Goal: Task Accomplishment & Management: Use online tool/utility

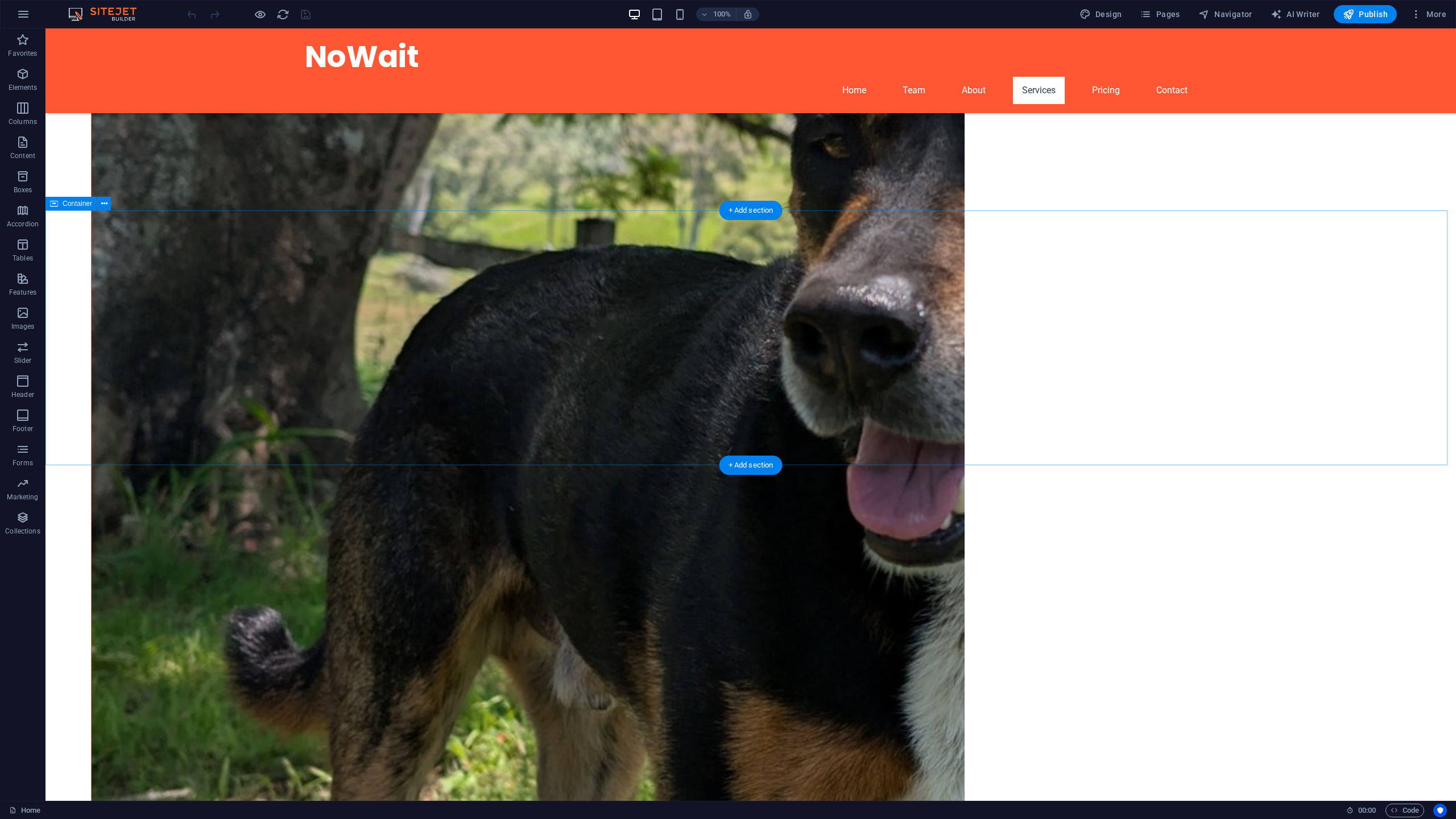
scroll to position [2161, 0]
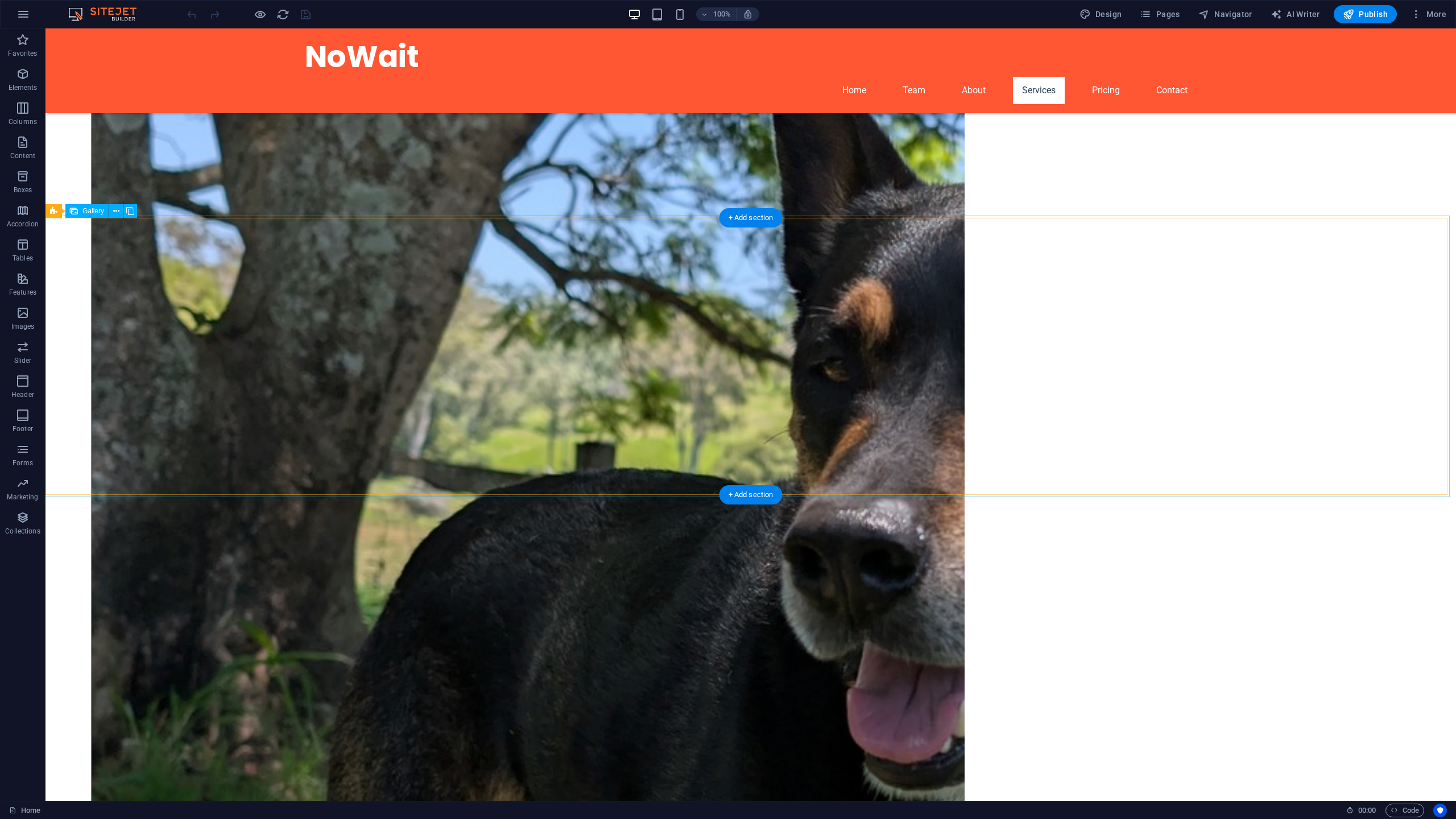
click at [88, 208] on span "Gallery" at bounding box center [92, 210] width 21 height 7
click at [127, 214] on icon at bounding box center [130, 211] width 8 height 12
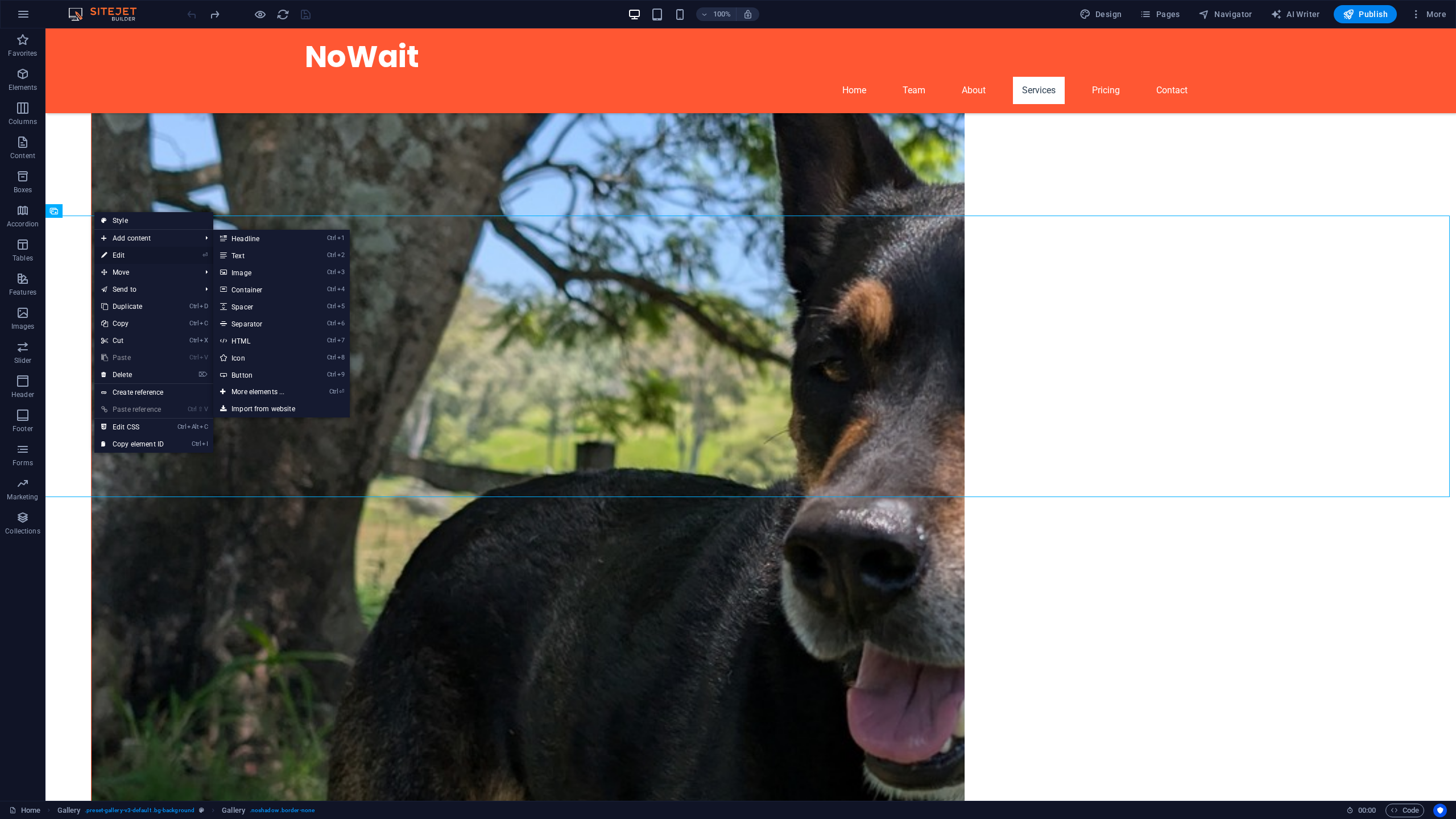
click at [120, 251] on link "⏎ Edit" at bounding box center [133, 255] width 77 height 17
select select "px"
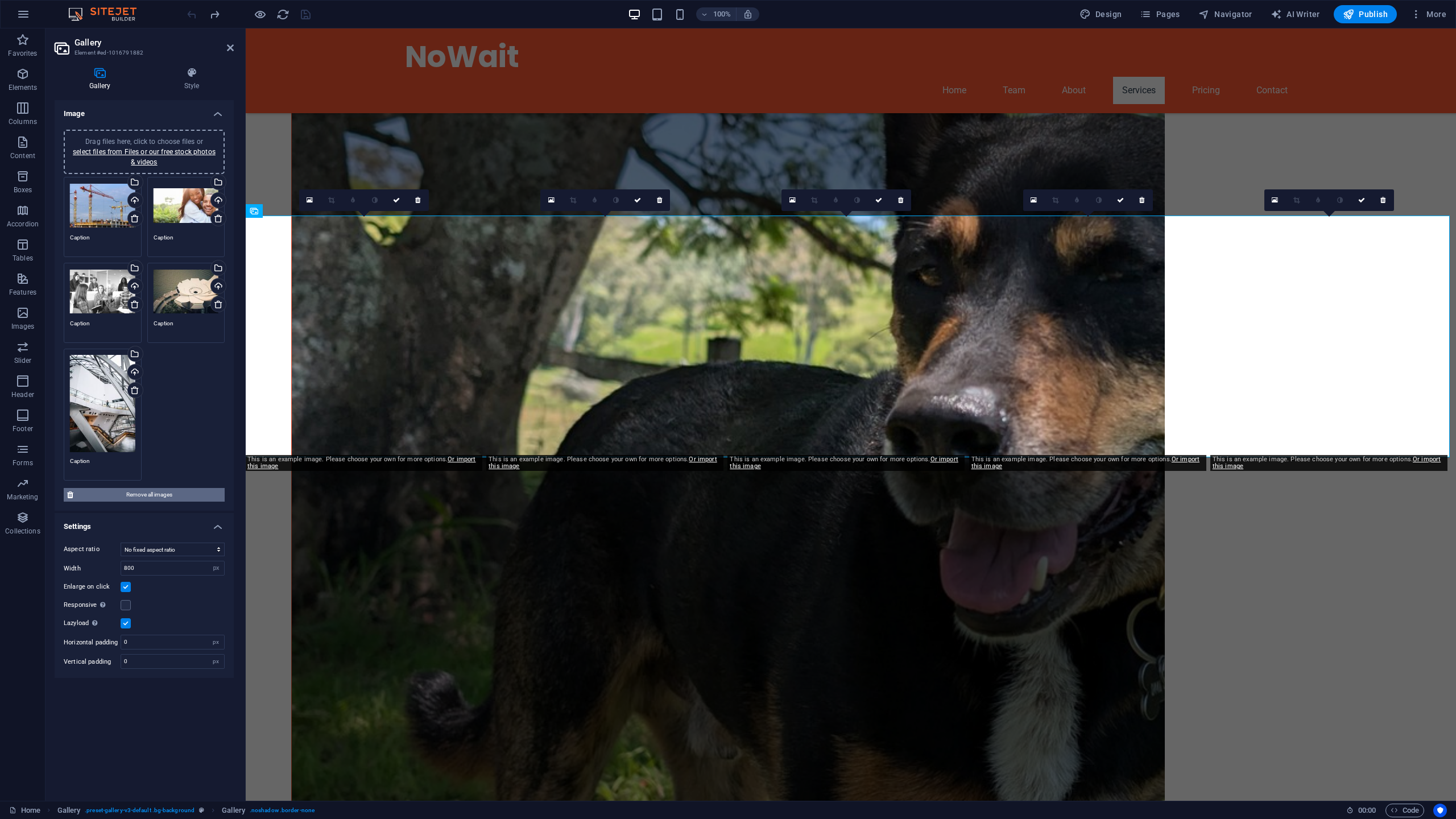
click at [162, 496] on span "Remove all images" at bounding box center [148, 494] width 145 height 14
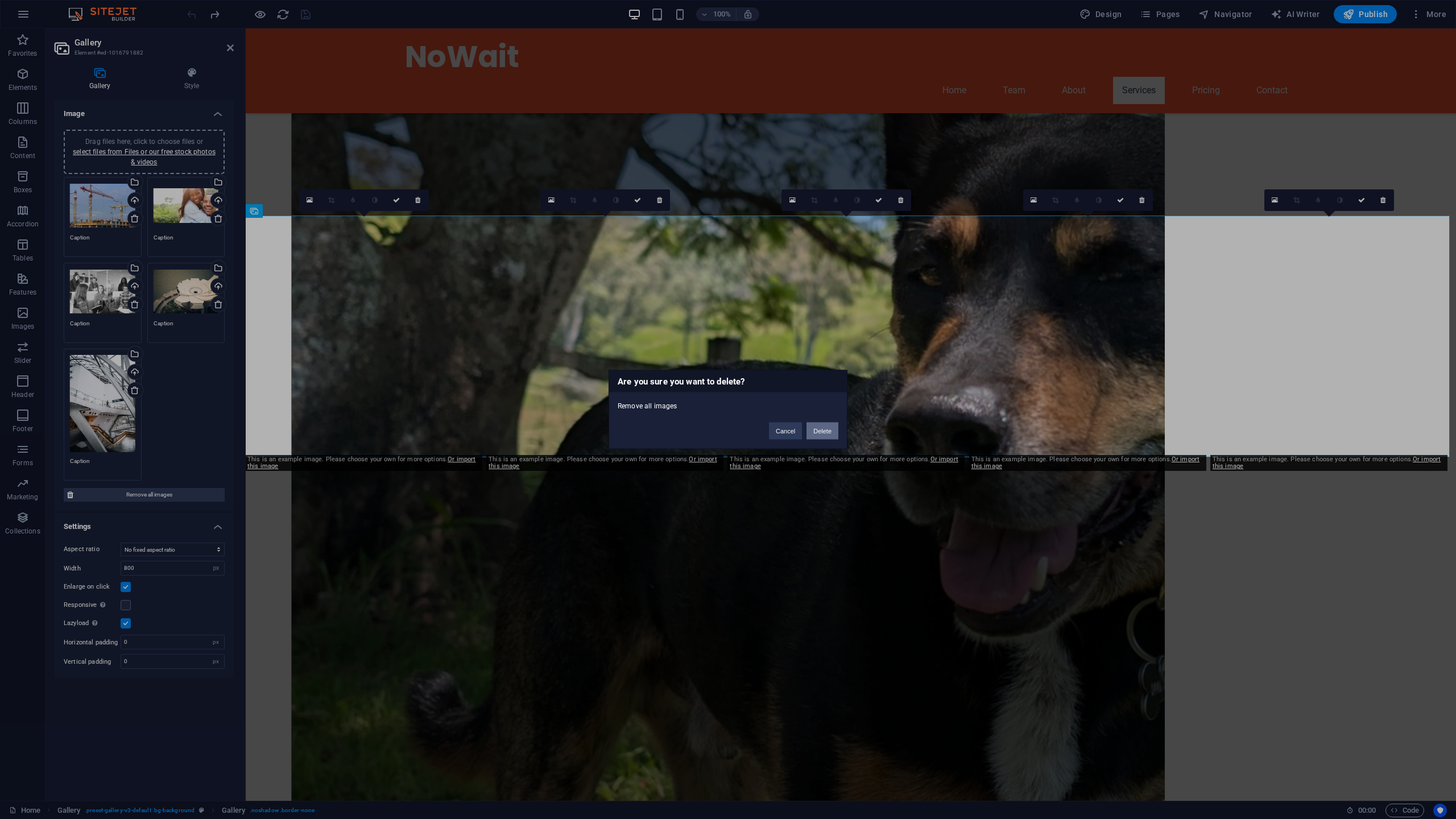
click at [818, 430] on button "Delete" at bounding box center [822, 431] width 32 height 17
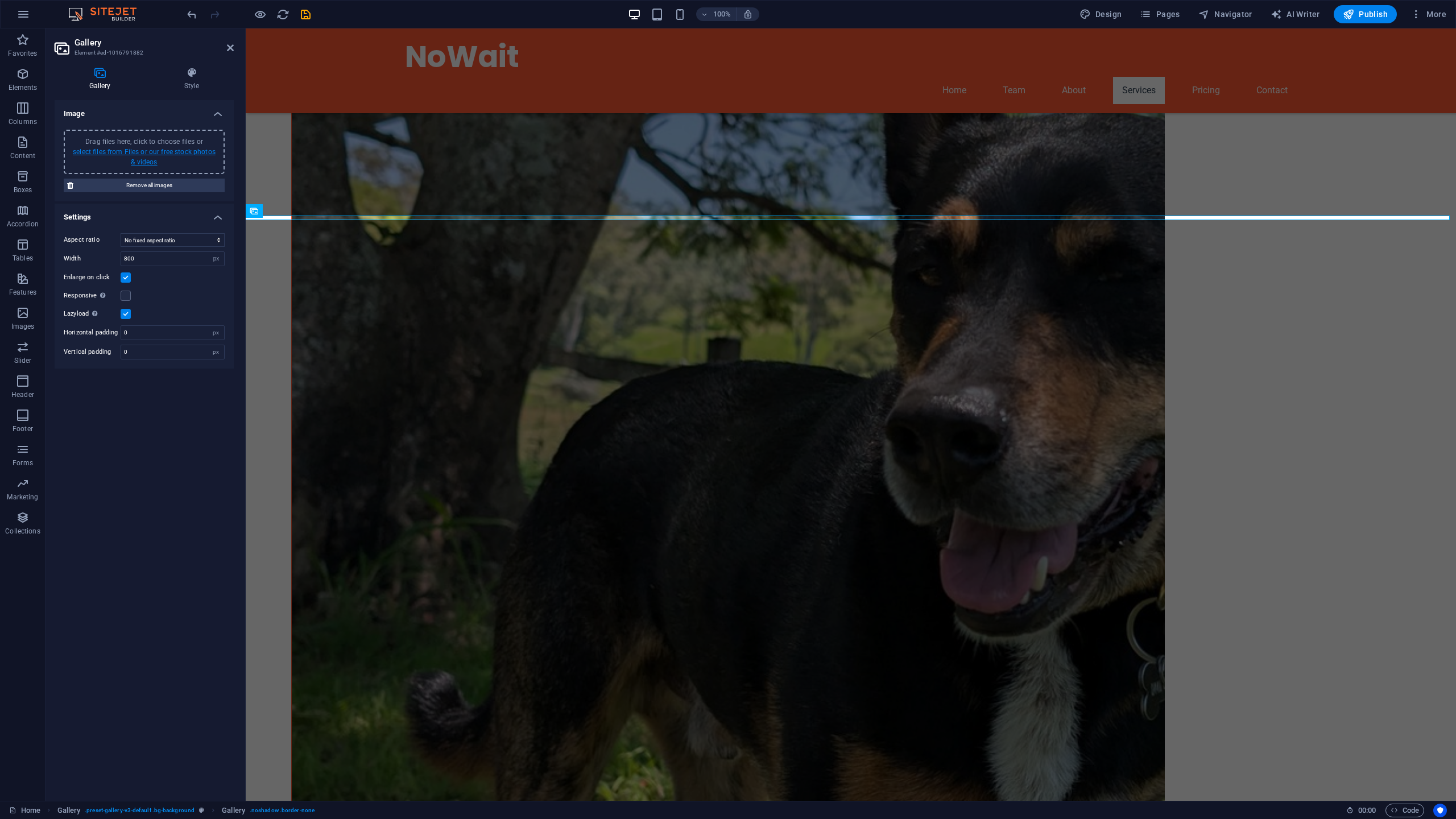
click at [137, 154] on link "select files from Files or our free stock photos & videos" at bounding box center [144, 156] width 143 height 18
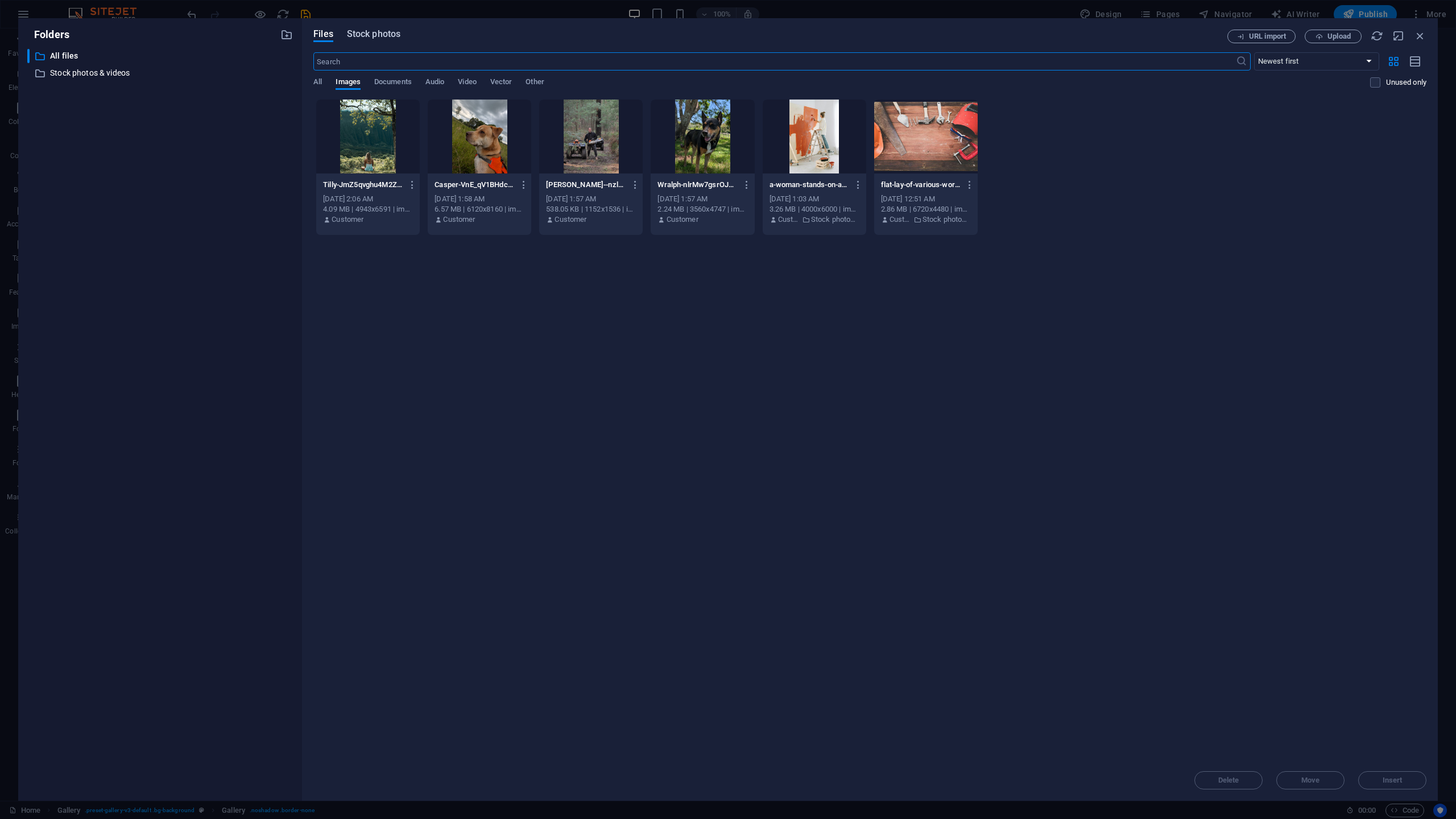
click at [373, 31] on span "Stock photos" at bounding box center [373, 34] width 53 height 14
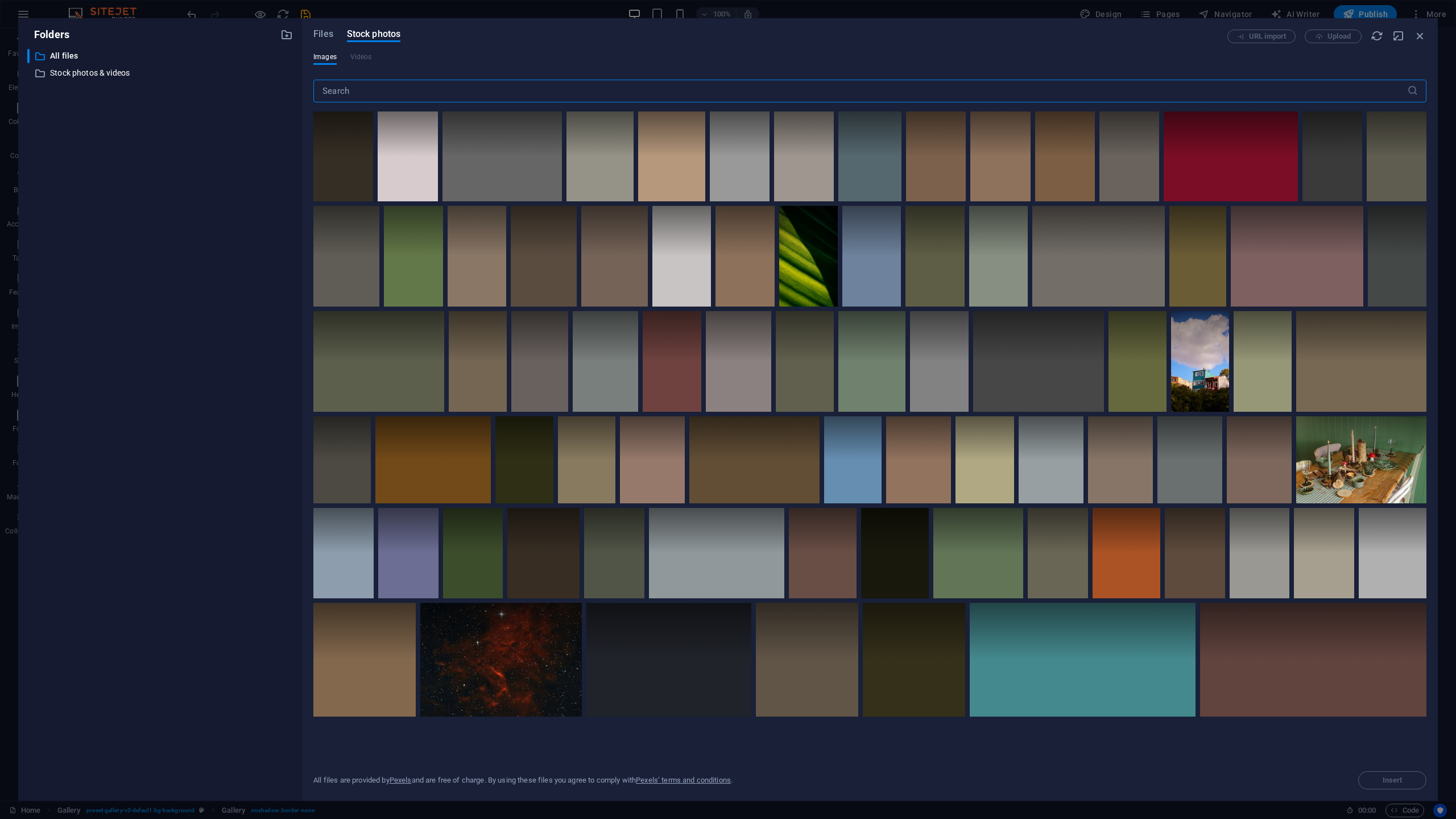
click at [387, 91] on input "text" at bounding box center [859, 91] width 1094 height 22
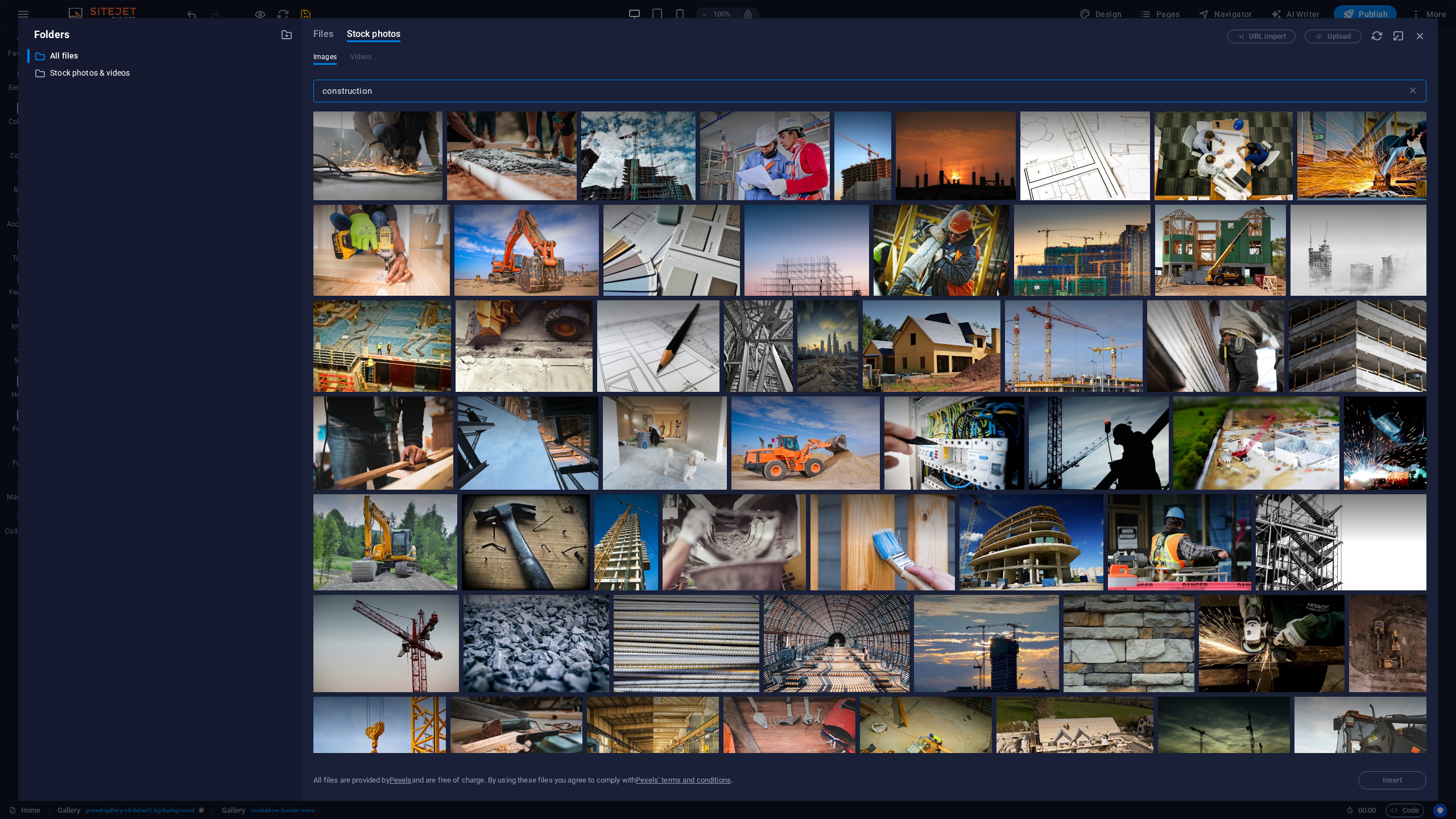
click at [413, 98] on input "construction" at bounding box center [859, 91] width 1094 height 22
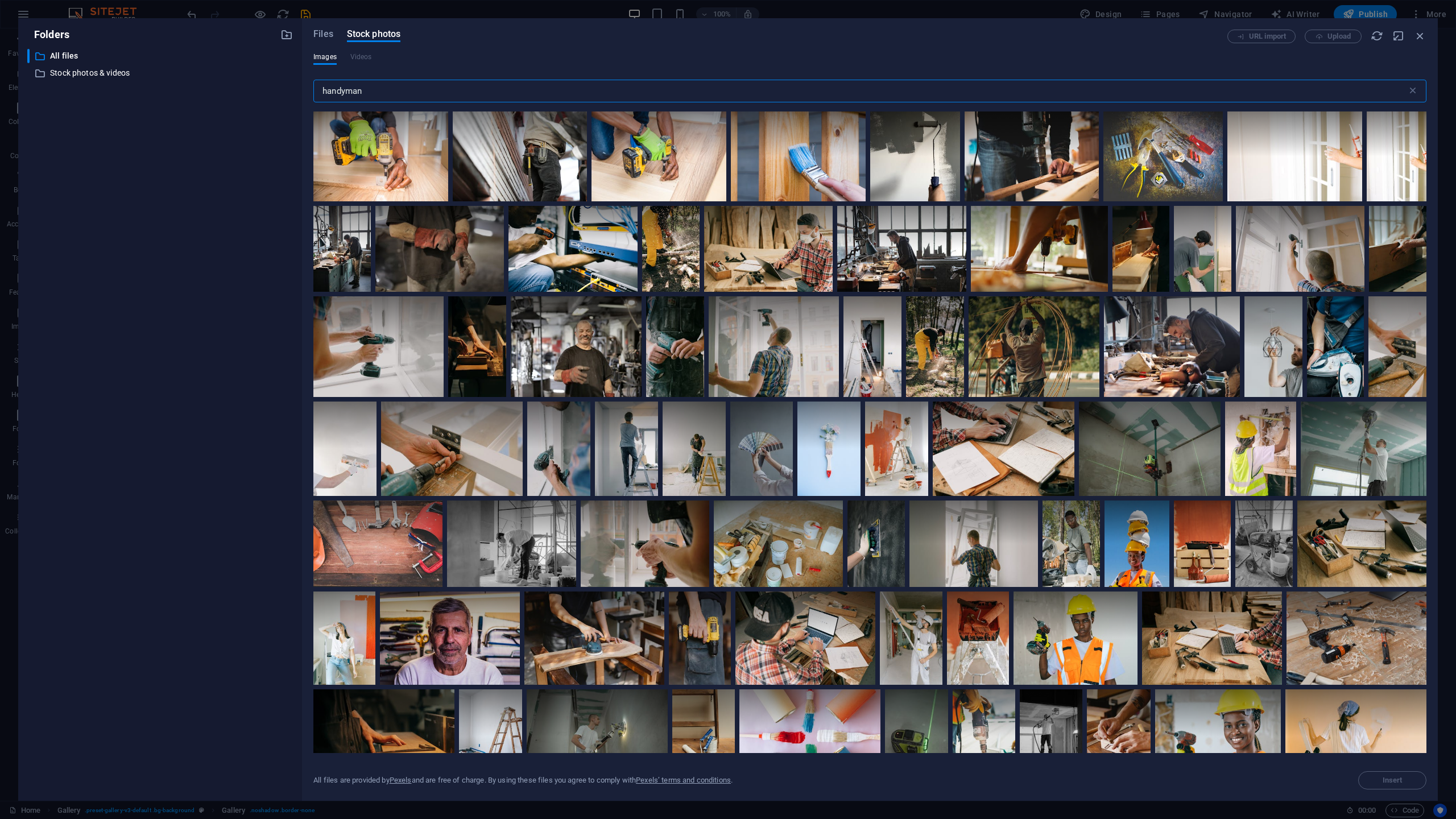
type input "handyman"
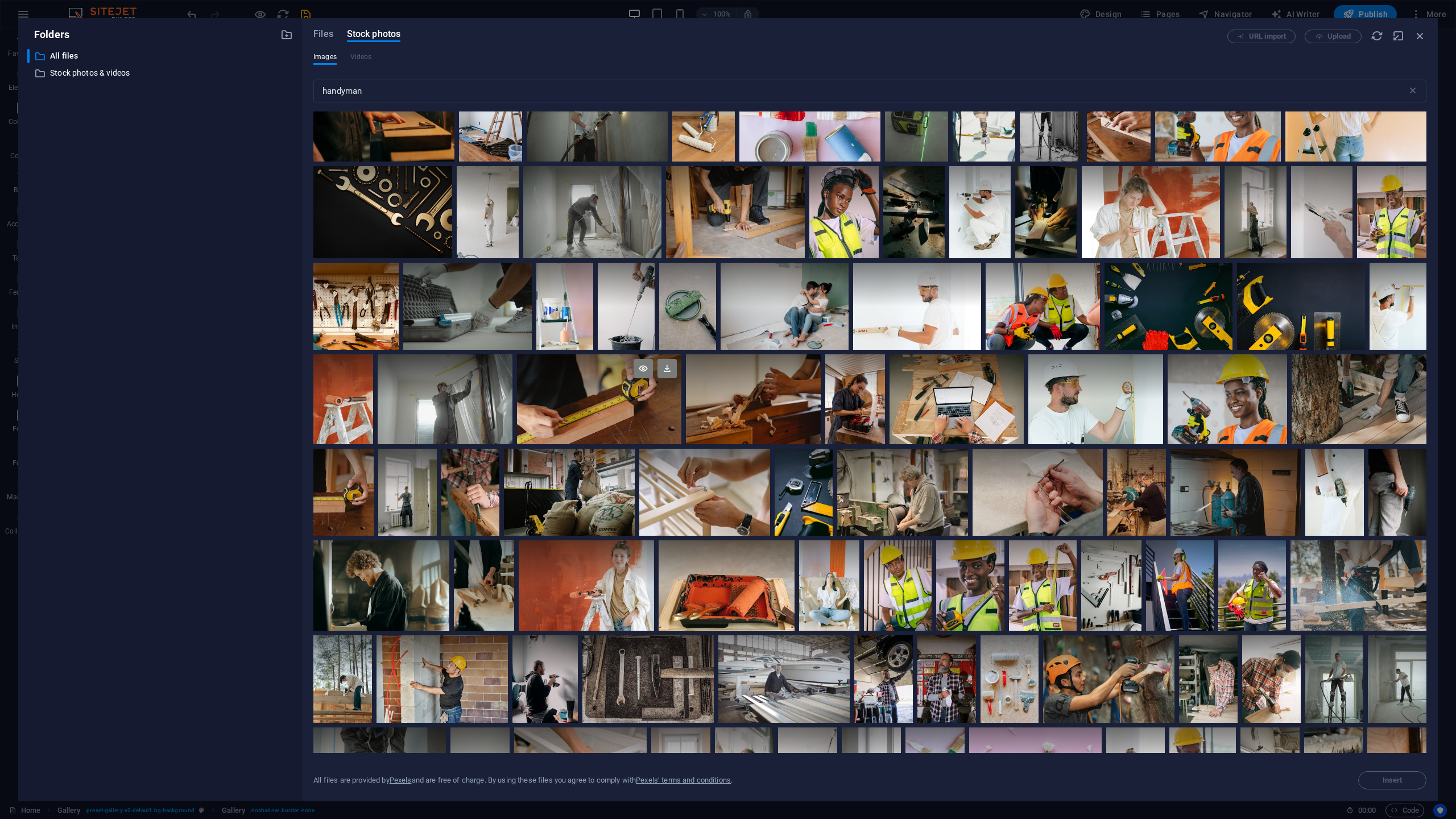
scroll to position [630, 0]
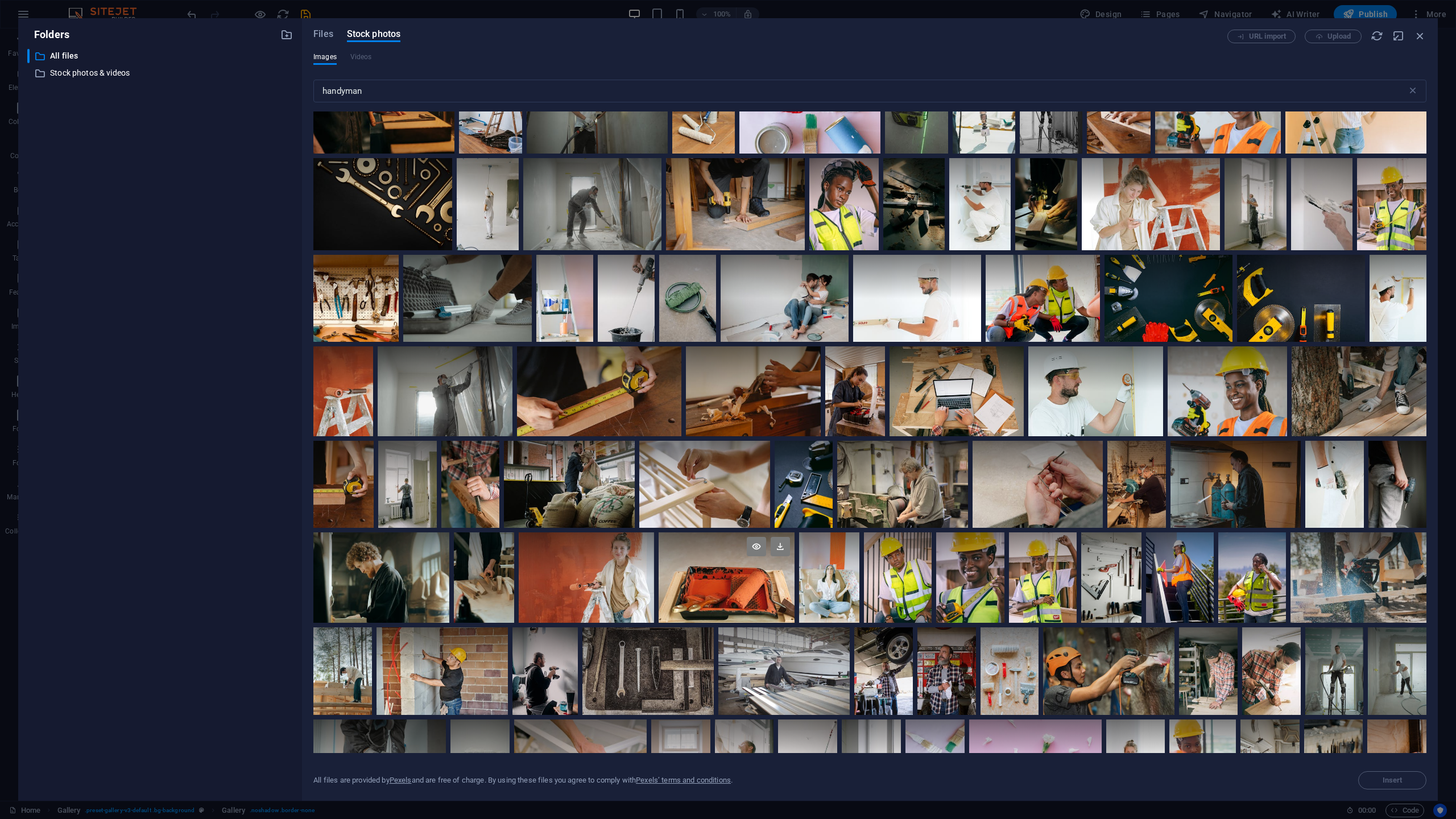
click at [795, 602] on div at bounding box center [727, 577] width 136 height 91
click at [373, 410] on div at bounding box center [343, 391] width 60 height 90
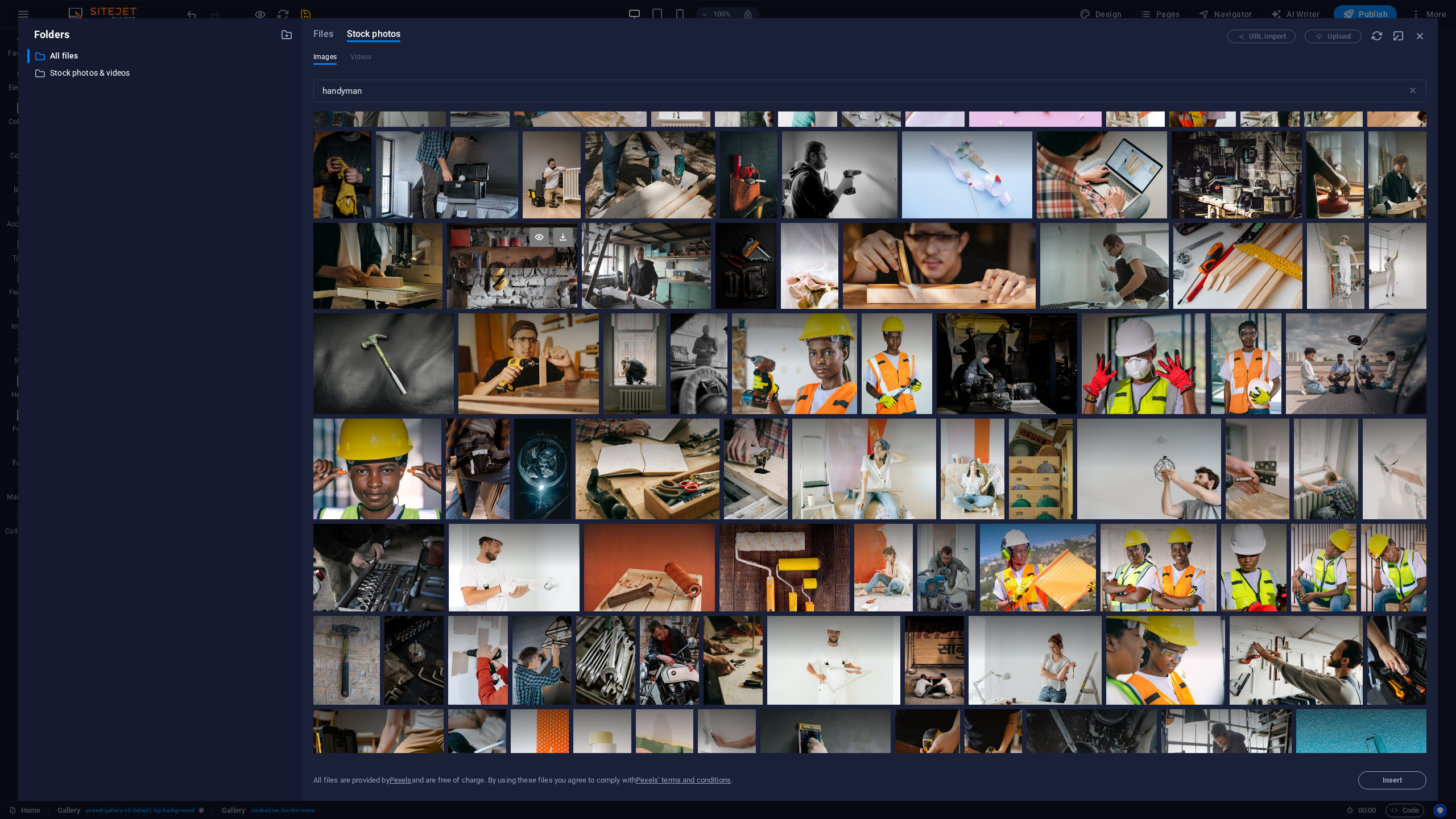
scroll to position [1312, 0]
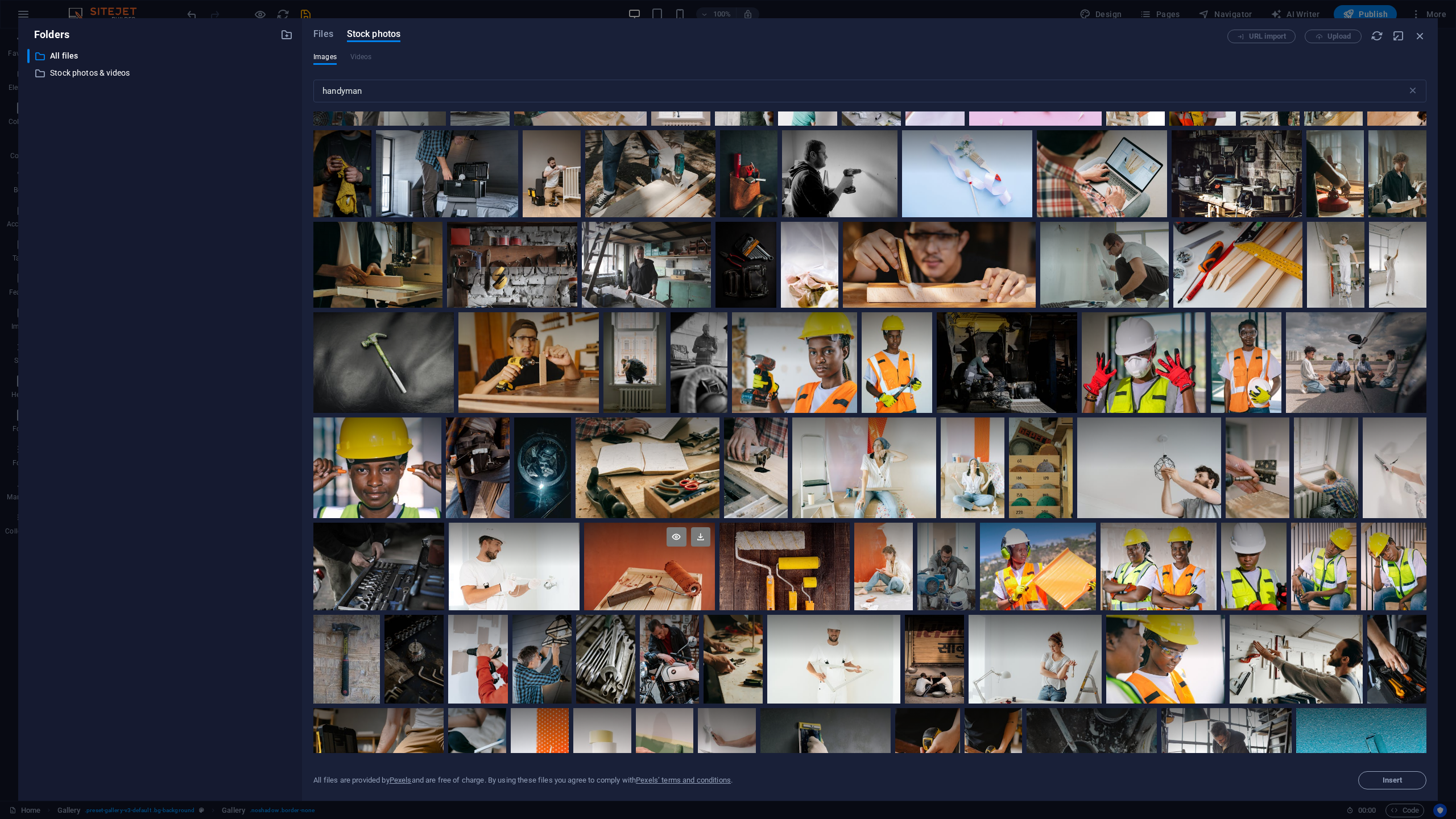
click at [714, 590] on div at bounding box center [649, 566] width 131 height 87
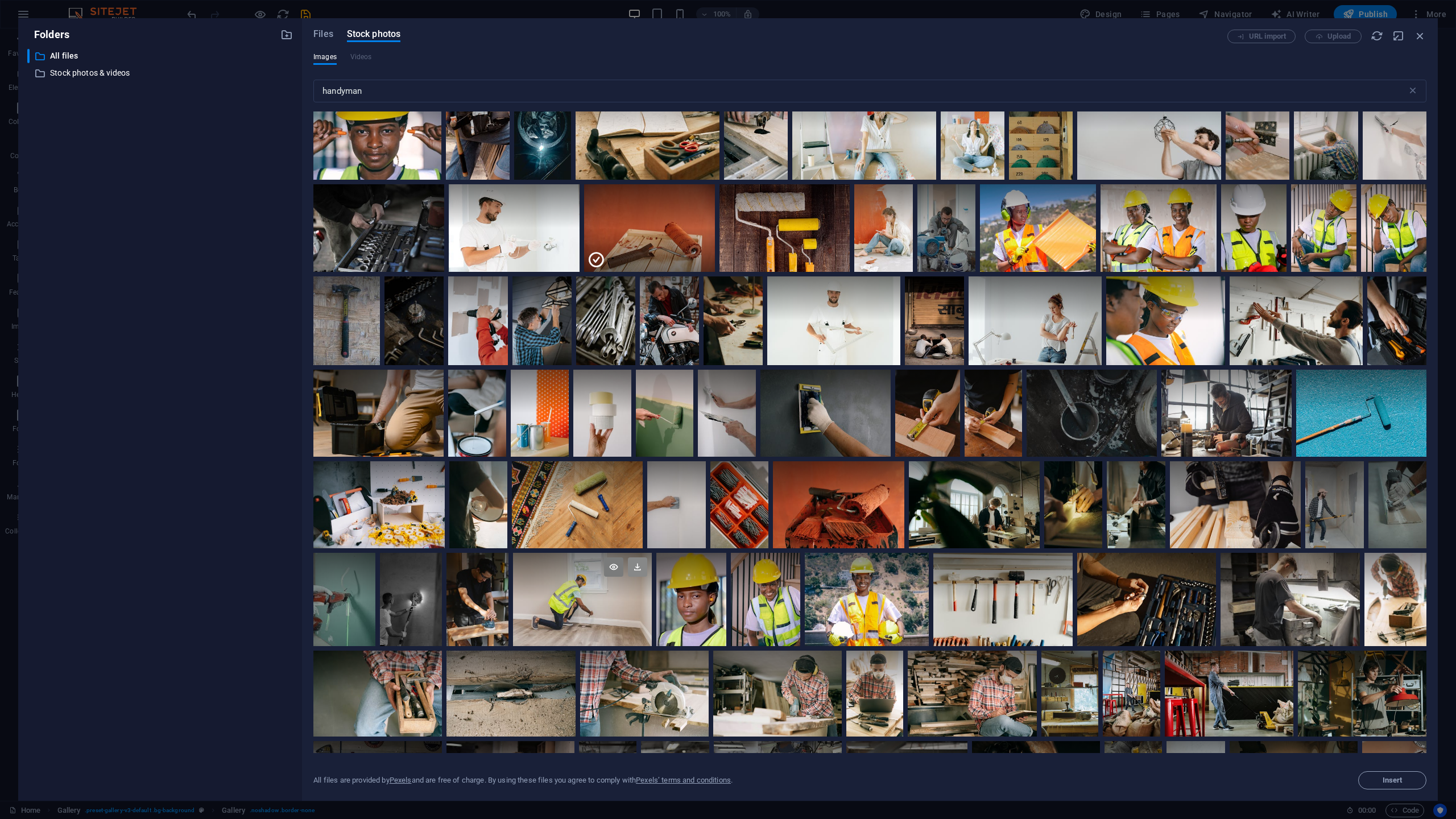
scroll to position [1654, 0]
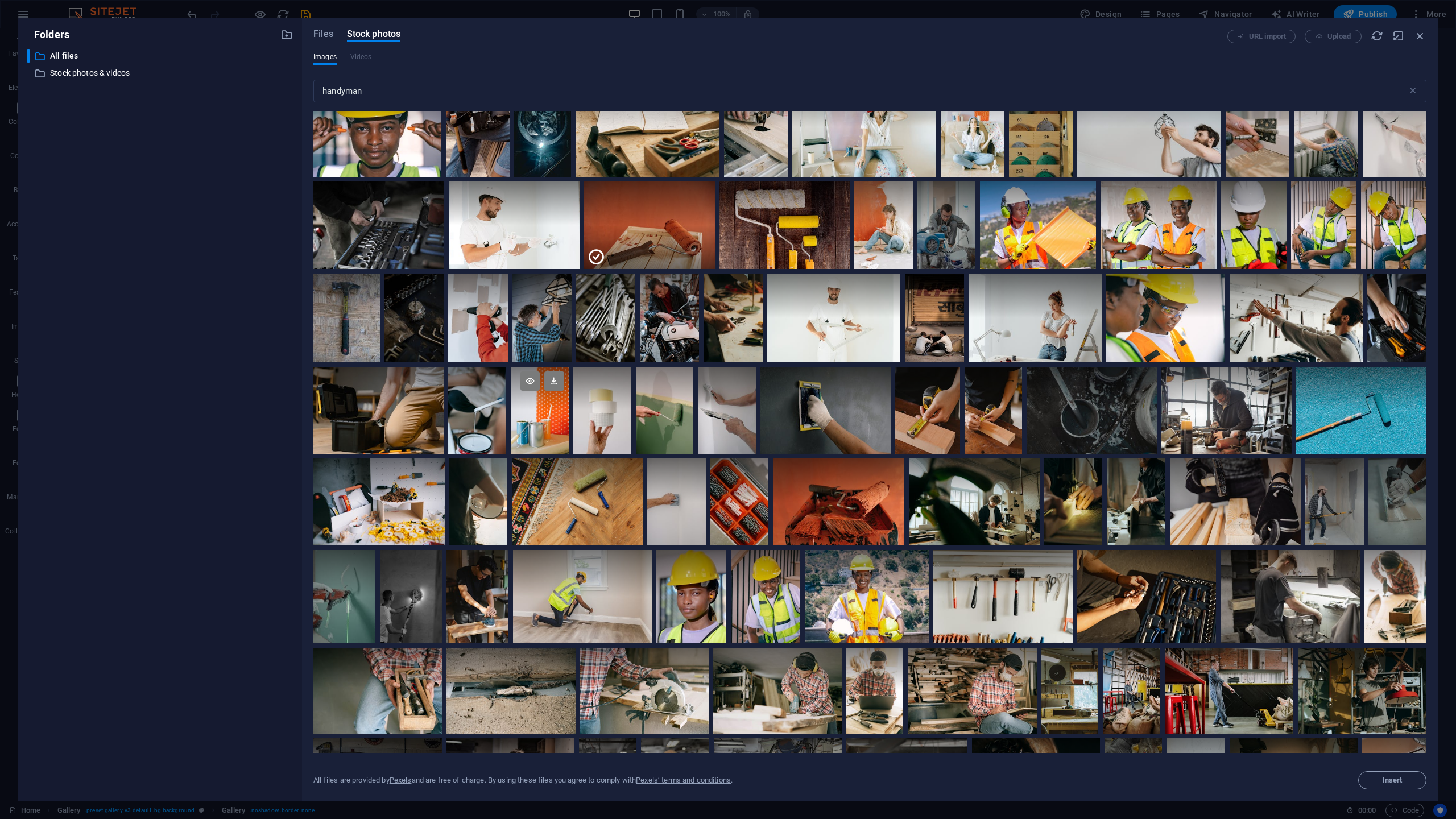
click at [569, 446] on div at bounding box center [540, 410] width 58 height 87
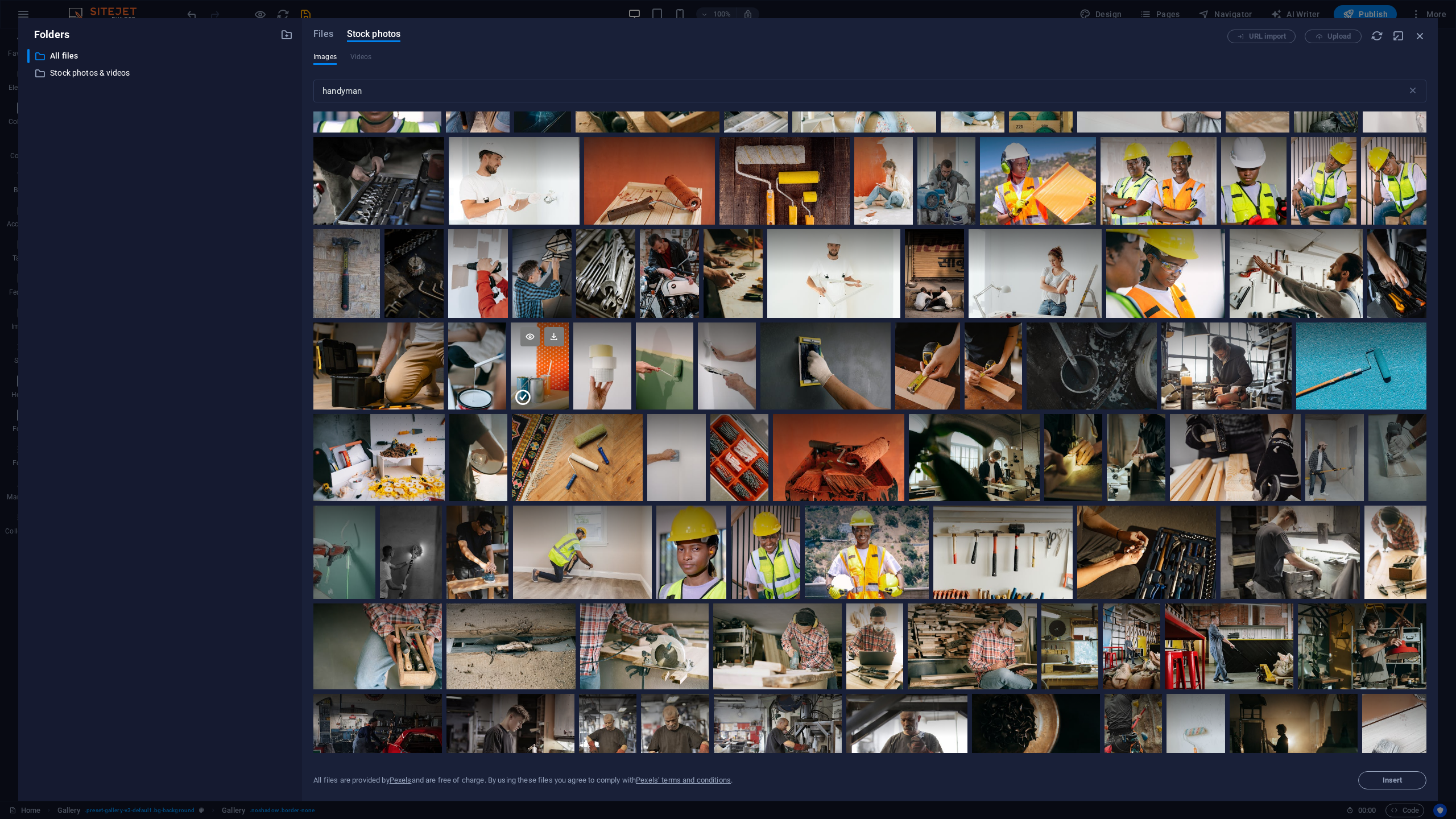
scroll to position [1938, 0]
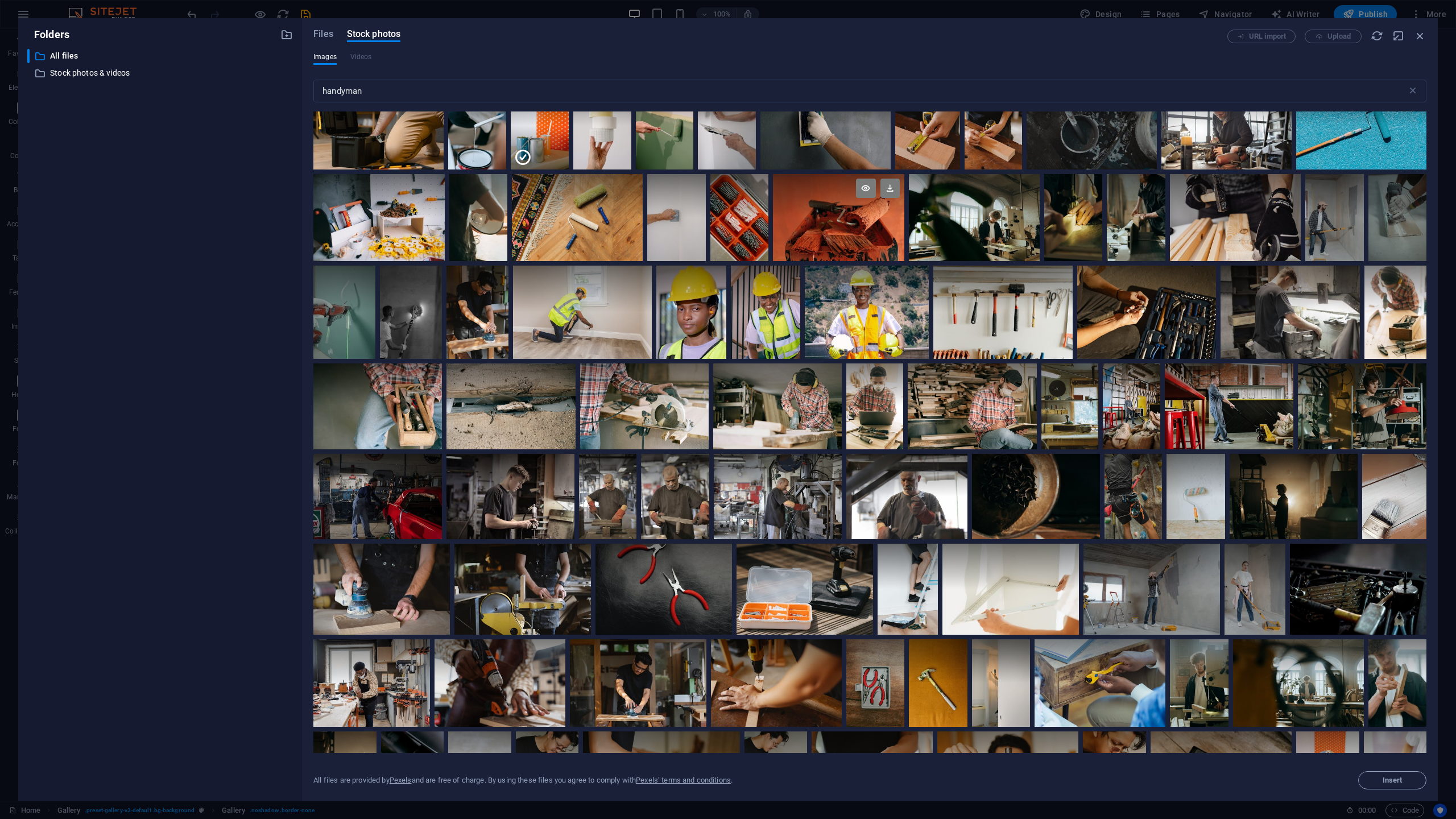
click at [903, 250] on div at bounding box center [838, 218] width 131 height 88
click at [769, 260] on div at bounding box center [739, 218] width 59 height 88
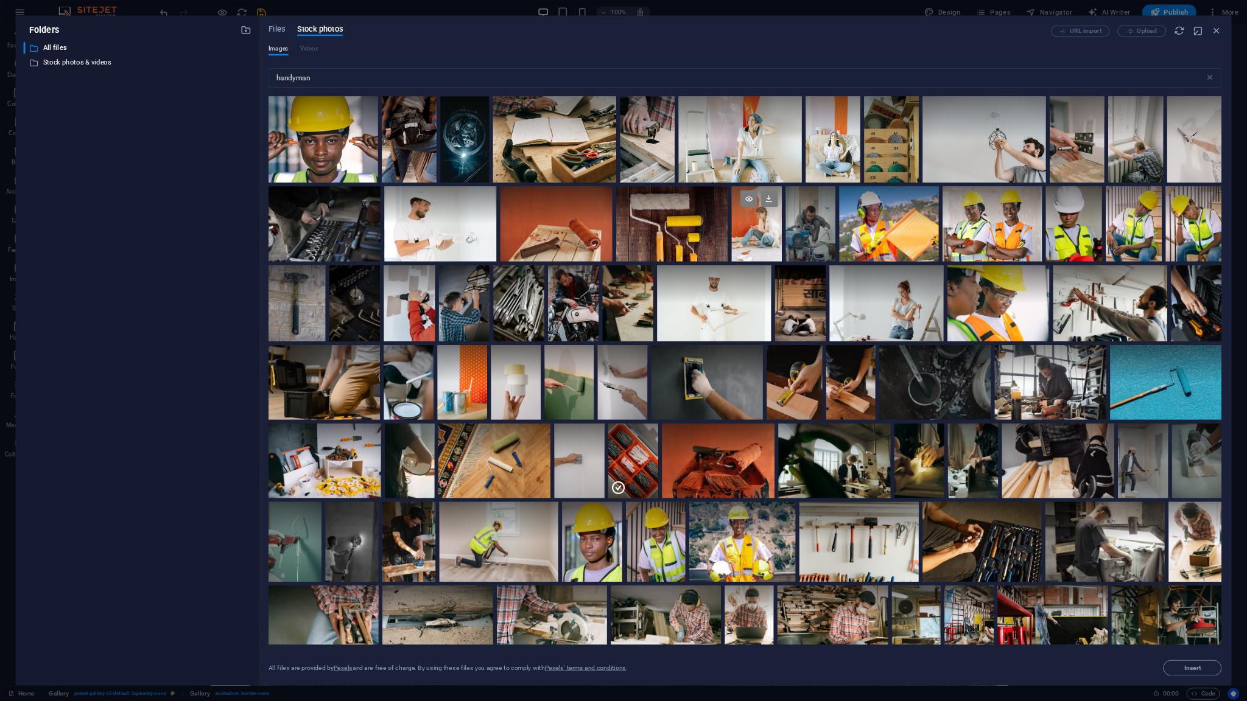
scroll to position [1710, 0]
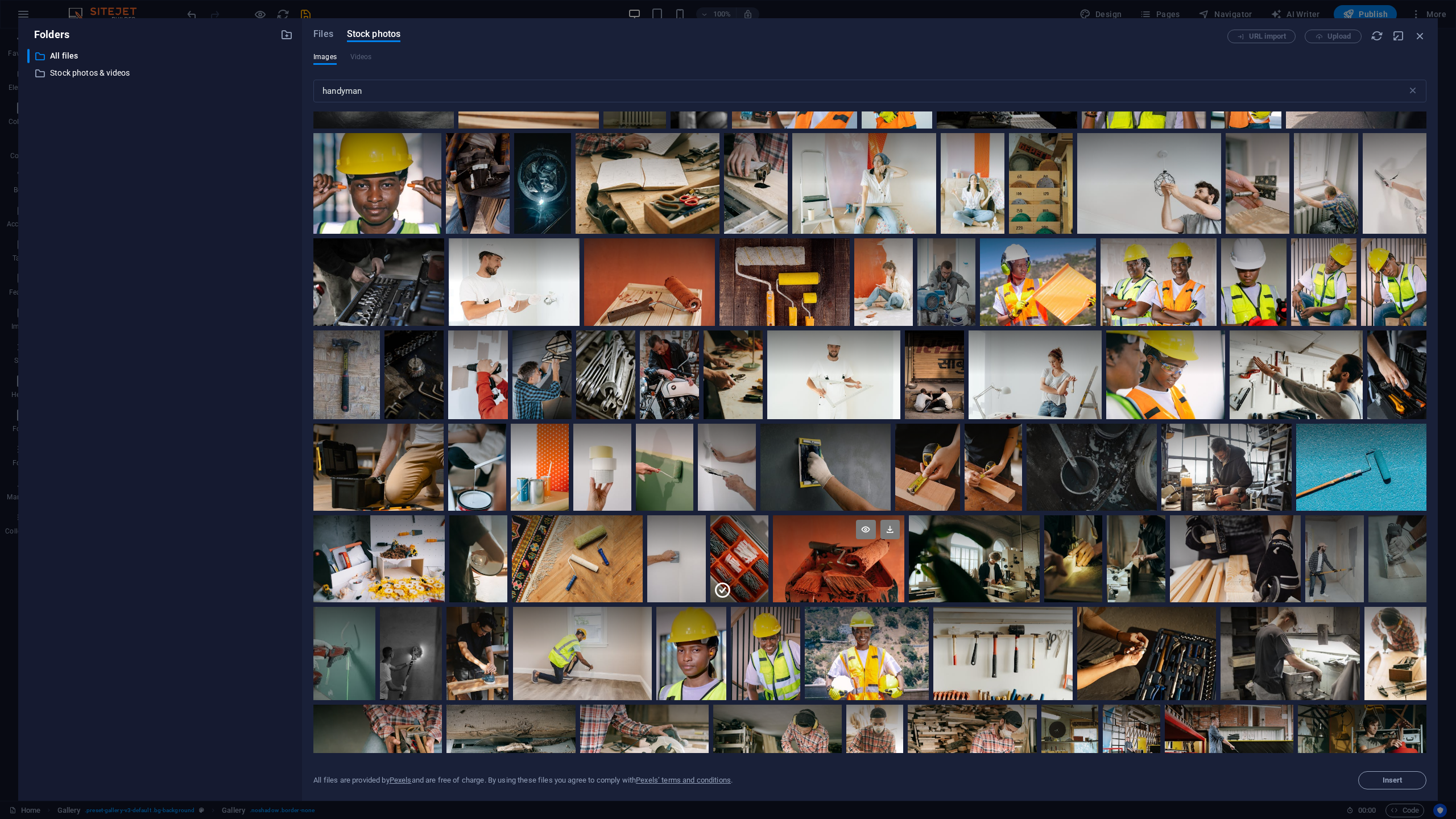
click at [903, 586] on div at bounding box center [838, 559] width 131 height 88
click at [569, 507] on div at bounding box center [540, 467] width 58 height 87
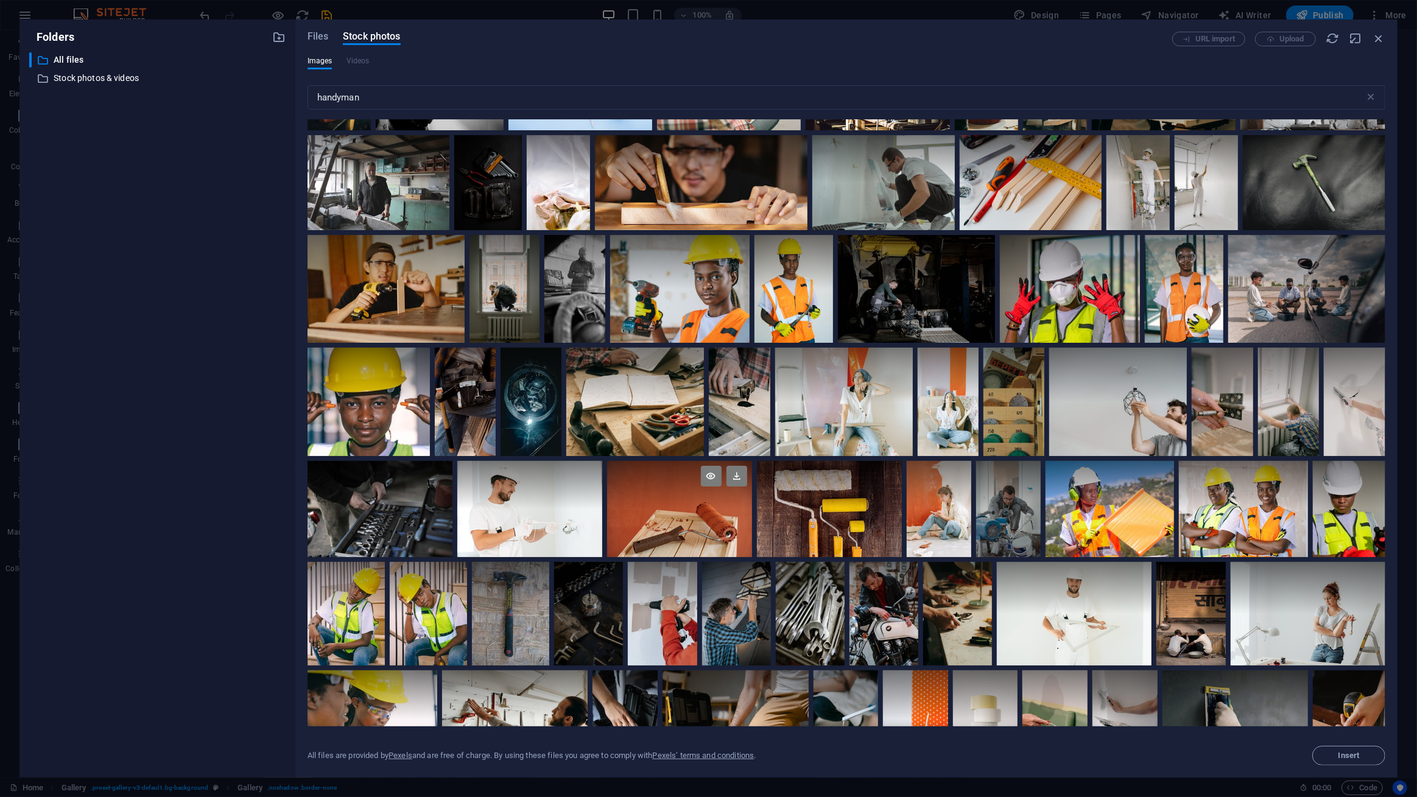
click at [697, 518] on div at bounding box center [679, 509] width 145 height 97
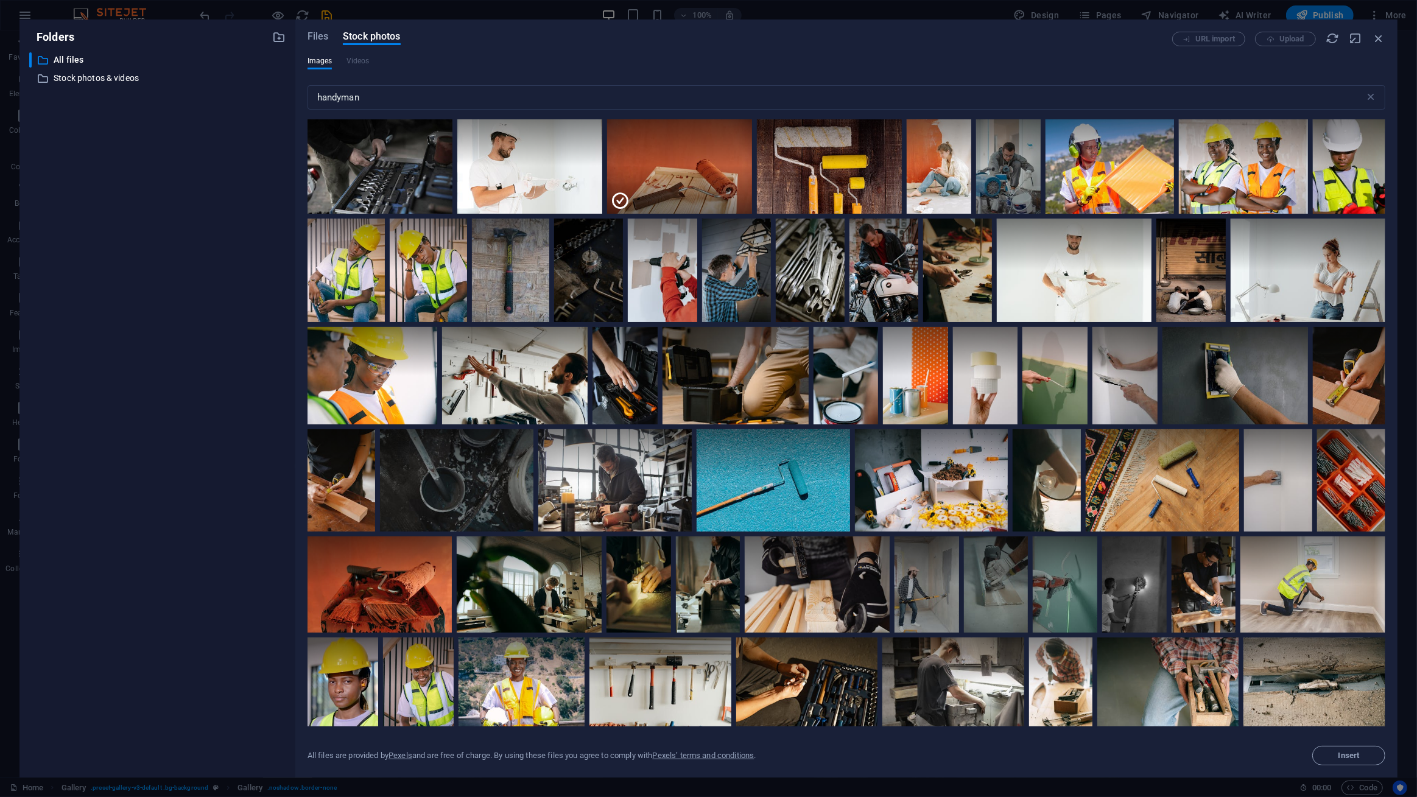
scroll to position [2042, 0]
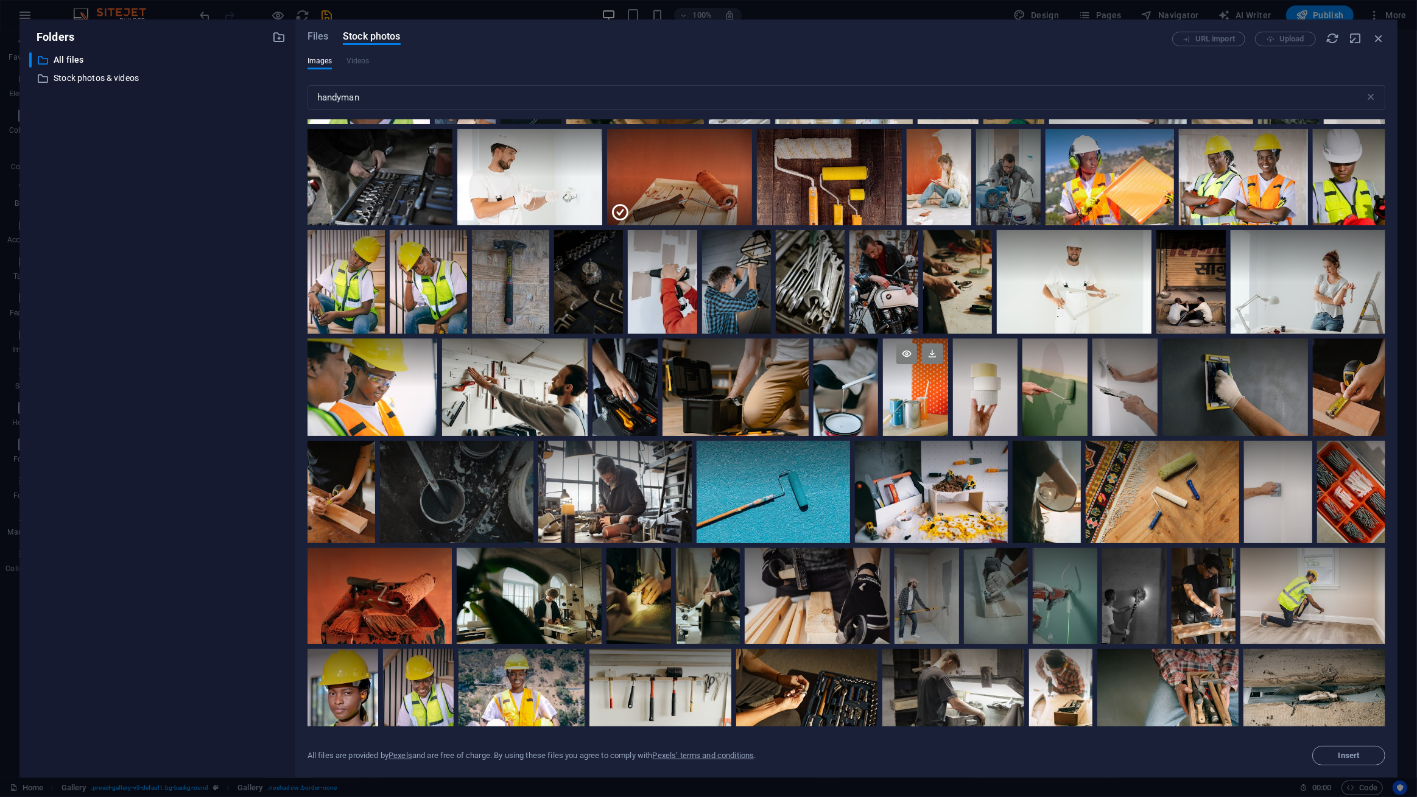
click at [902, 400] on div at bounding box center [915, 387] width 65 height 97
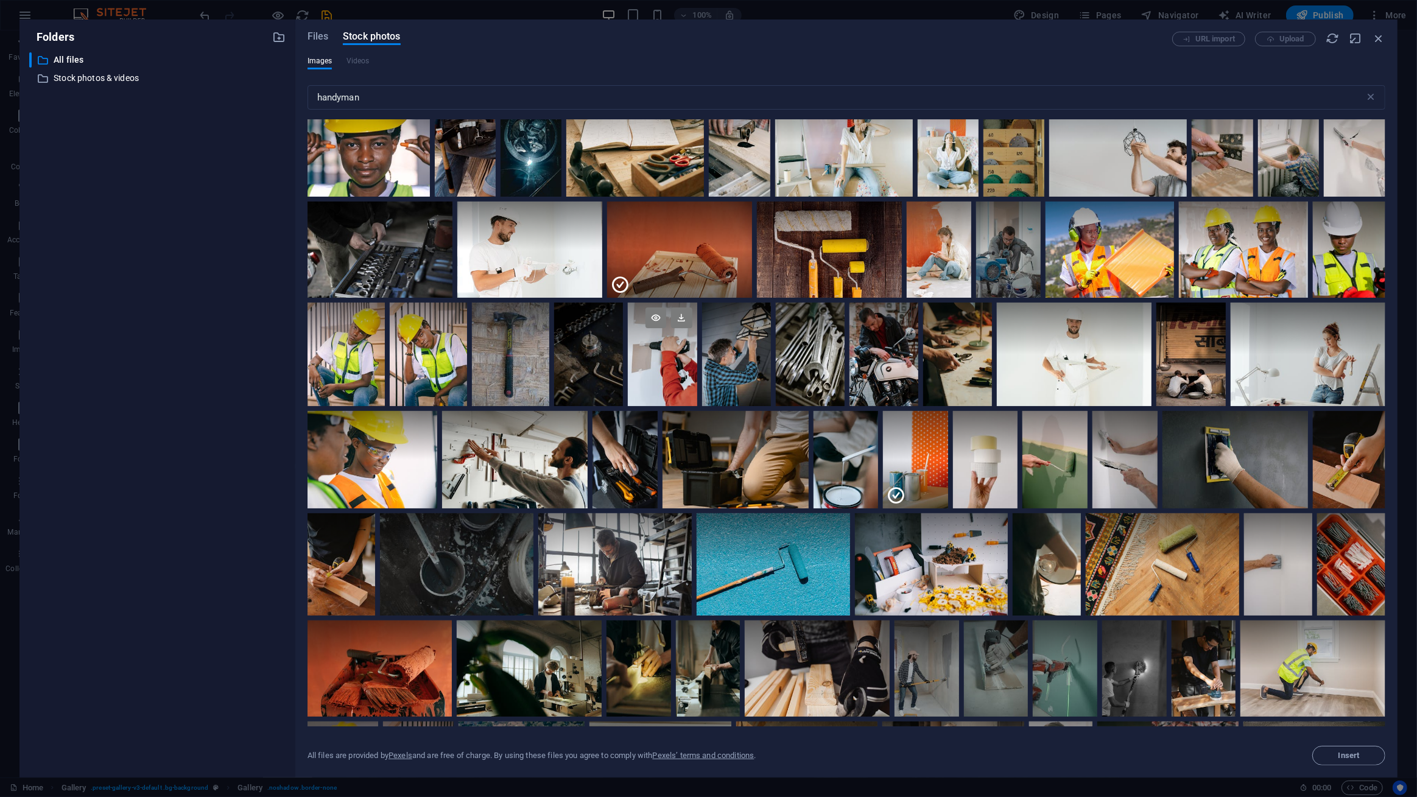
scroll to position [1986, 0]
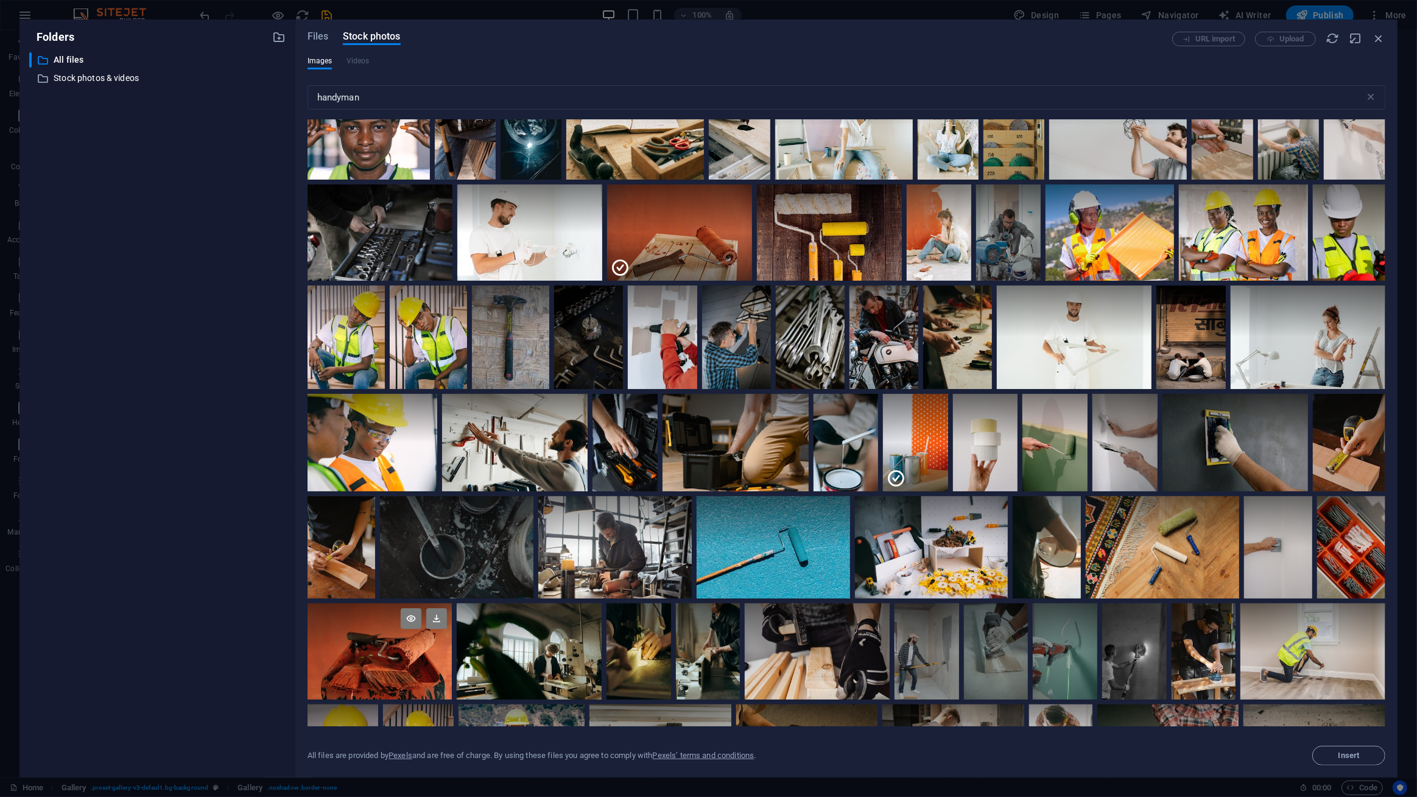
click at [404, 667] on div at bounding box center [379, 651] width 145 height 97
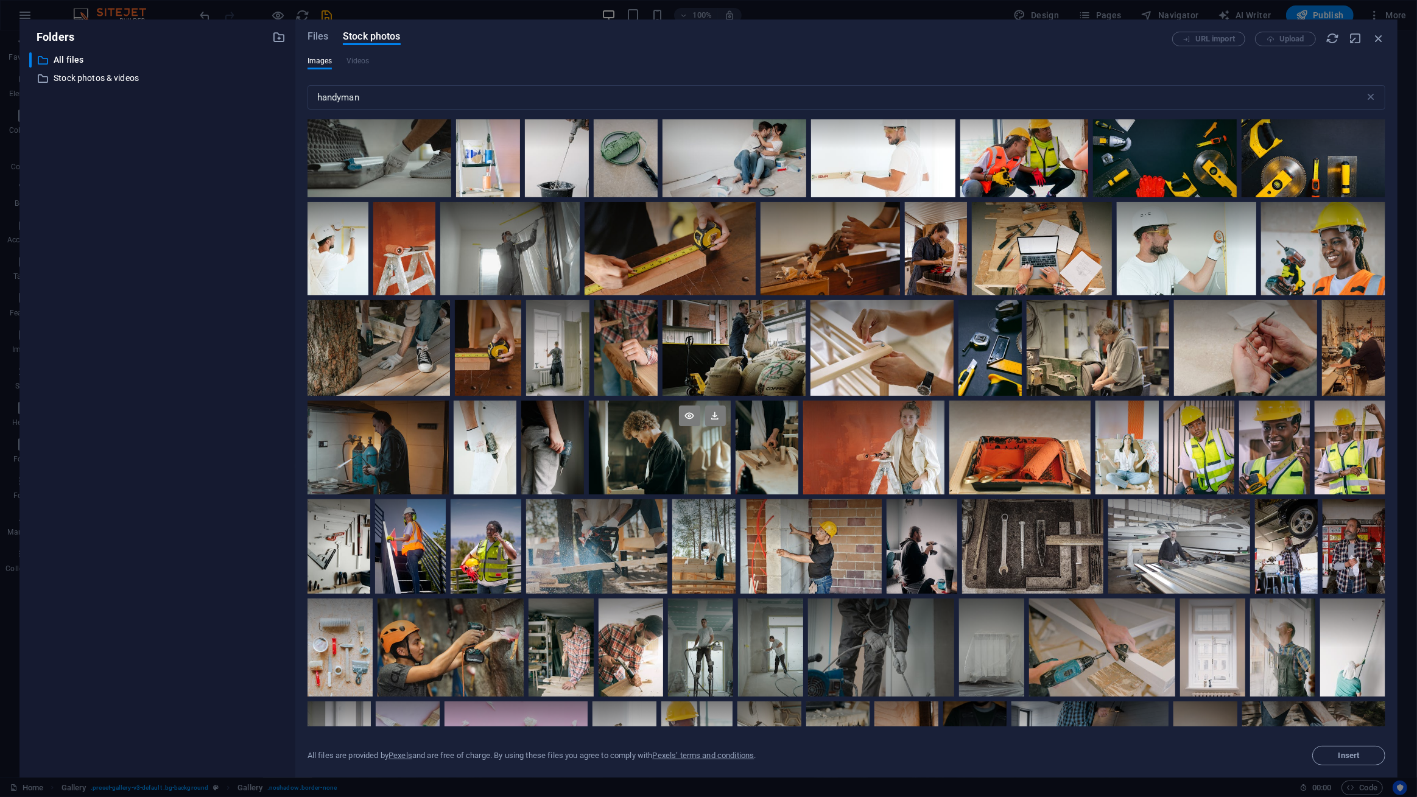
scroll to position [935, 0]
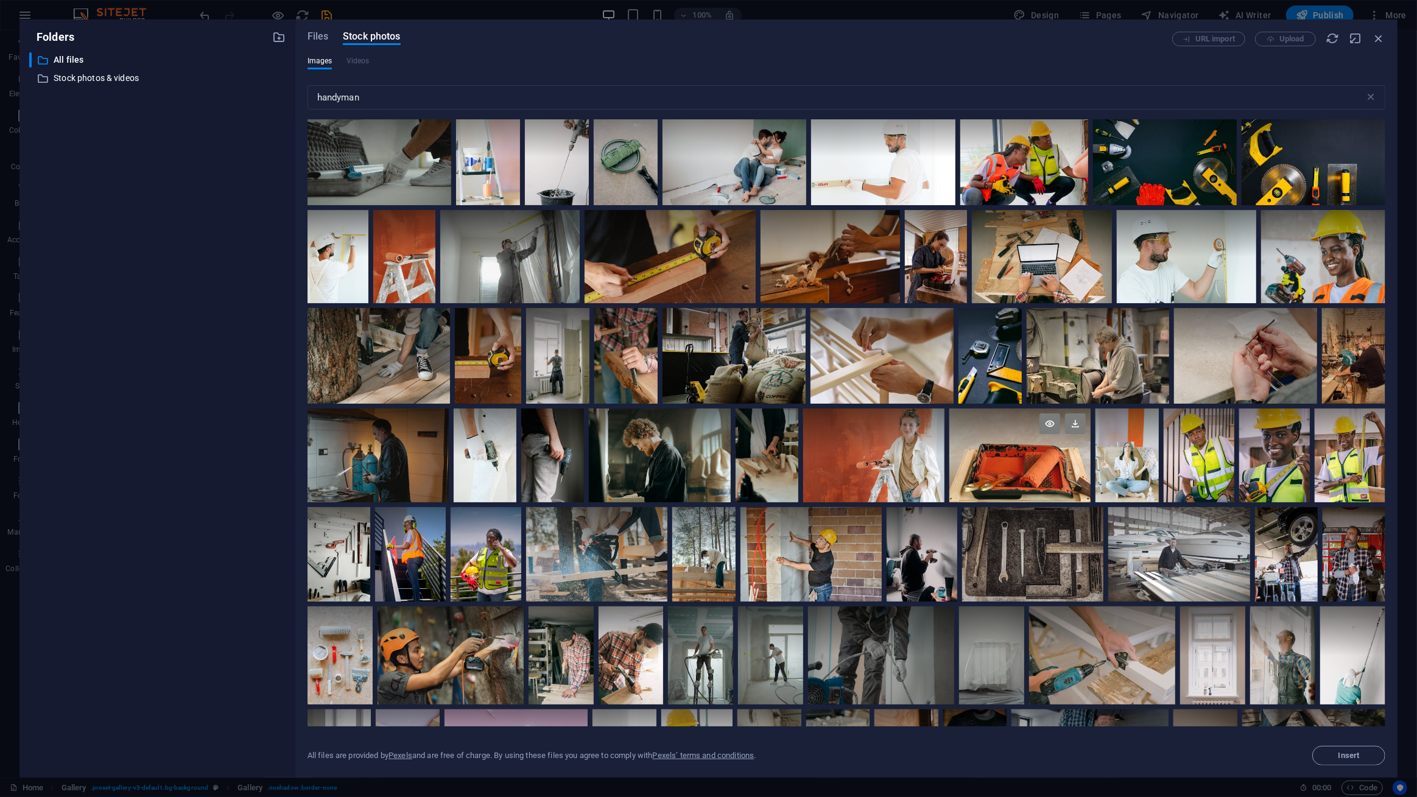
click at [1011, 468] on div at bounding box center [1019, 456] width 141 height 94
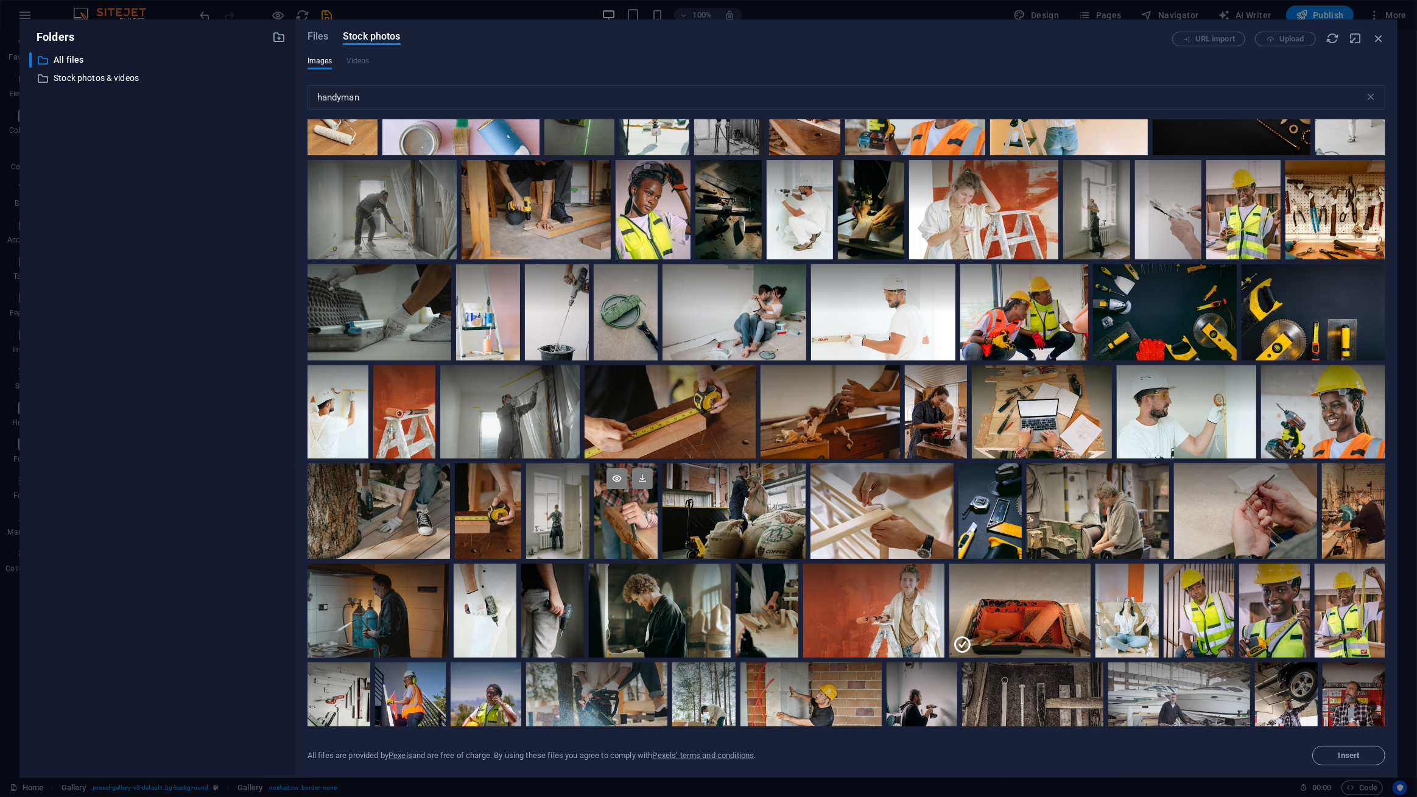
scroll to position [713, 0]
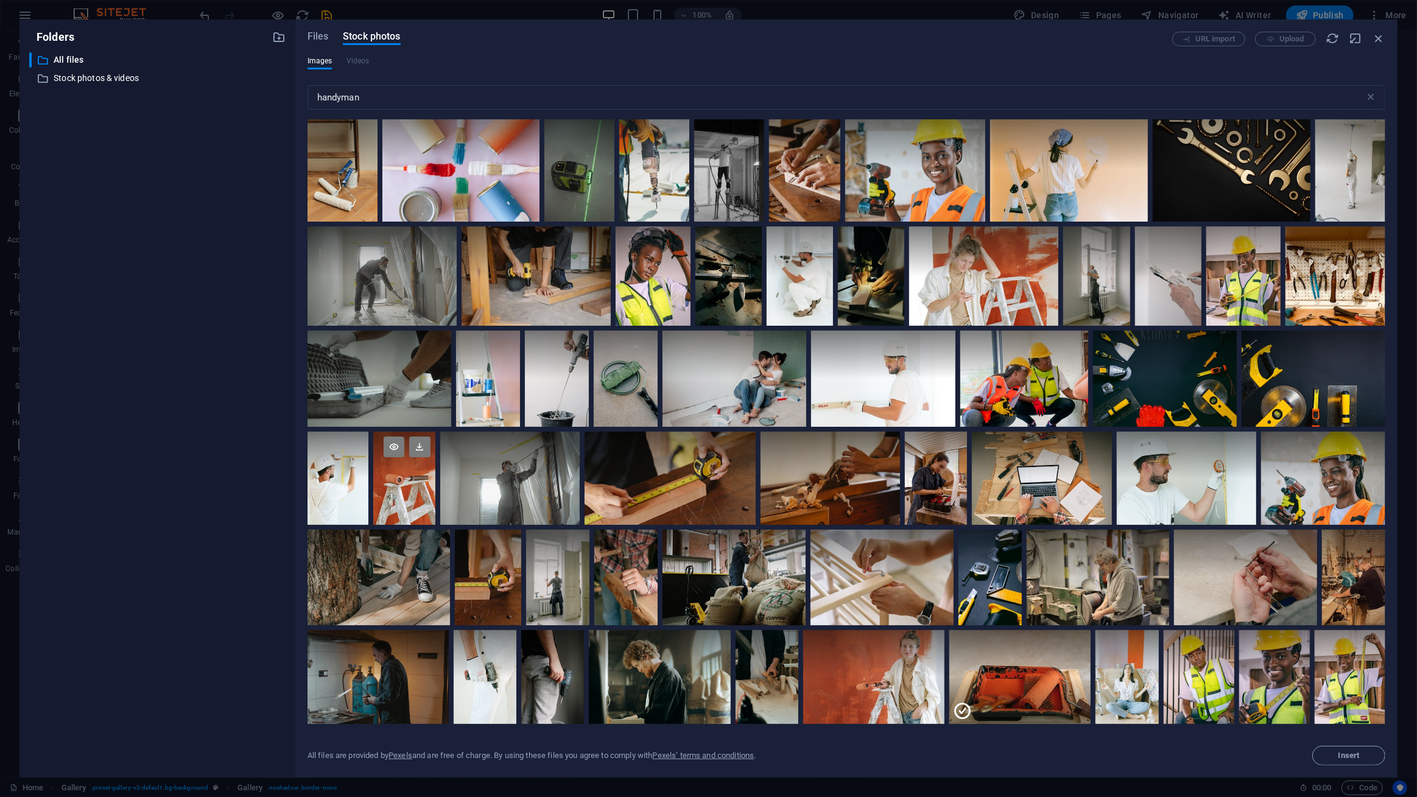
click at [411, 490] on div at bounding box center [404, 478] width 62 height 93
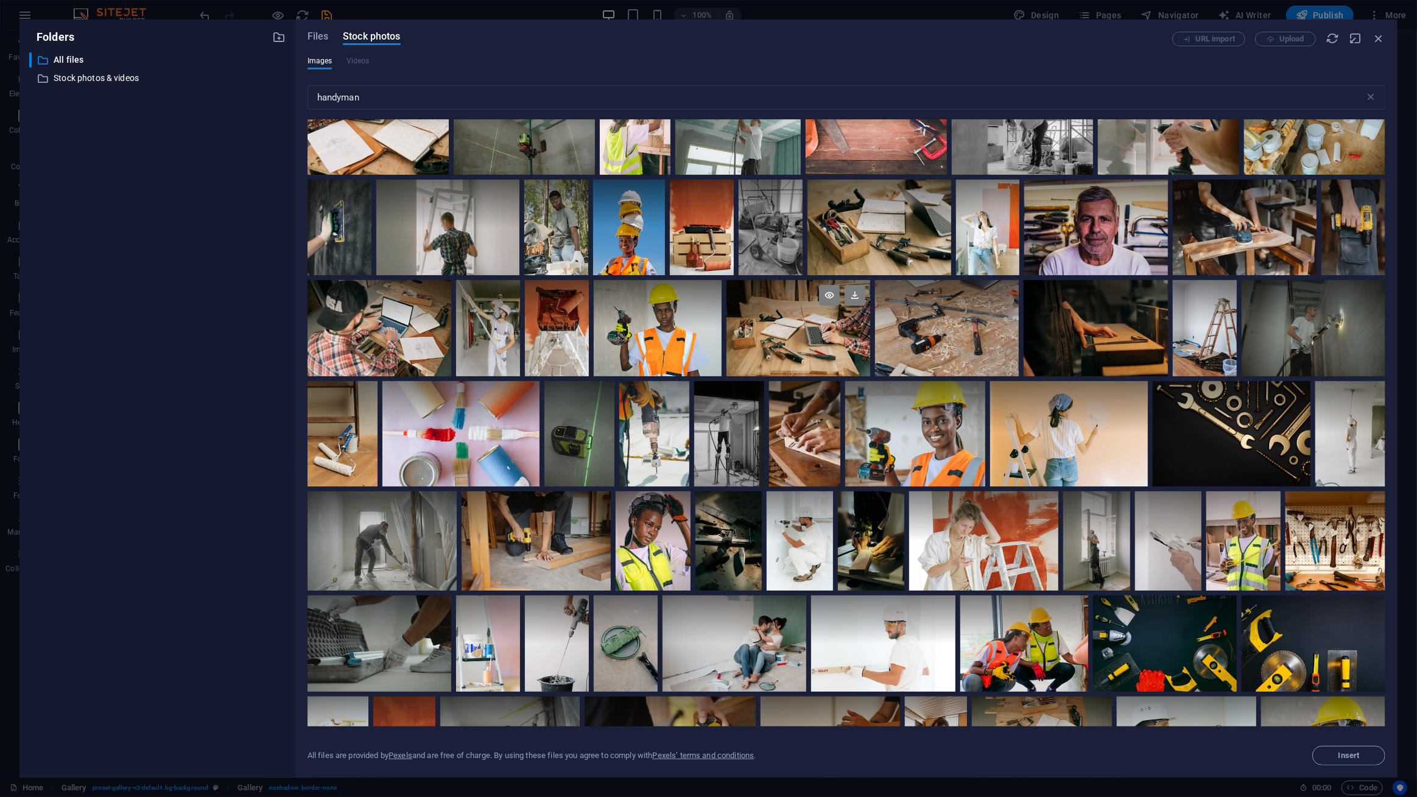
scroll to position [270, 0]
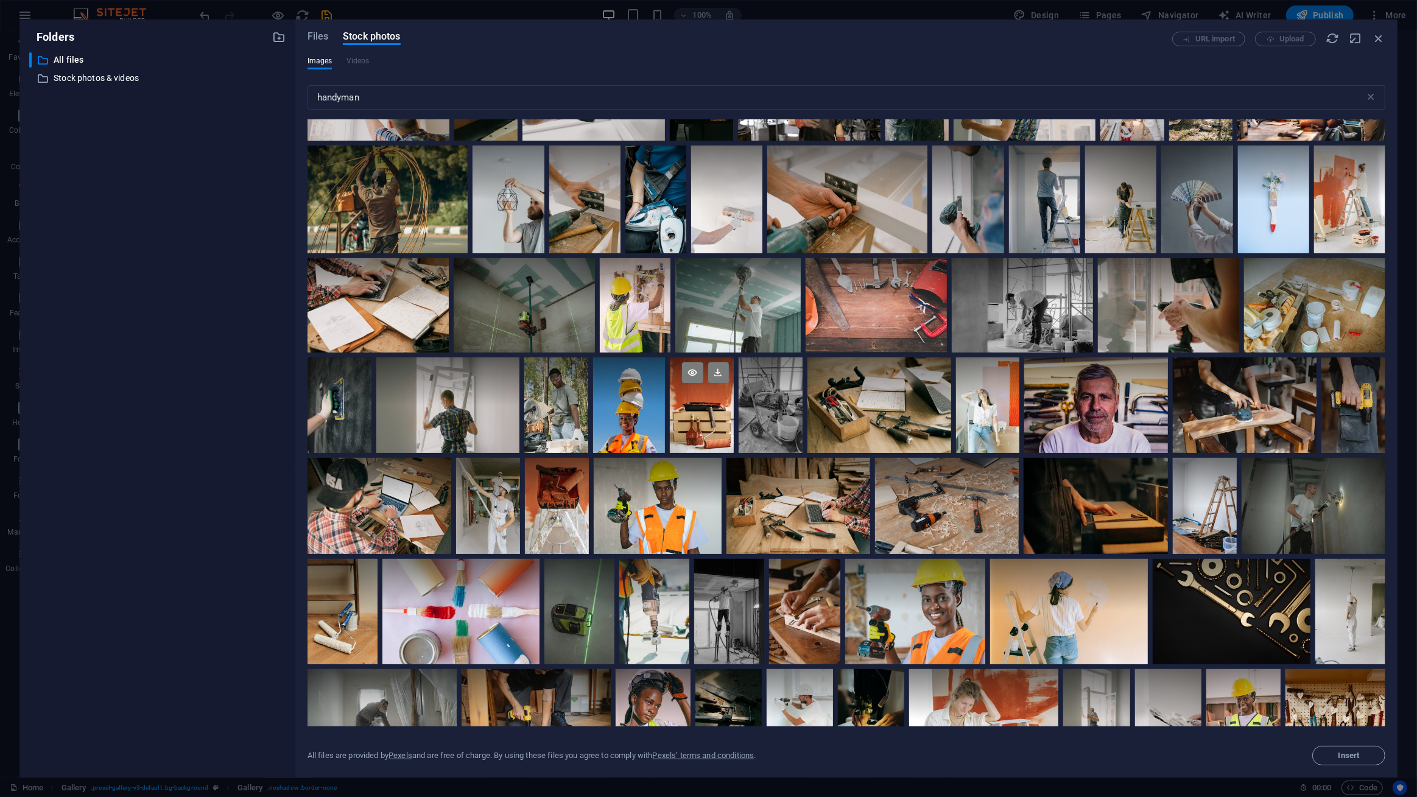
click at [708, 427] on div at bounding box center [702, 405] width 64 height 96
click at [557, 523] on div at bounding box center [557, 506] width 64 height 96
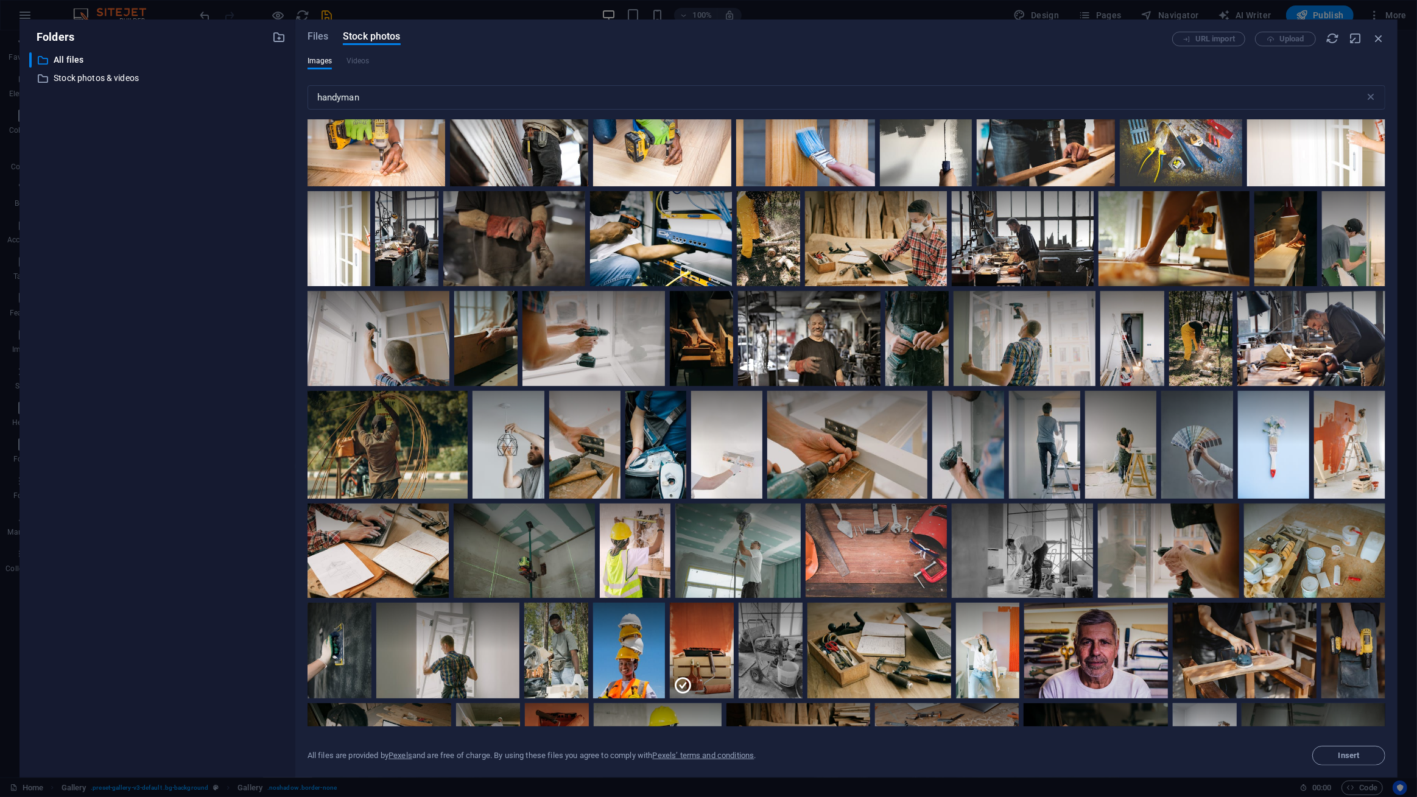
scroll to position [0, 0]
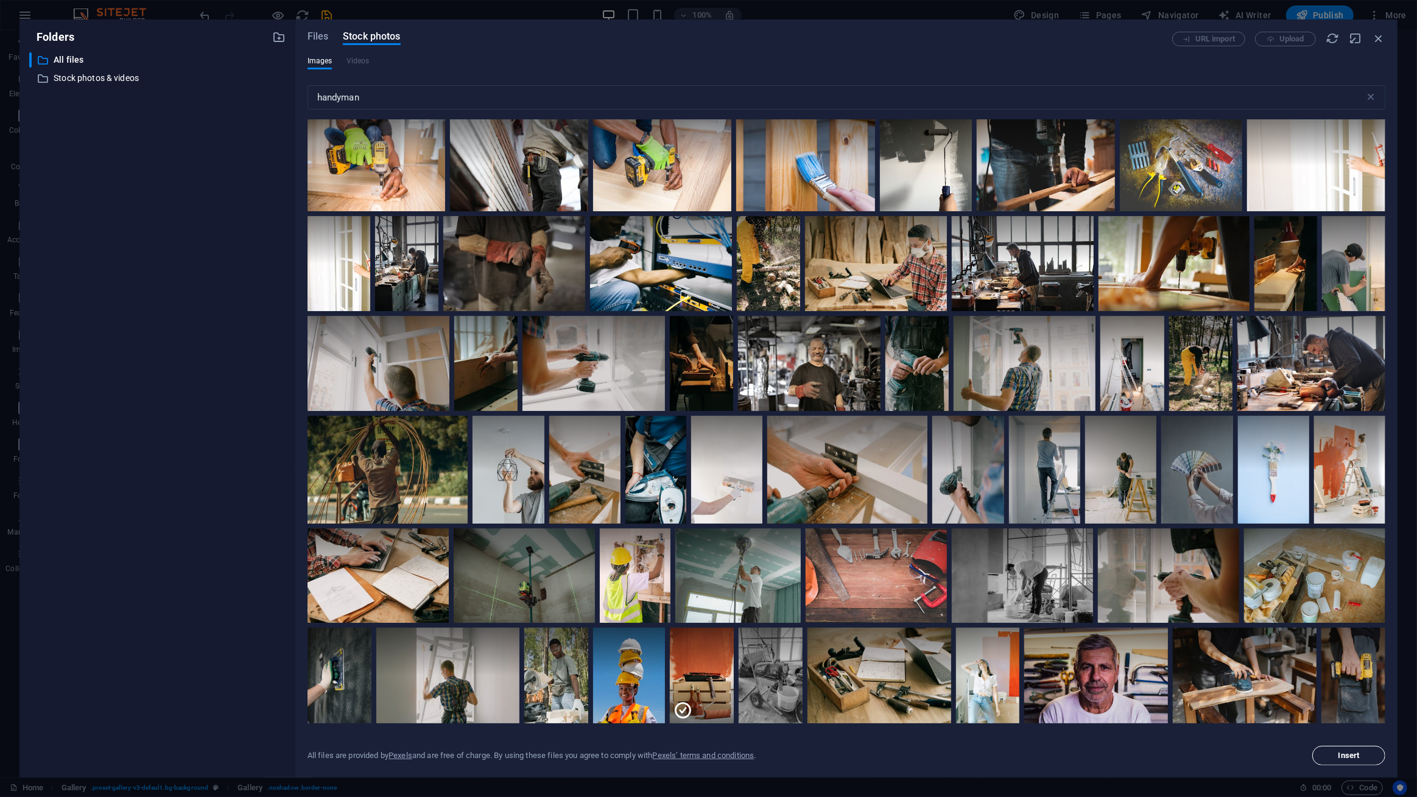
click at [1348, 755] on span "Insert" at bounding box center [1348, 755] width 21 height 7
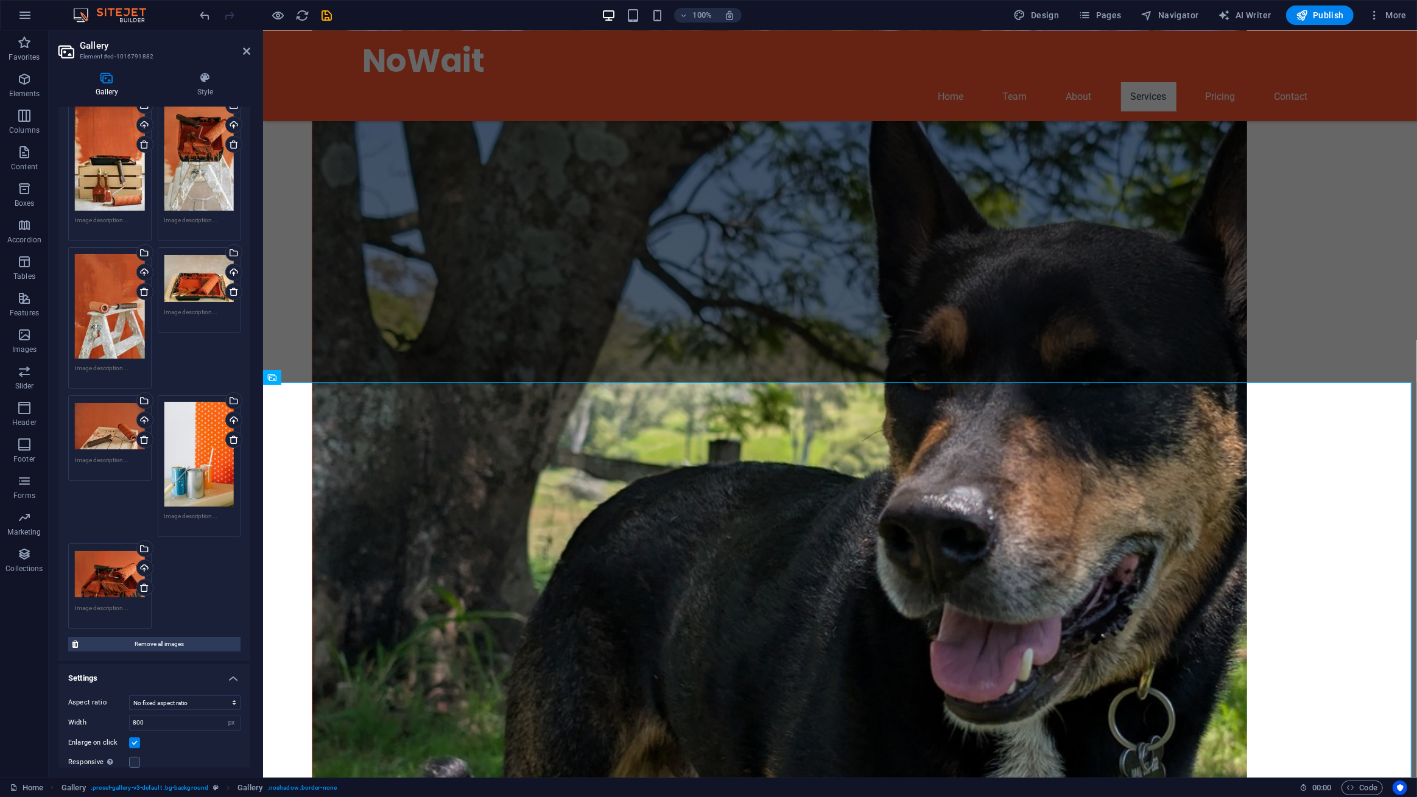
scroll to position [102, 0]
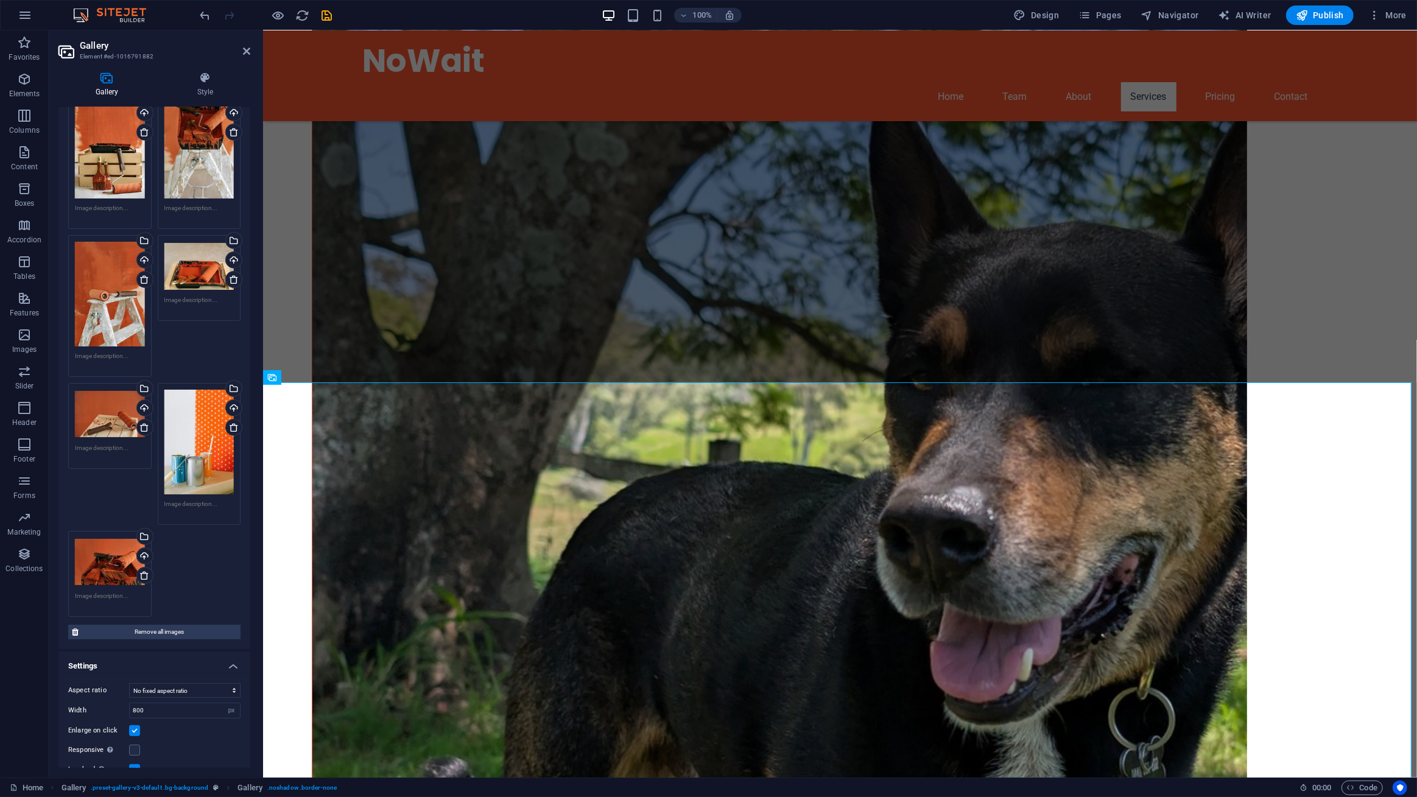
click at [137, 725] on label at bounding box center [134, 730] width 11 height 11
click at [0, 0] on input "Enlarge on click" at bounding box center [0, 0] width 0 height 0
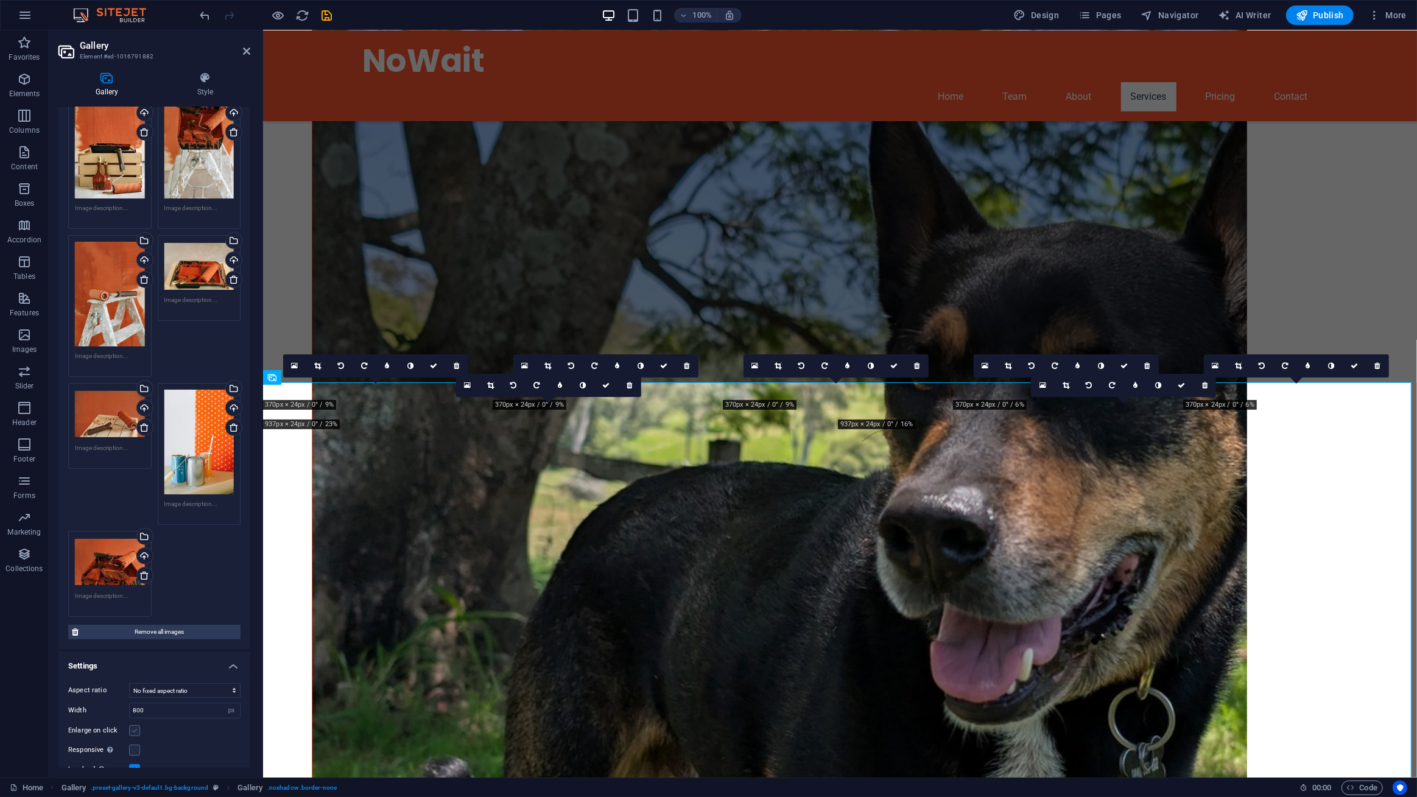
click at [136, 725] on label at bounding box center [134, 730] width 11 height 11
click at [0, 0] on input "Enlarge on click" at bounding box center [0, 0] width 0 height 0
click at [132, 745] on label at bounding box center [134, 750] width 11 height 11
click at [0, 0] on input "Responsive Automatically load retina image and smartphone optimized sizes." at bounding box center [0, 0] width 0 height 0
click at [132, 764] on label at bounding box center [134, 769] width 11 height 11
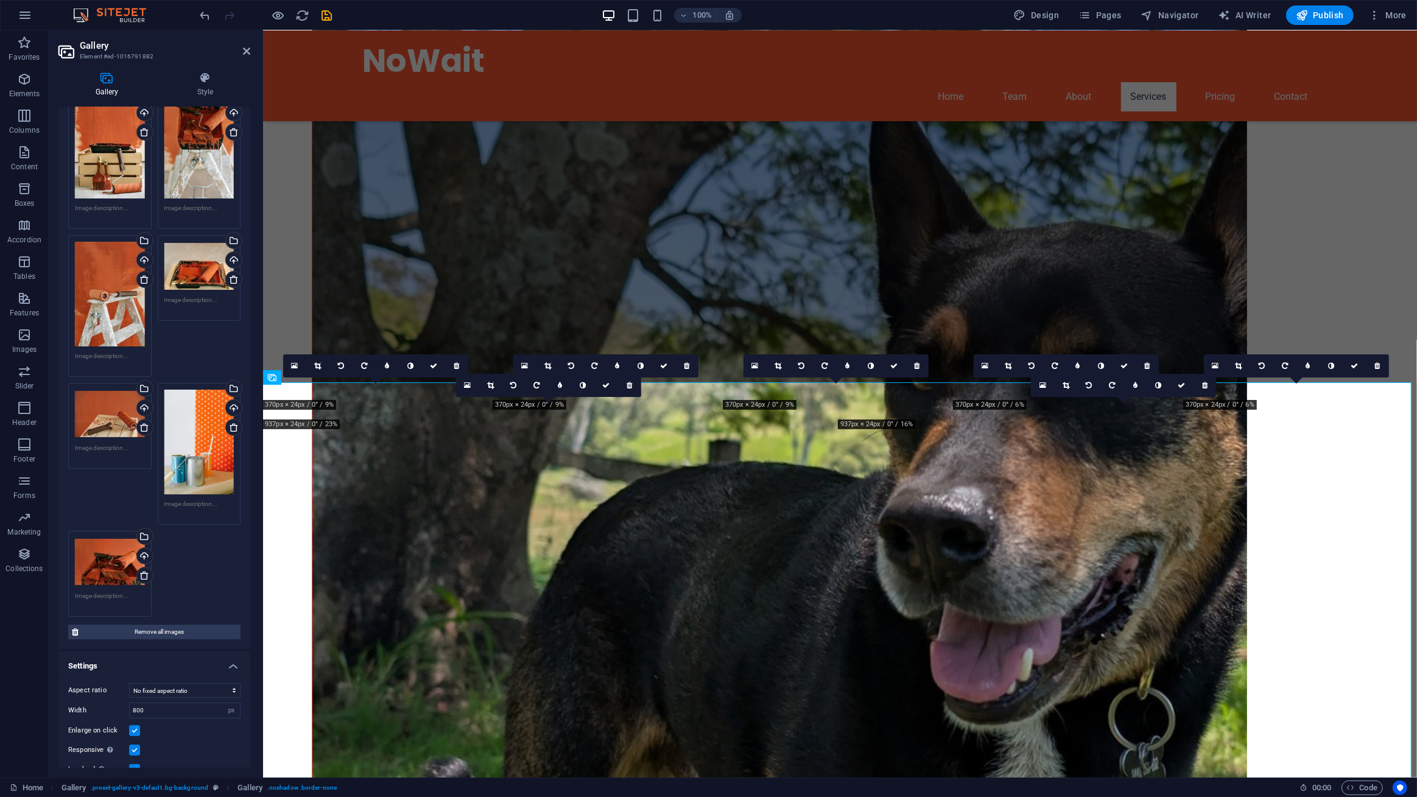
click at [0, 0] on input "Lazyload Loading images after the page loads improves page speed." at bounding box center [0, 0] width 0 height 0
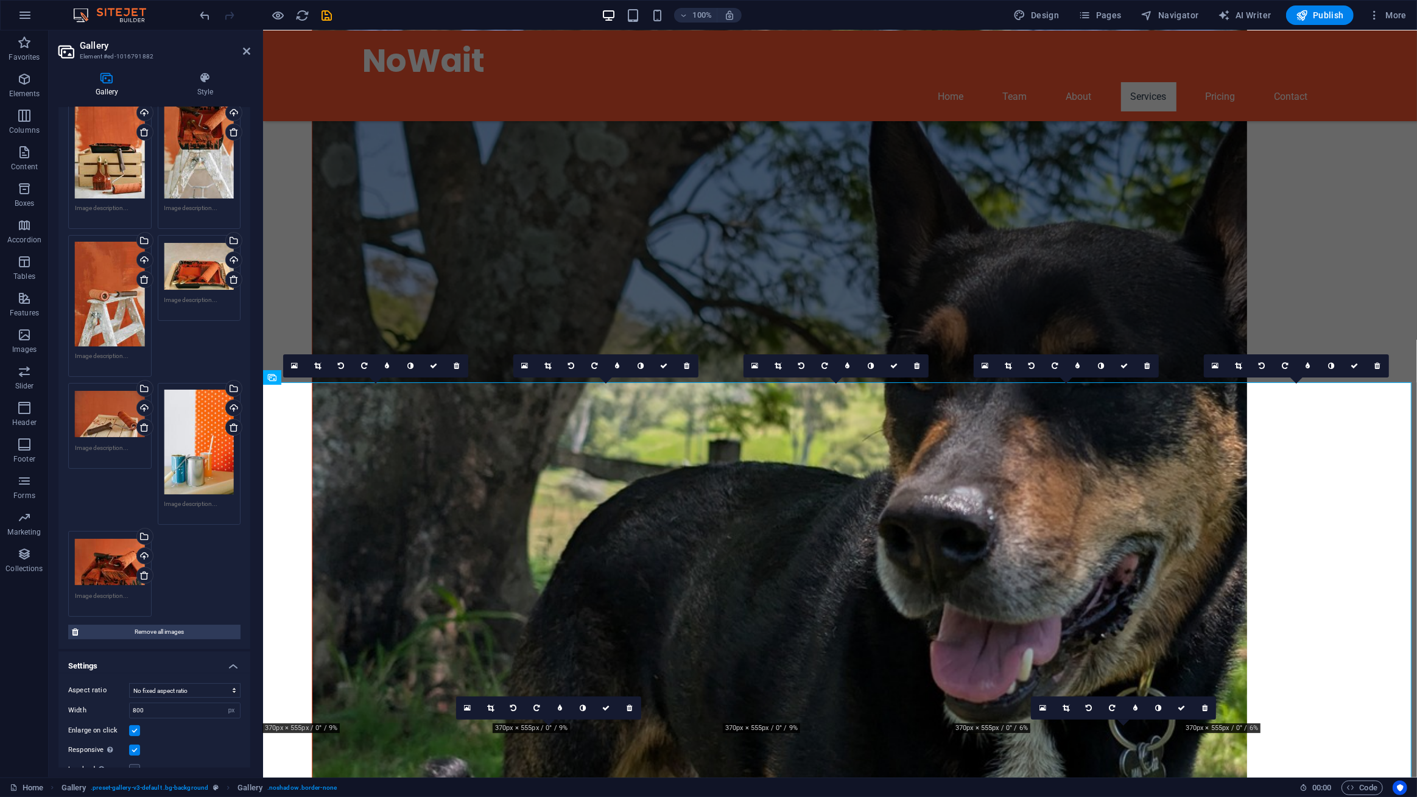
click at [132, 764] on label at bounding box center [134, 769] width 11 height 11
click at [0, 0] on input "Lazyload Loading images after the page loads improves page speed." at bounding box center [0, 0] width 0 height 0
click at [136, 745] on label at bounding box center [134, 750] width 11 height 11
click at [0, 0] on input "Responsive Automatically load retina image and smartphone optimized sizes." at bounding box center [0, 0] width 0 height 0
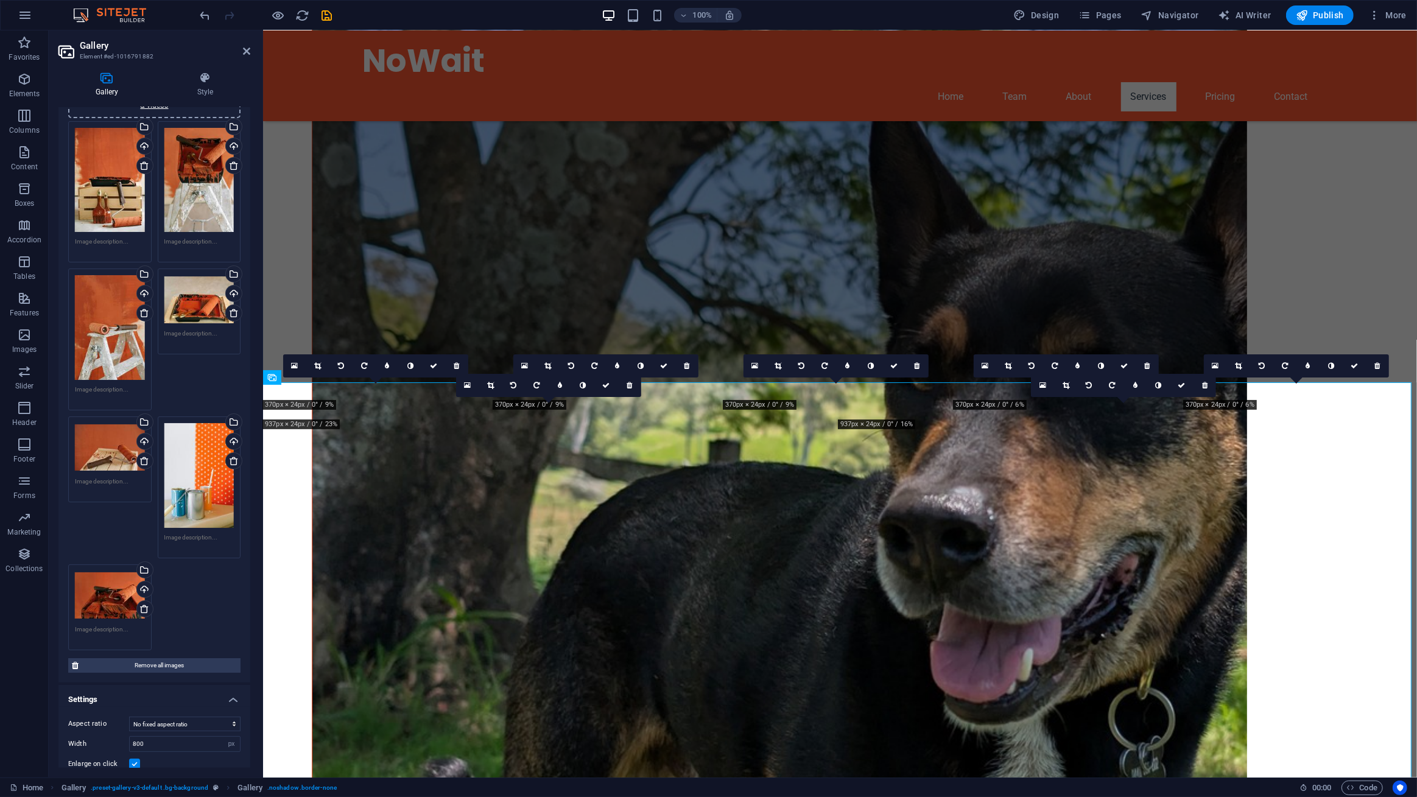
scroll to position [0, 0]
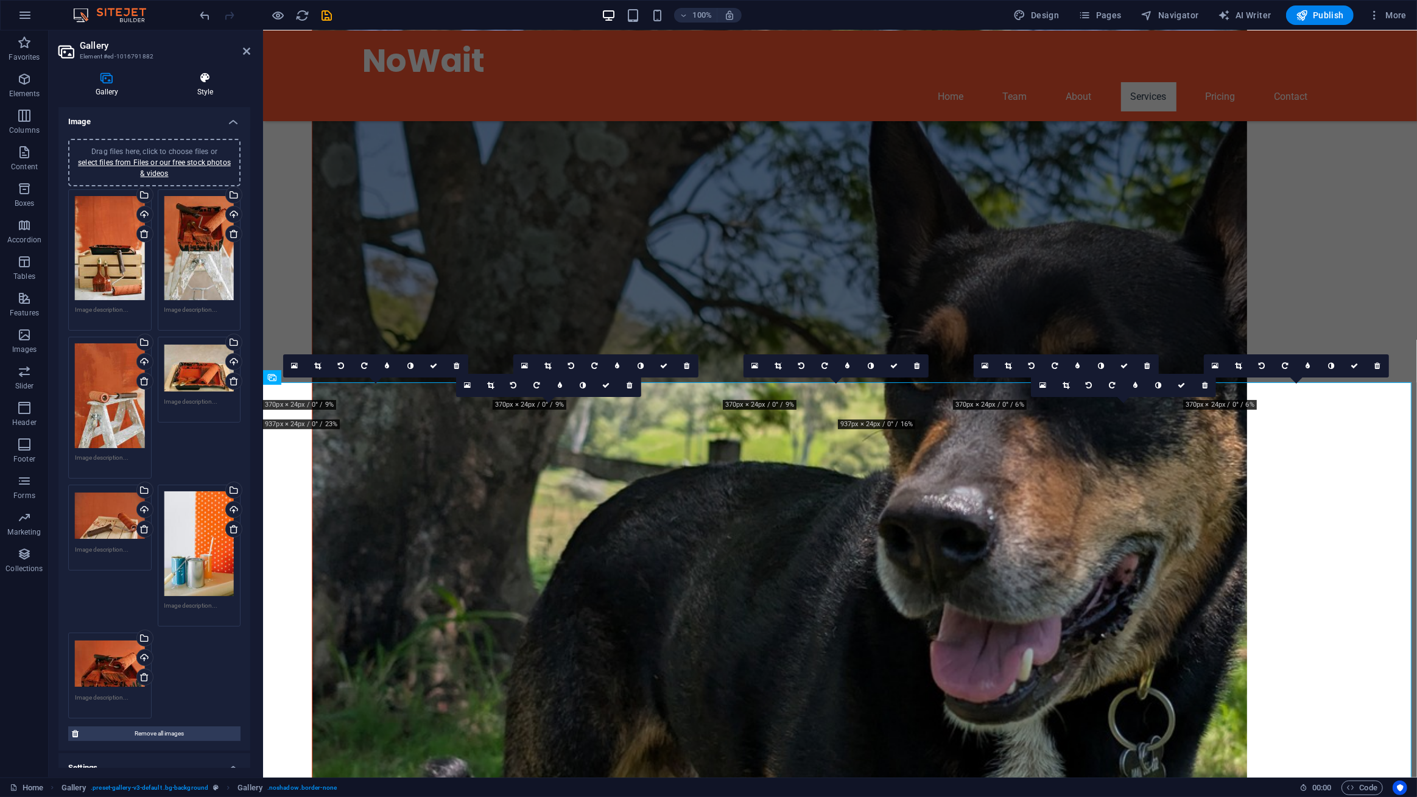
click at [202, 86] on h4 "Style" at bounding box center [205, 85] width 90 height 26
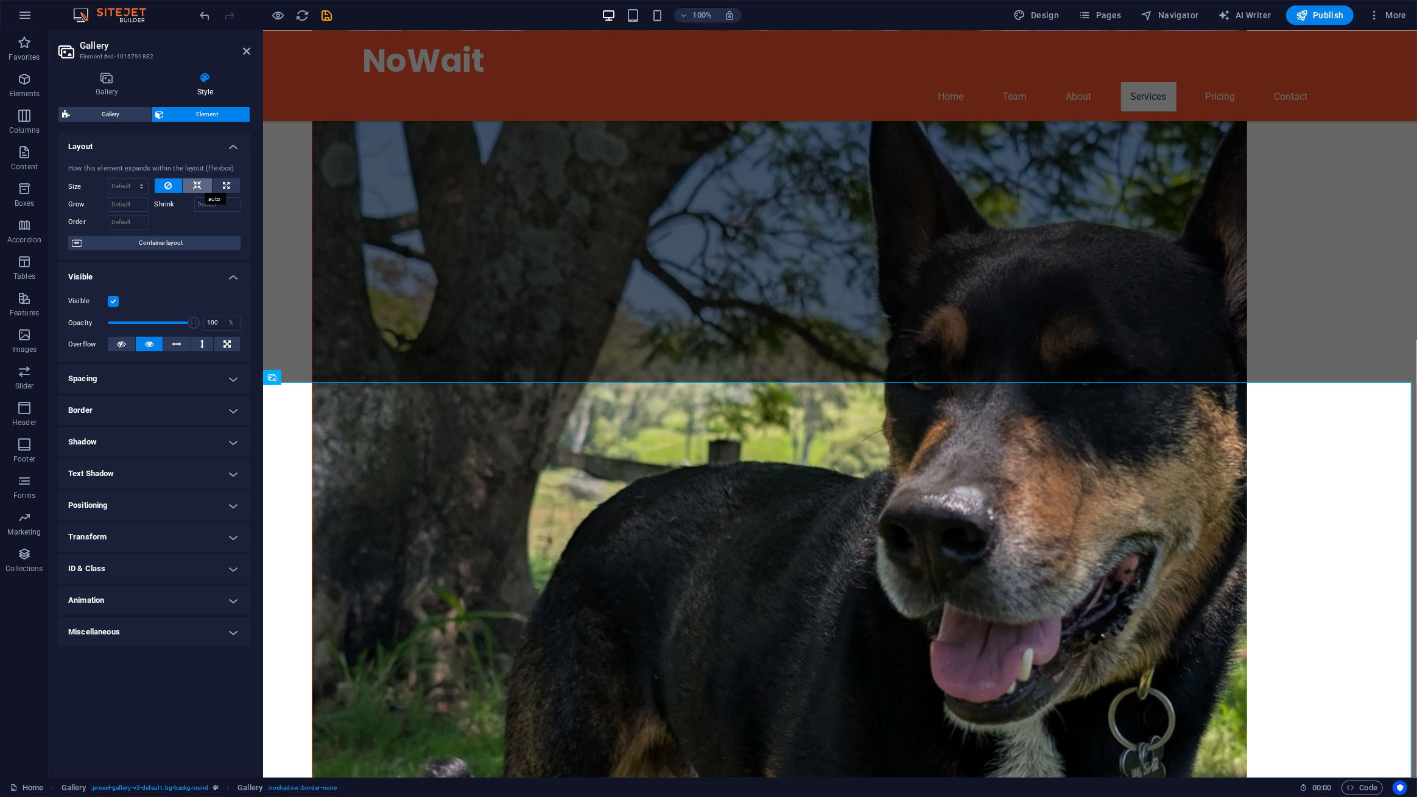
click at [194, 183] on icon at bounding box center [197, 185] width 9 height 15
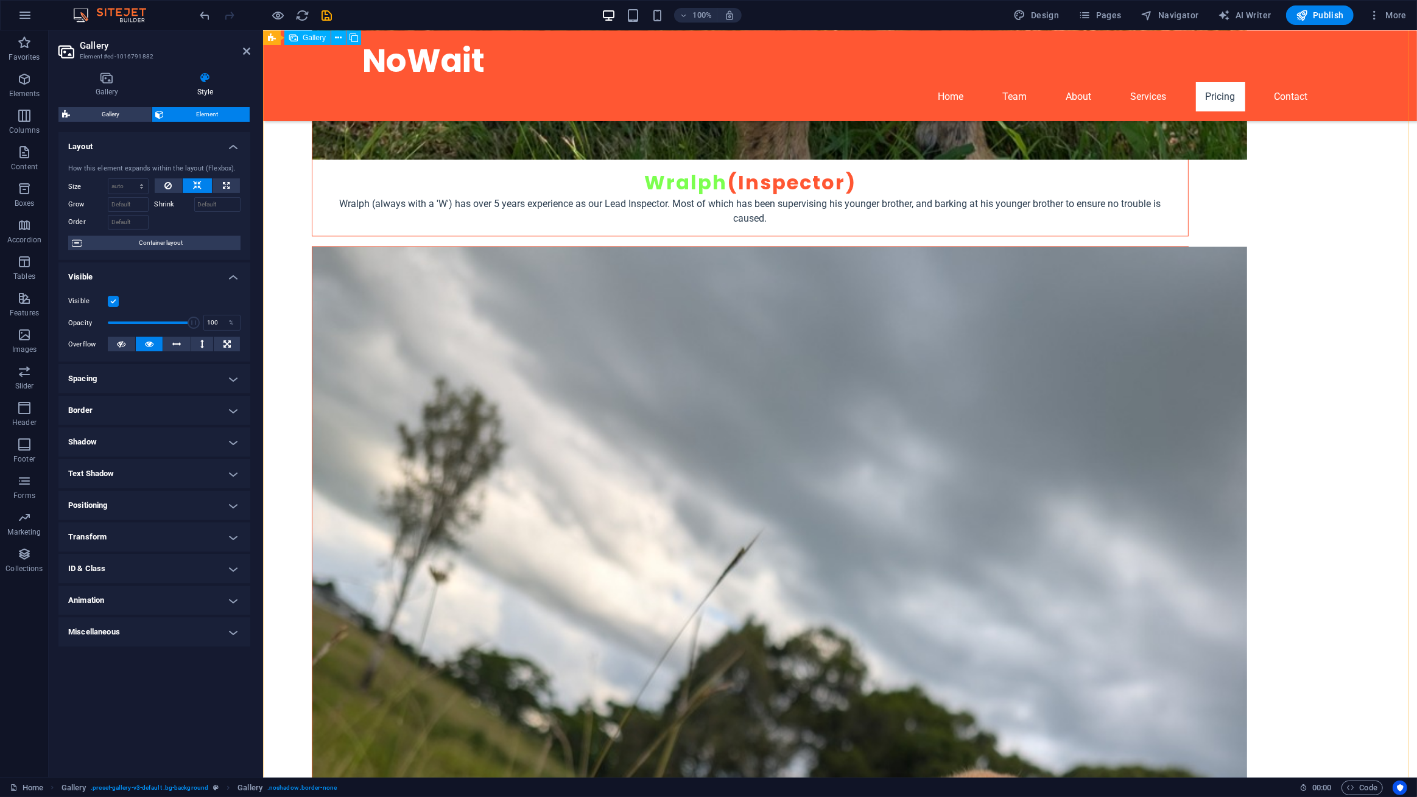
scroll to position [3379, 0]
click at [225, 181] on icon at bounding box center [226, 185] width 7 height 15
type input "100"
select select "%"
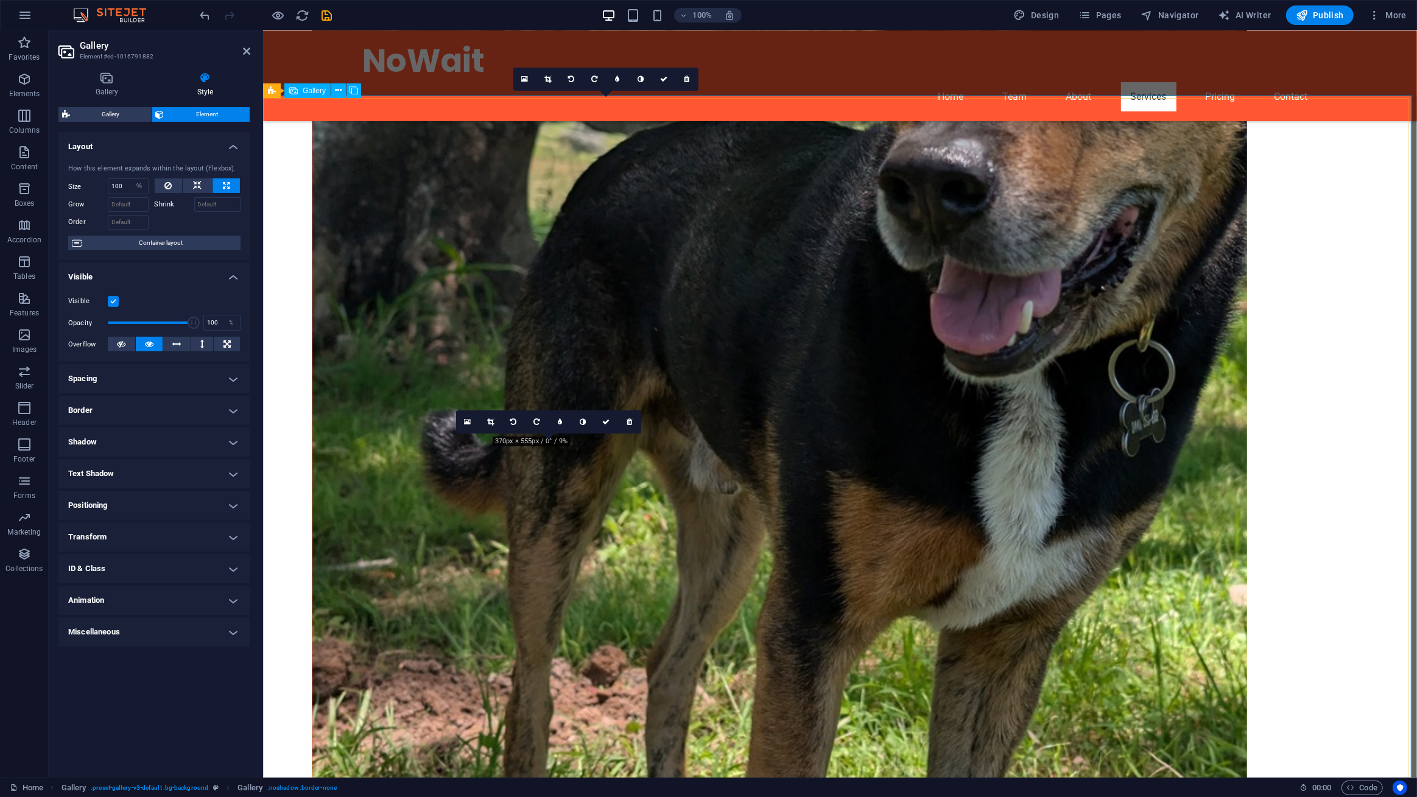
scroll to position [2107, 0]
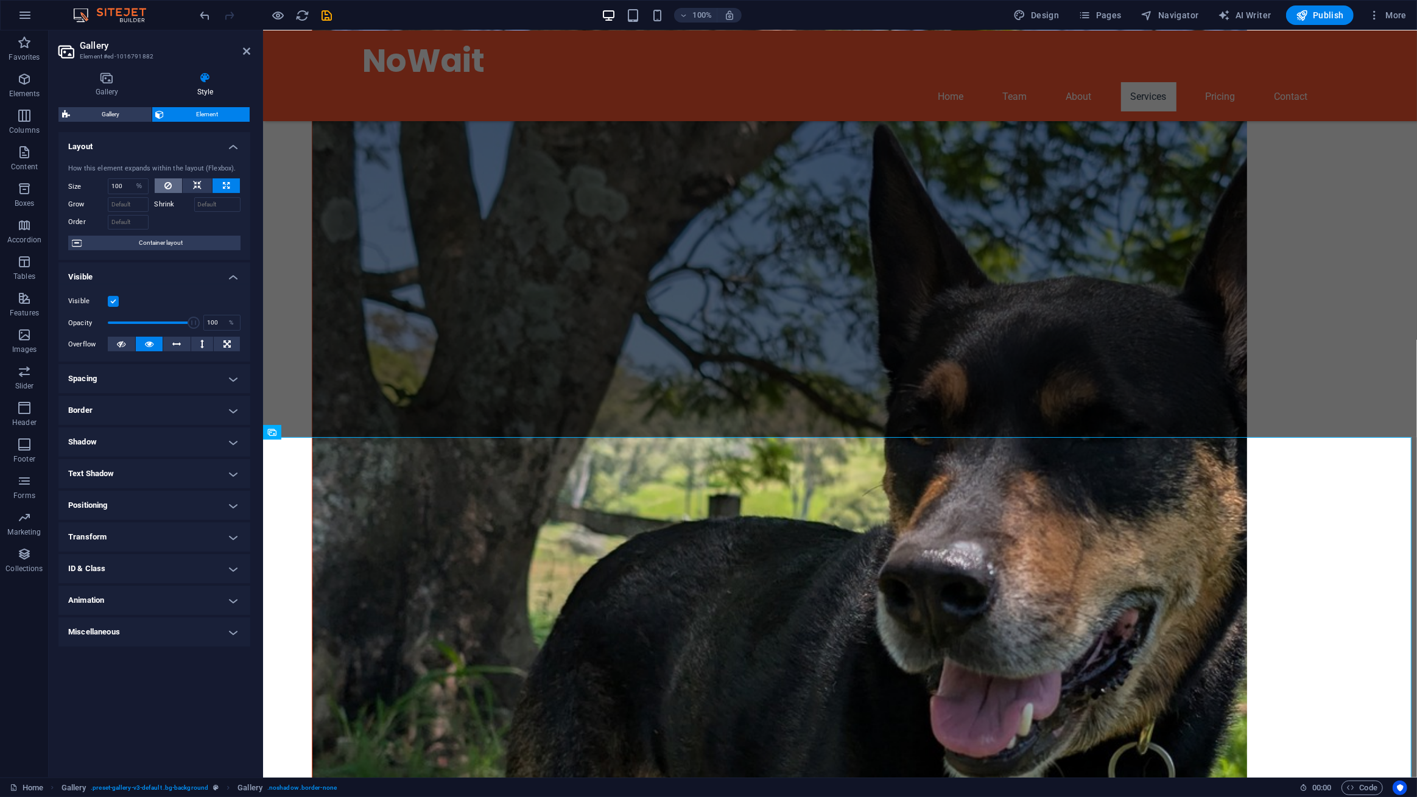
click at [174, 184] on button at bounding box center [169, 185] width 28 height 15
select select "DISABLED_OPTION_VALUE"
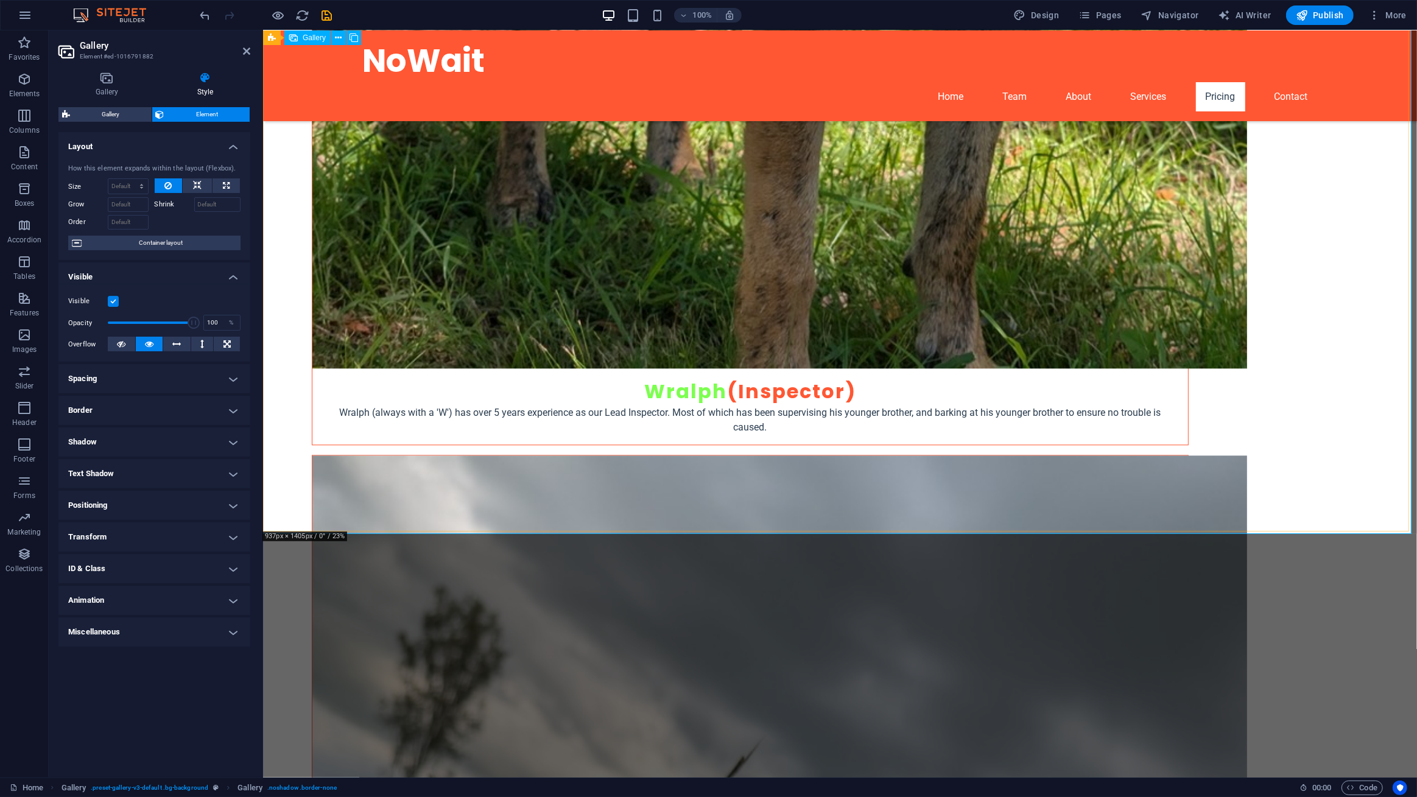
scroll to position [3214, 0]
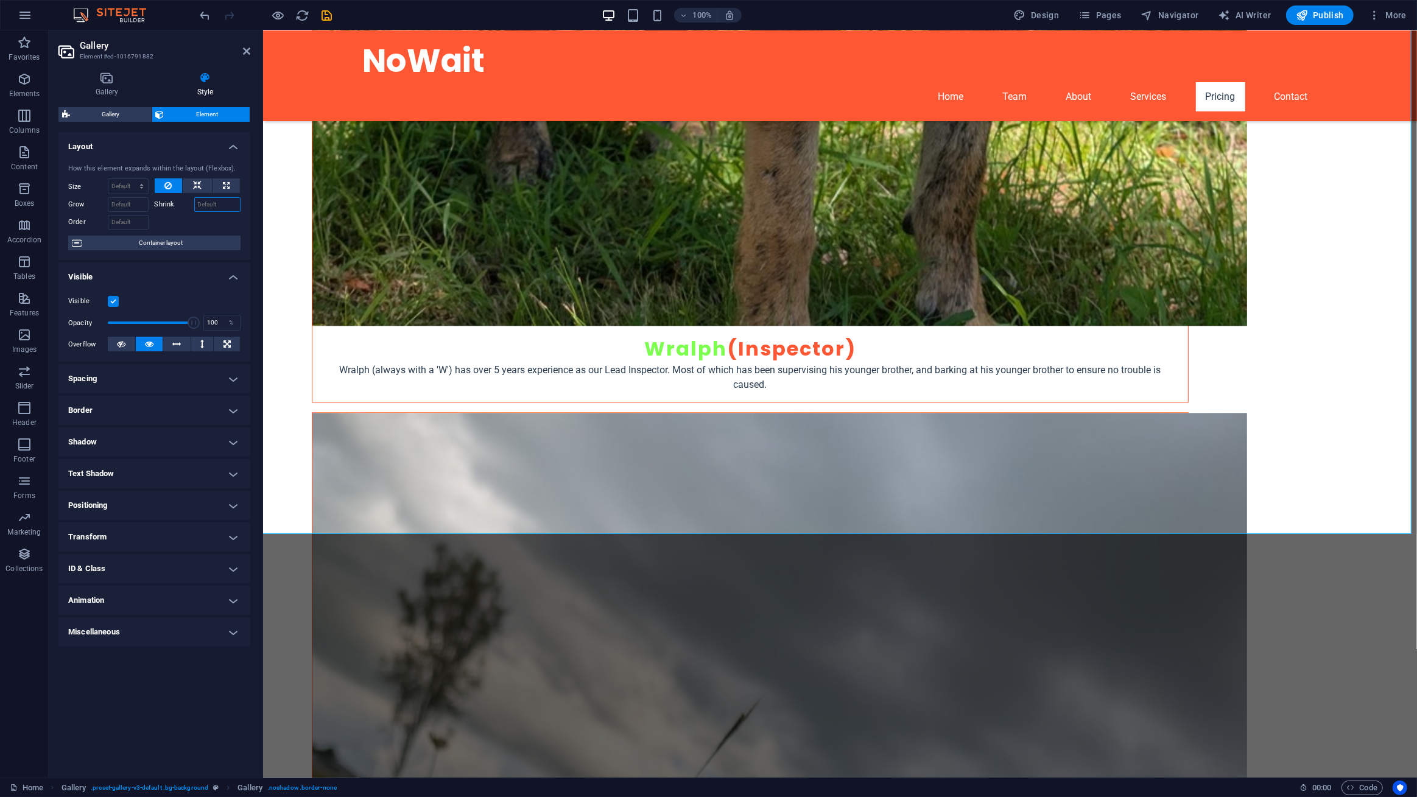
click at [209, 204] on input "Shrink" at bounding box center [217, 204] width 47 height 15
click at [106, 121] on span "Gallery" at bounding box center [111, 114] width 74 height 15
select select "rem"
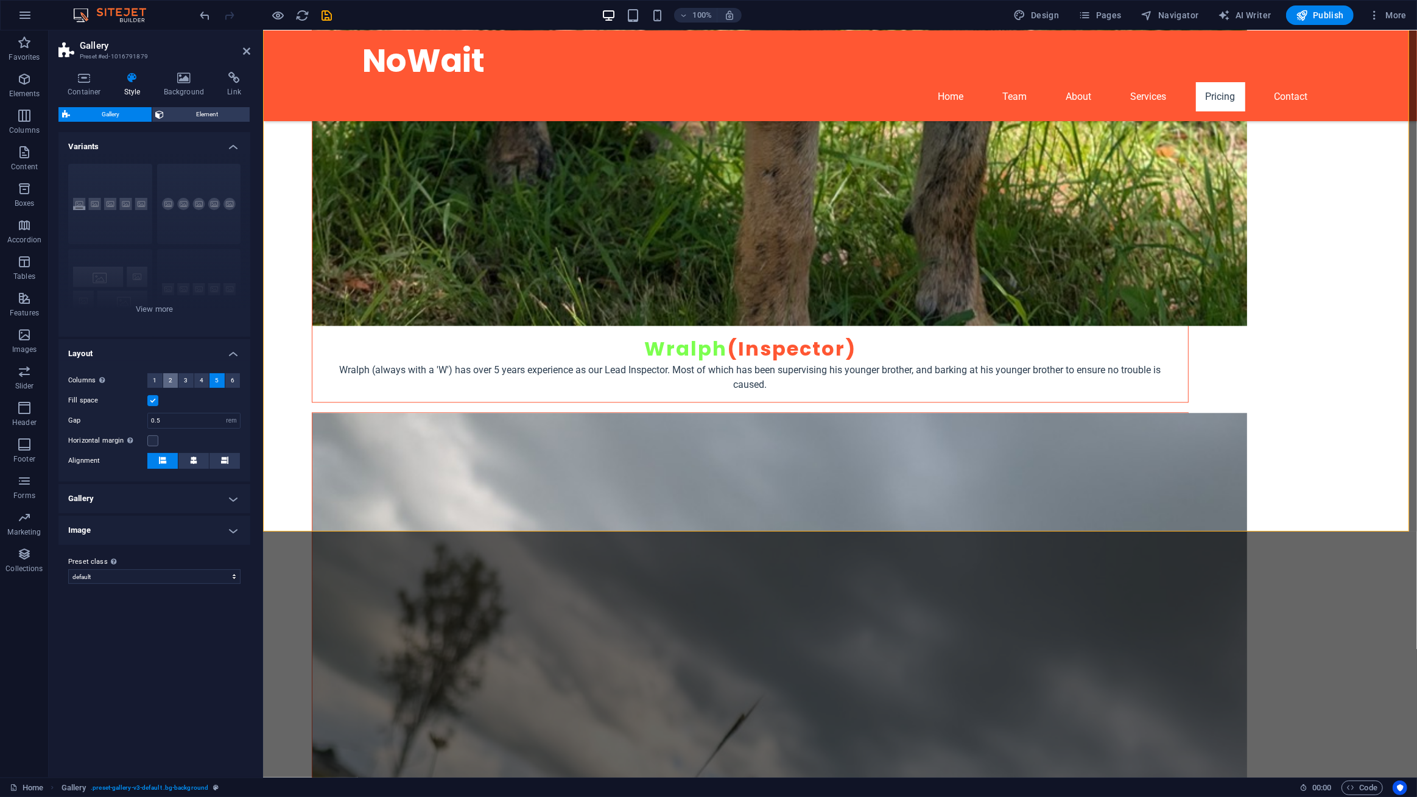
click at [170, 382] on span "2" at bounding box center [171, 380] width 4 height 15
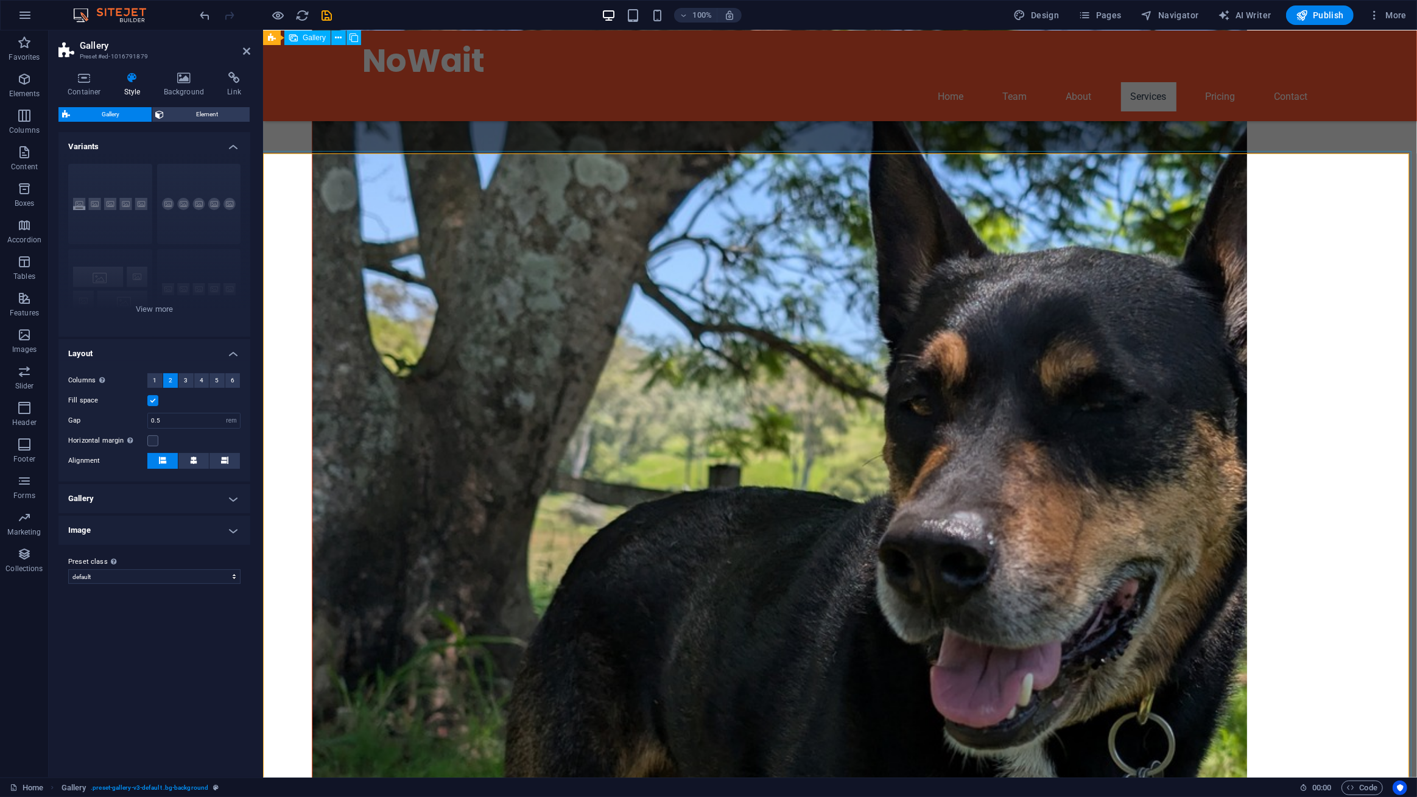
scroll to position [2101, 0]
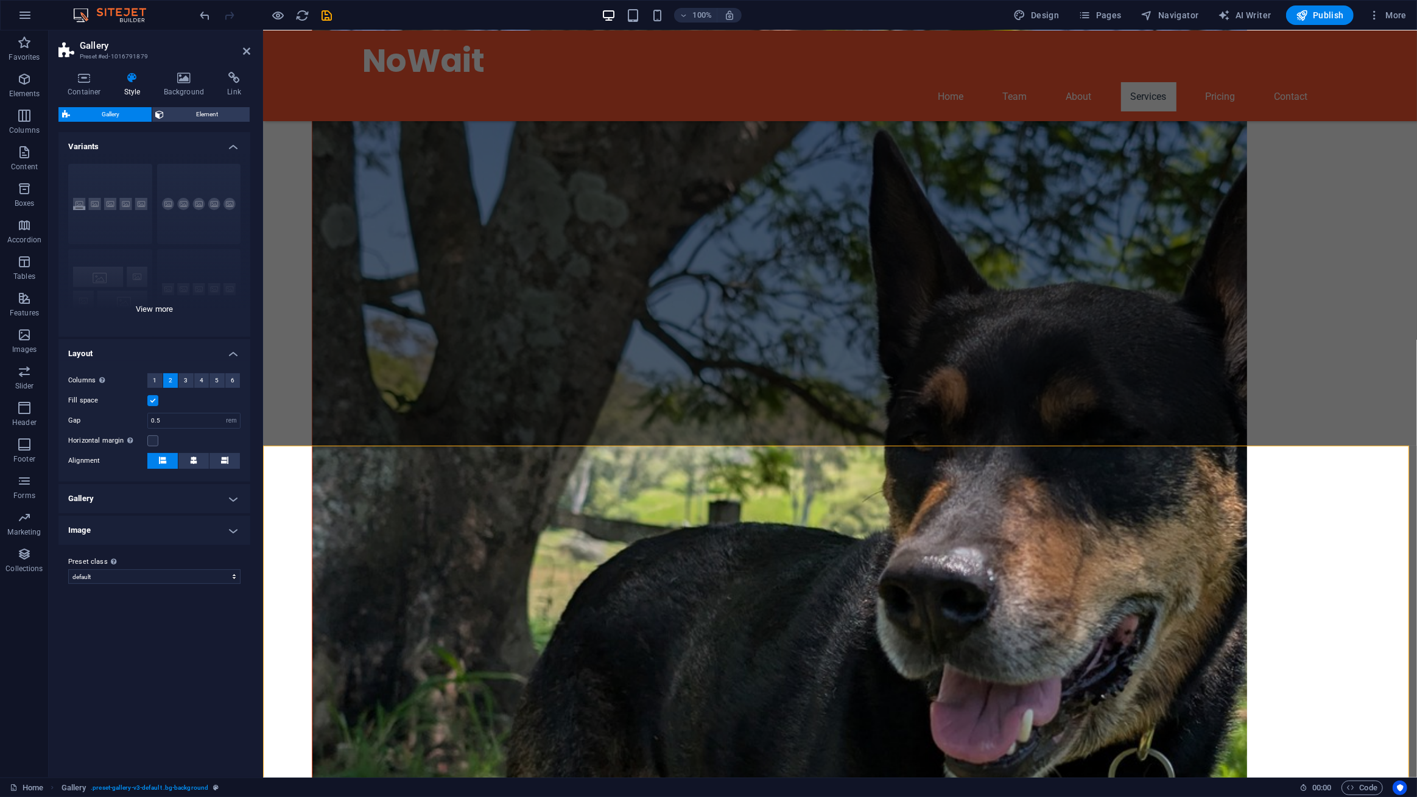
click at [116, 289] on div "Captions Circle Collage Default Grid Grid shifted" at bounding box center [154, 245] width 192 height 183
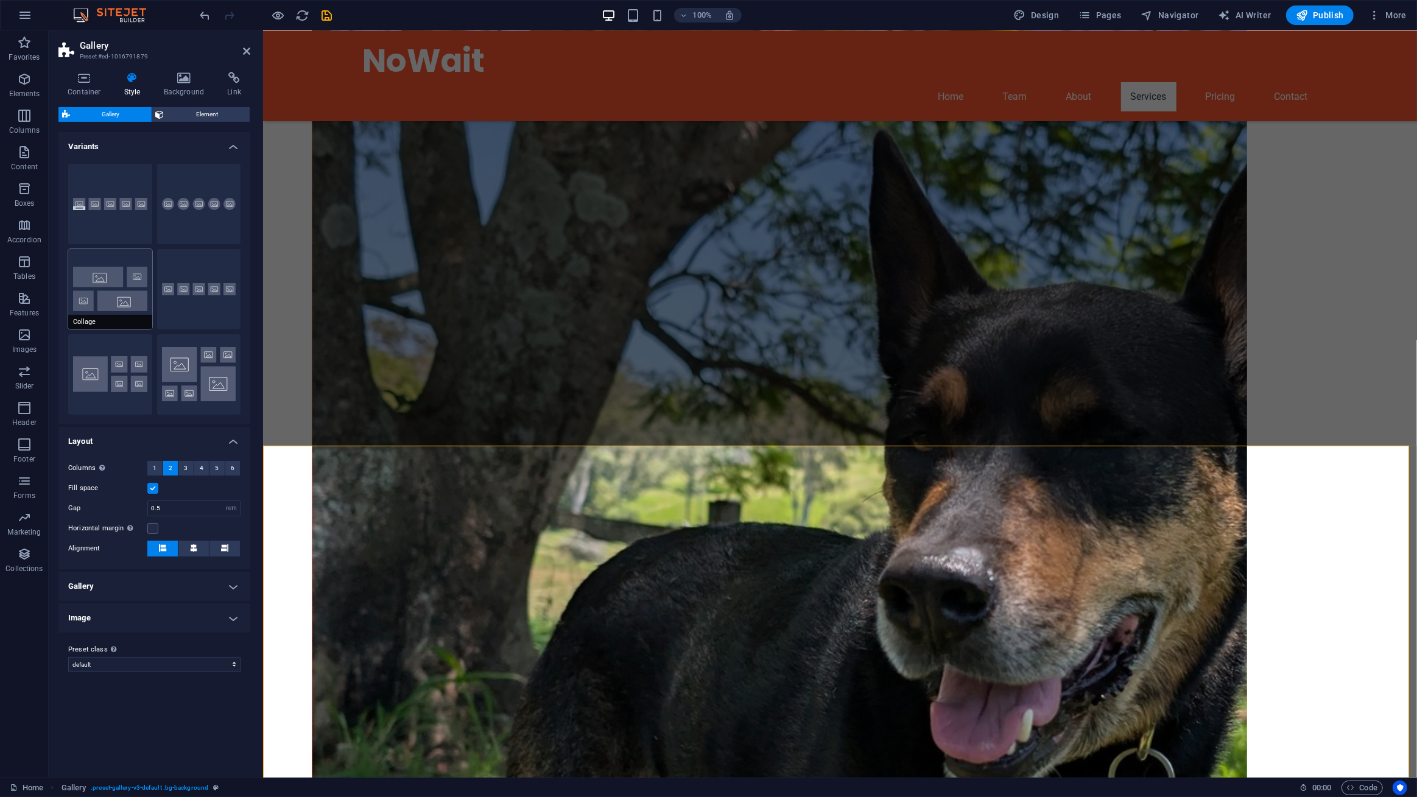
click at [105, 290] on button "Collage" at bounding box center [110, 289] width 84 height 80
type input "2"
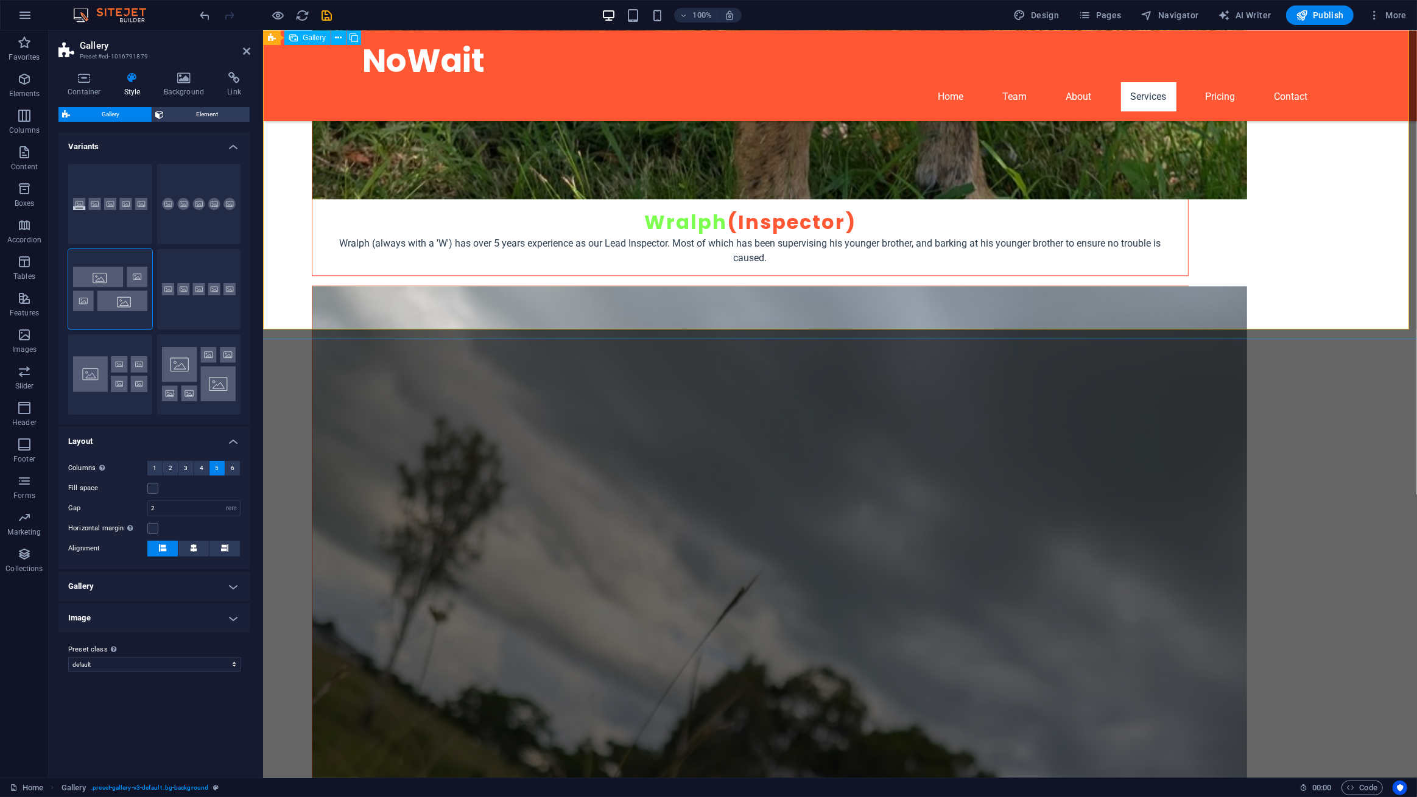
scroll to position [3153, 0]
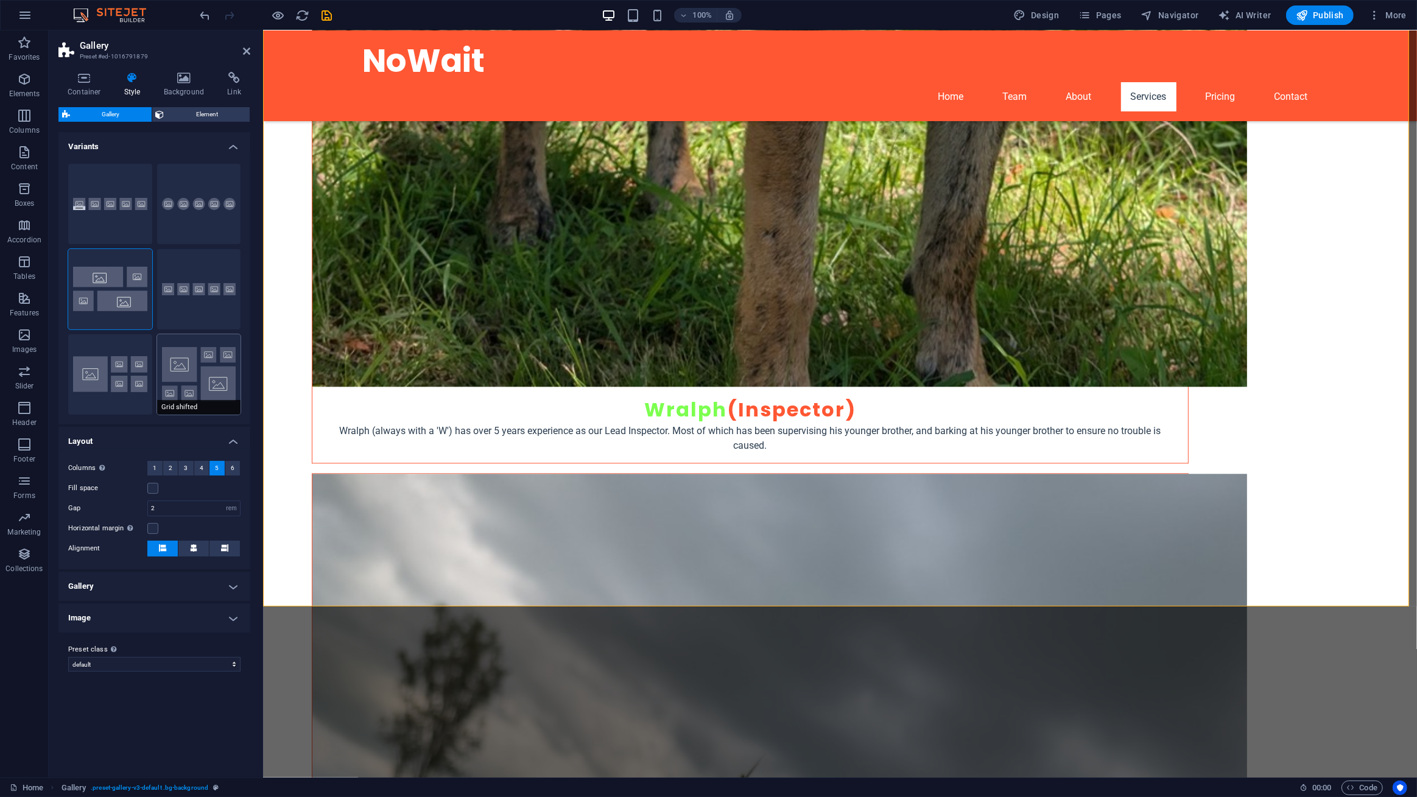
click at [219, 372] on button "Grid shifted" at bounding box center [199, 374] width 84 height 80
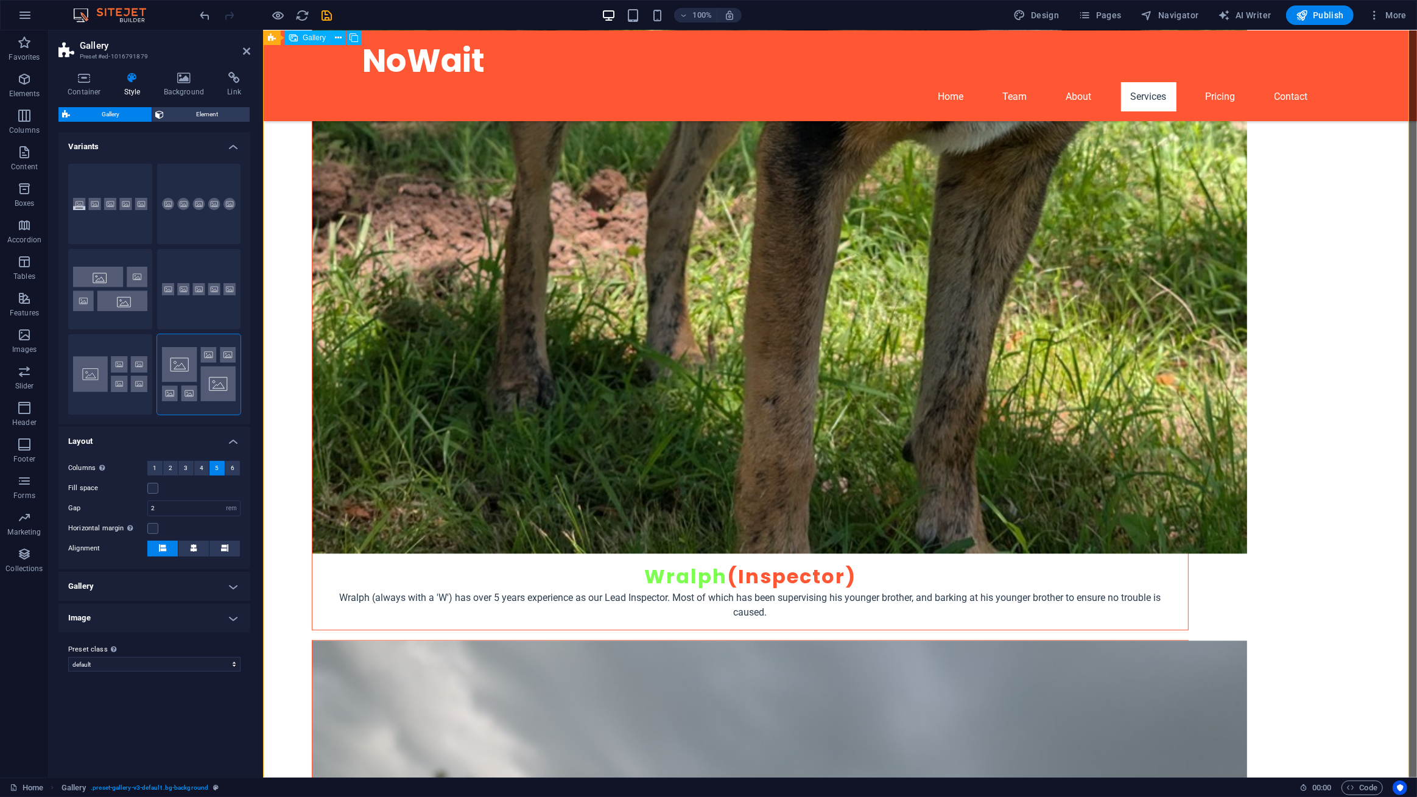
scroll to position [2987, 0]
click at [204, 471] on button "4" at bounding box center [201, 468] width 15 height 15
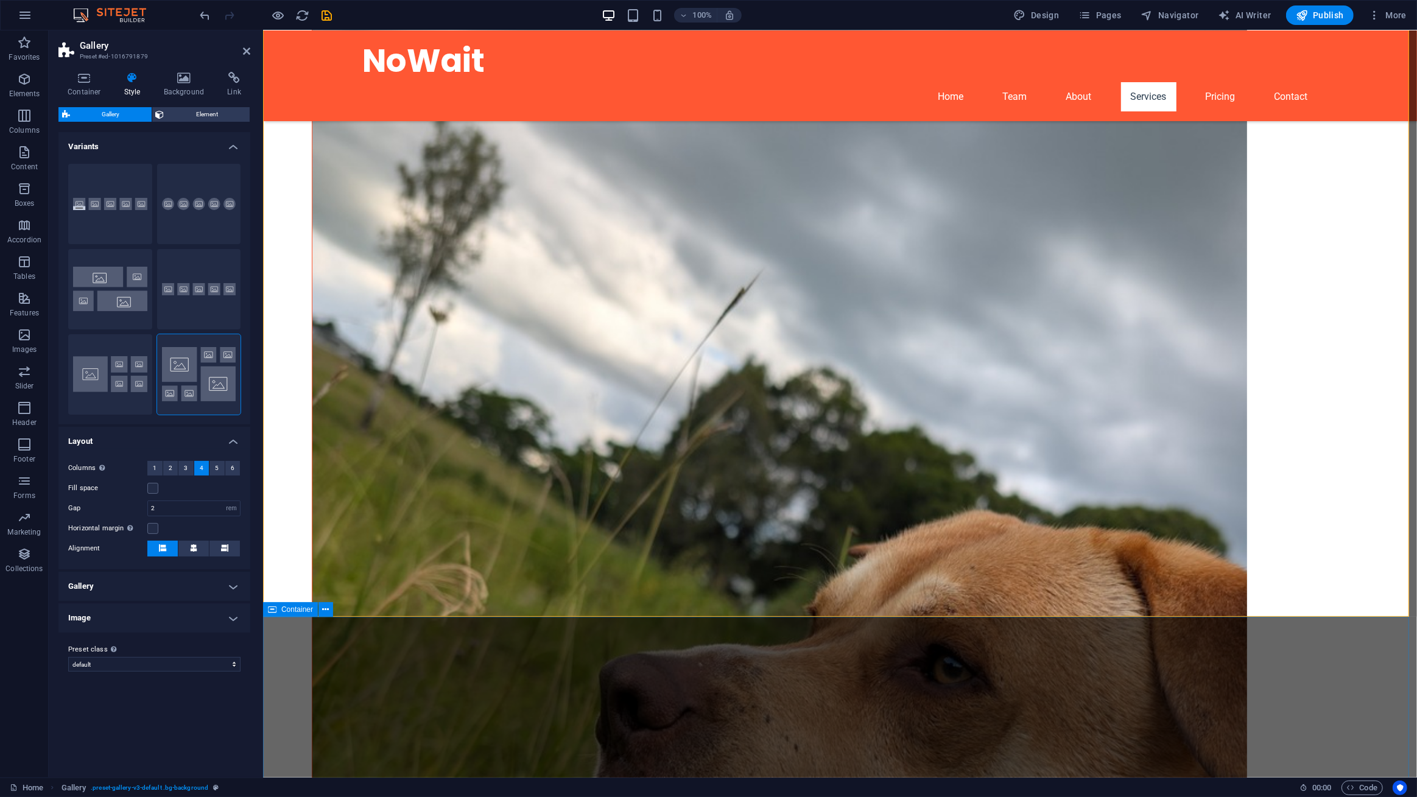
scroll to position [3595, 0]
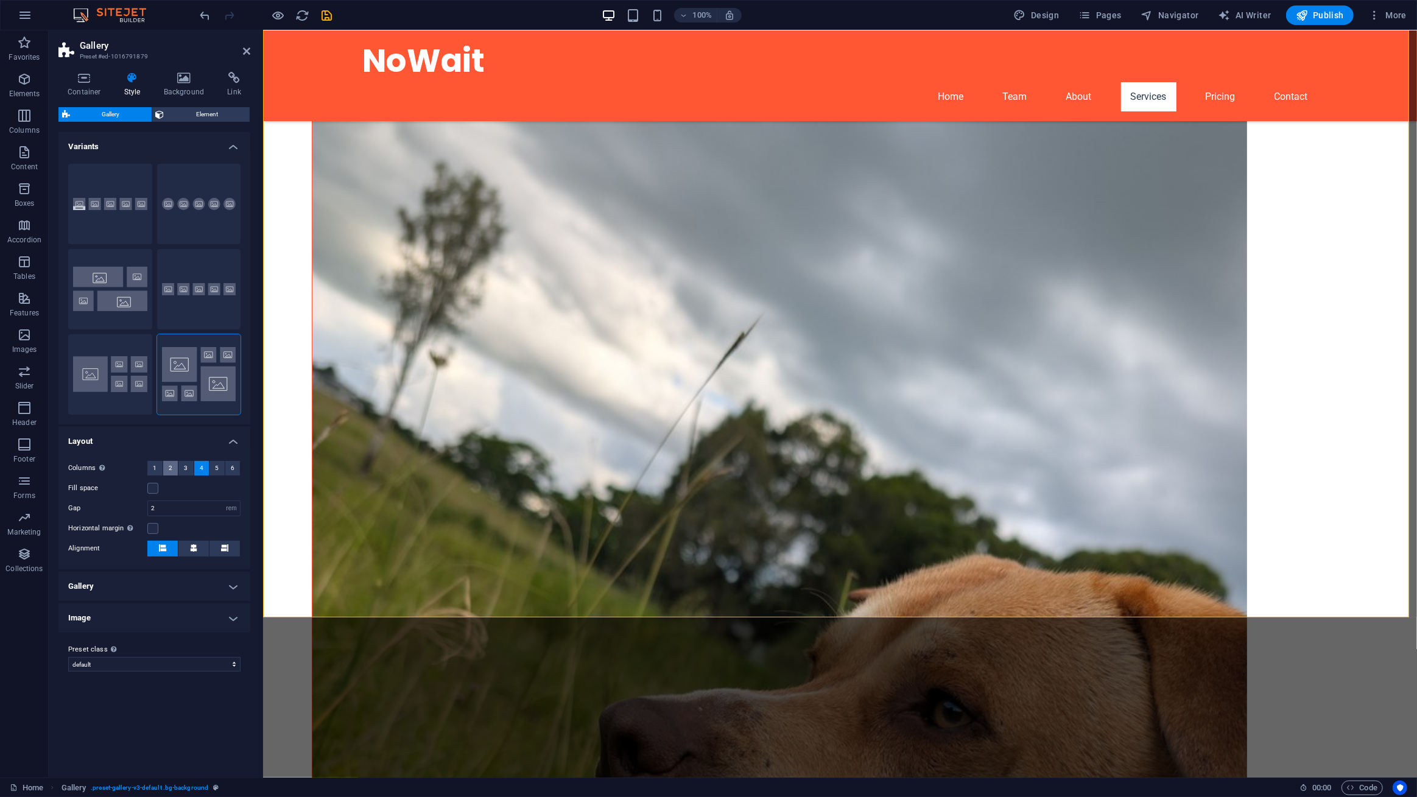
click at [170, 470] on span "2" at bounding box center [171, 468] width 4 height 15
click at [167, 583] on h4 "Gallery" at bounding box center [154, 586] width 192 height 29
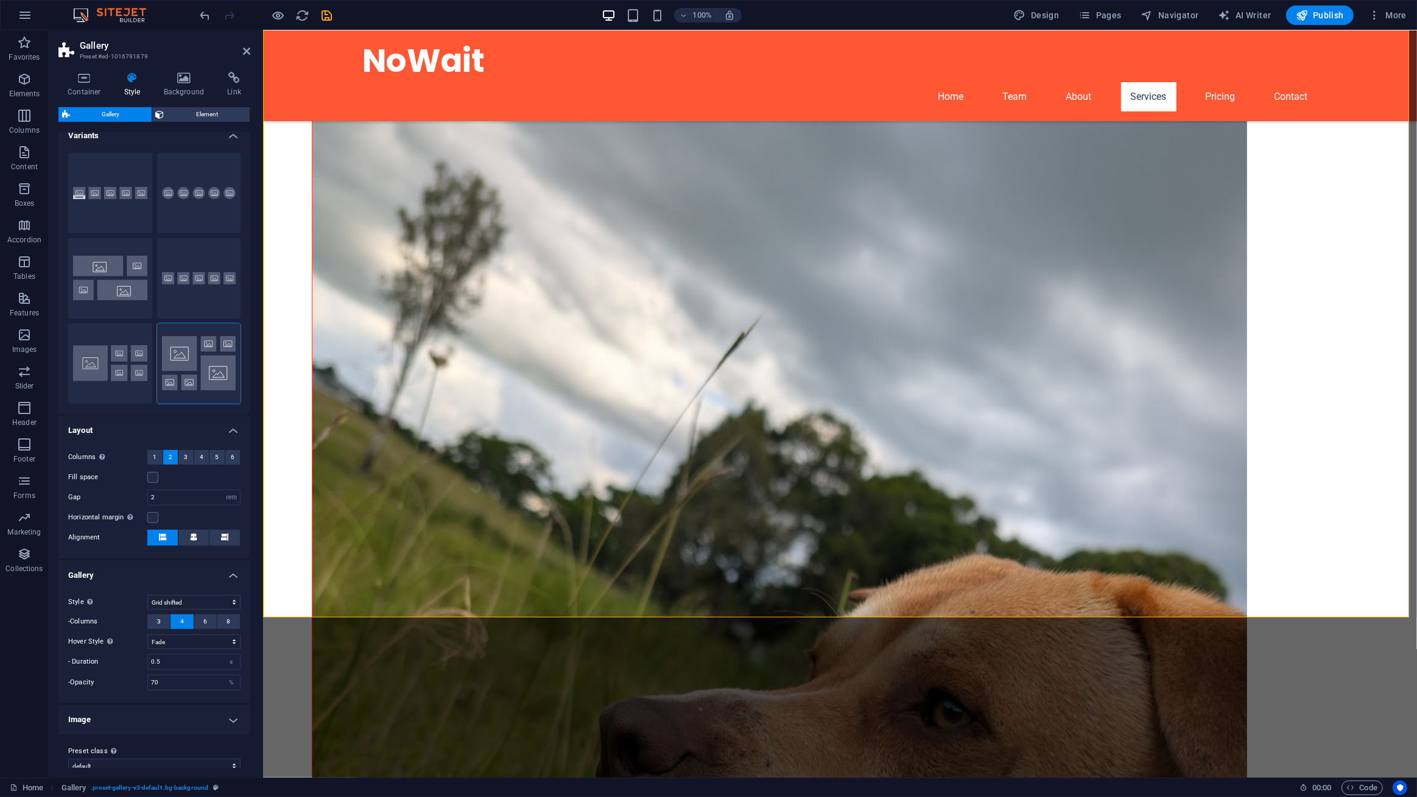
scroll to position [25, 0]
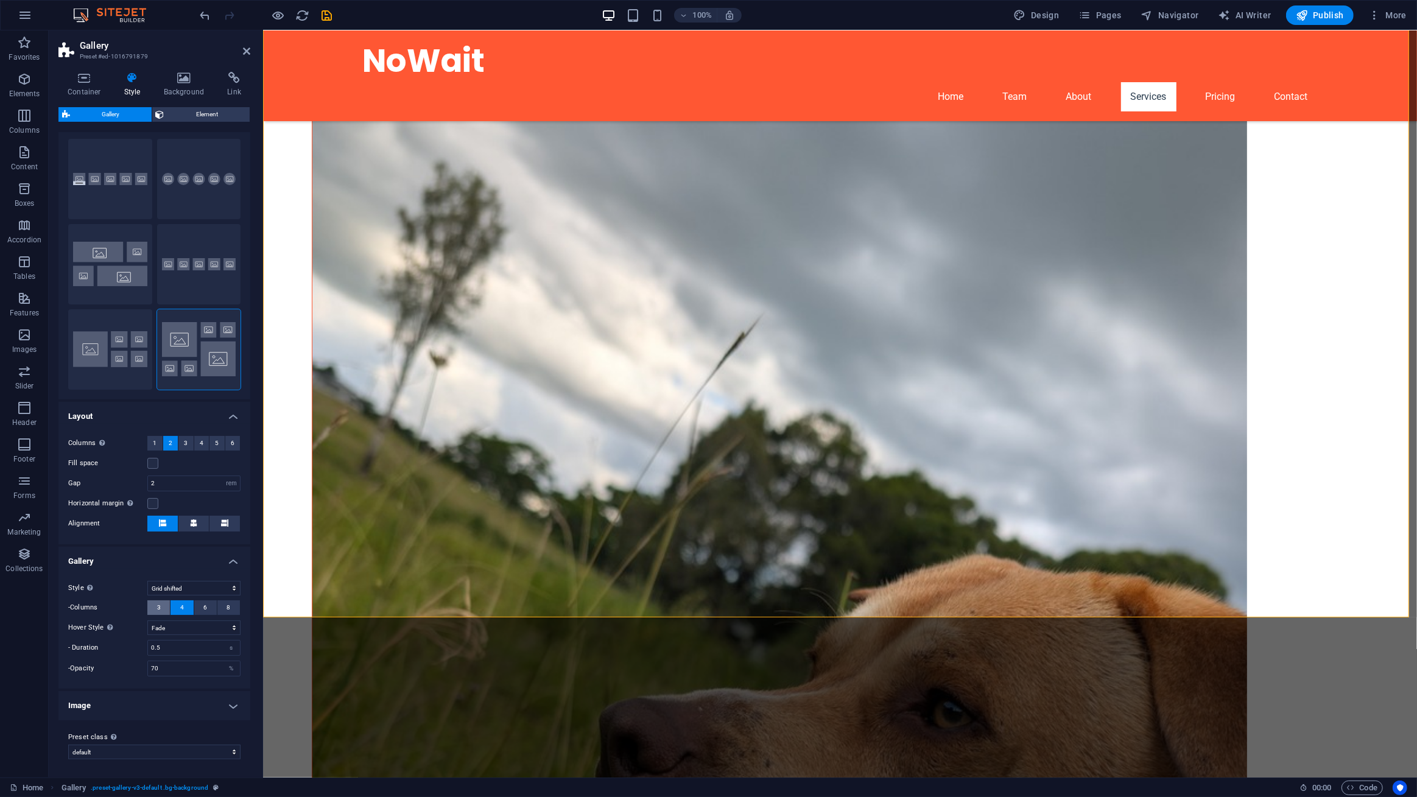
click at [153, 602] on button "3" at bounding box center [158, 607] width 23 height 15
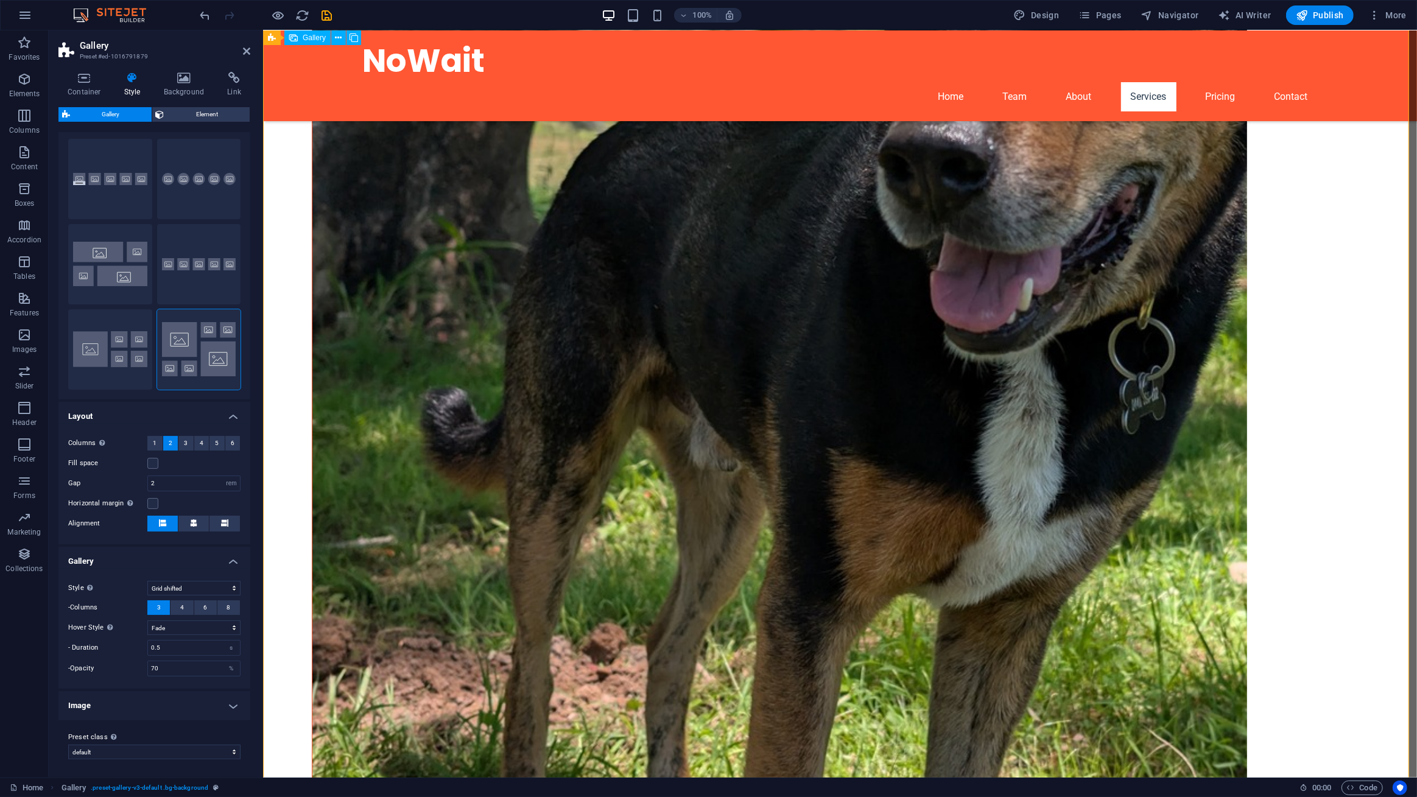
scroll to position [2160, 0]
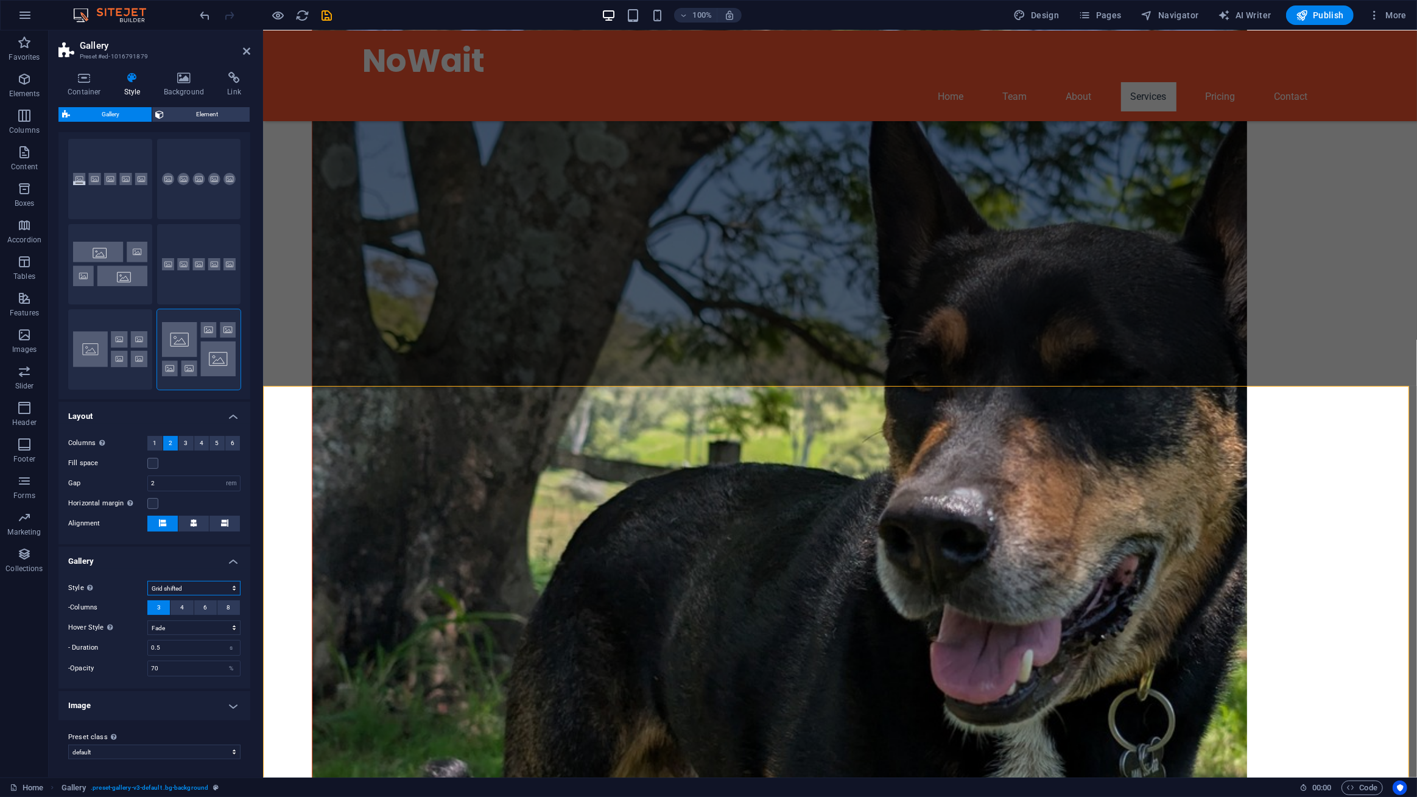
click at [181, 589] on select "Default Grid Grid reverse Grid shifted Collage" at bounding box center [193, 588] width 93 height 15
click at [114, 681] on div "Style Only for Desktop- and Tabletmode Default Grid Grid reverse Grid shifted C…" at bounding box center [154, 629] width 197 height 120
click at [125, 704] on h4 "Image" at bounding box center [154, 705] width 192 height 29
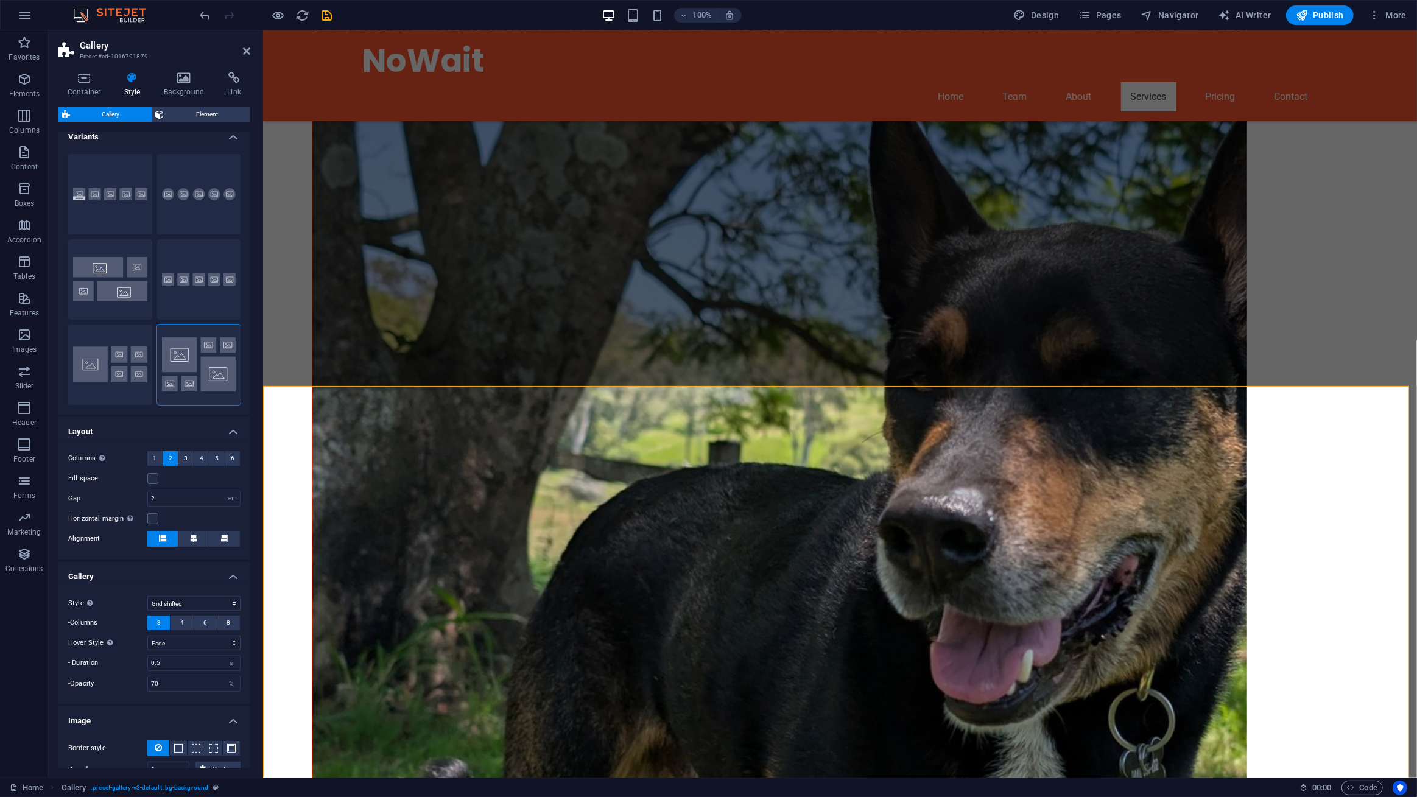
scroll to position [0, 0]
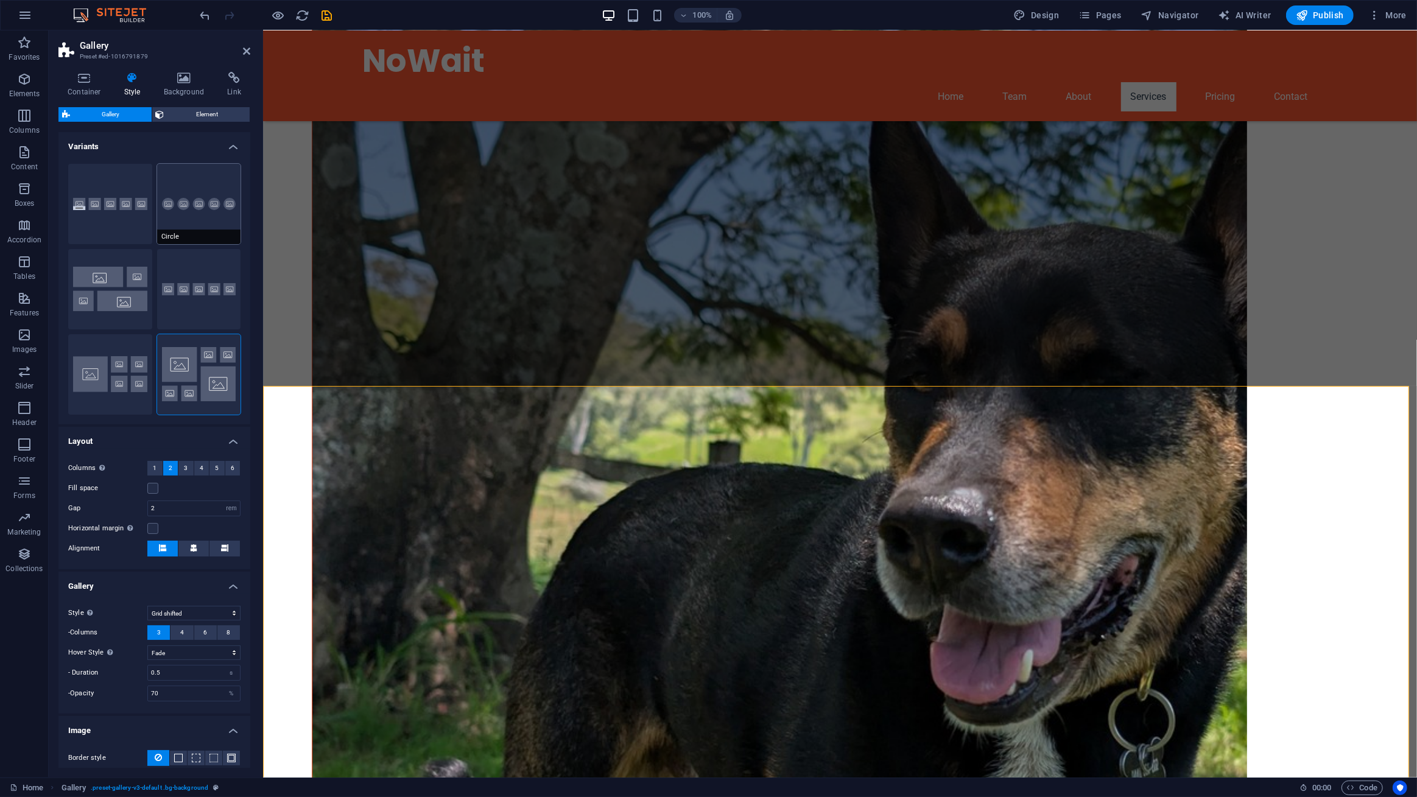
click at [177, 216] on button "Circle" at bounding box center [199, 204] width 84 height 80
select select "default"
select select "zoom"
type input "100"
select select "%"
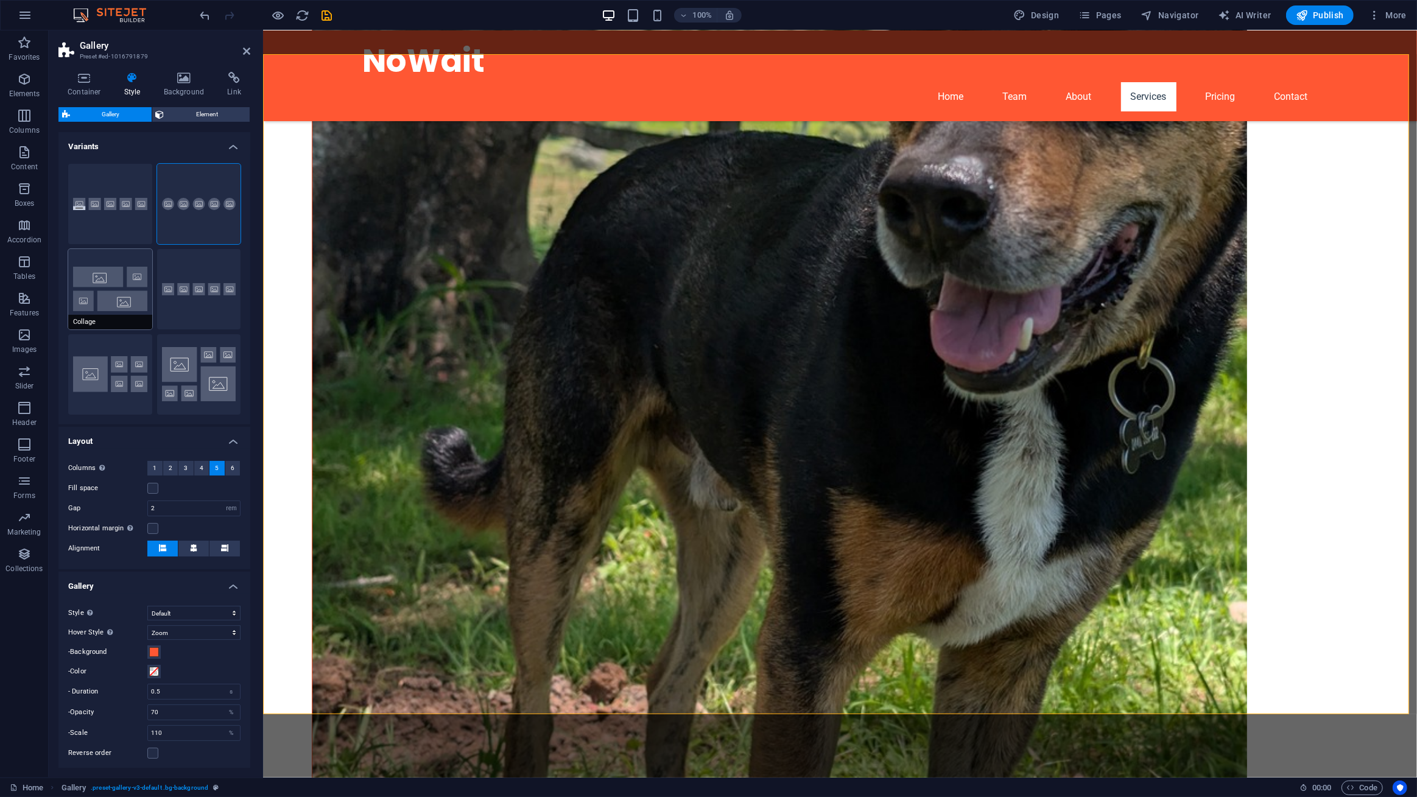
click at [111, 296] on button "Collage" at bounding box center [110, 289] width 84 height 80
select select "collage"
select select "fade"
type input "0"
select select "px"
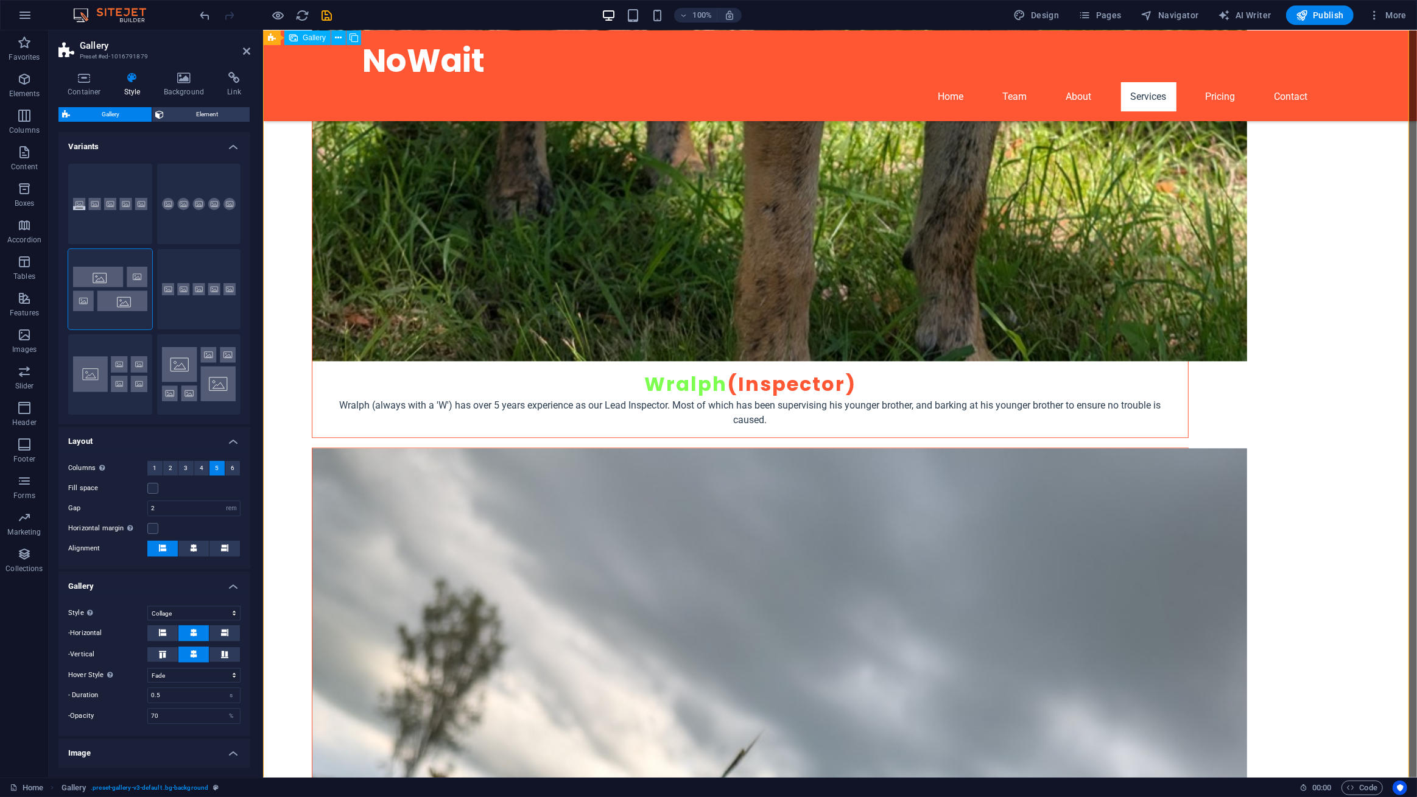
scroll to position [3212, 0]
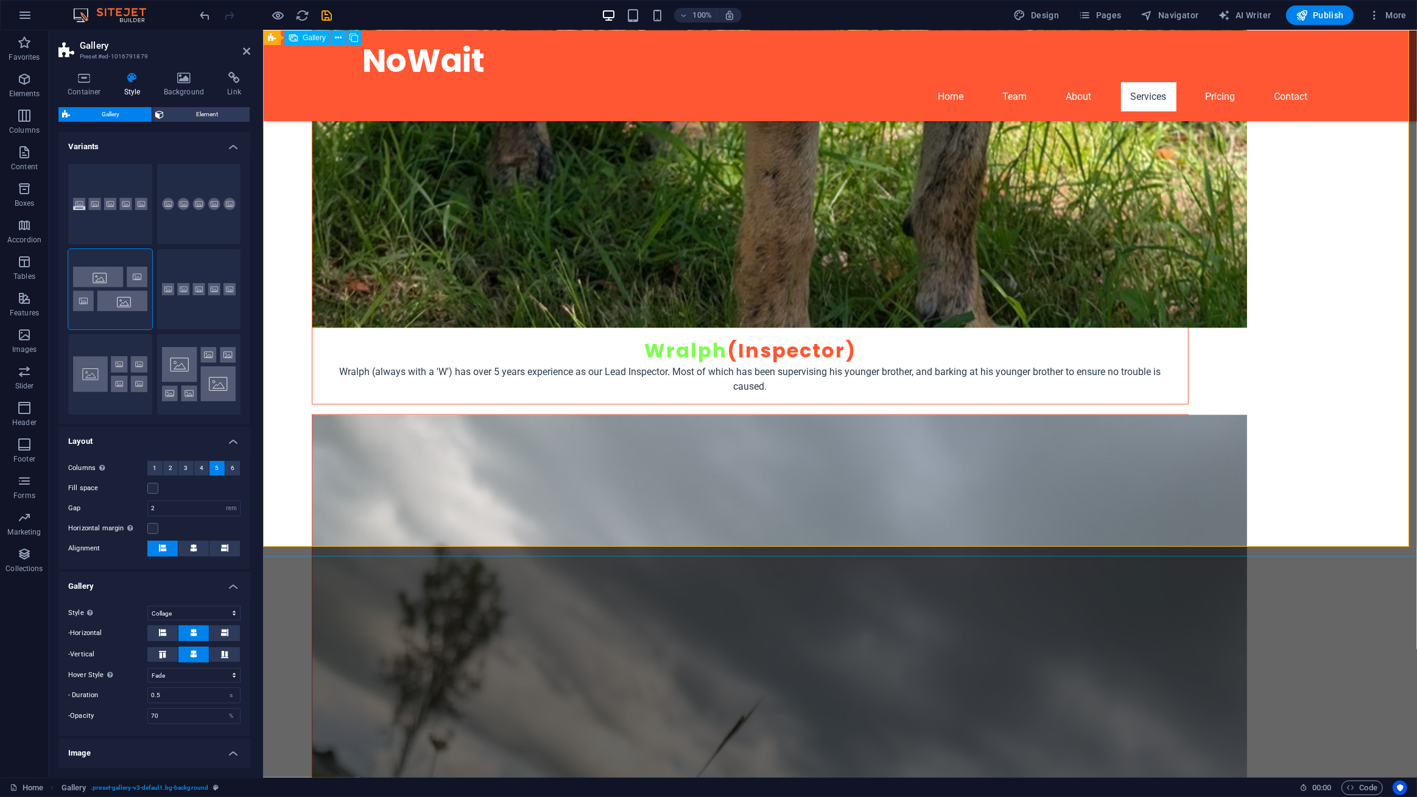
click at [178, 116] on span "Element" at bounding box center [207, 114] width 79 height 15
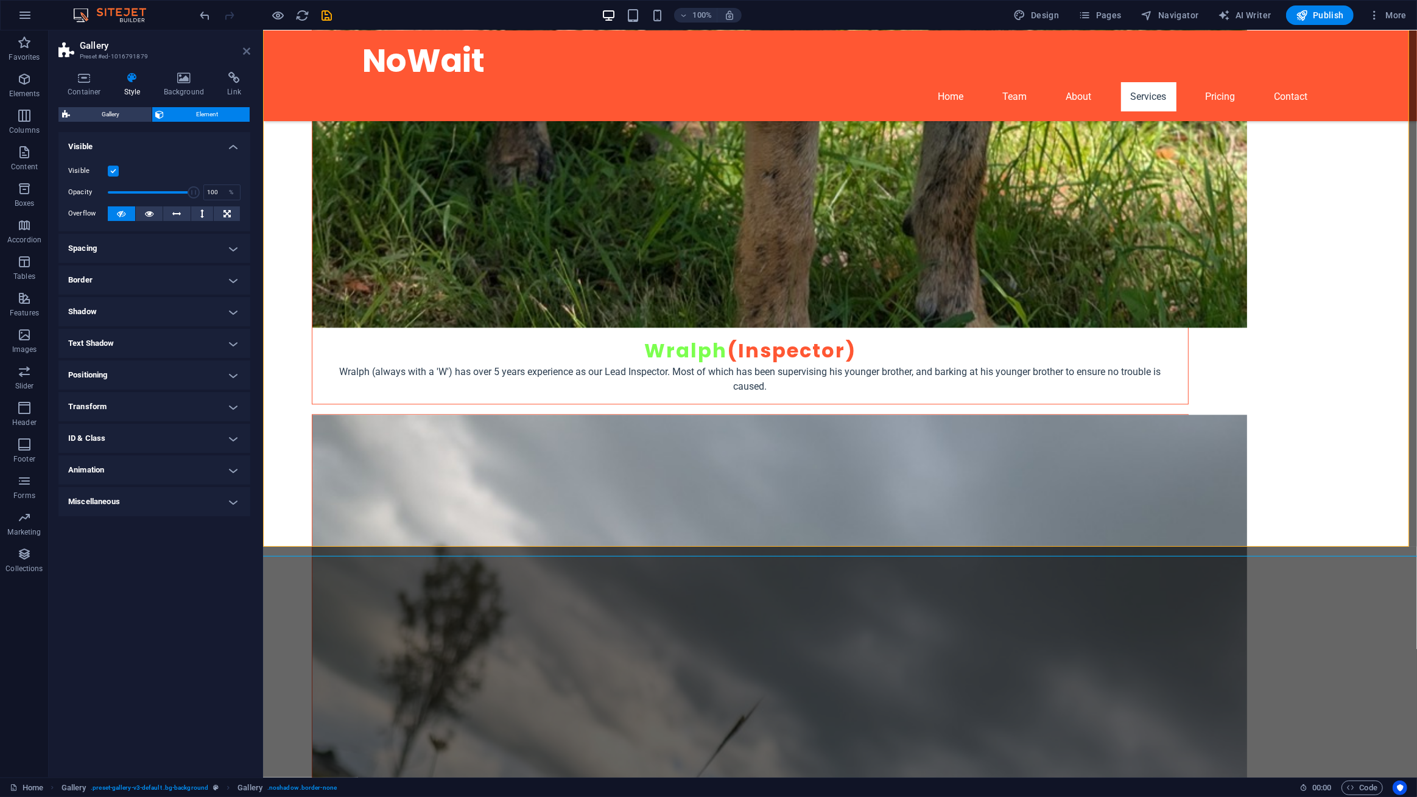
click at [247, 53] on icon at bounding box center [246, 51] width 7 height 10
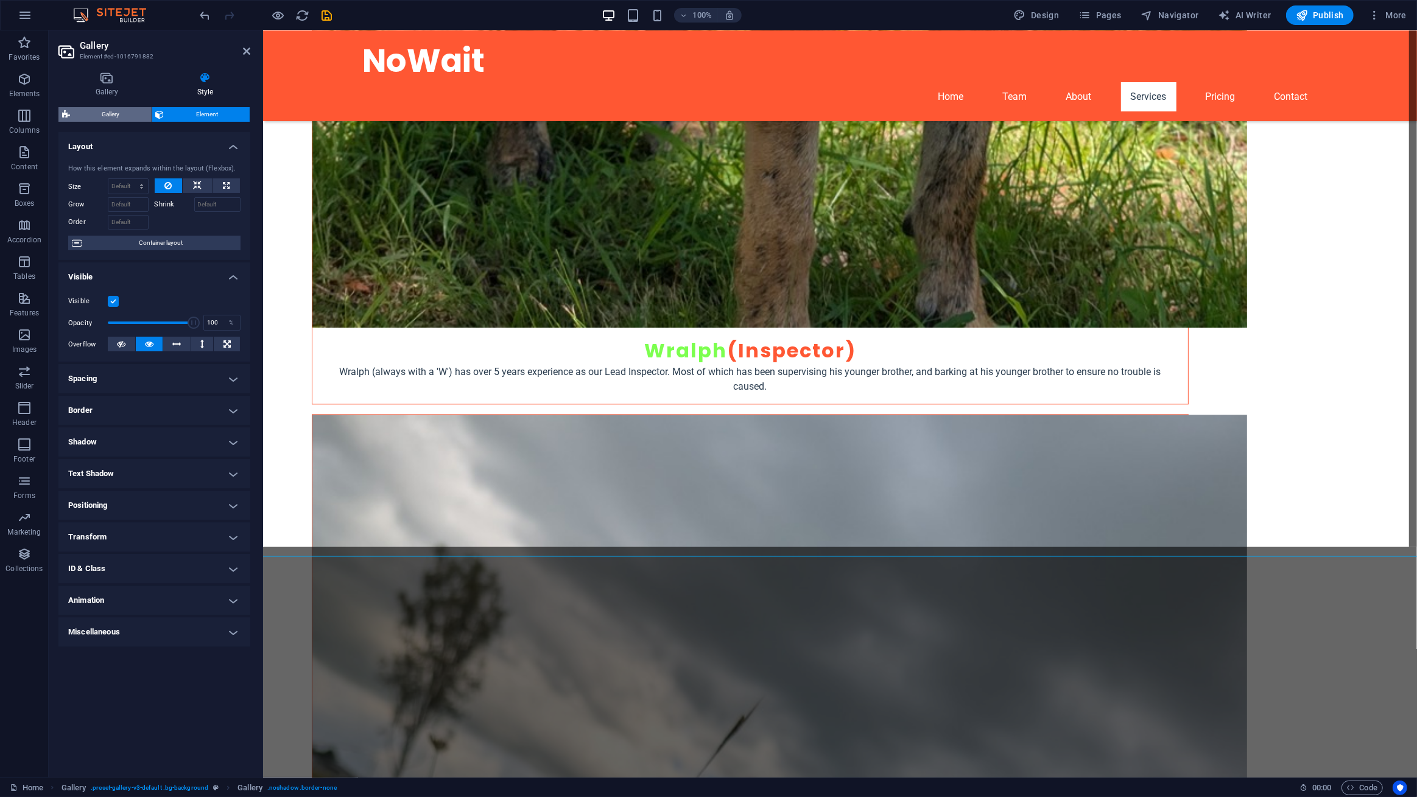
click at [106, 113] on span "Gallery" at bounding box center [111, 114] width 74 height 15
select select "rem"
select select "collage"
select select "fade"
select select "px"
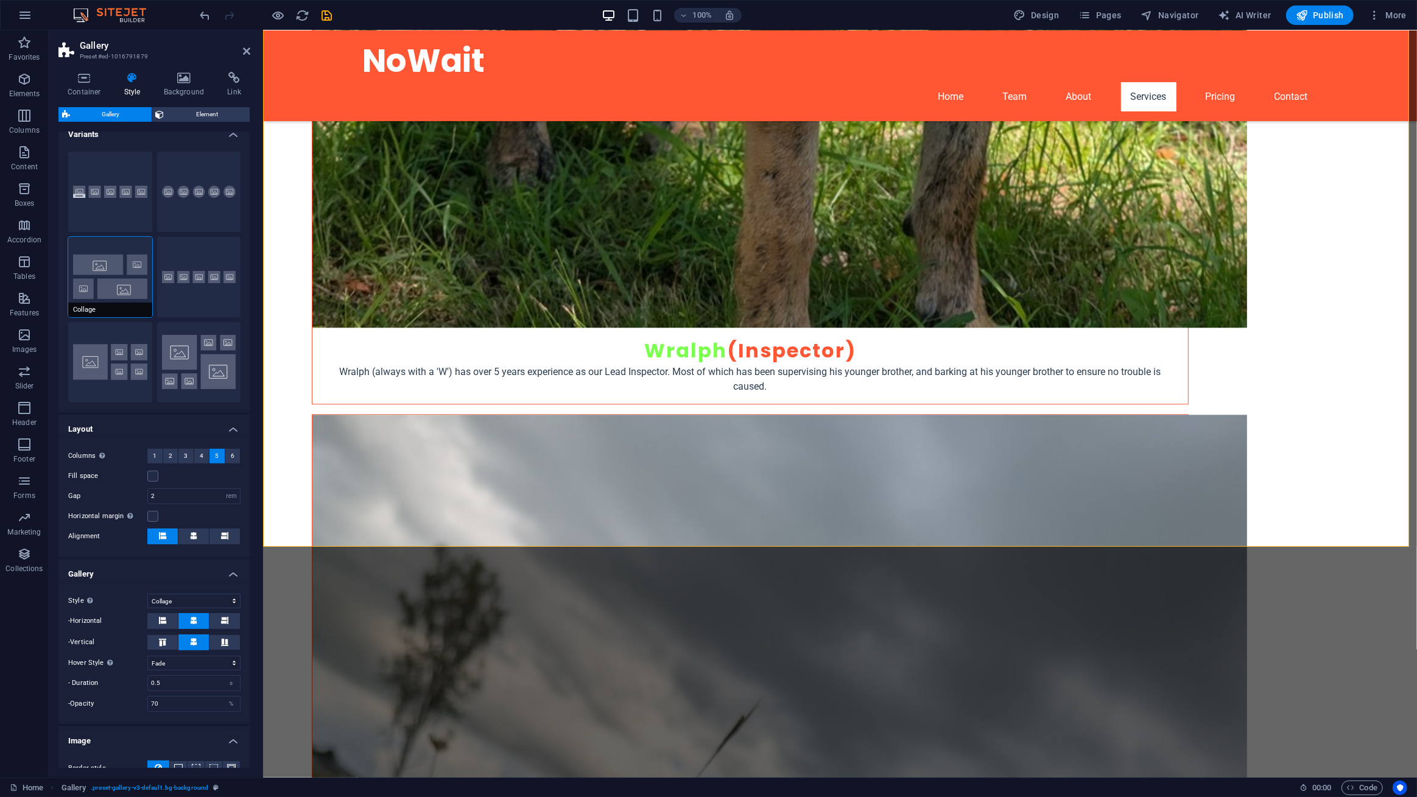
scroll to position [0, 0]
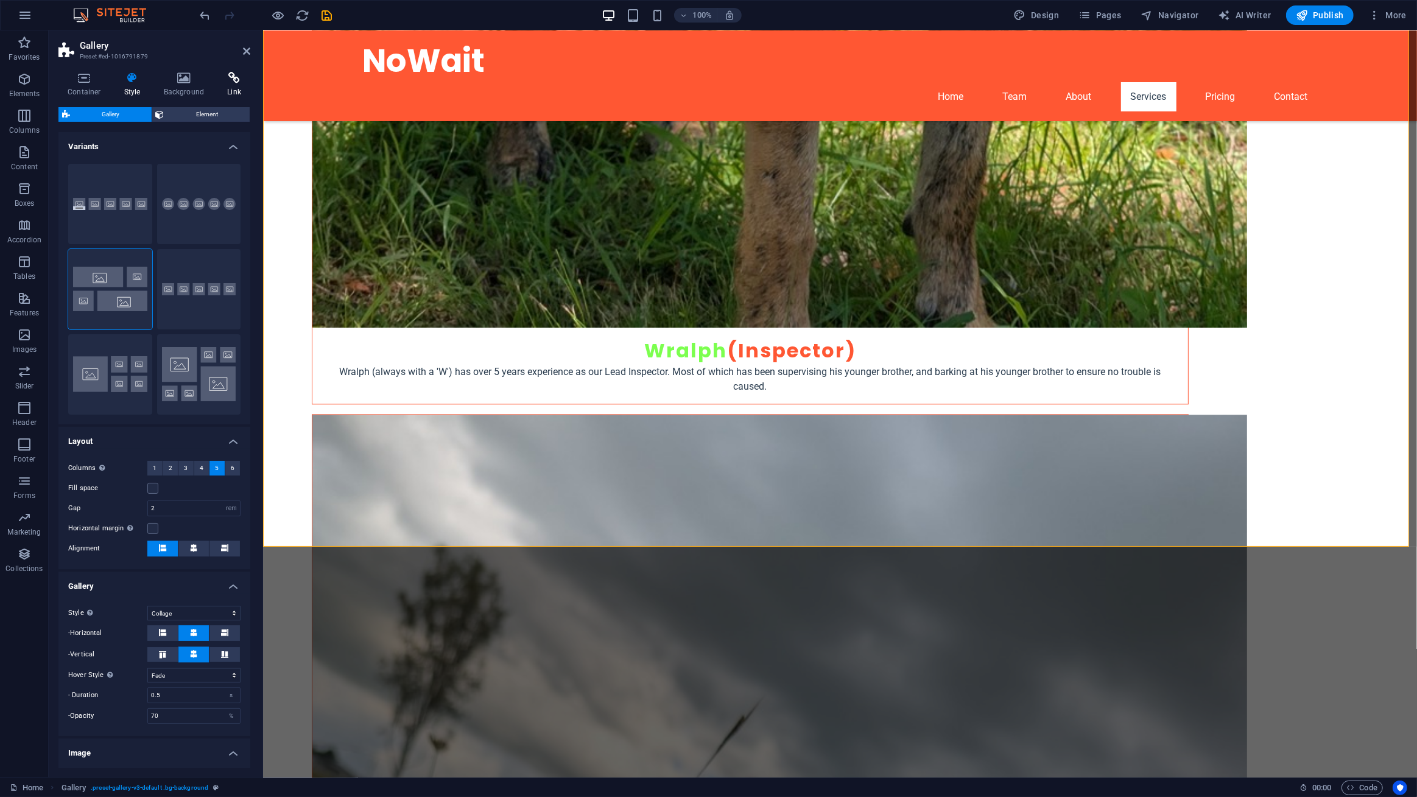
click at [225, 85] on h4 "Link" at bounding box center [234, 85] width 32 height 26
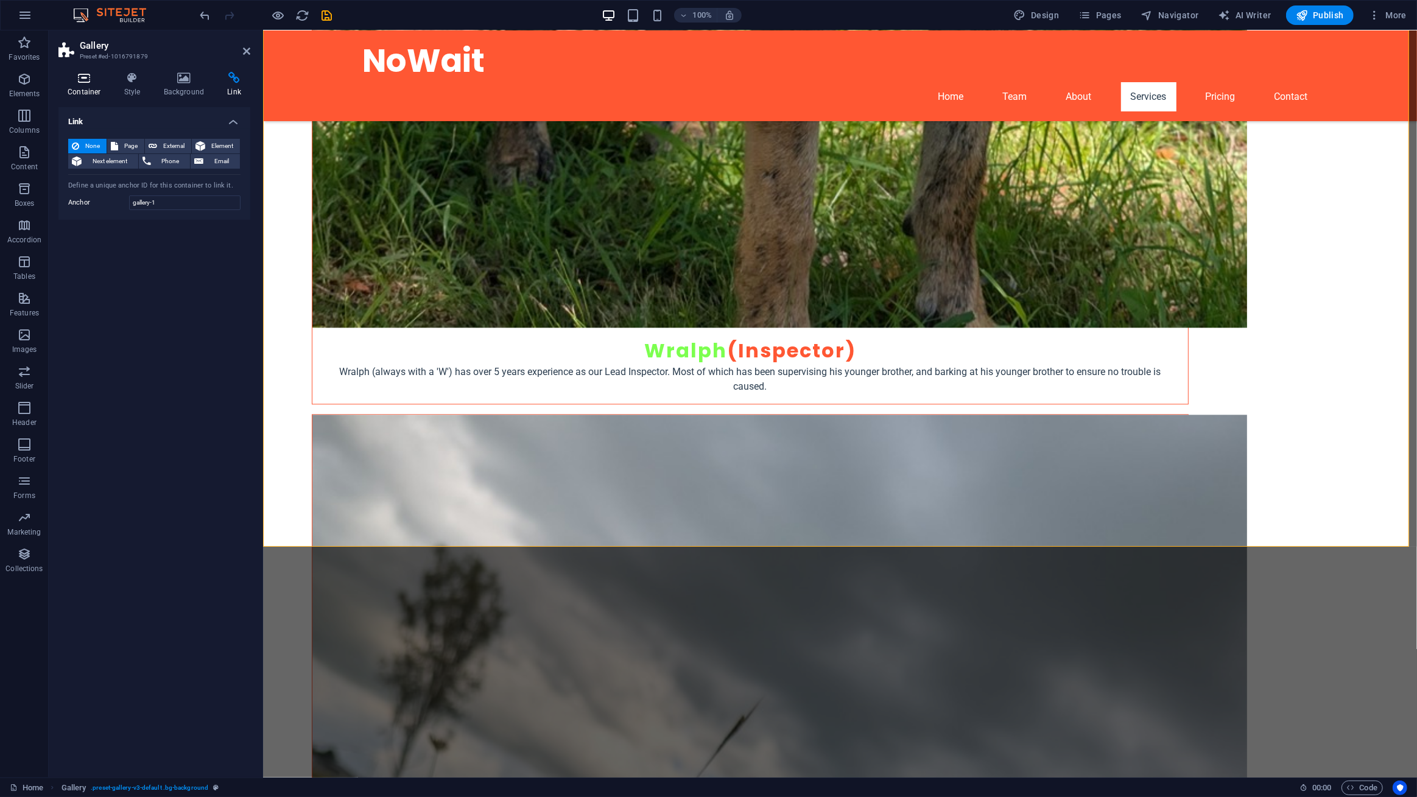
click at [92, 81] on icon at bounding box center [84, 78] width 52 height 12
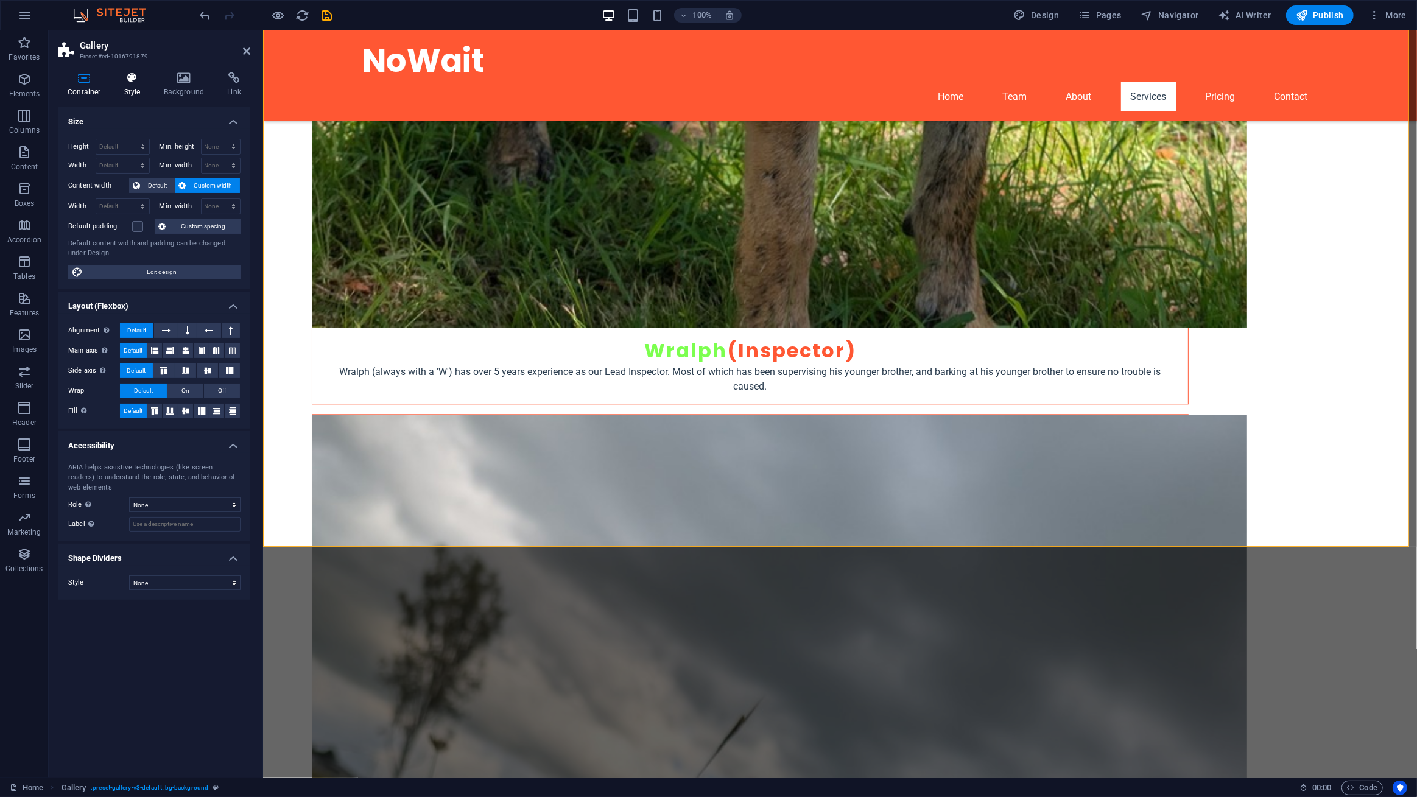
click at [125, 88] on h4 "Style" at bounding box center [135, 85] width 40 height 26
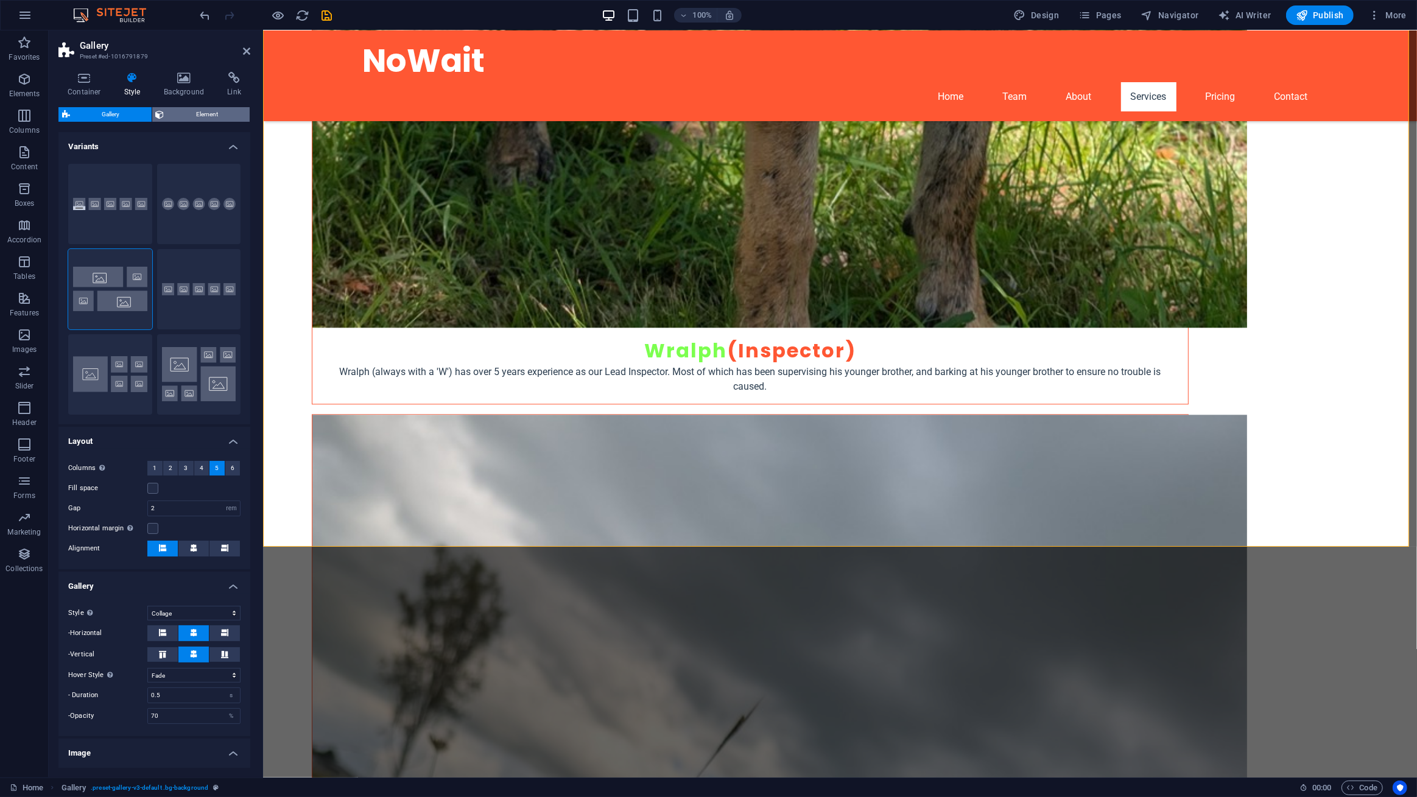
click at [184, 109] on span "Element" at bounding box center [207, 114] width 79 height 15
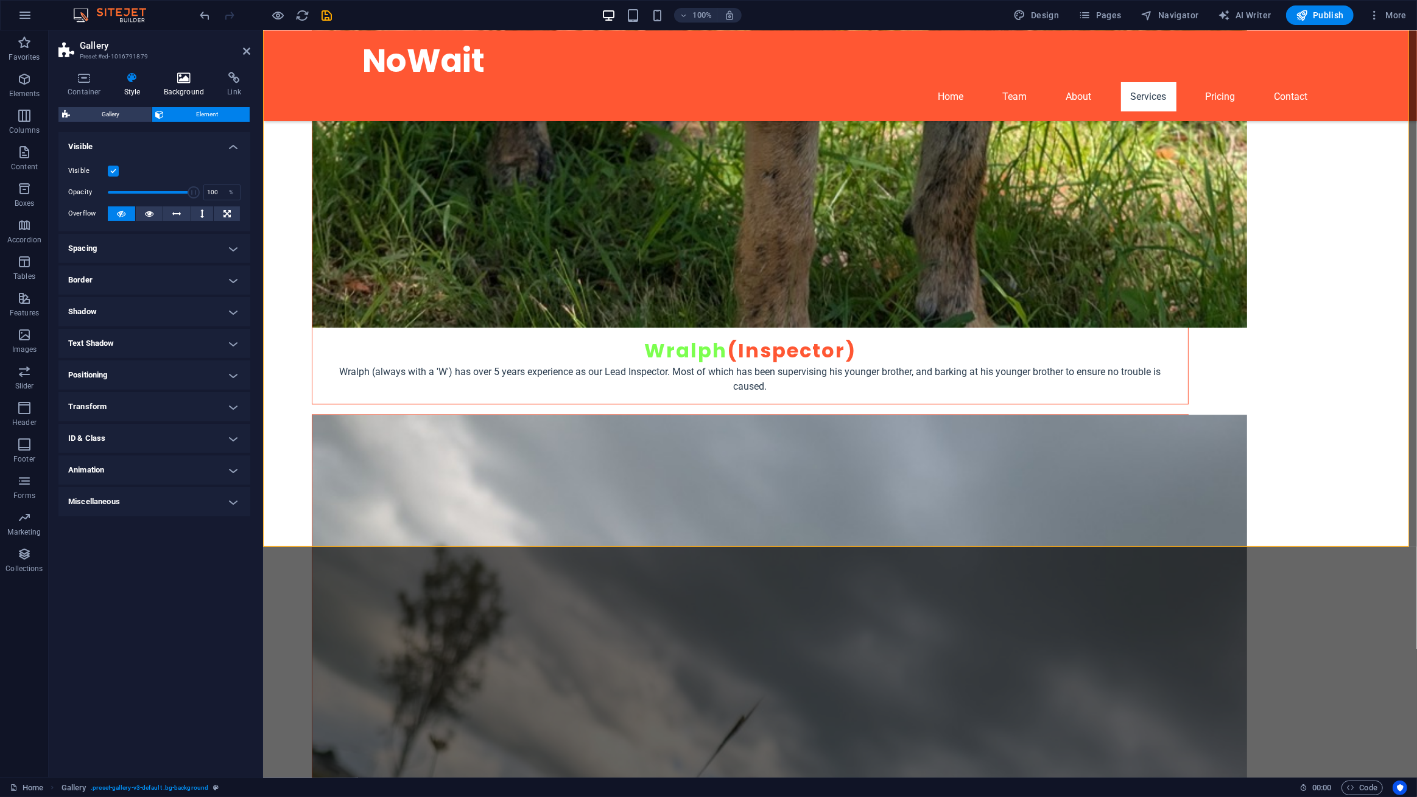
click at [191, 79] on icon at bounding box center [184, 78] width 59 height 12
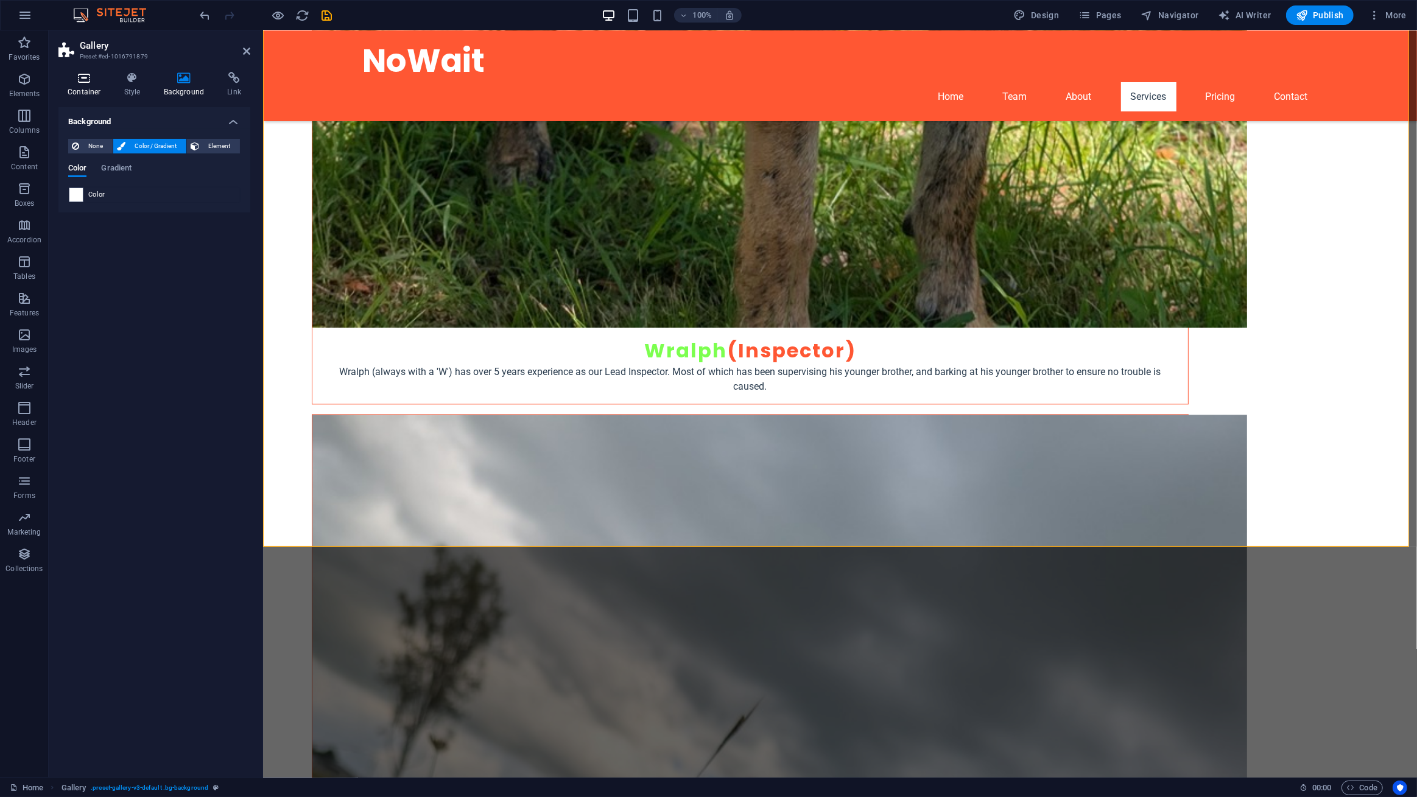
click at [79, 86] on h4 "Container" at bounding box center [86, 85] width 57 height 26
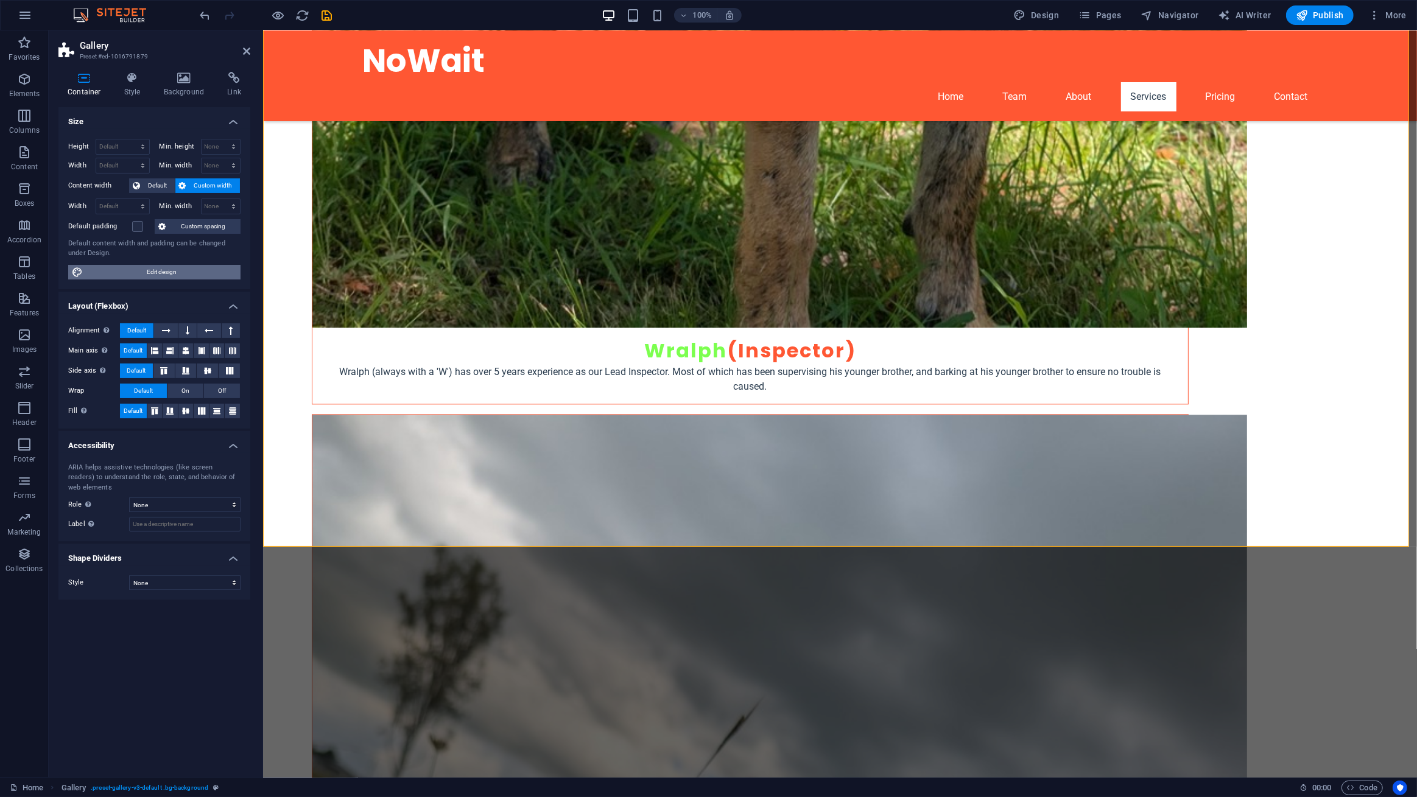
click at [182, 267] on span "Edit design" at bounding box center [161, 272] width 150 height 15
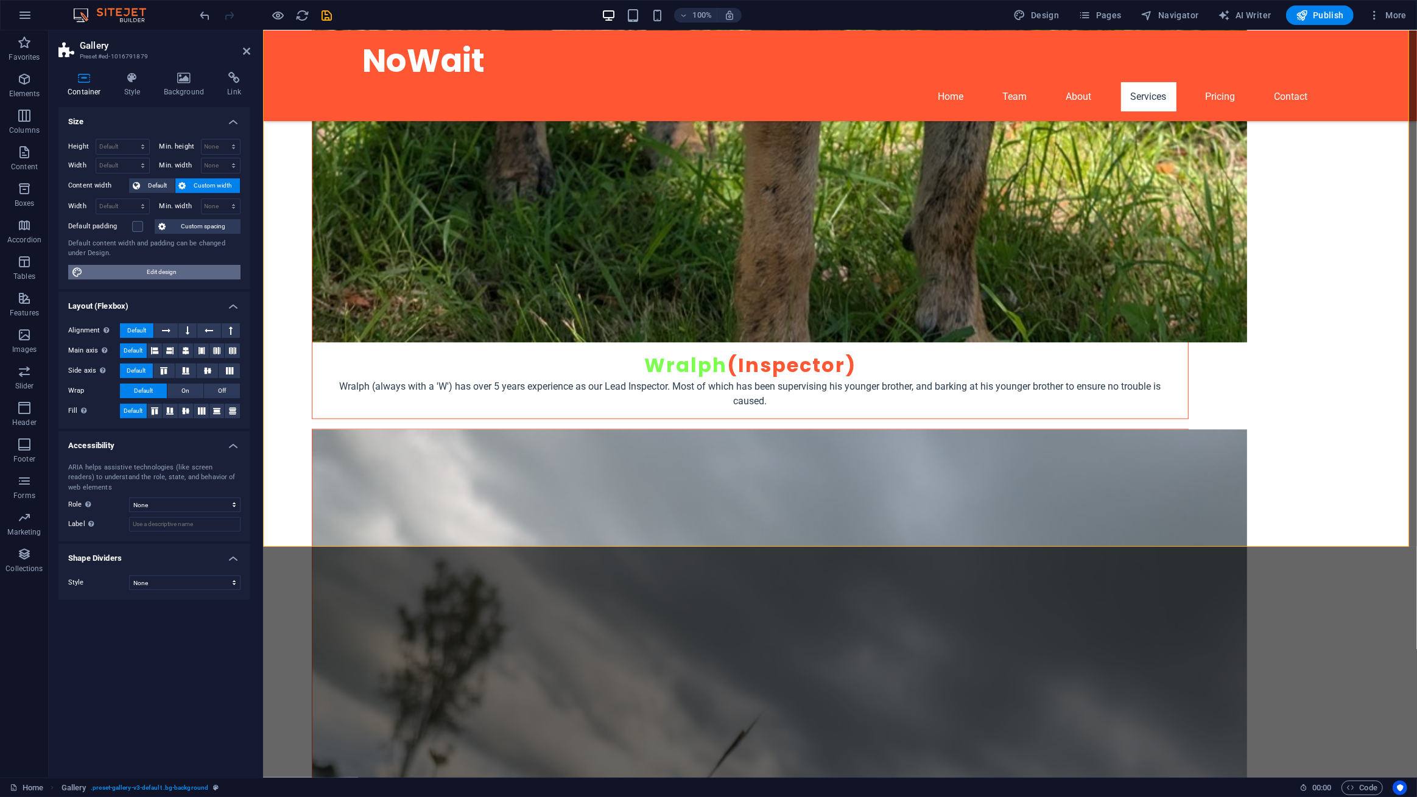
select select "600"
select select "rem"
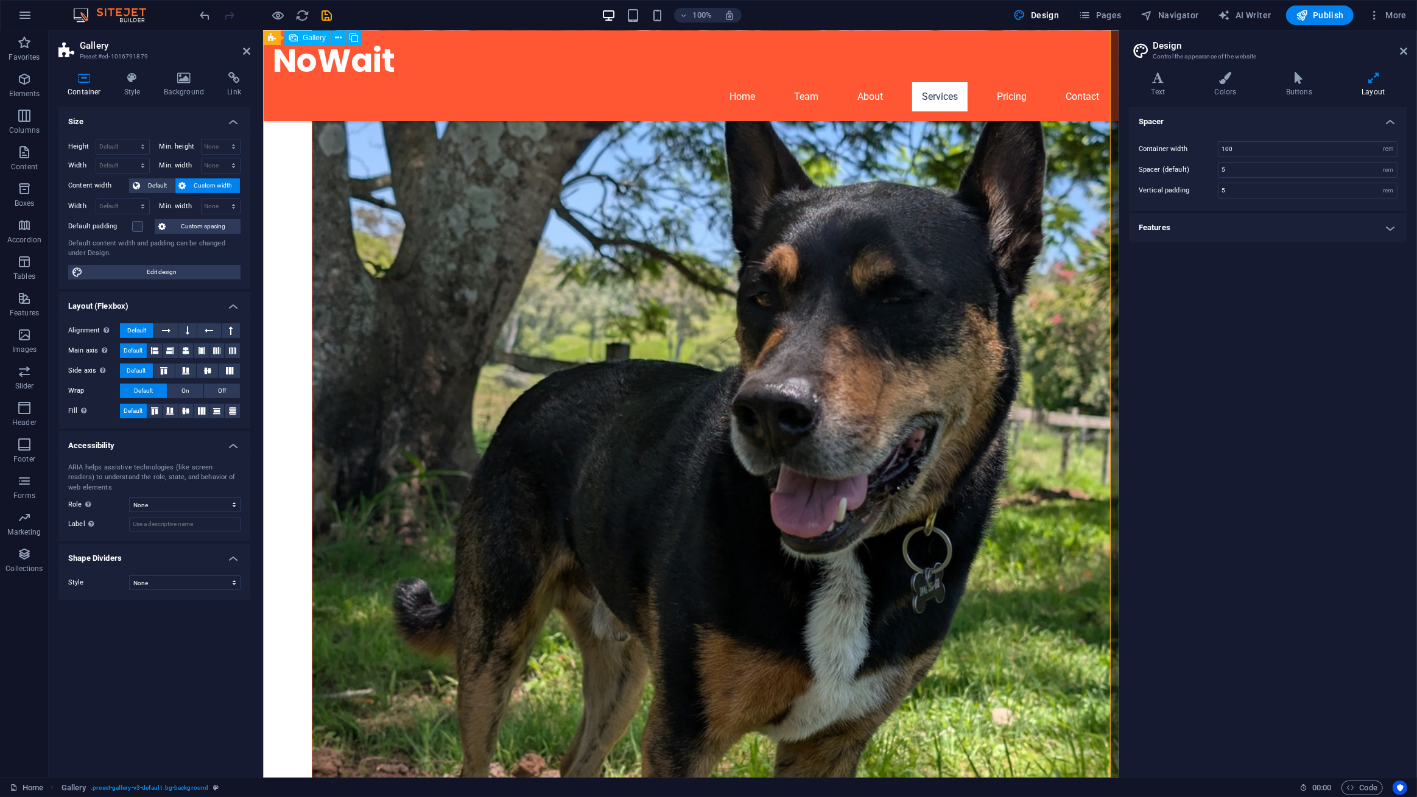
scroll to position [2105, 0]
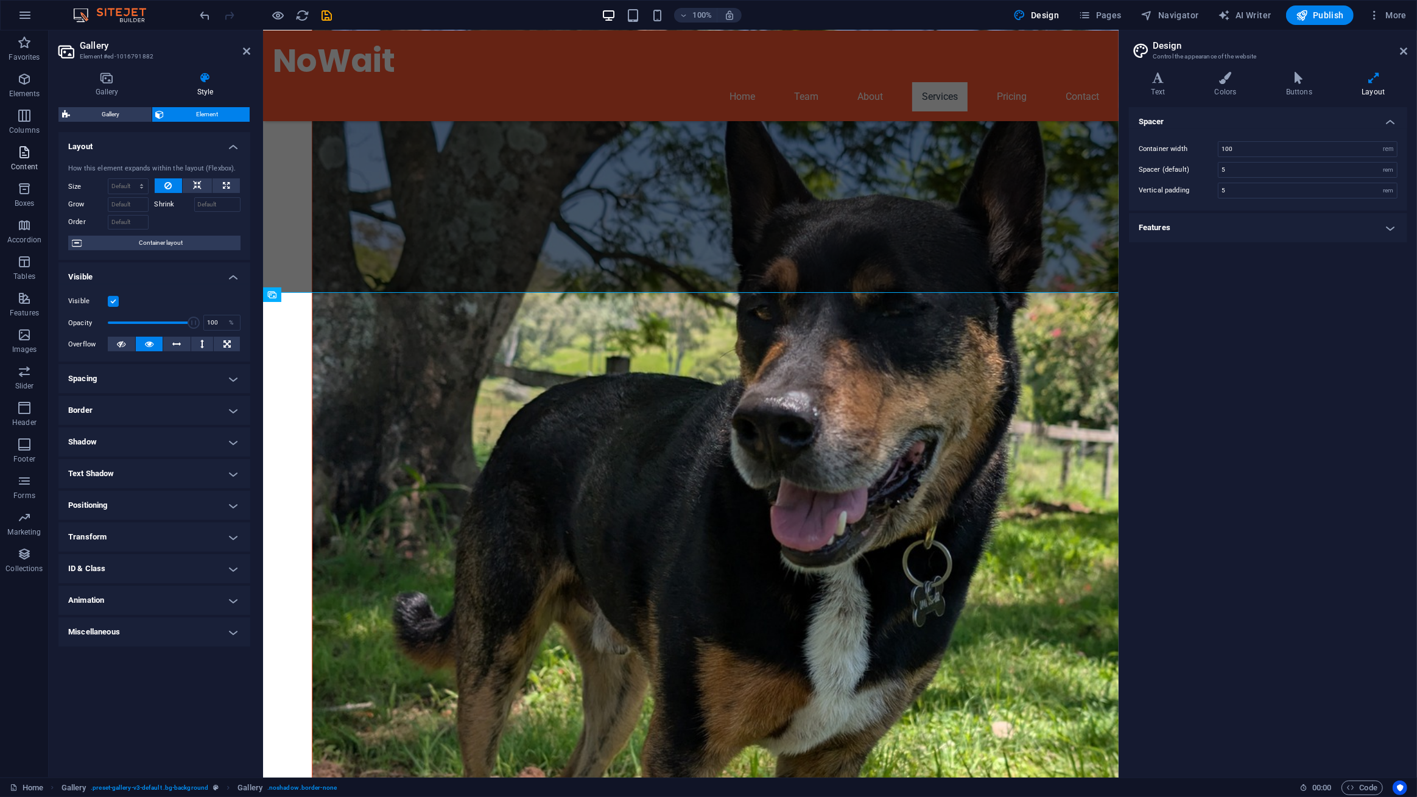
click at [41, 163] on span "Content" at bounding box center [24, 159] width 49 height 29
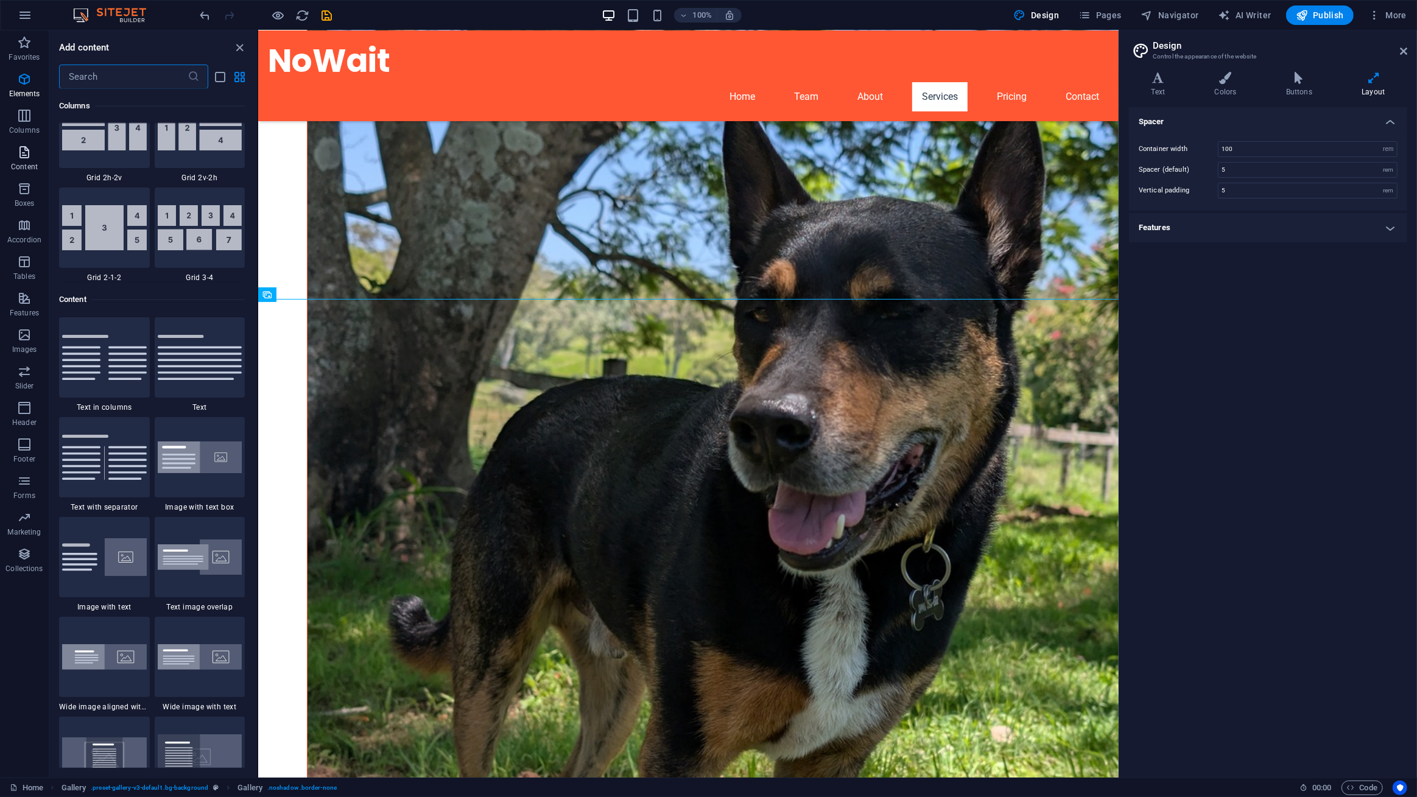
scroll to position [2130, 0]
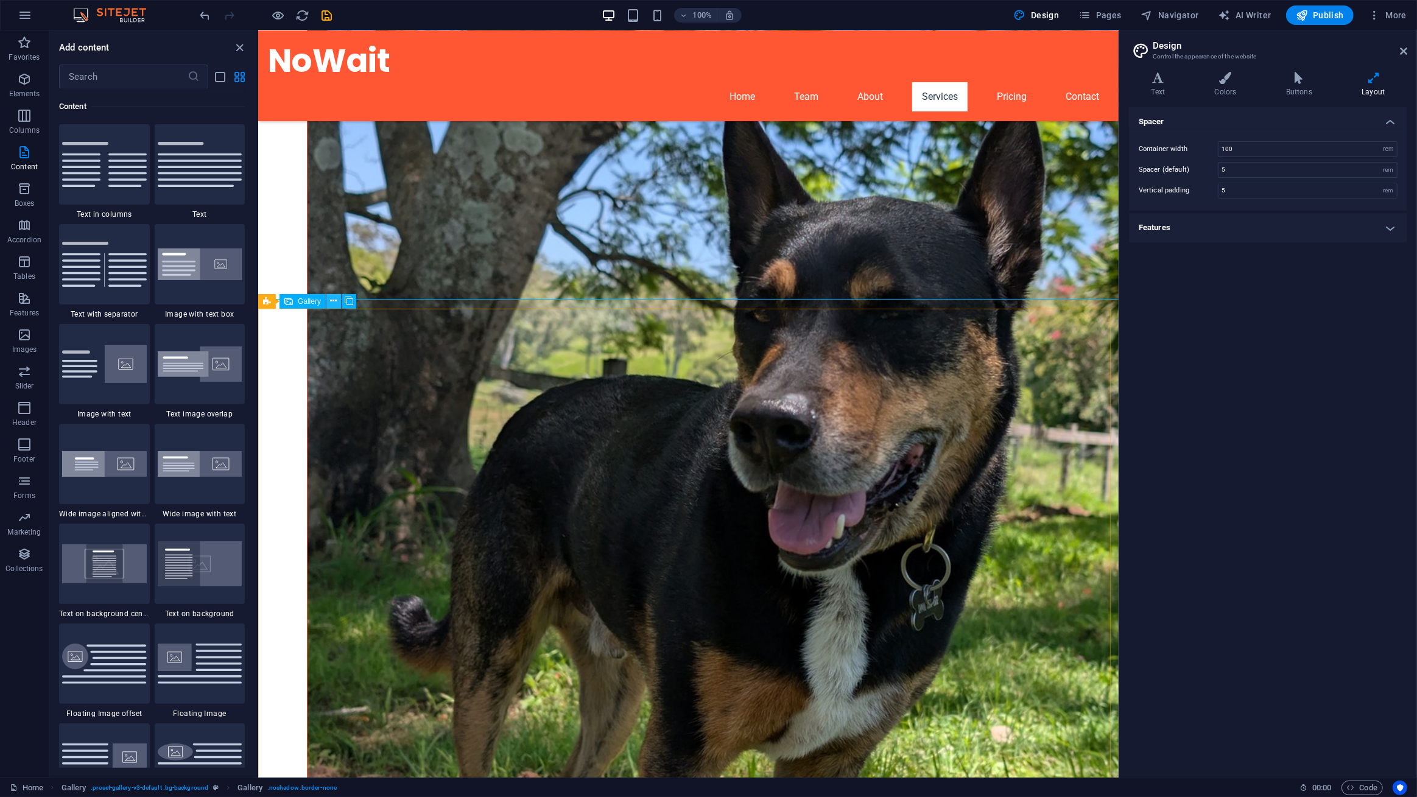
click at [334, 303] on icon at bounding box center [334, 301] width 7 height 13
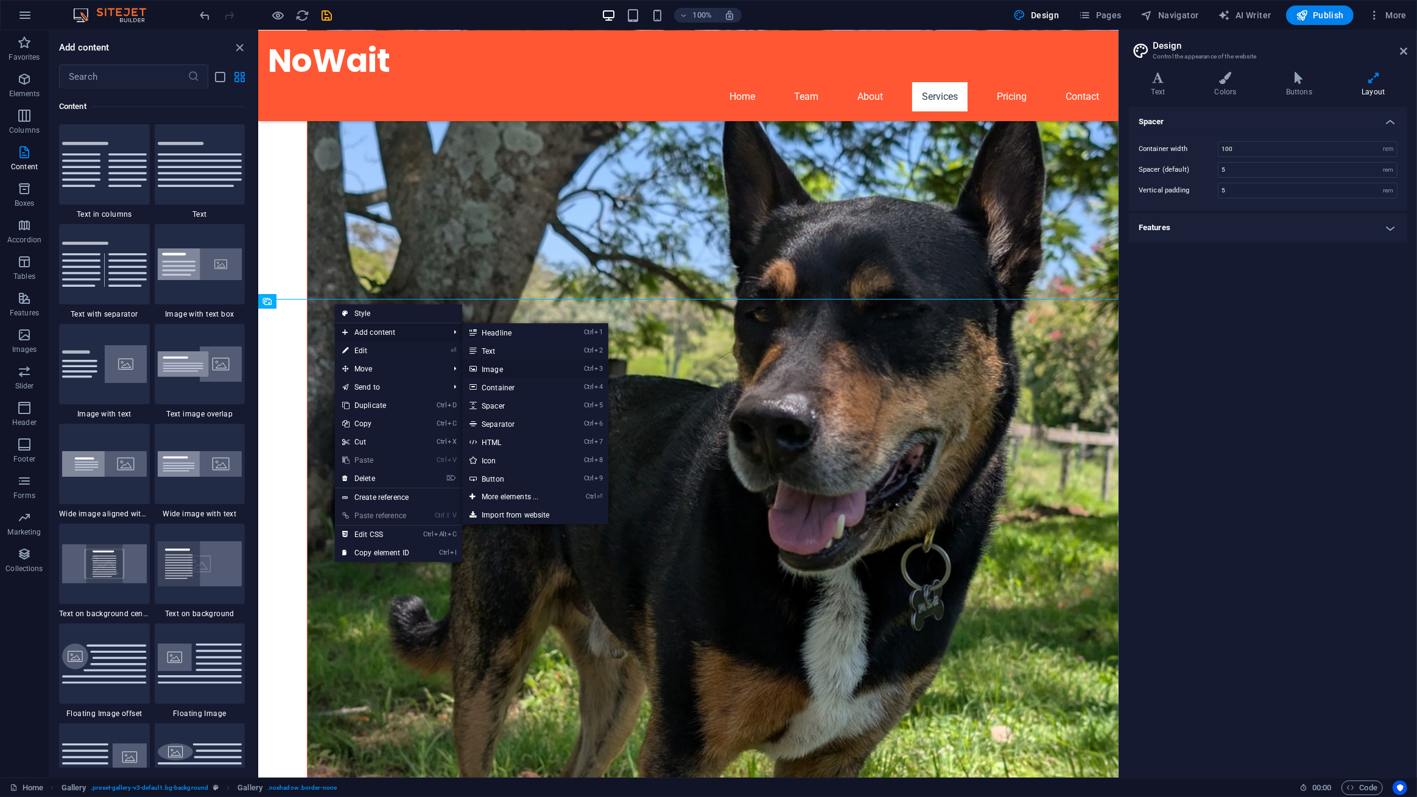
click at [503, 371] on link "Ctrl 3 Image" at bounding box center [512, 369] width 100 height 18
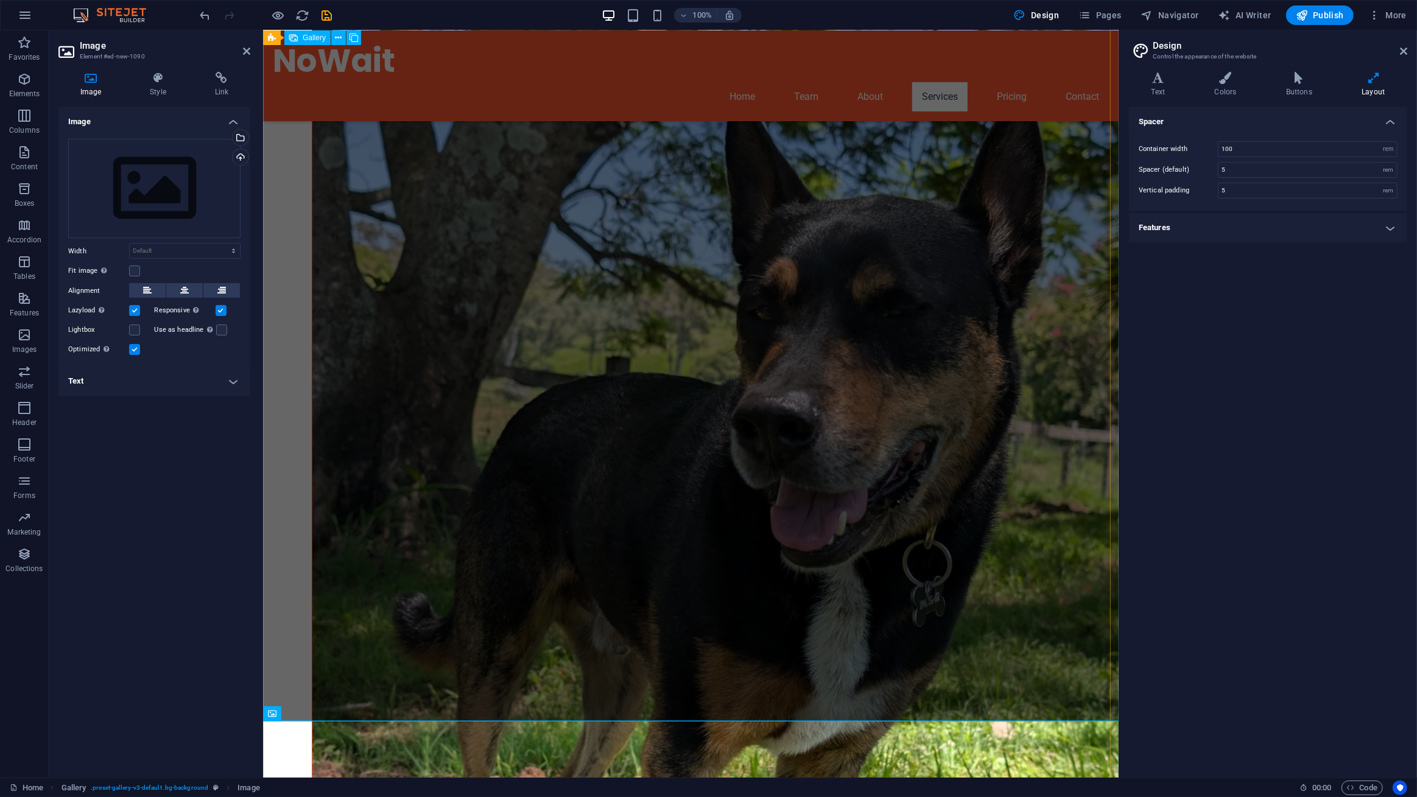
scroll to position [2976, 0]
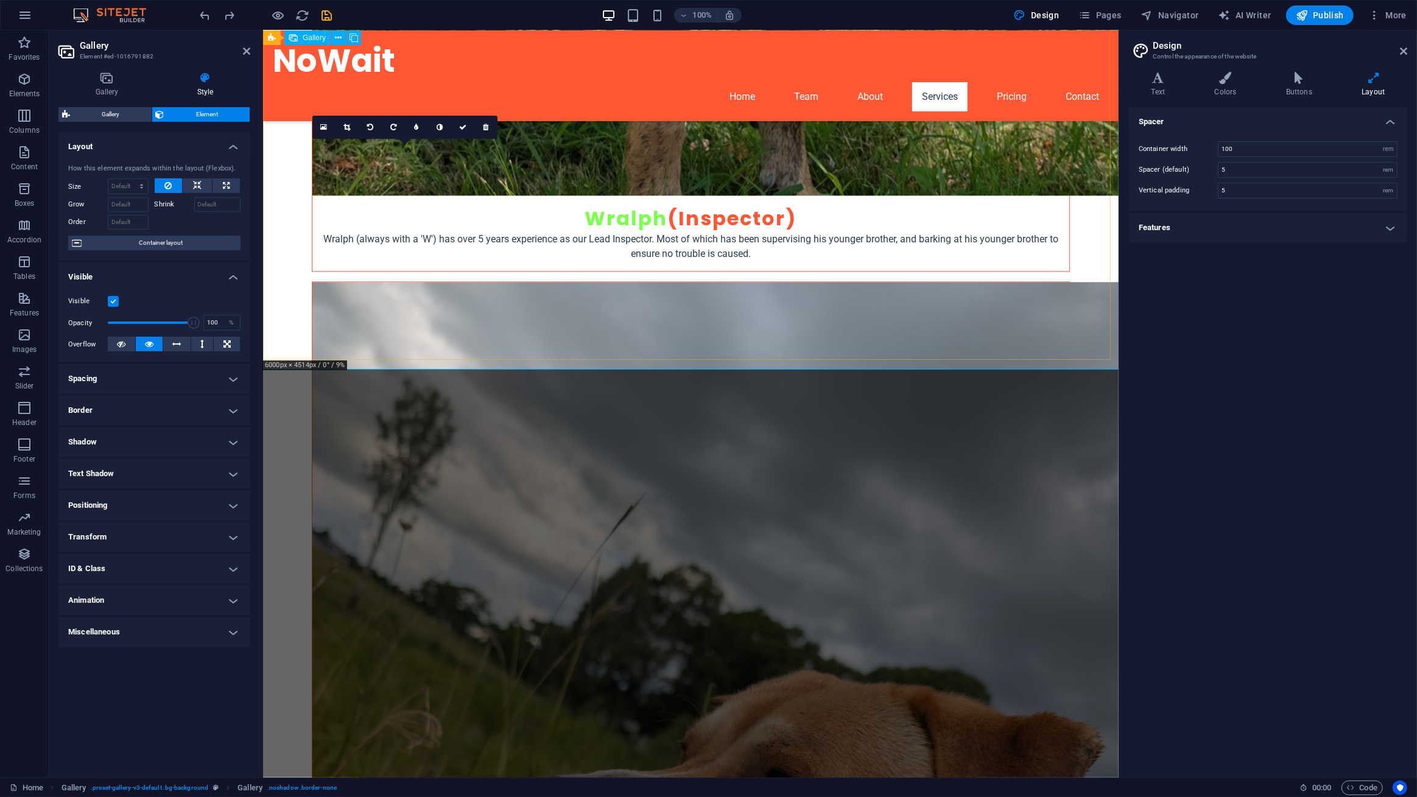
click at [322, 128] on icon at bounding box center [323, 127] width 7 height 9
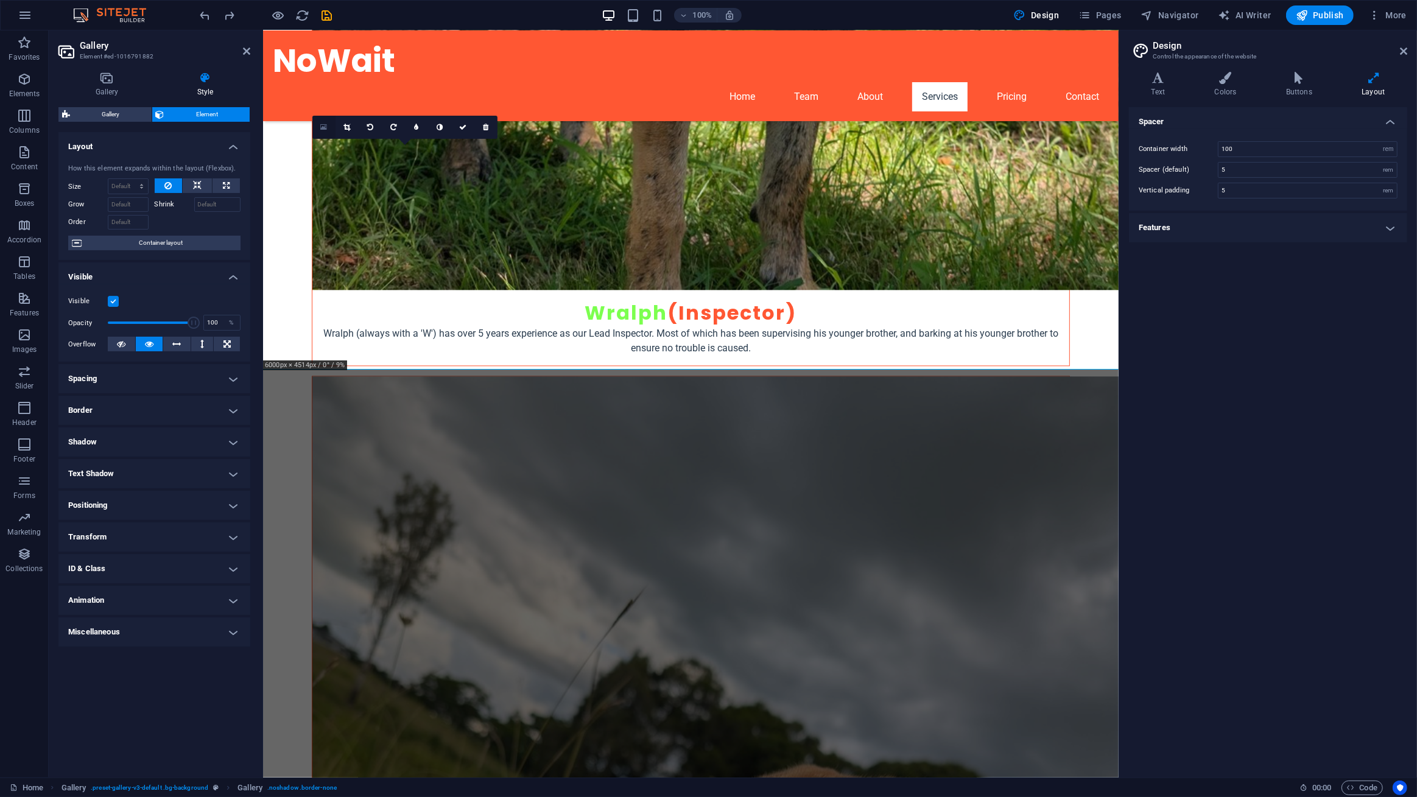
scroll to position [2193, 0]
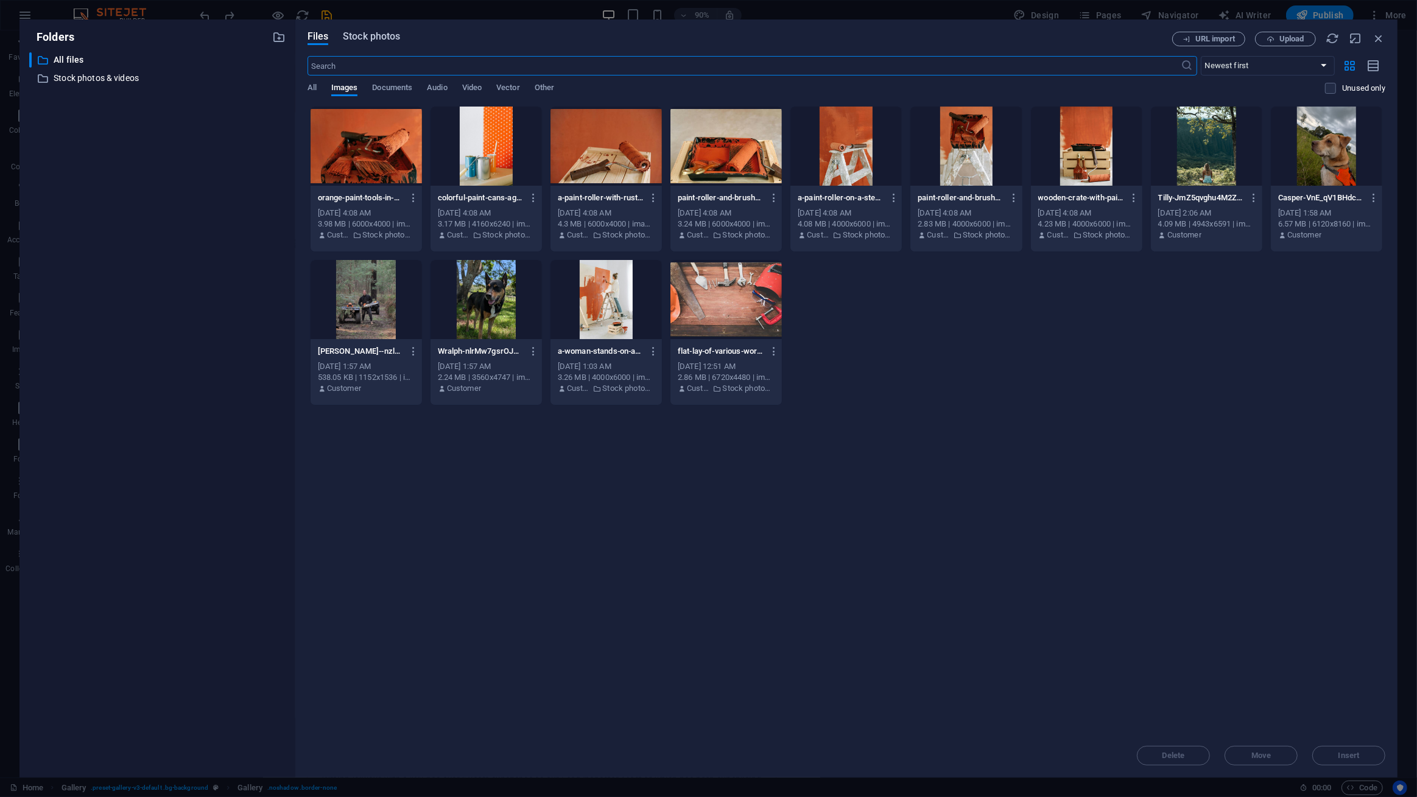
click at [368, 35] on span "Stock photos" at bounding box center [371, 36] width 57 height 15
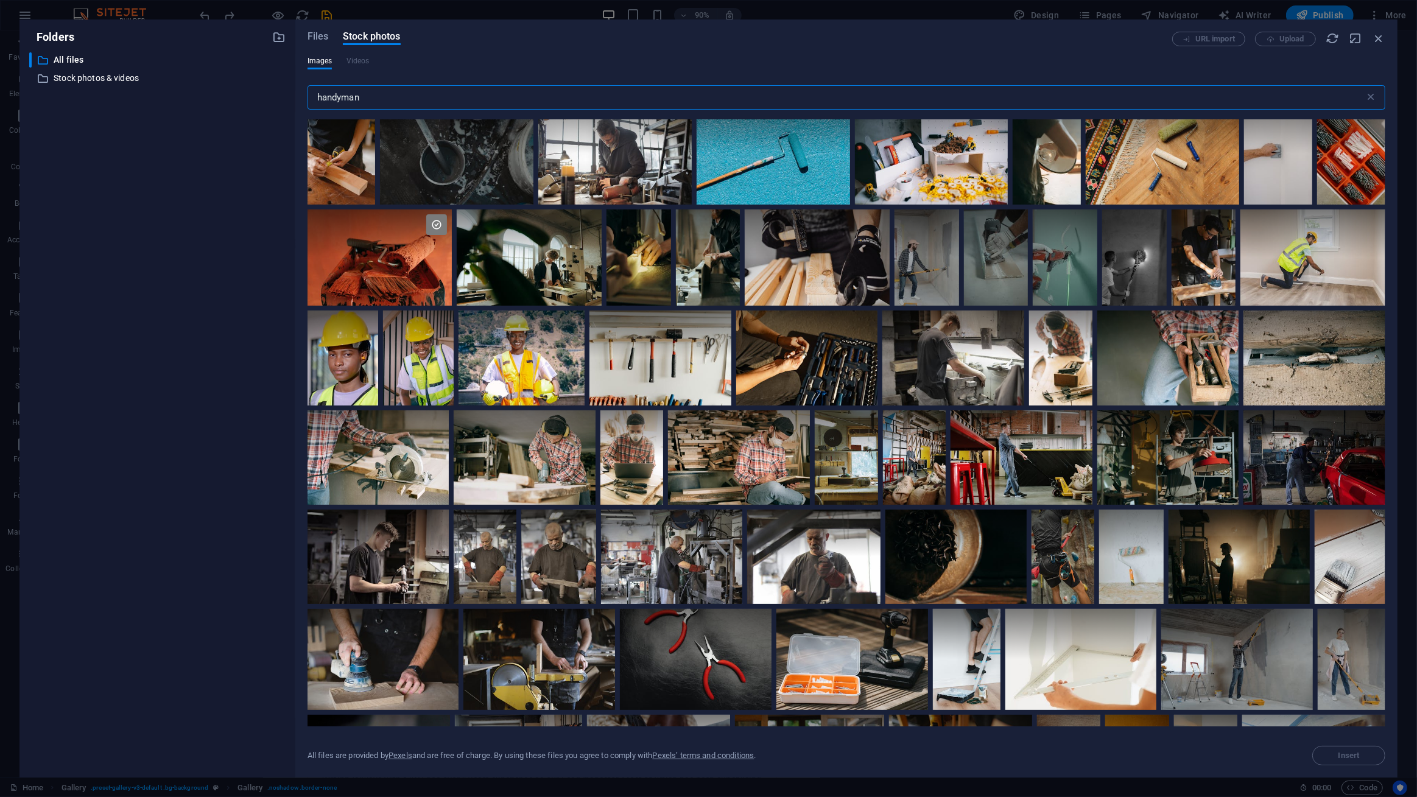
scroll to position [2214, 0]
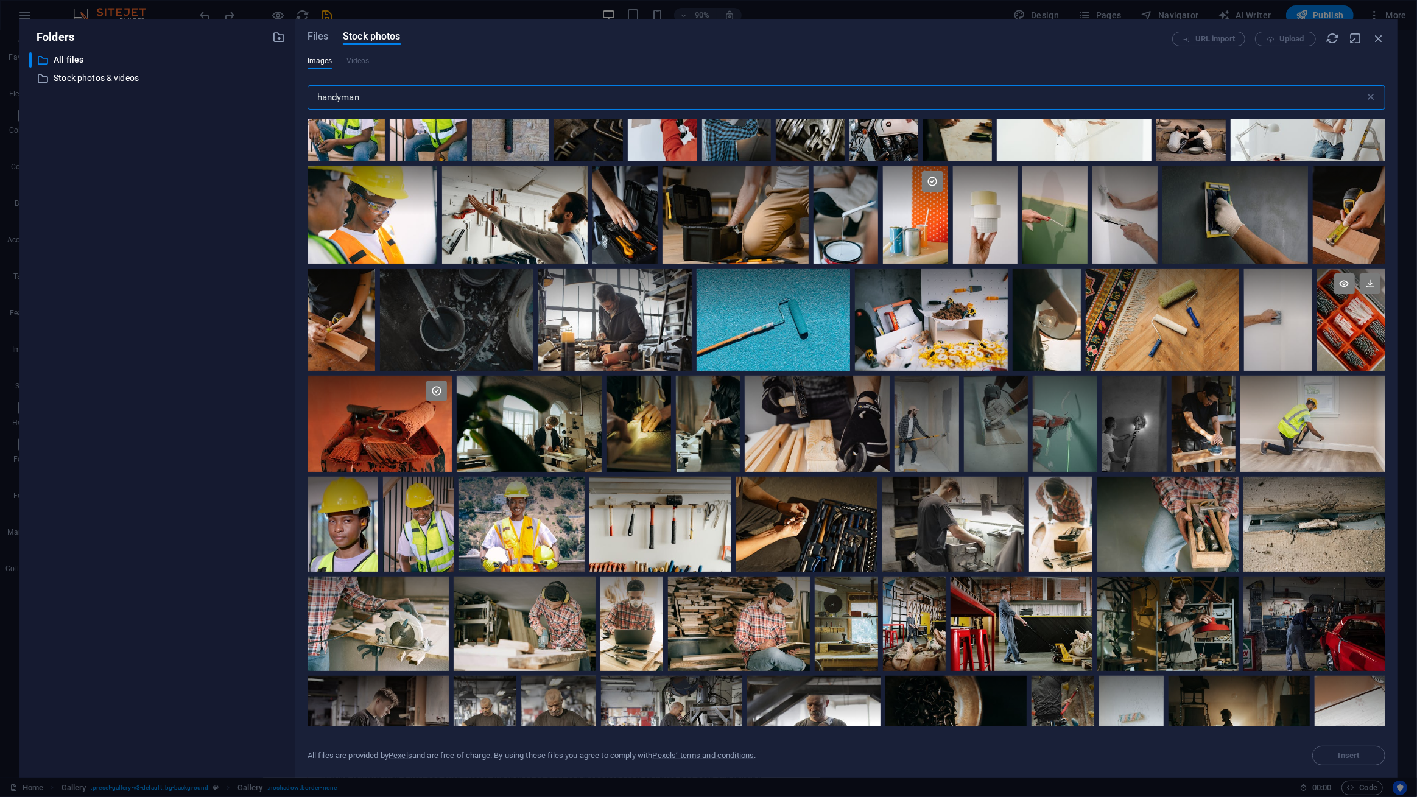
click at [1352, 349] on div at bounding box center [1351, 320] width 68 height 102
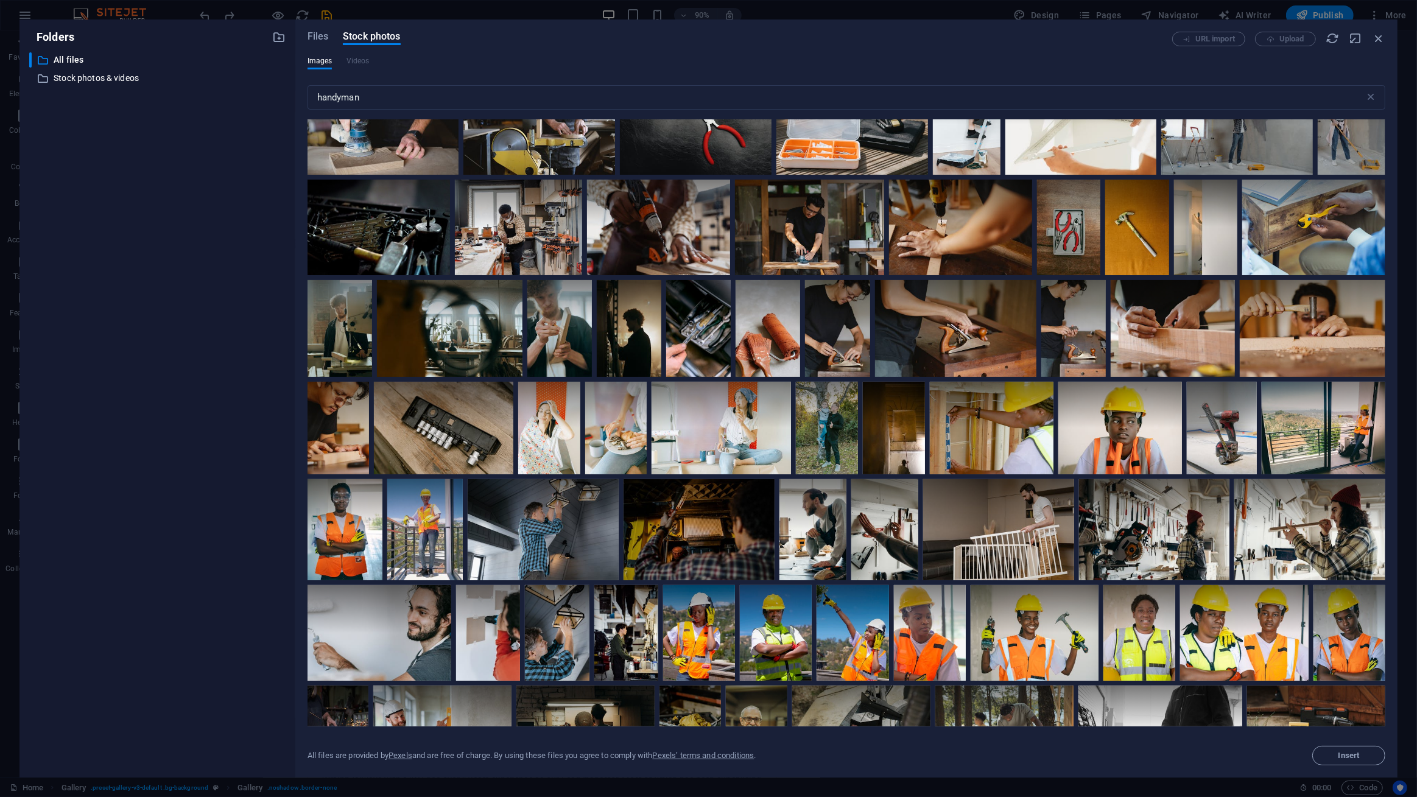
scroll to position [2989, 0]
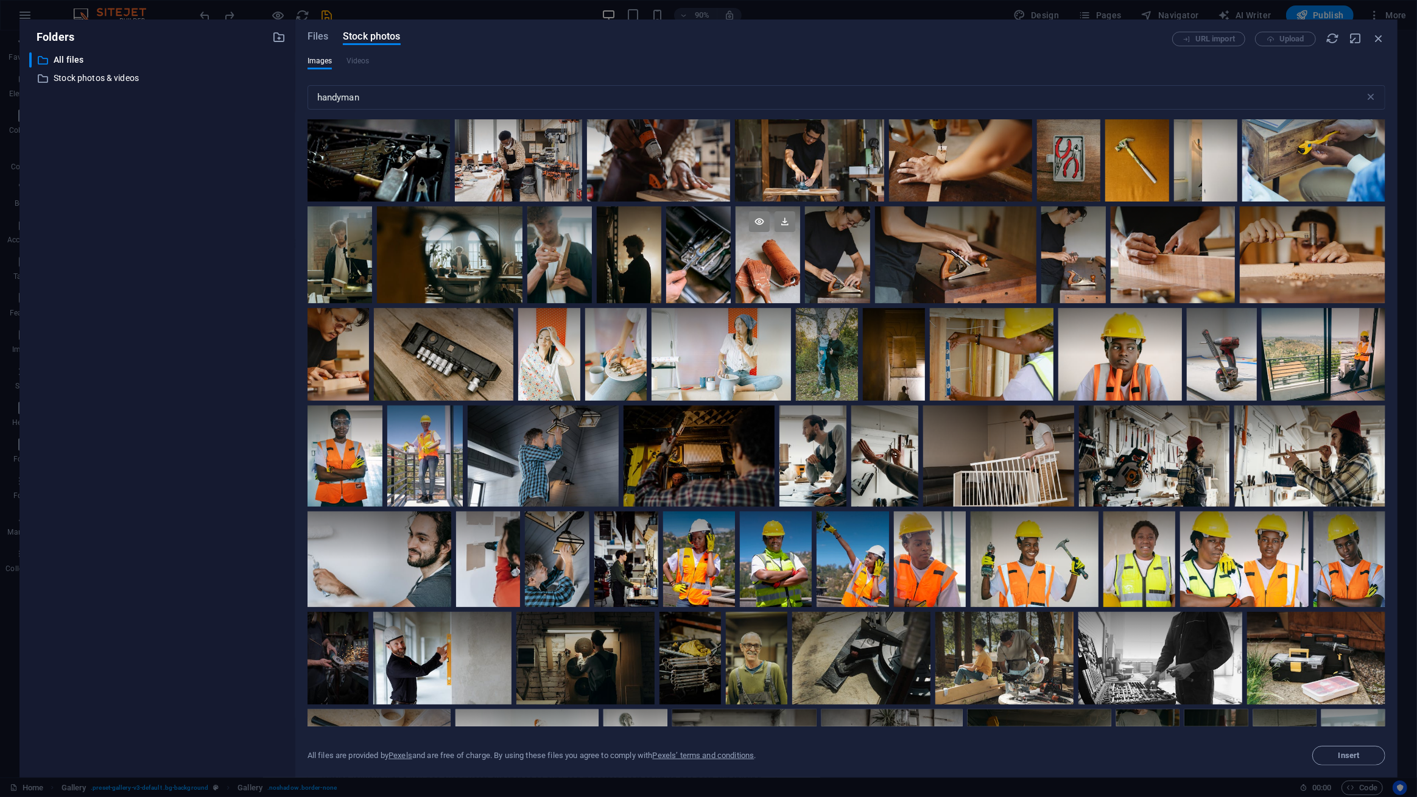
click at [772, 280] on div at bounding box center [768, 254] width 65 height 97
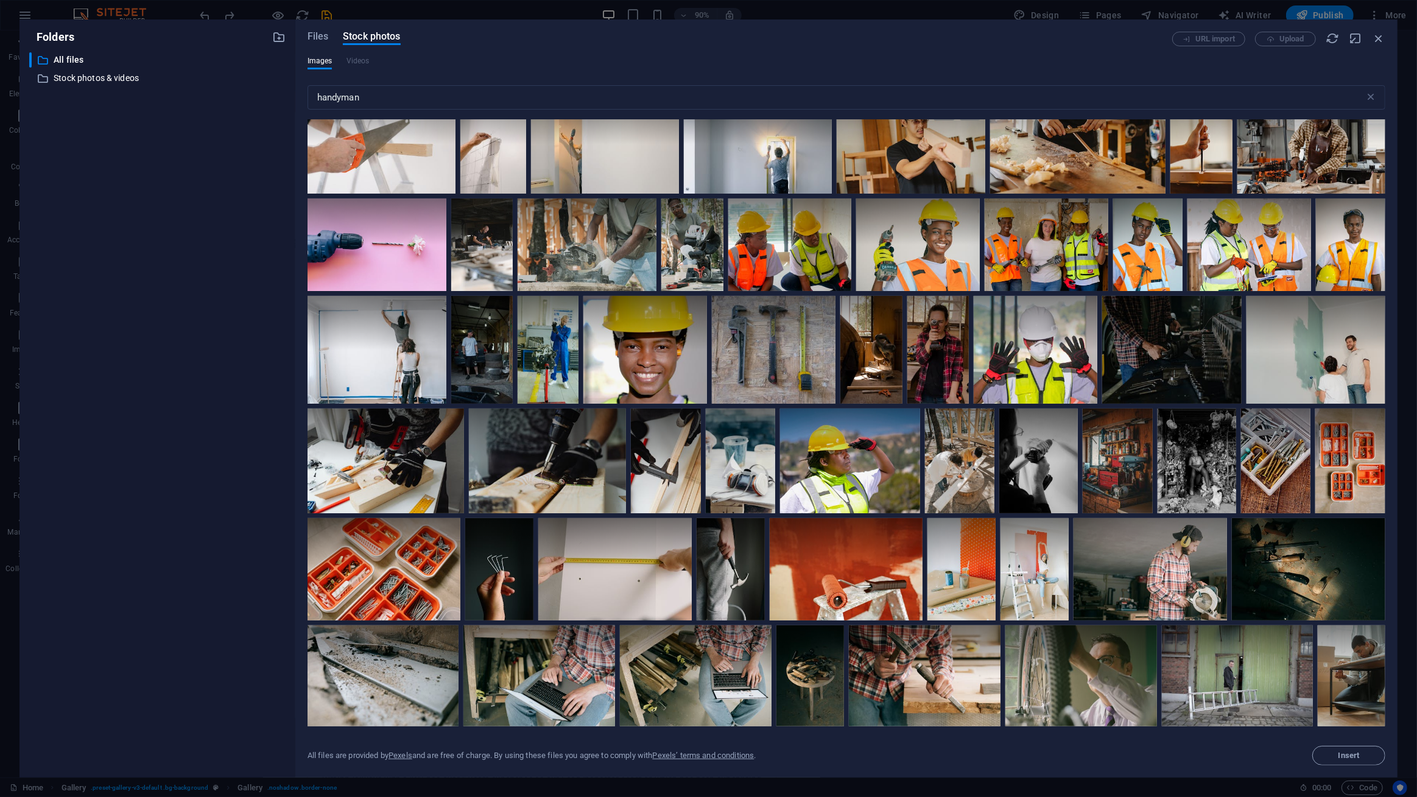
scroll to position [4096, 0]
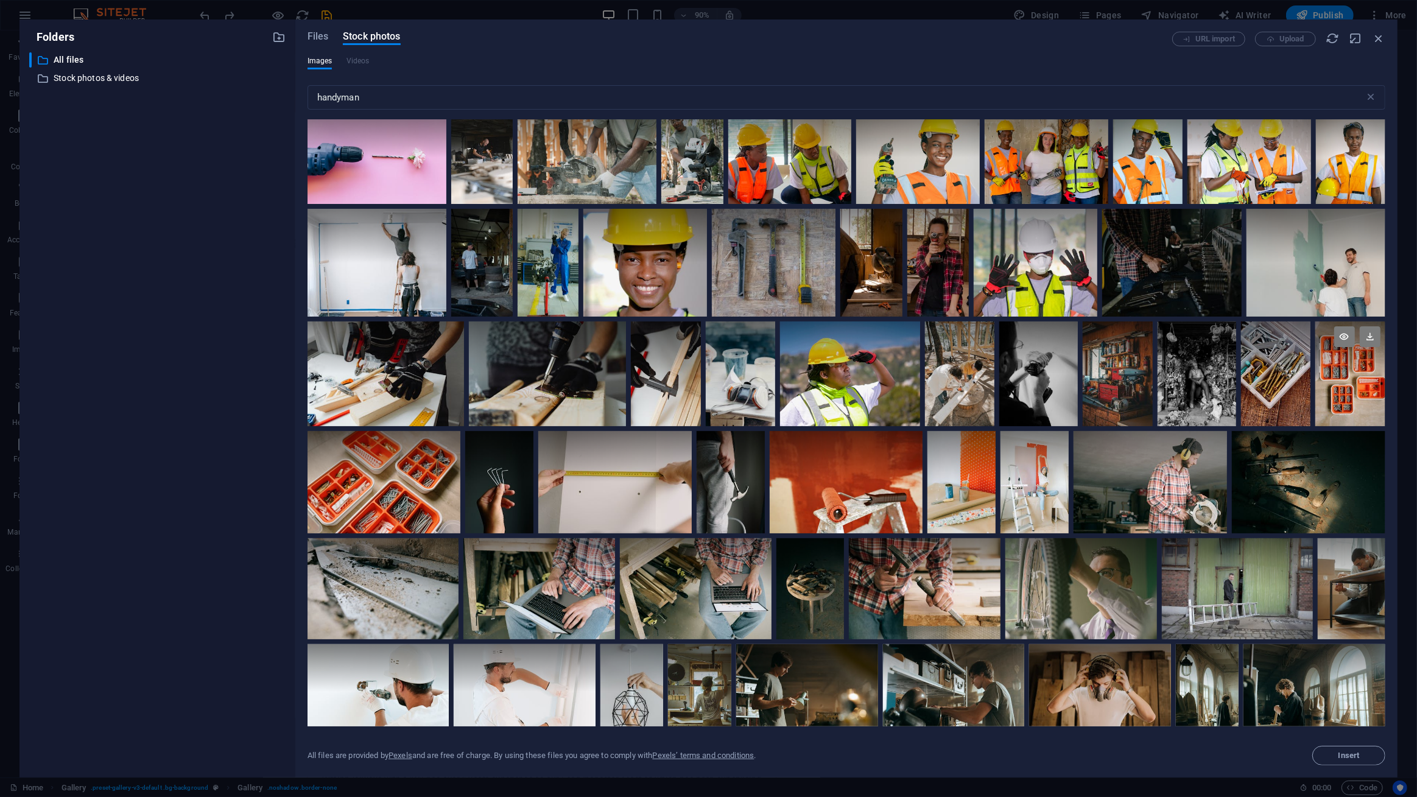
click at [1344, 390] on div at bounding box center [1350, 373] width 70 height 105
click at [865, 498] on div at bounding box center [846, 482] width 153 height 102
click at [385, 490] on div at bounding box center [383, 482] width 153 height 102
click at [841, 517] on div at bounding box center [846, 482] width 153 height 102
click at [953, 502] on div at bounding box center [961, 482] width 68 height 102
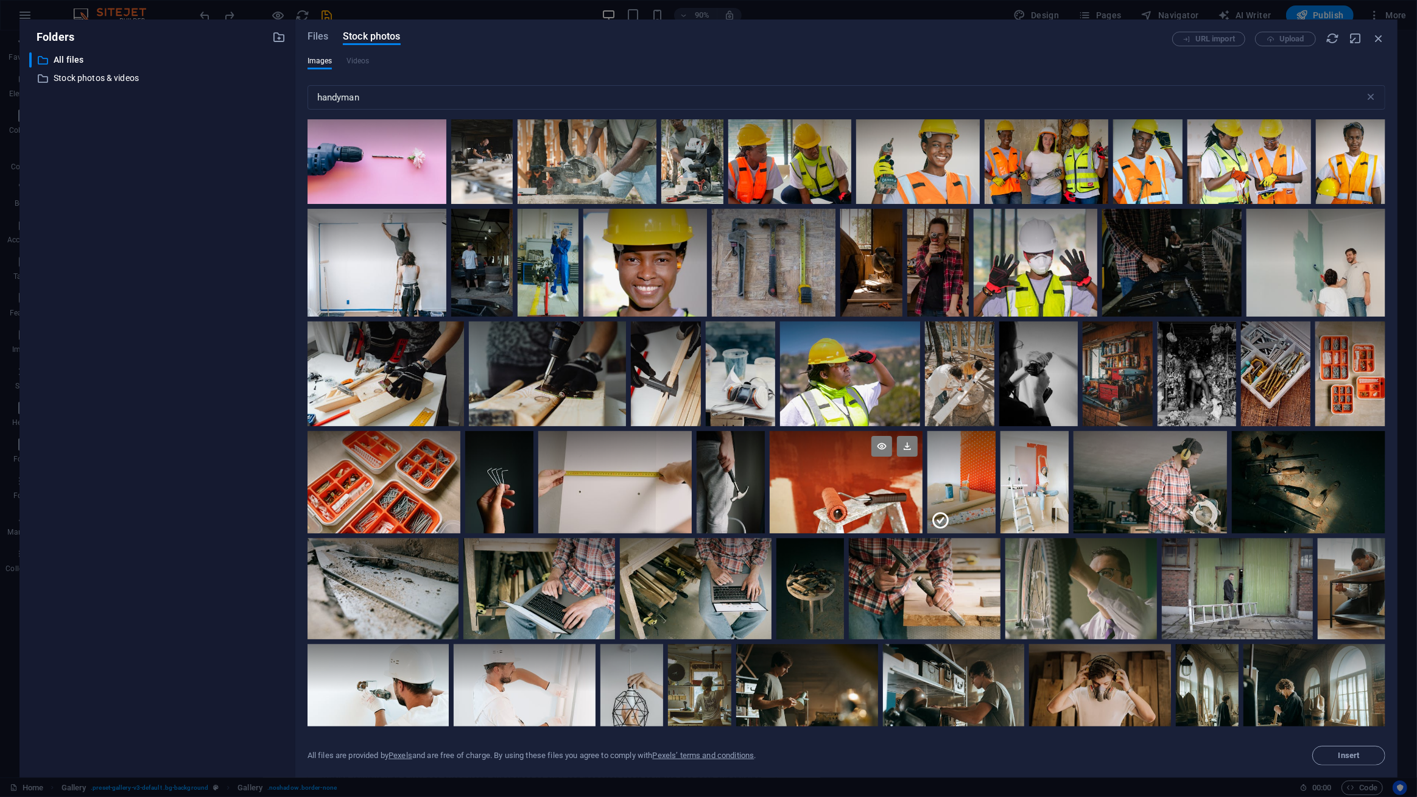
click at [856, 485] on div at bounding box center [846, 482] width 153 height 102
click at [52, 63] on div "​ All files All files" at bounding box center [146, 59] width 234 height 15
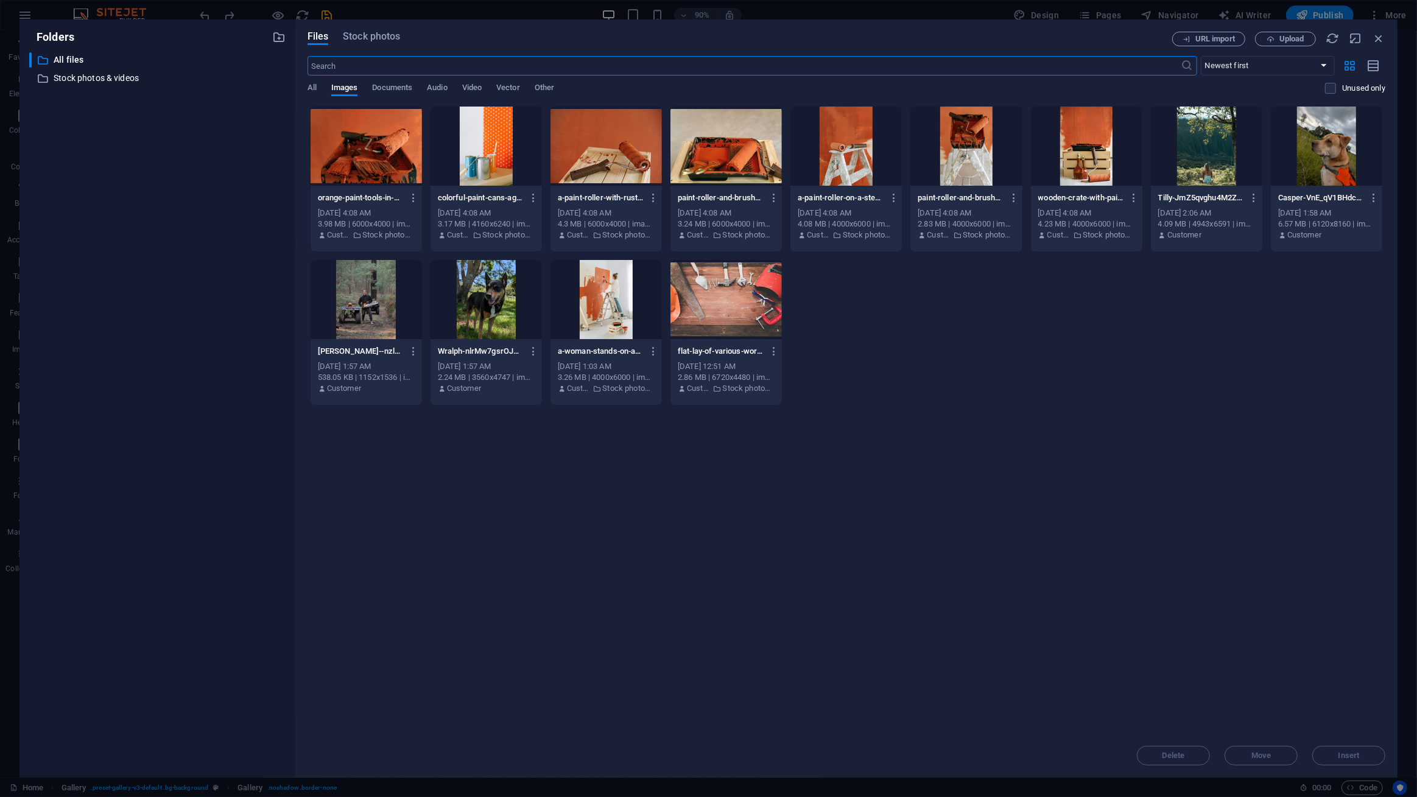
click at [945, 313] on div "orange-paint-tools-in-a-messy-tray-perfect-for-renovation-themes-rNfLIp8P5cQSUM…" at bounding box center [846, 256] width 1078 height 300
click at [368, 35] on span "Stock photos" at bounding box center [371, 36] width 57 height 15
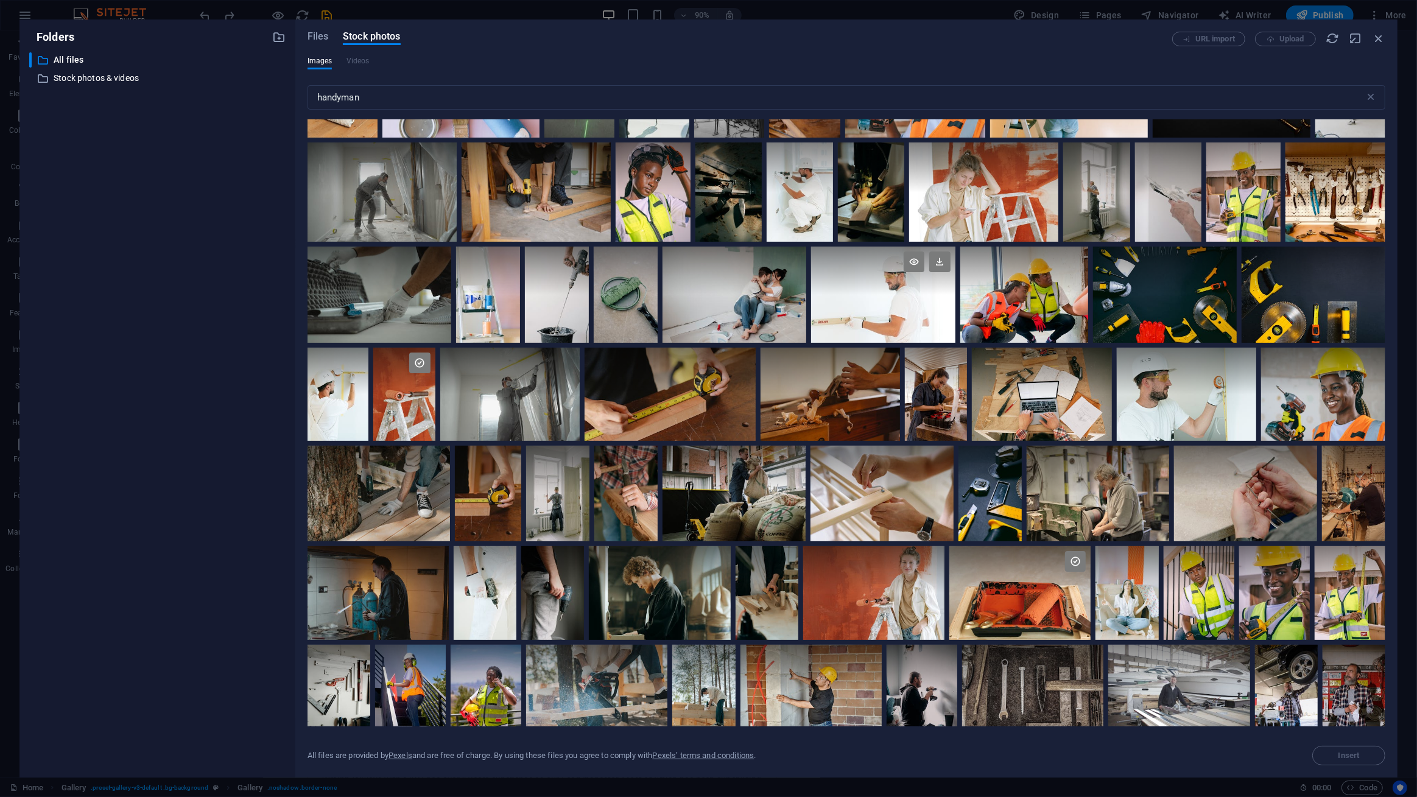
scroll to position [830, 0]
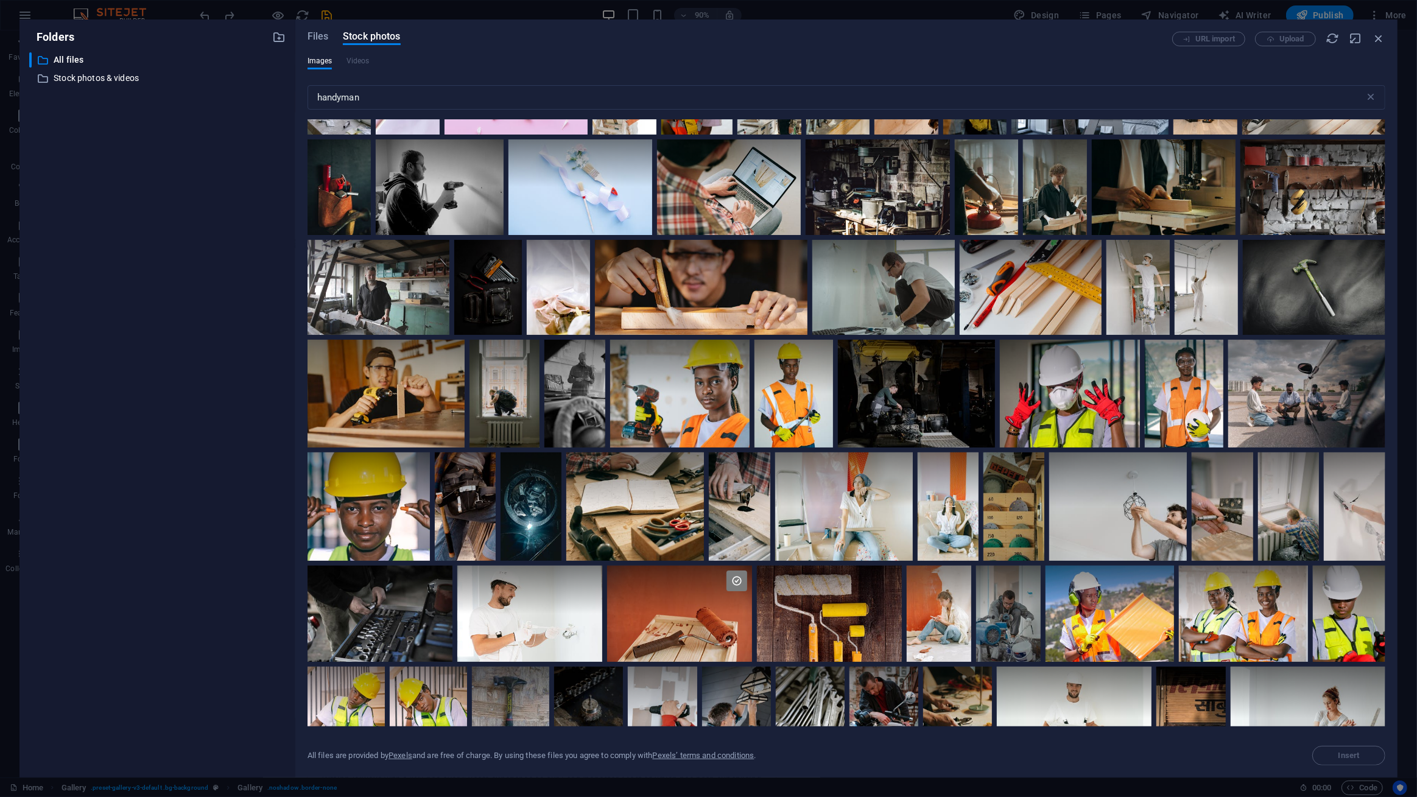
click at [133, 457] on div "​ All files All files ​ Stock photos & videos Stock photos & videos" at bounding box center [157, 409] width 256 height 715
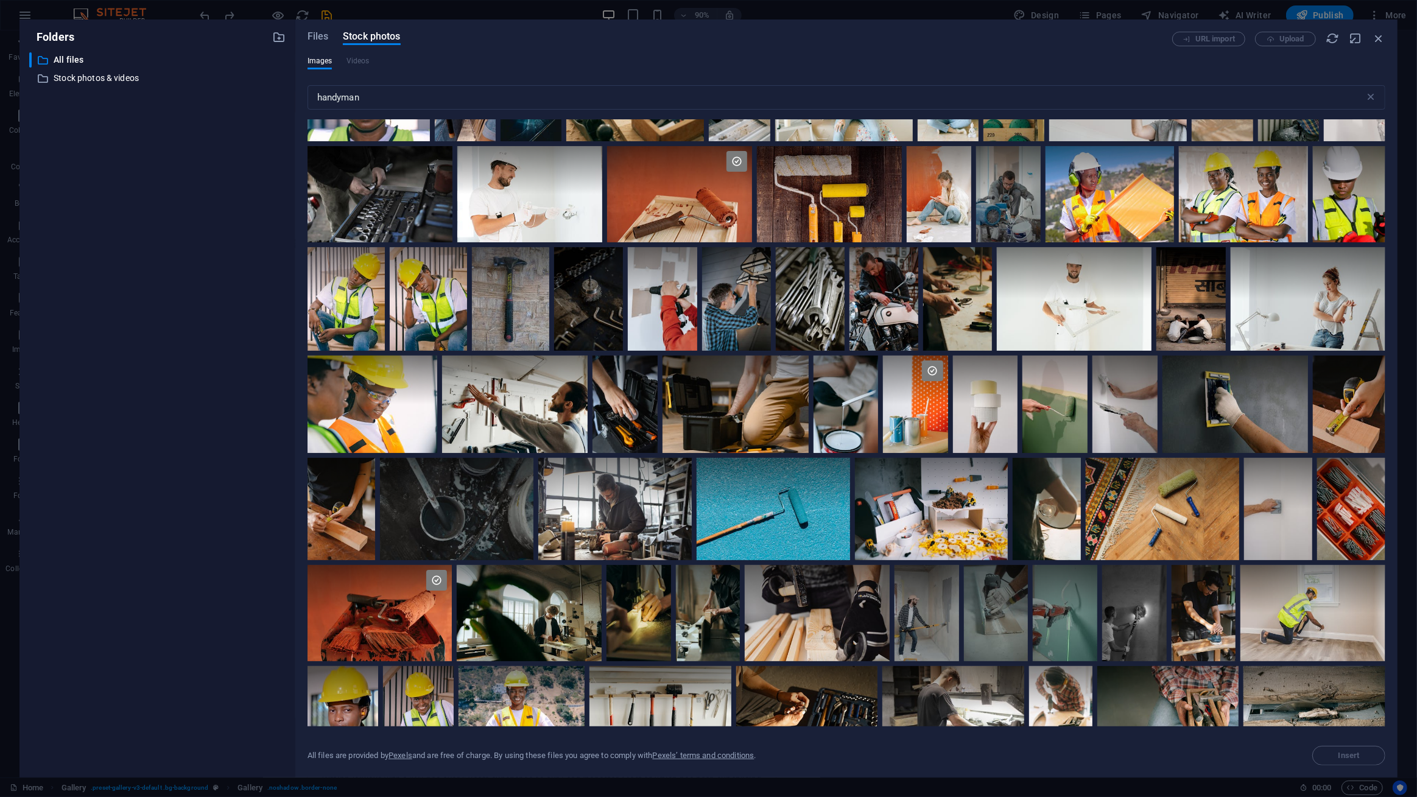
scroll to position [2048, 0]
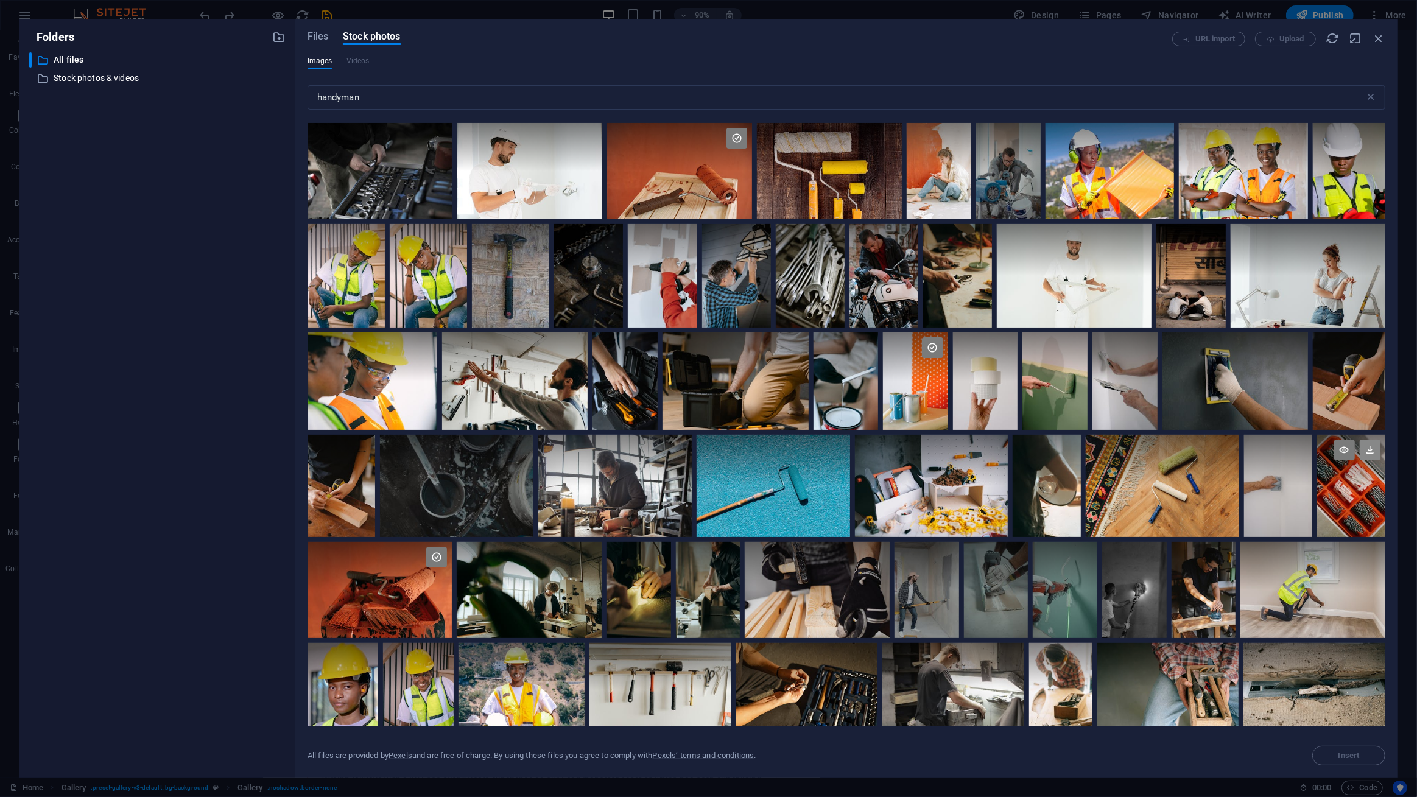
click at [1369, 455] on icon at bounding box center [1370, 450] width 21 height 21
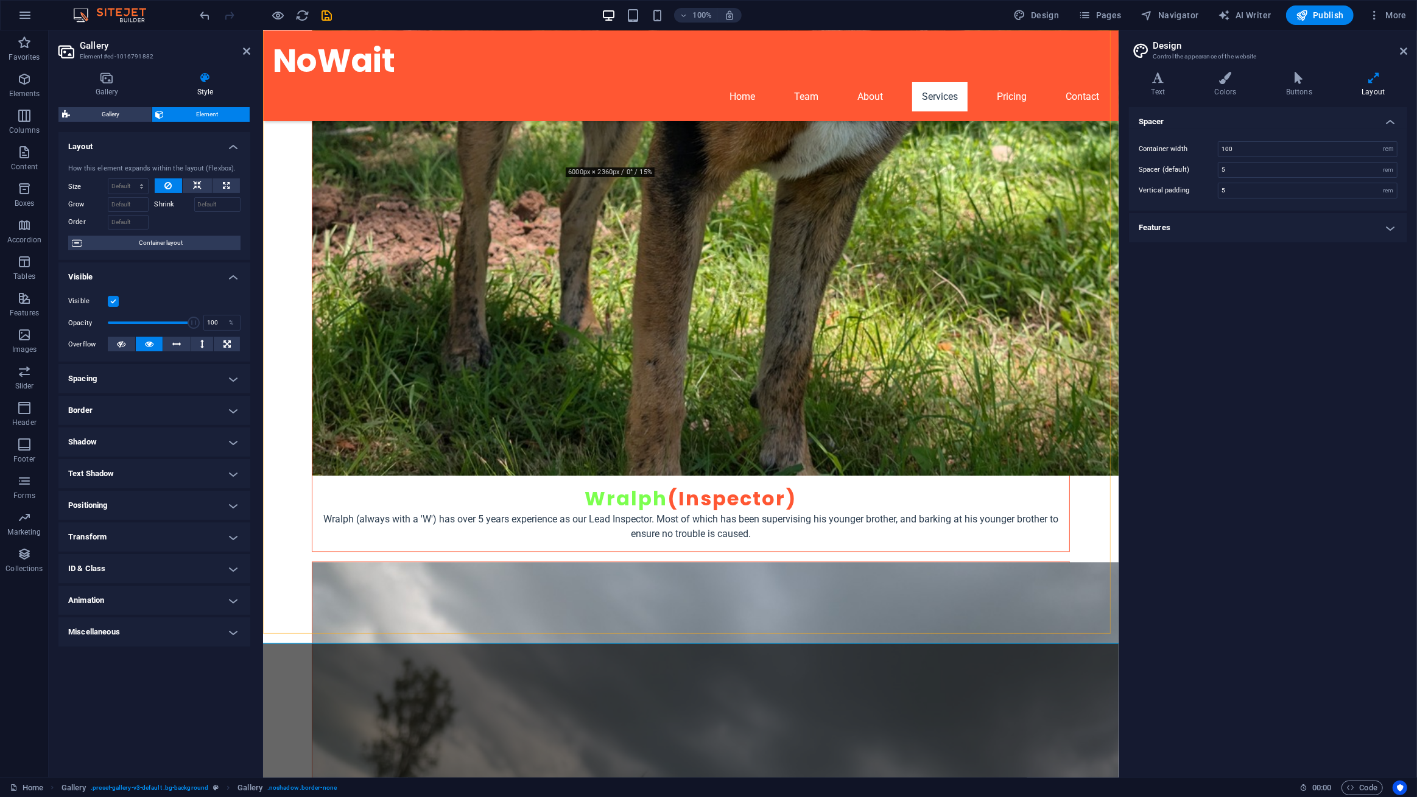
scroll to position [2702, 0]
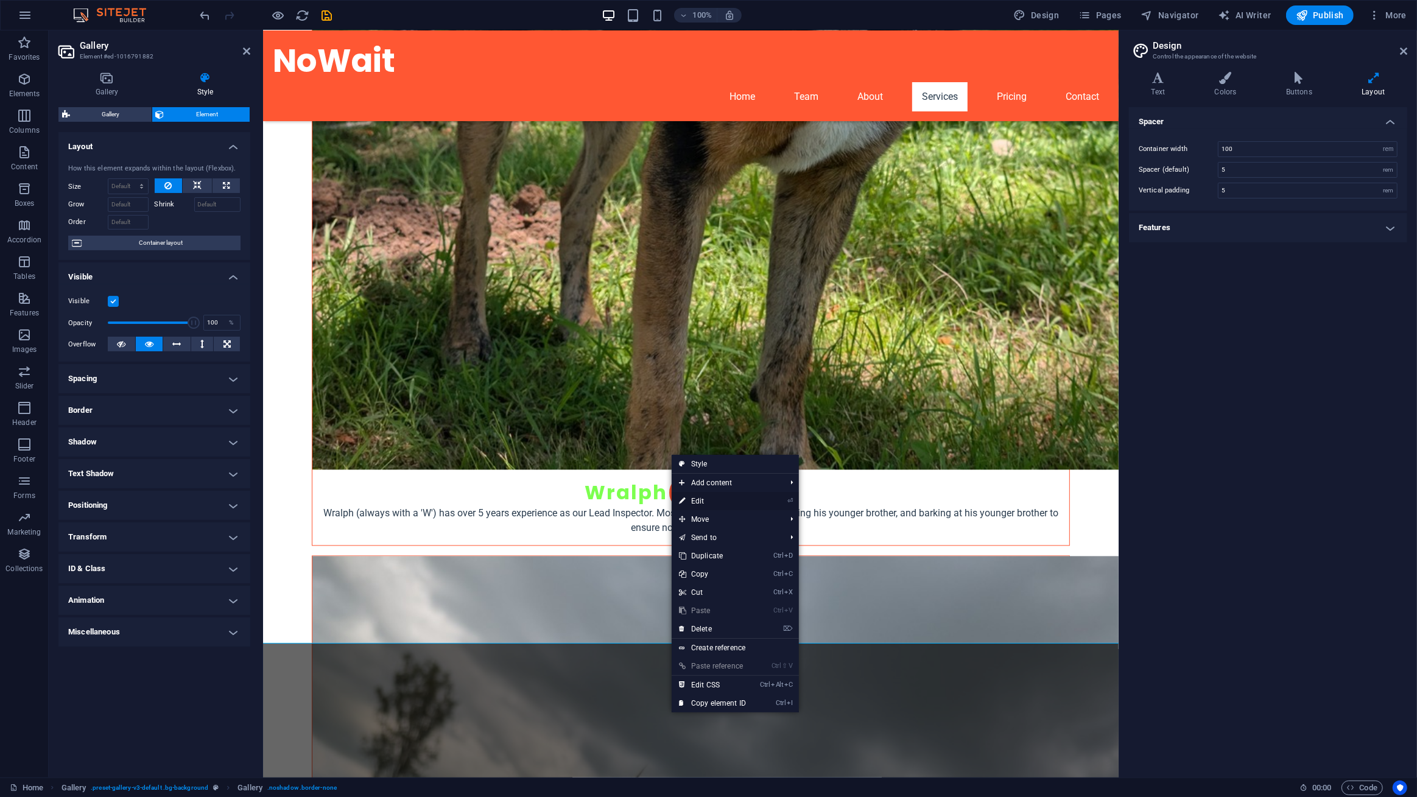
click at [705, 499] on link "⏎ Edit" at bounding box center [713, 501] width 82 height 18
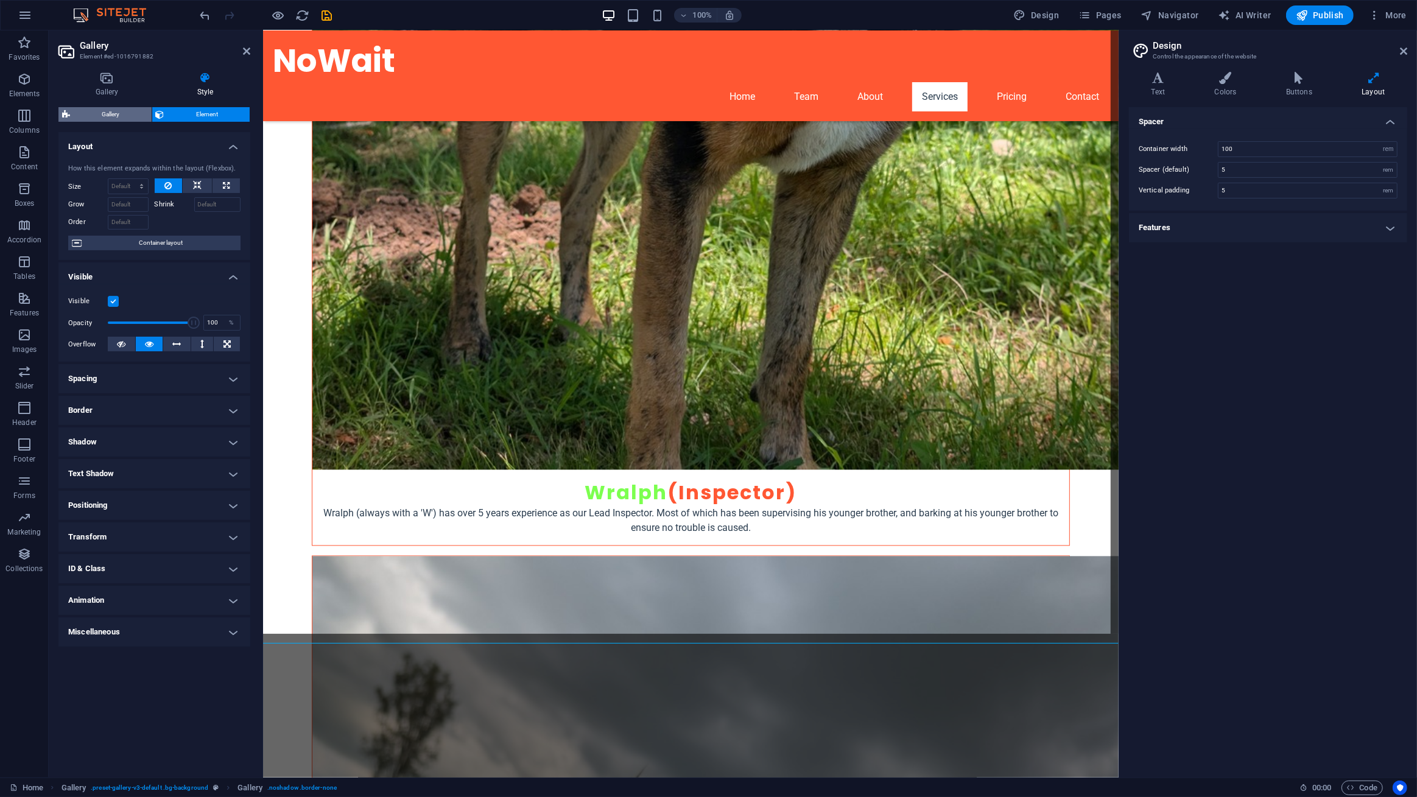
click at [108, 113] on span "Gallery" at bounding box center [111, 114] width 74 height 15
select select "rem"
select select "collage"
select select "fade"
select select "px"
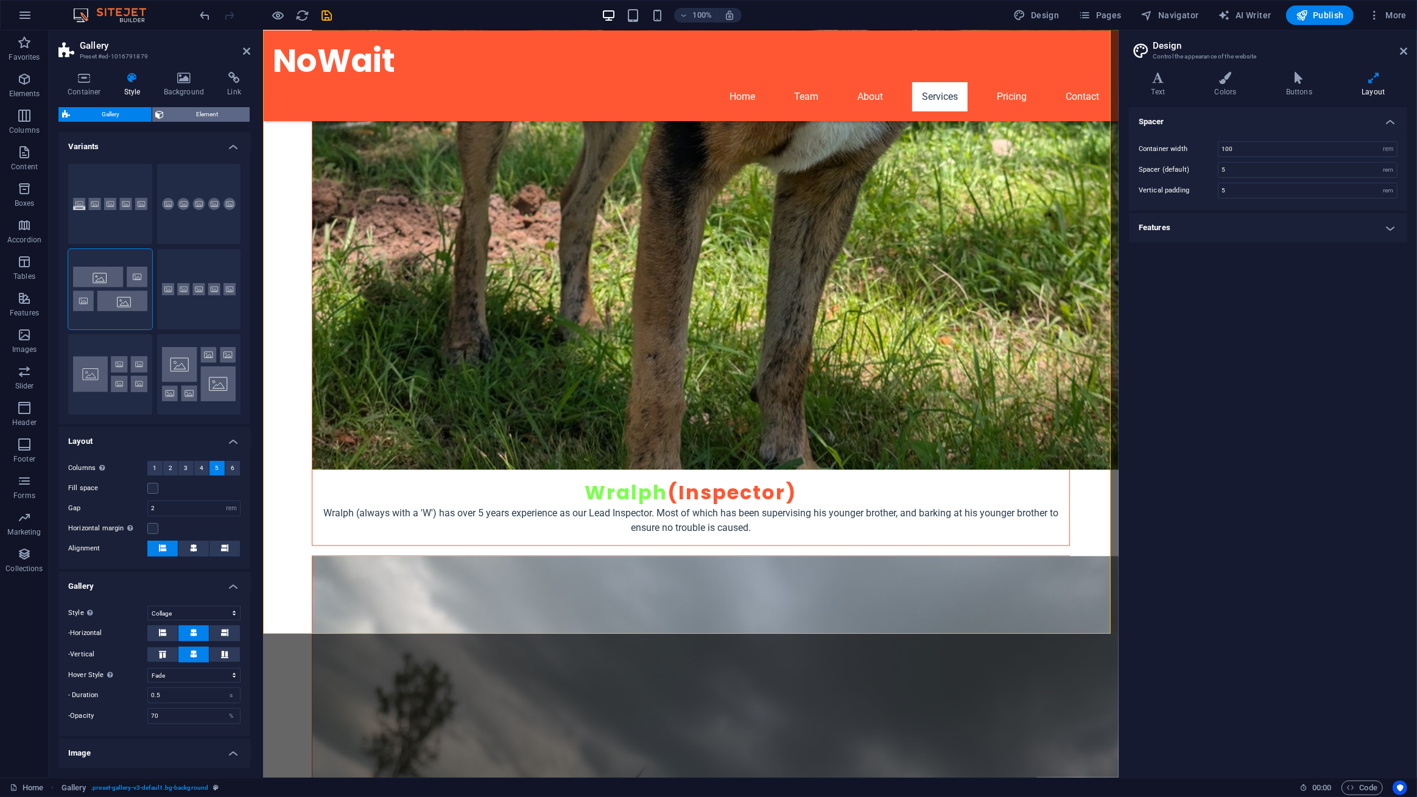
click at [191, 110] on span "Element" at bounding box center [207, 114] width 79 height 15
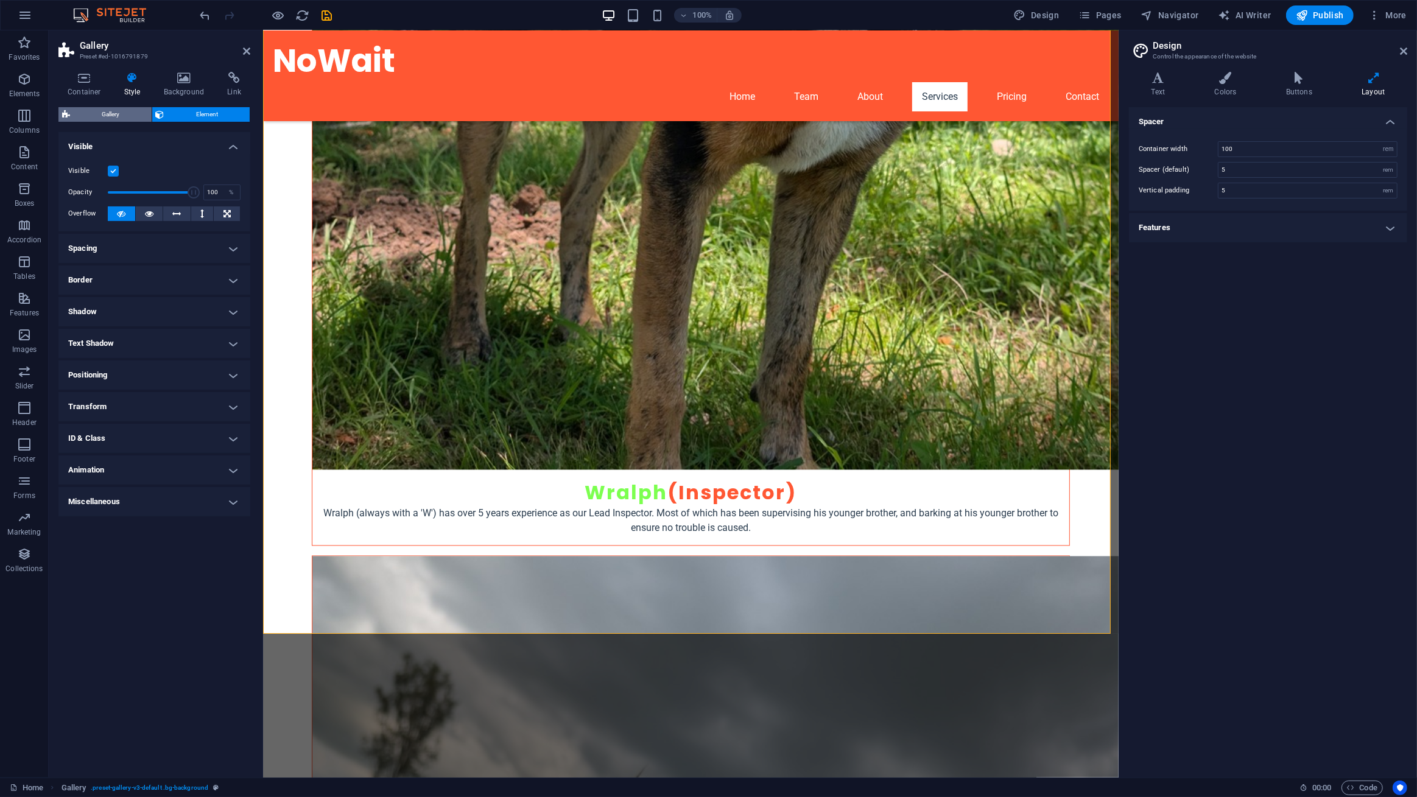
click at [97, 112] on span "Gallery" at bounding box center [111, 114] width 74 height 15
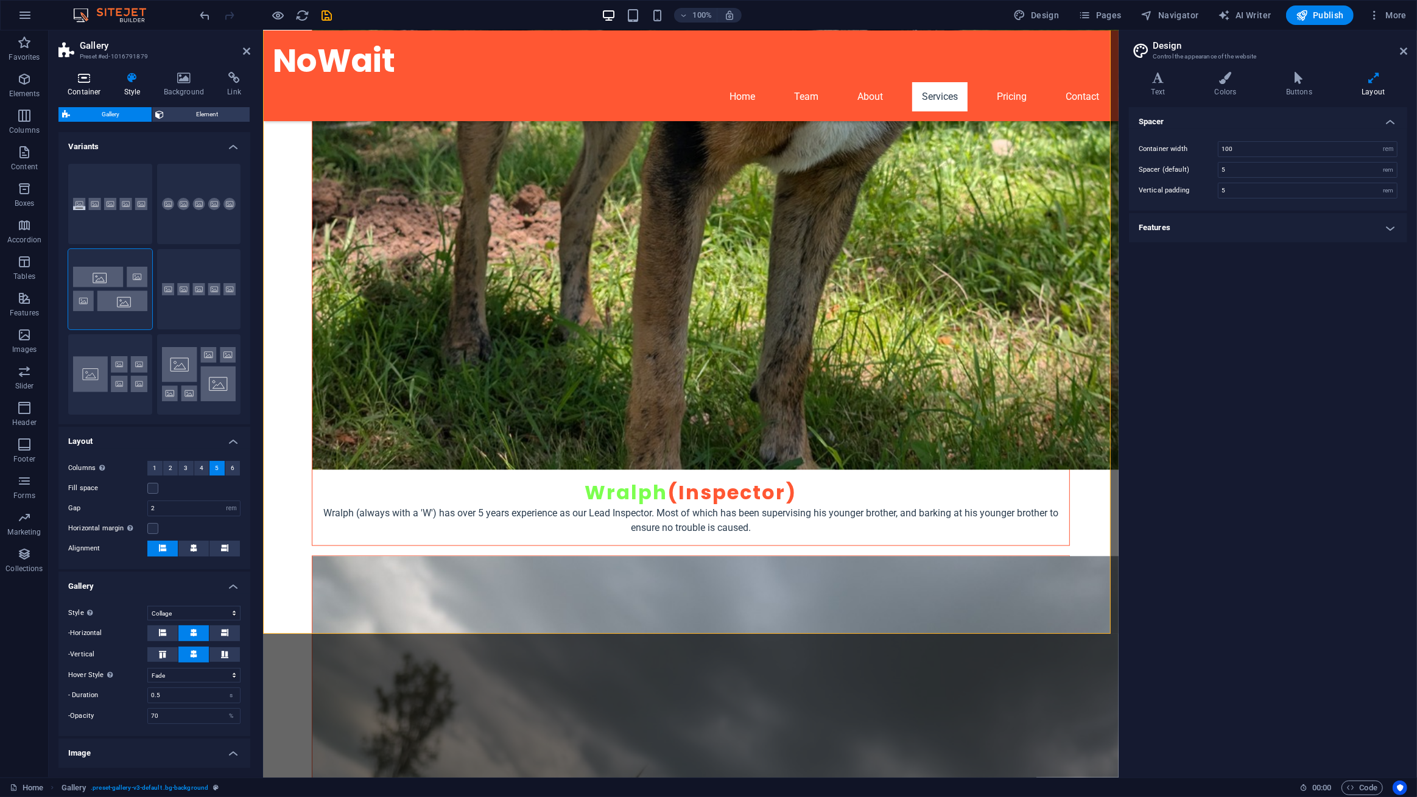
click at [90, 81] on icon at bounding box center [84, 78] width 52 height 12
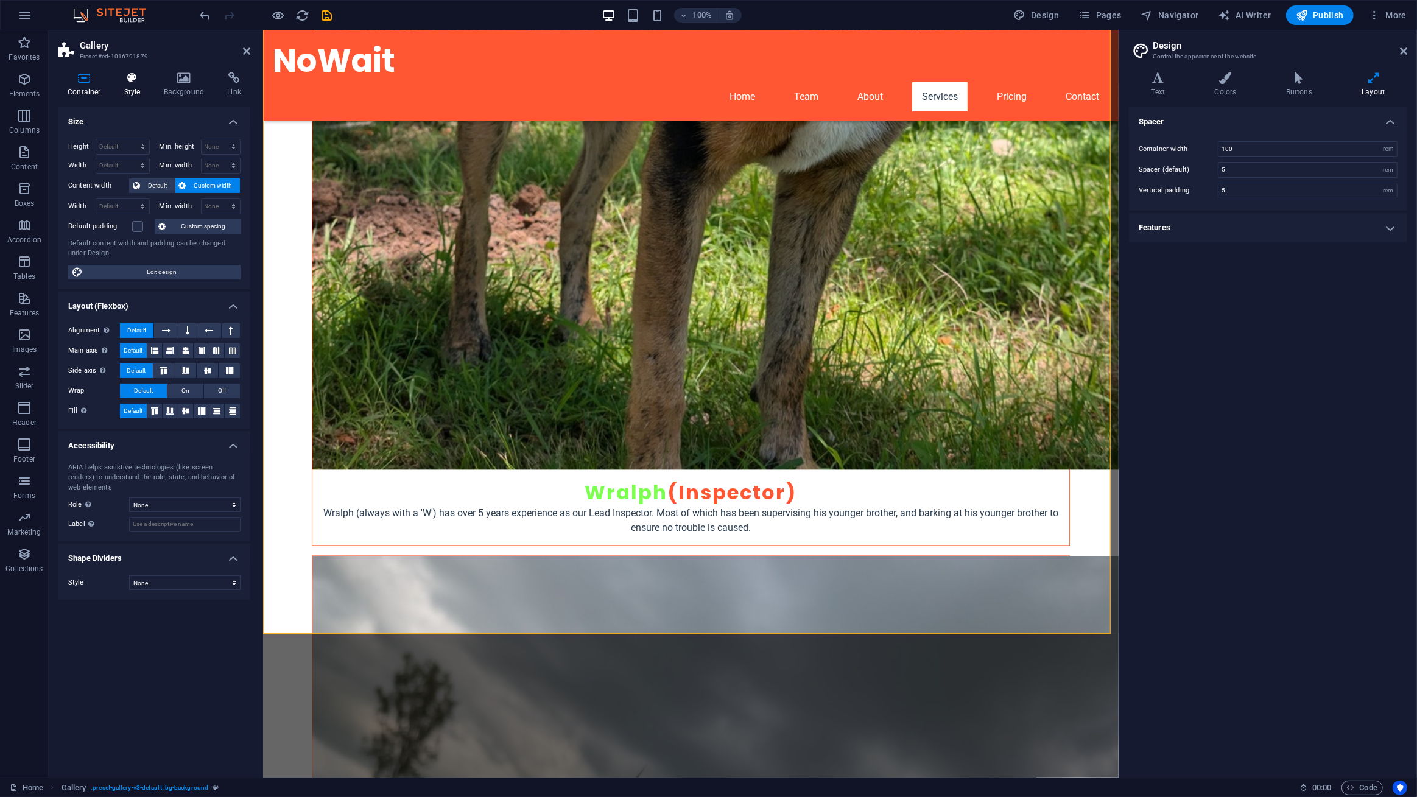
click at [128, 90] on h4 "Style" at bounding box center [135, 85] width 40 height 26
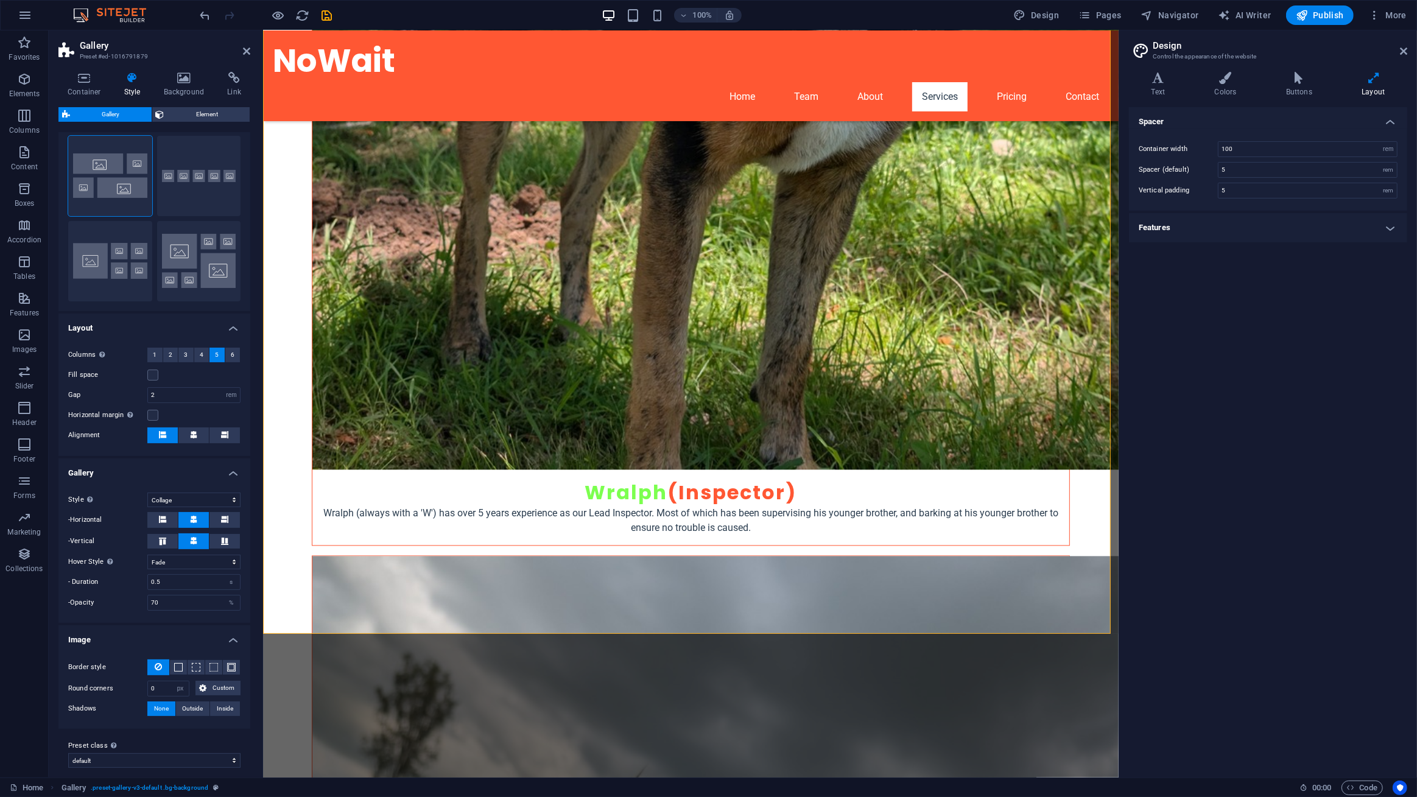
scroll to position [122, 0]
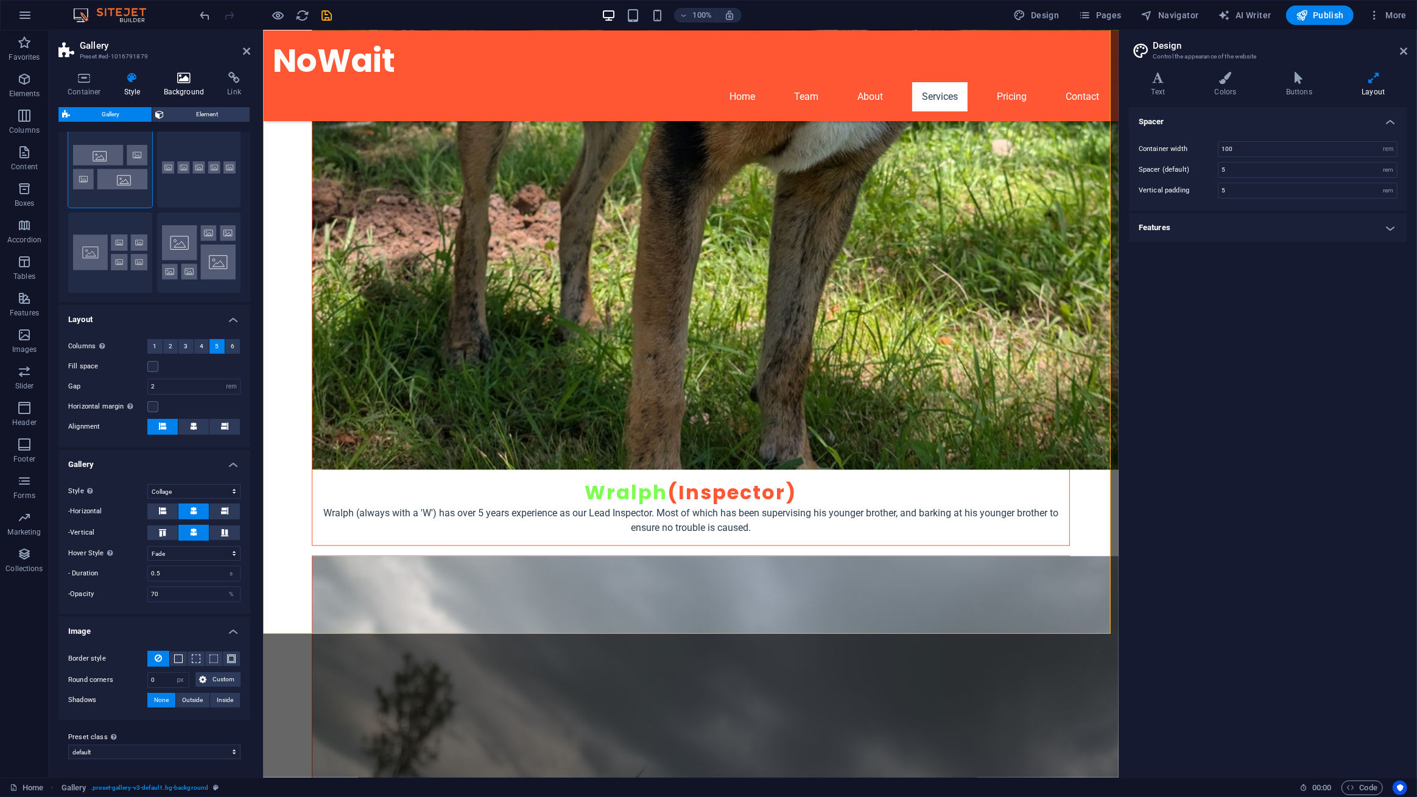
click at [184, 86] on h4 "Background" at bounding box center [187, 85] width 64 height 26
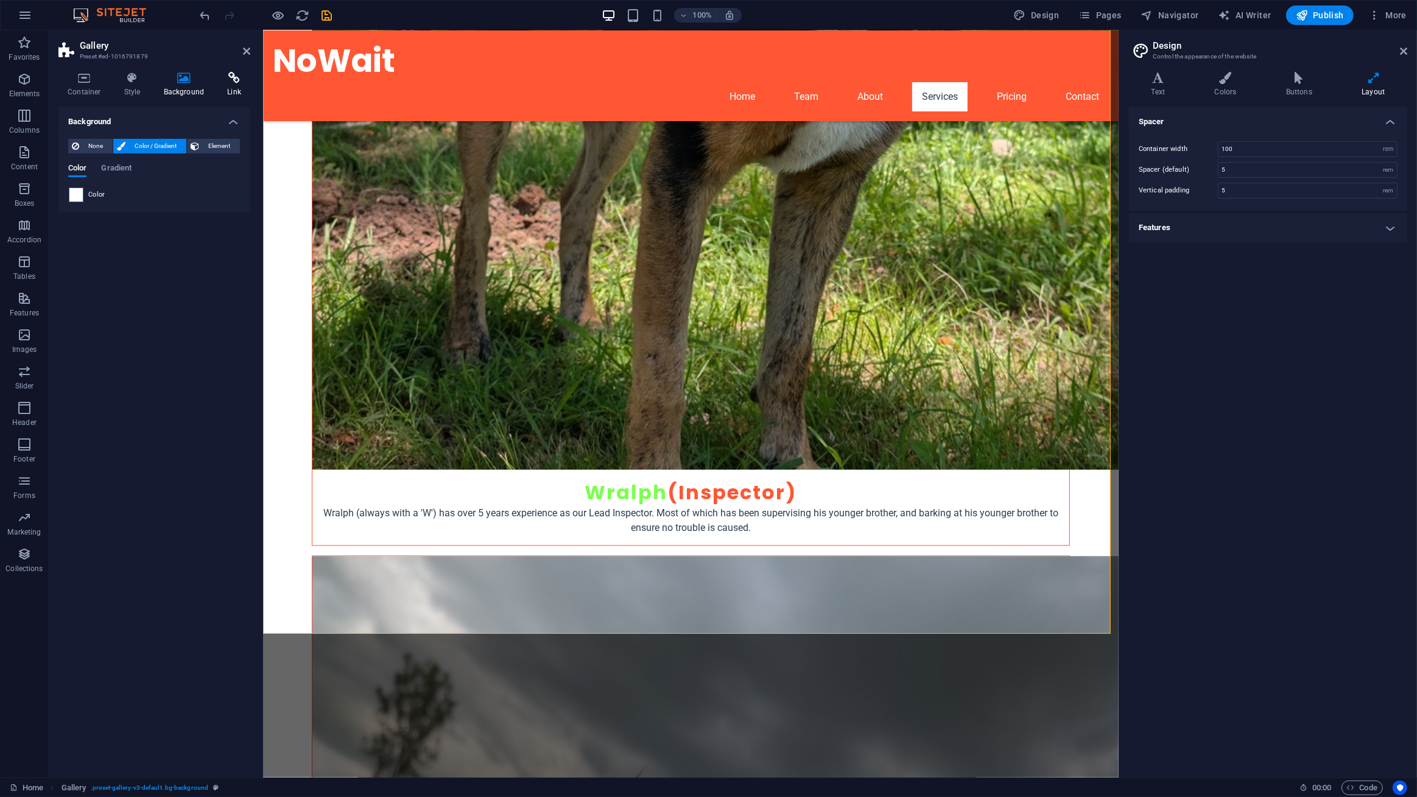
click at [219, 85] on h4 "Link" at bounding box center [234, 85] width 32 height 26
click at [186, 82] on icon at bounding box center [184, 78] width 59 height 12
click at [139, 80] on icon at bounding box center [132, 78] width 35 height 12
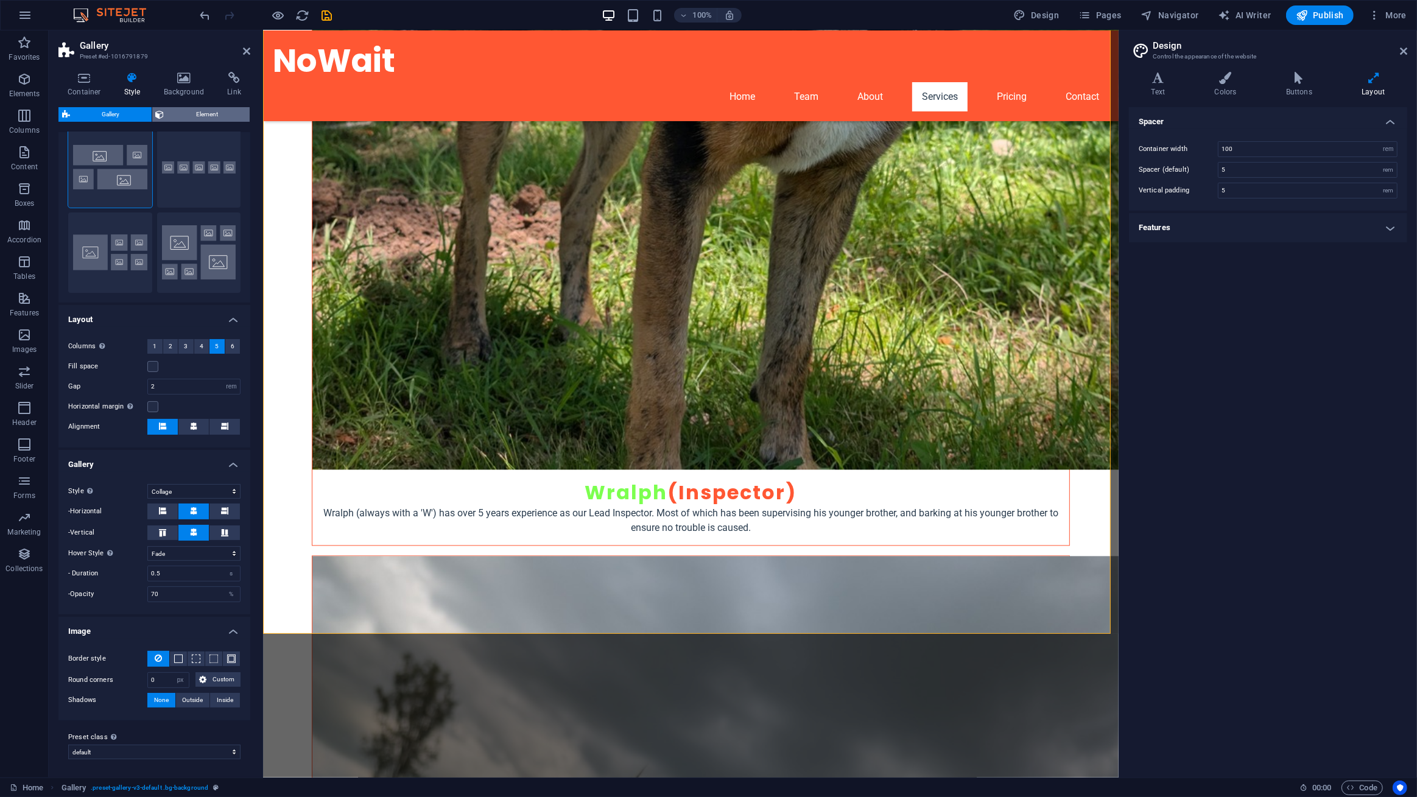
click at [179, 114] on span "Element" at bounding box center [207, 114] width 79 height 15
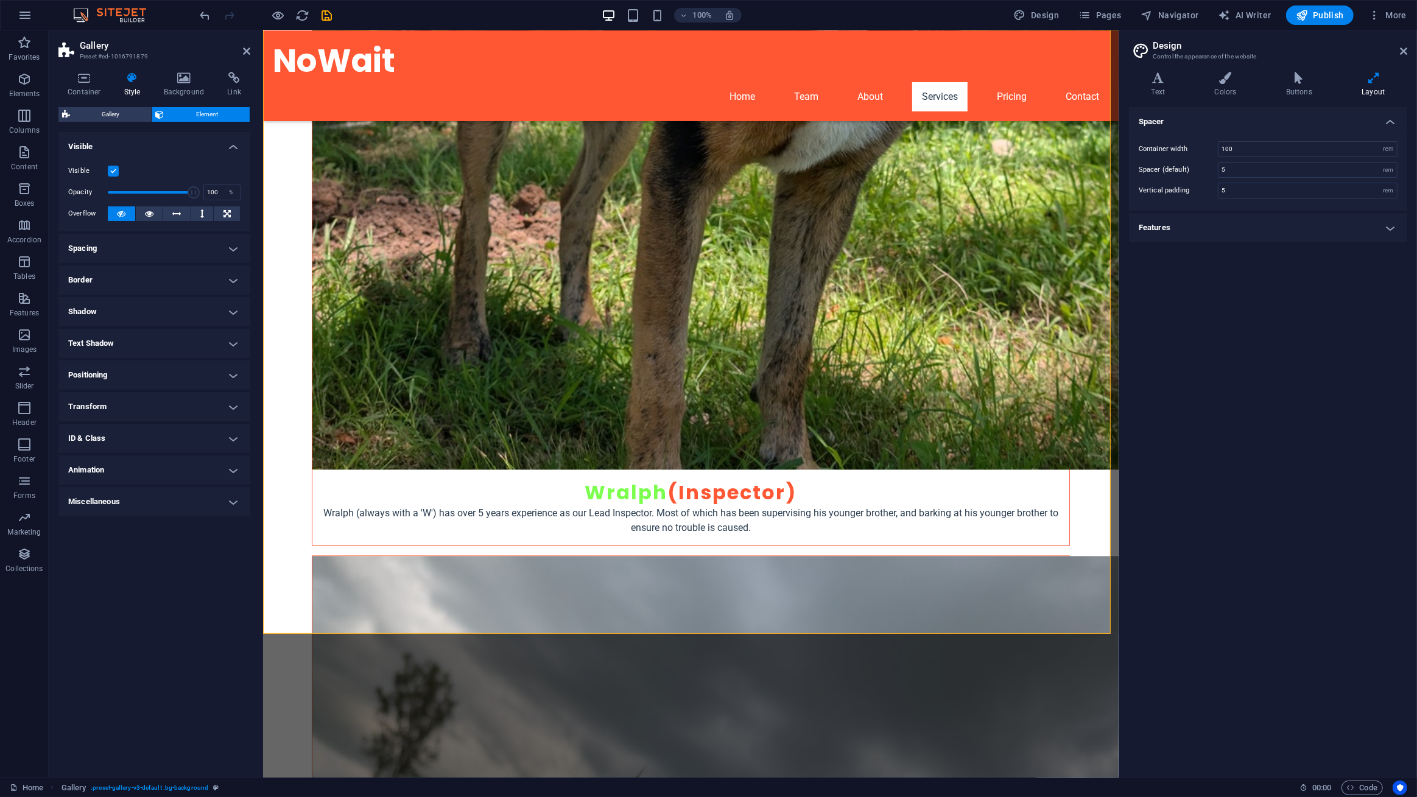
click at [172, 509] on h4 "Miscellaneous" at bounding box center [154, 501] width 192 height 29
click at [172, 499] on h4 "Miscellaneous" at bounding box center [154, 498] width 192 height 22
click at [108, 115] on span "Gallery" at bounding box center [111, 114] width 74 height 15
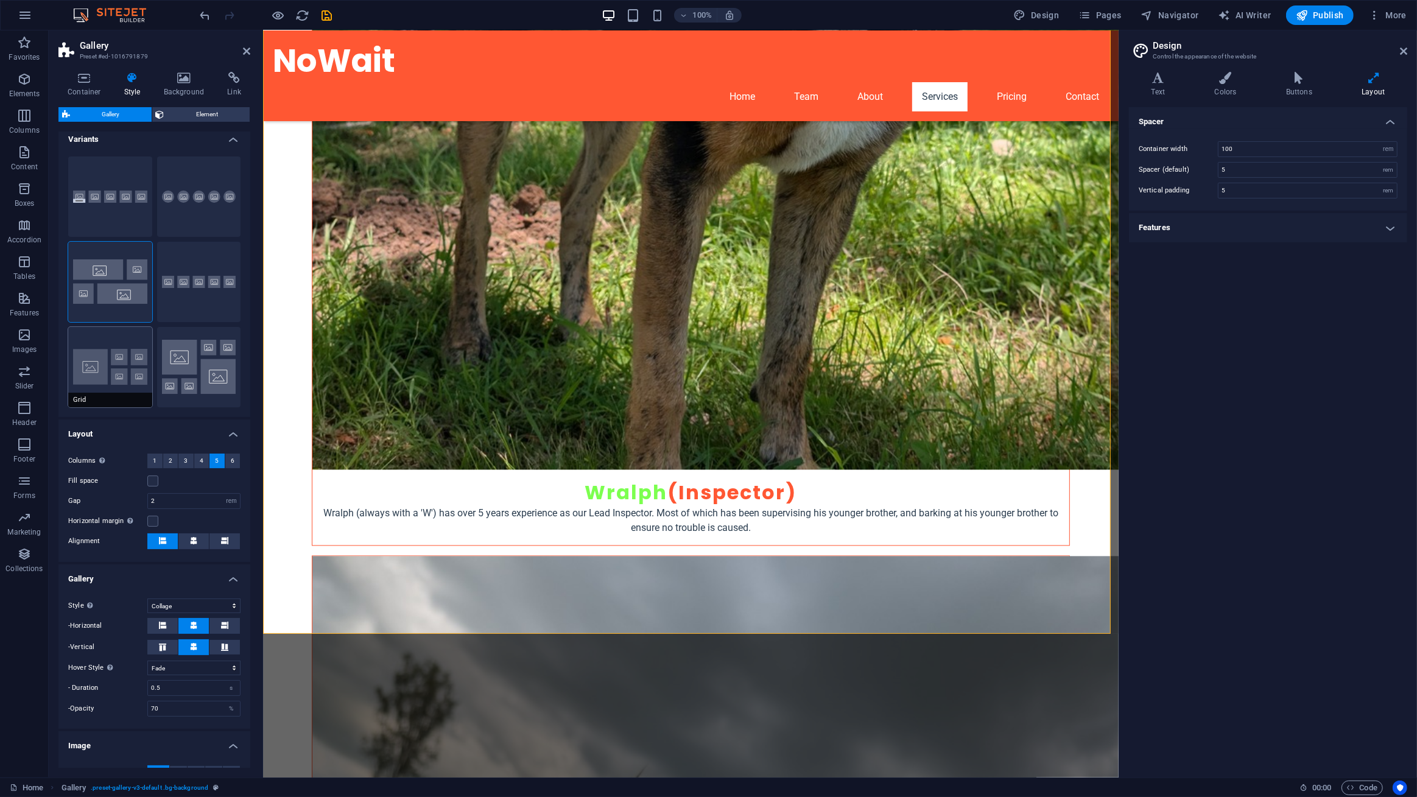
scroll to position [0, 0]
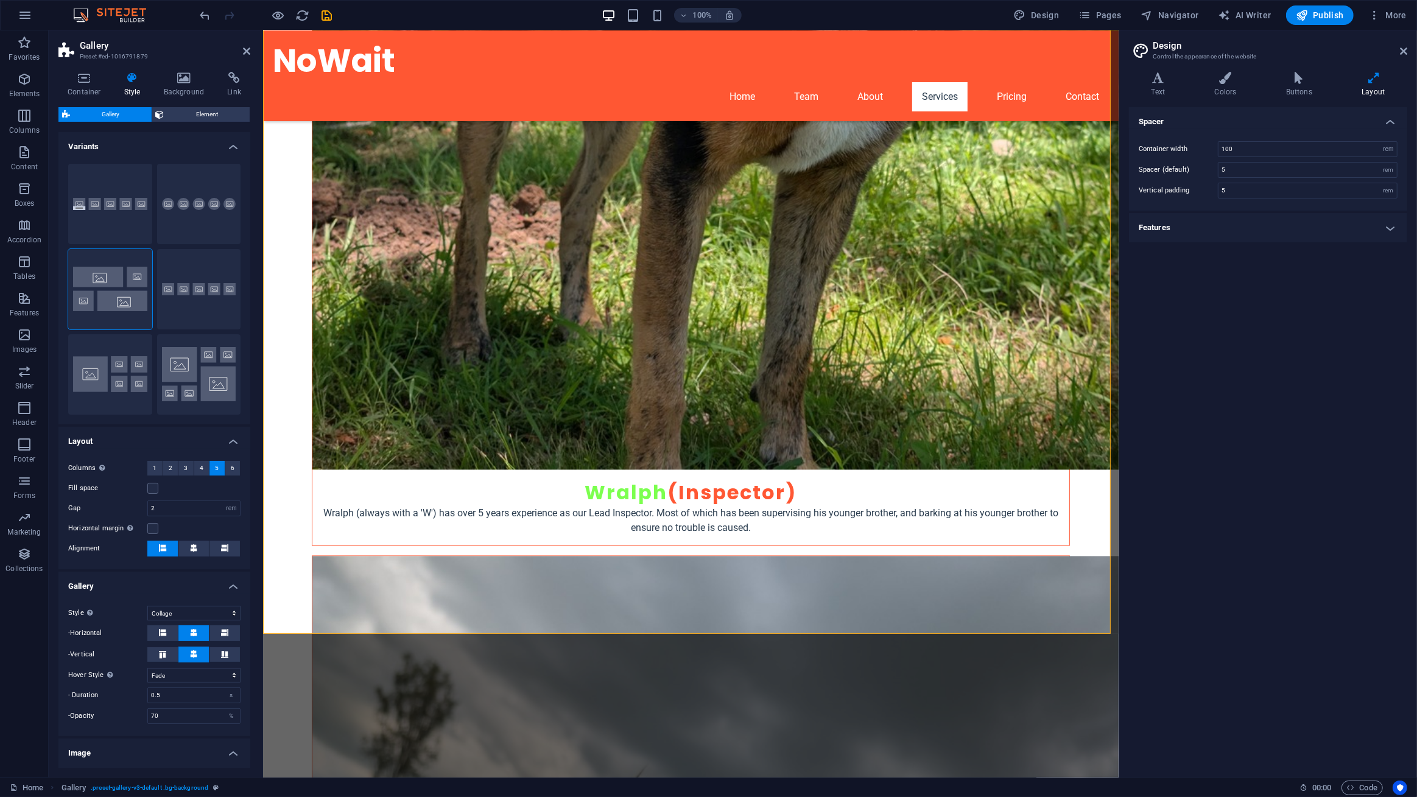
click at [232, 146] on h4 "Variants" at bounding box center [154, 143] width 192 height 22
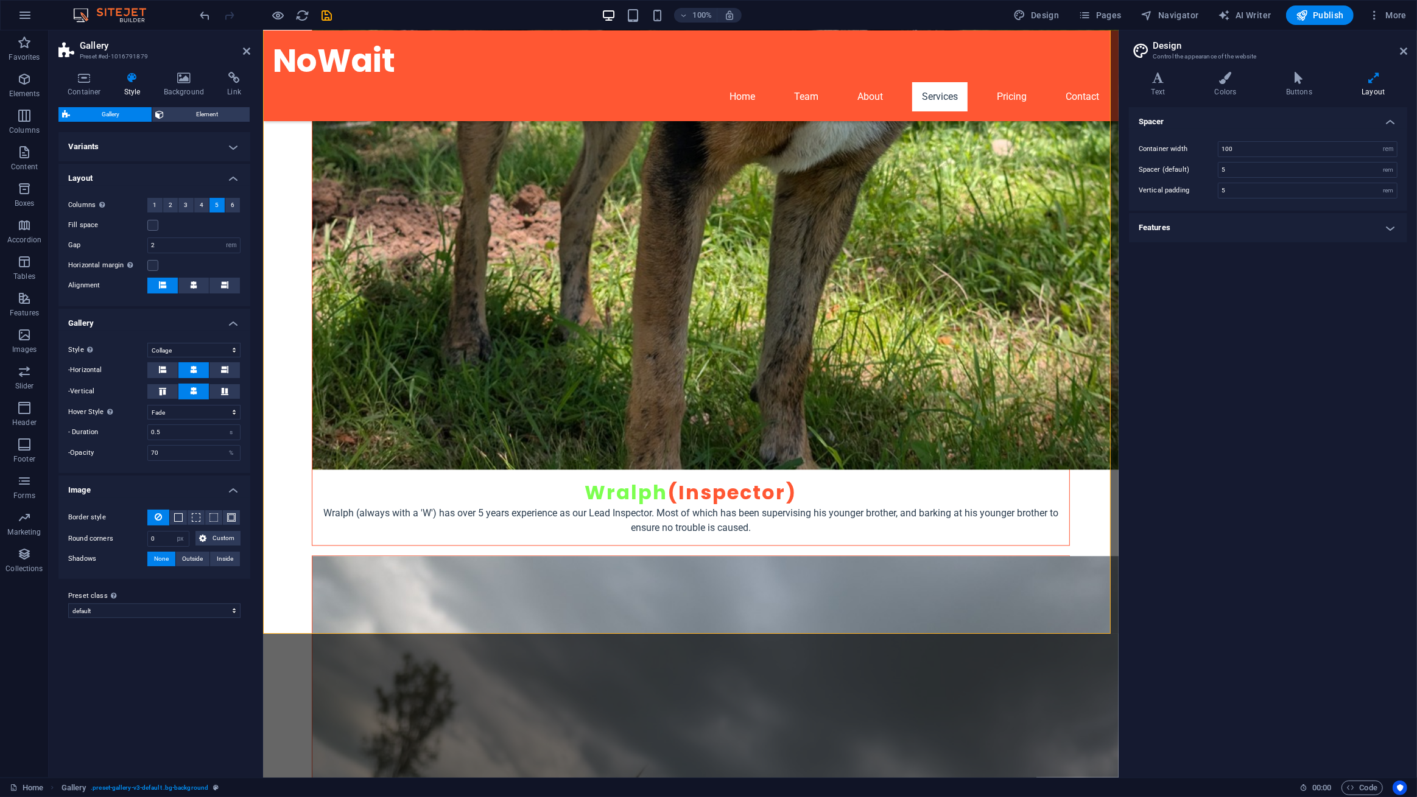
click at [237, 183] on h4 "Layout" at bounding box center [154, 175] width 192 height 22
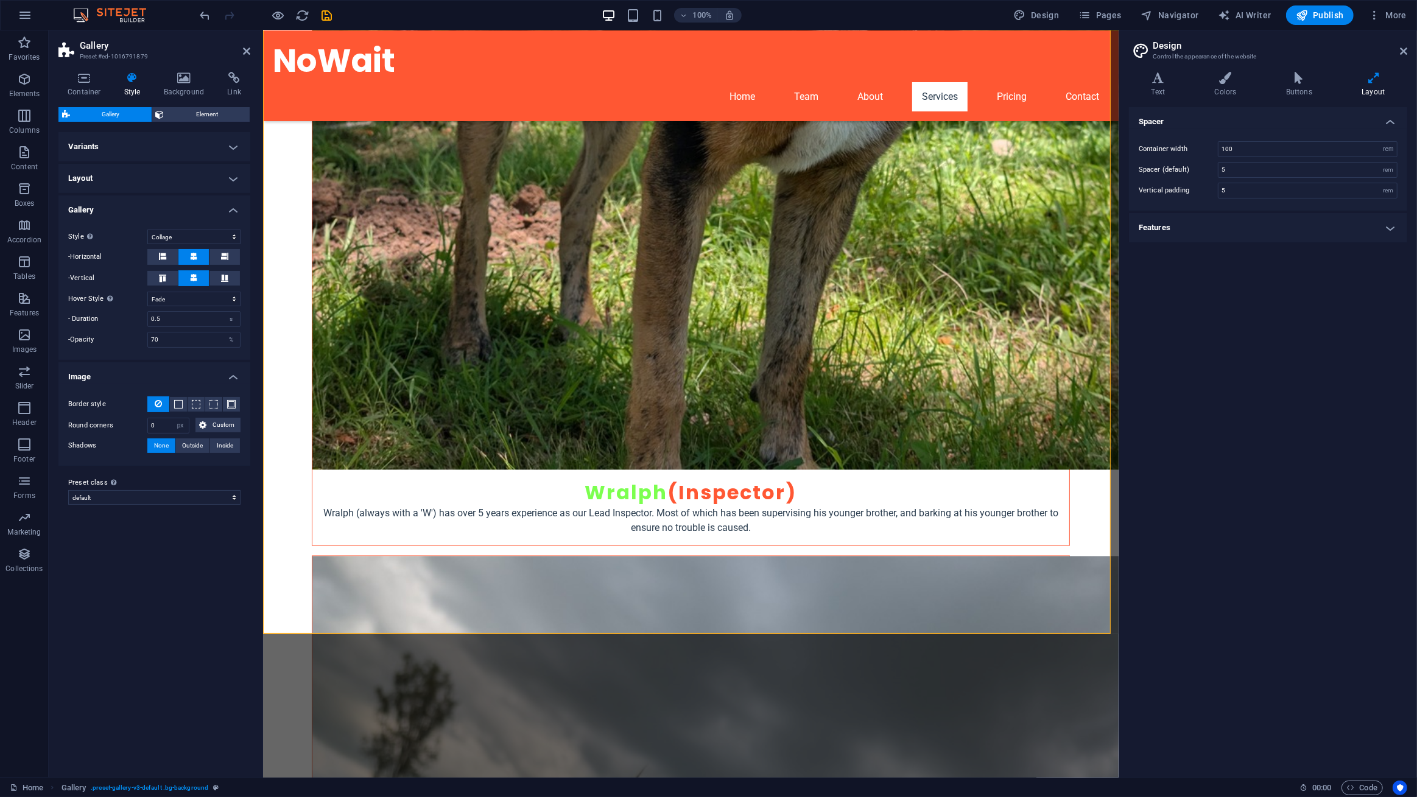
click at [237, 208] on h4 "Gallery" at bounding box center [154, 206] width 192 height 22
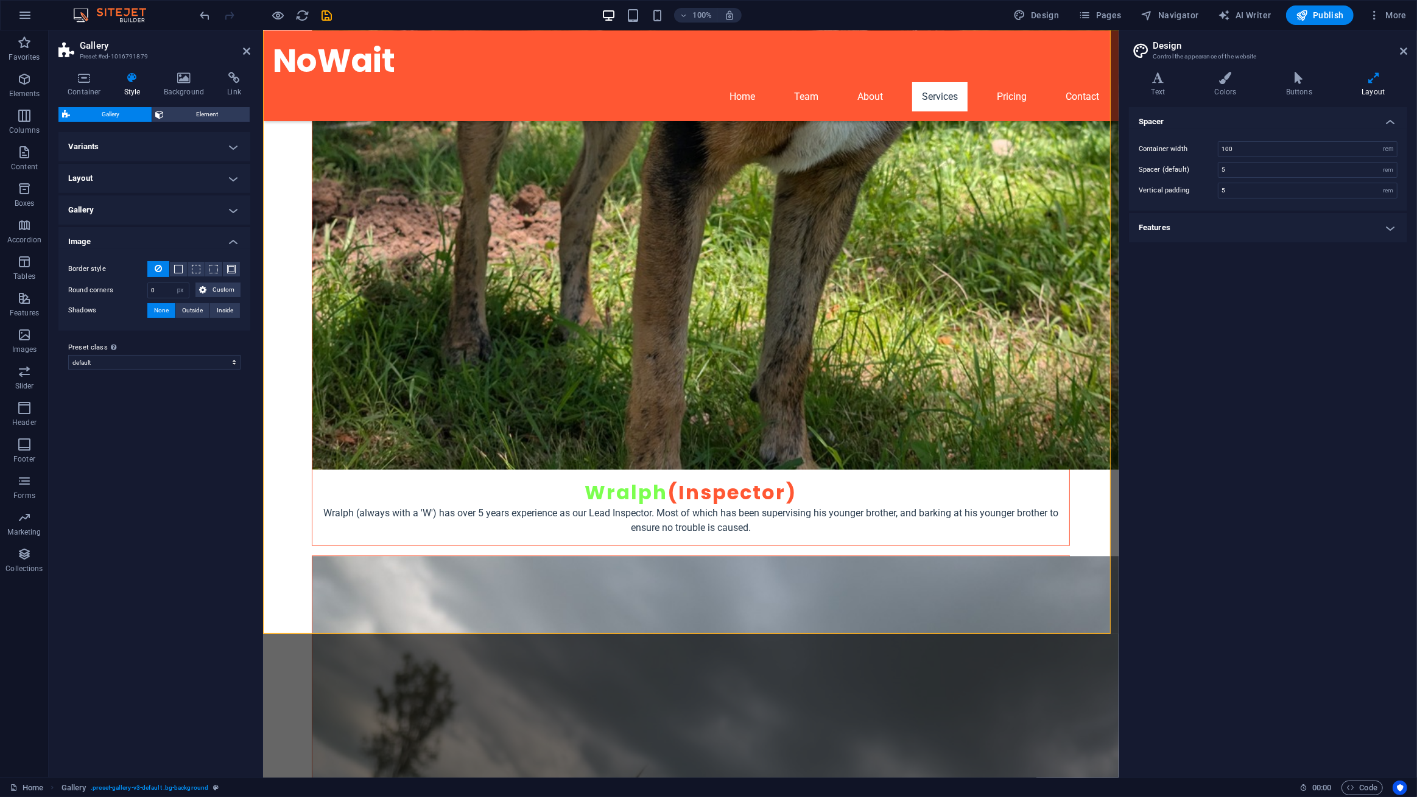
click at [233, 237] on h4 "Image" at bounding box center [154, 238] width 192 height 22
click at [168, 120] on span "Element" at bounding box center [207, 114] width 79 height 15
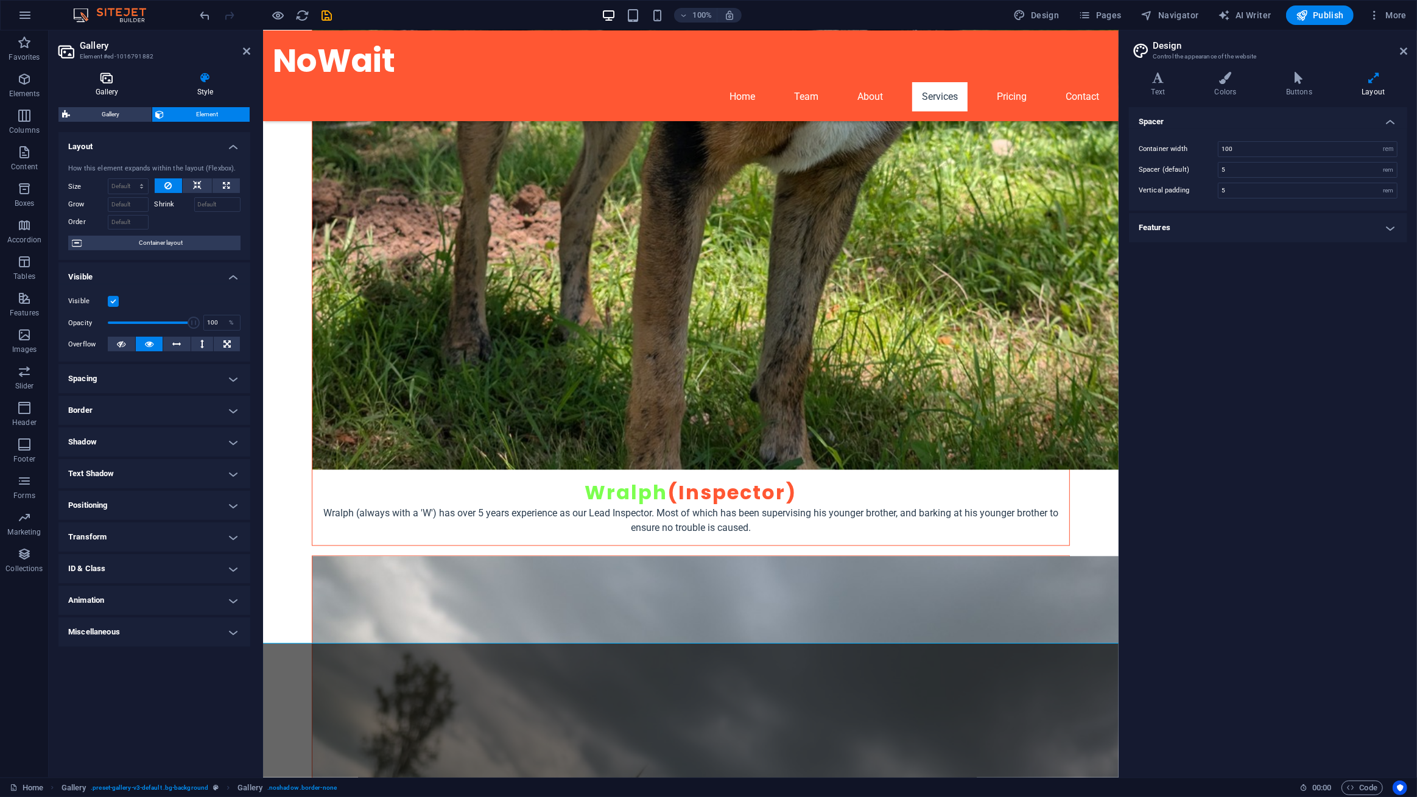
click at [110, 94] on h4 "Gallery" at bounding box center [109, 85] width 102 height 26
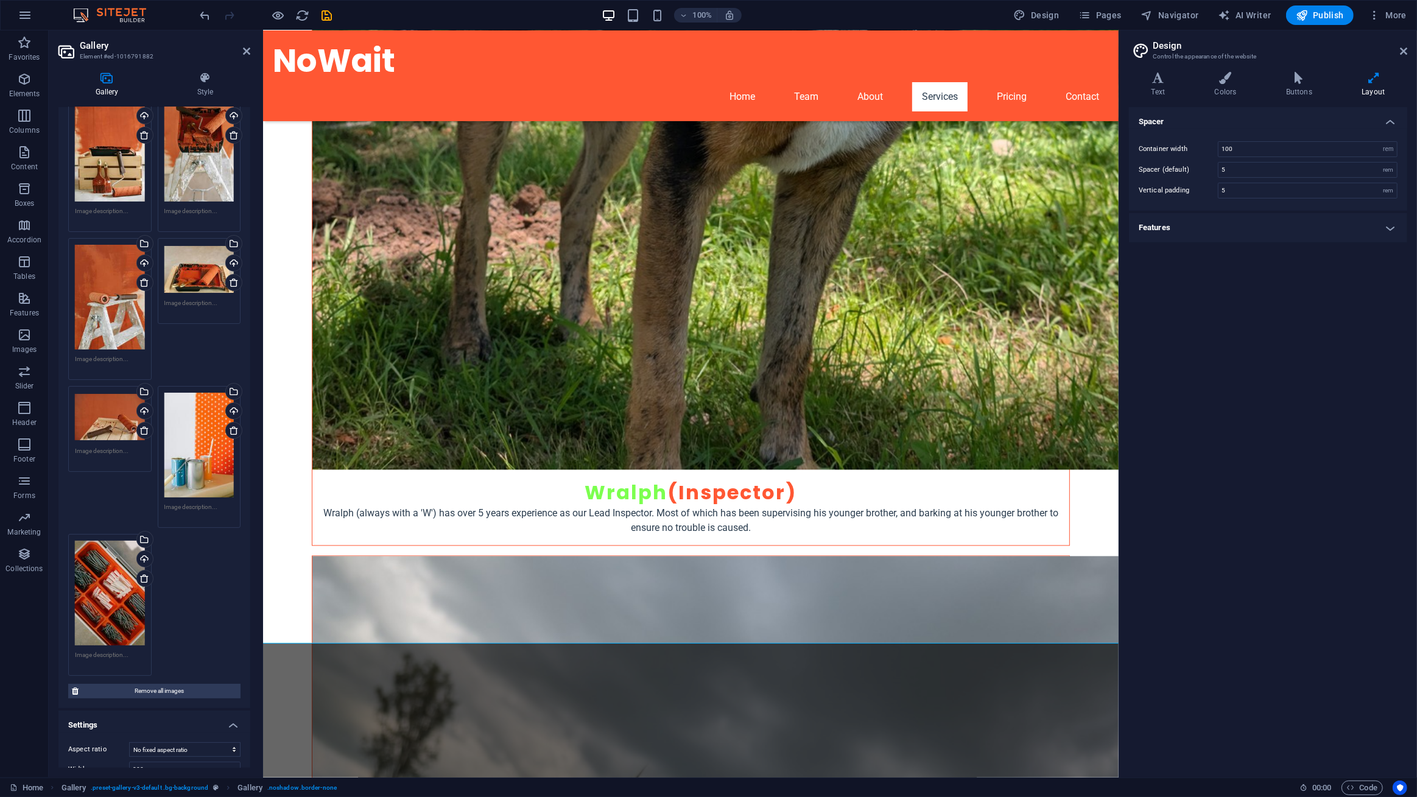
scroll to position [211, 0]
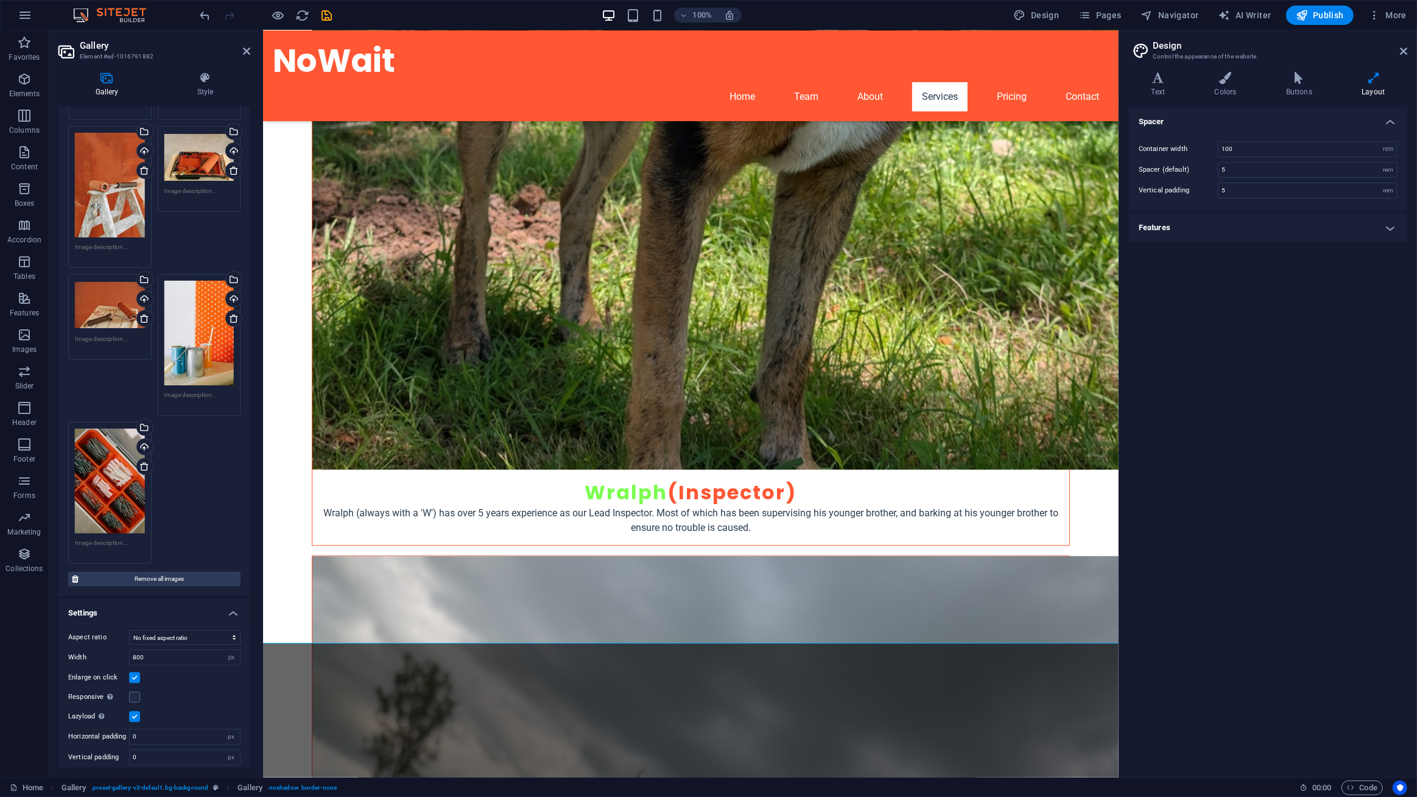
drag, startPoint x: 174, startPoint y: 508, endPoint x: 170, endPoint y: 529, distance: 21.6
click at [170, 529] on div "Drag files here, click to choose files or select files from Files or our free s…" at bounding box center [154, 271] width 178 height 591
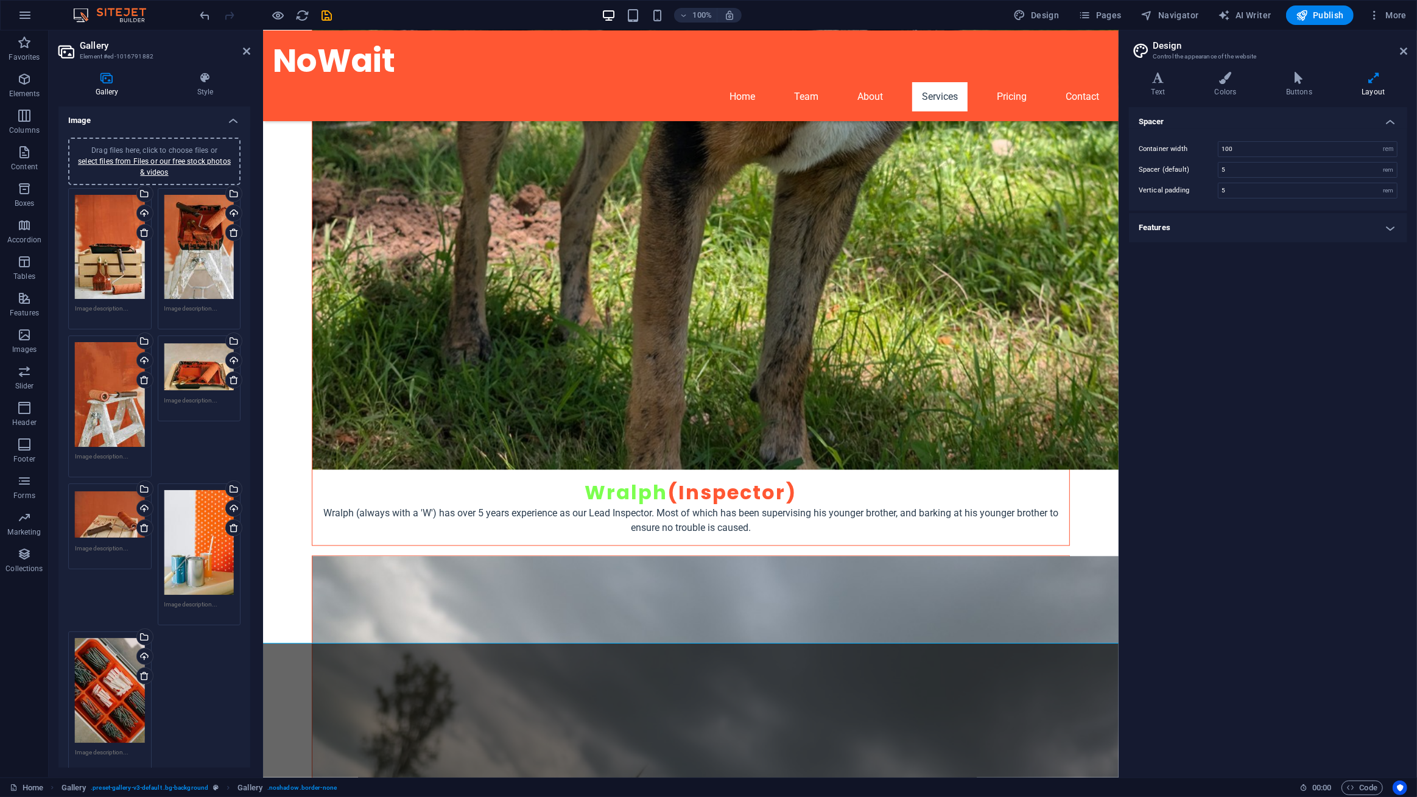
scroll to position [0, 0]
click at [161, 172] on link "select files from Files or our free stock photos & videos" at bounding box center [154, 167] width 153 height 19
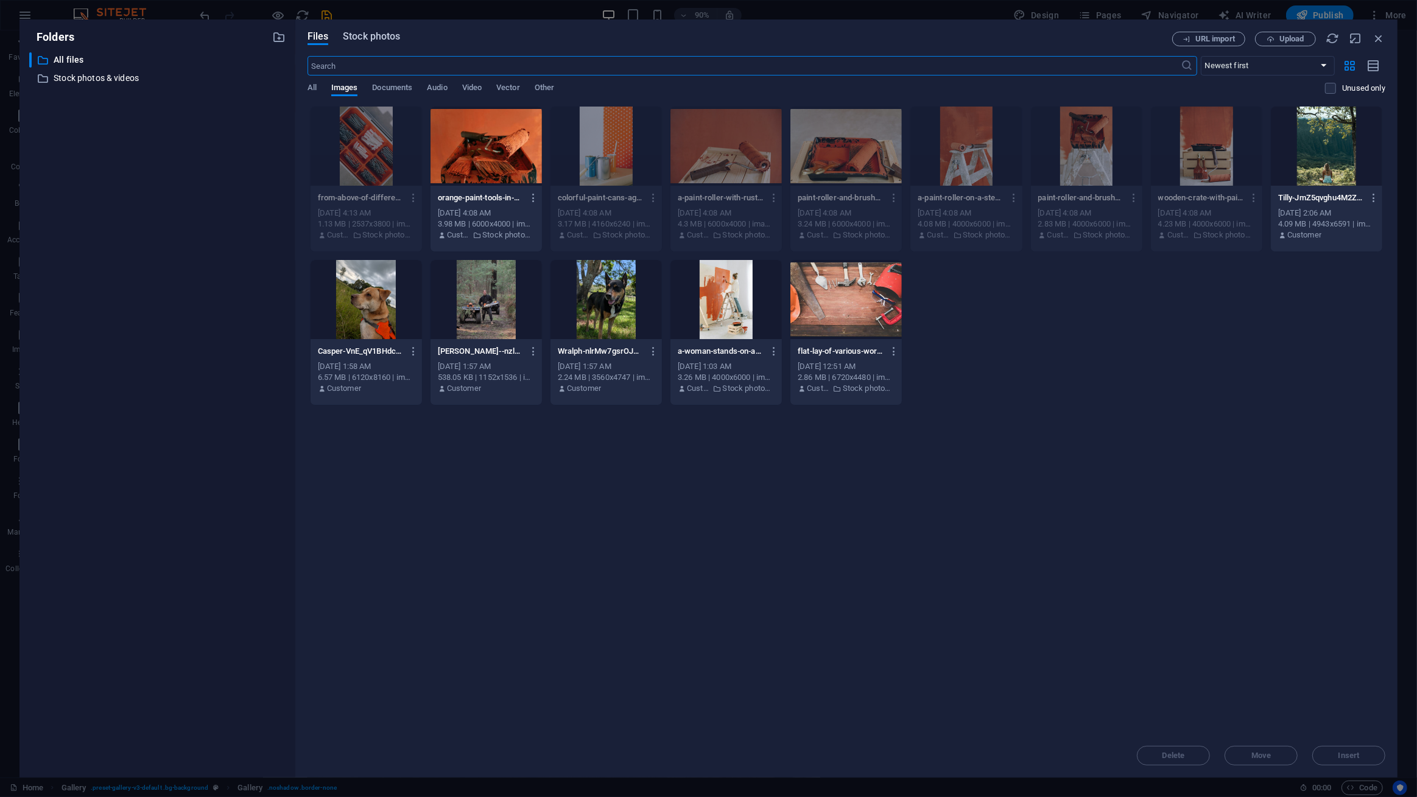
click at [373, 33] on span "Stock photos" at bounding box center [371, 36] width 57 height 15
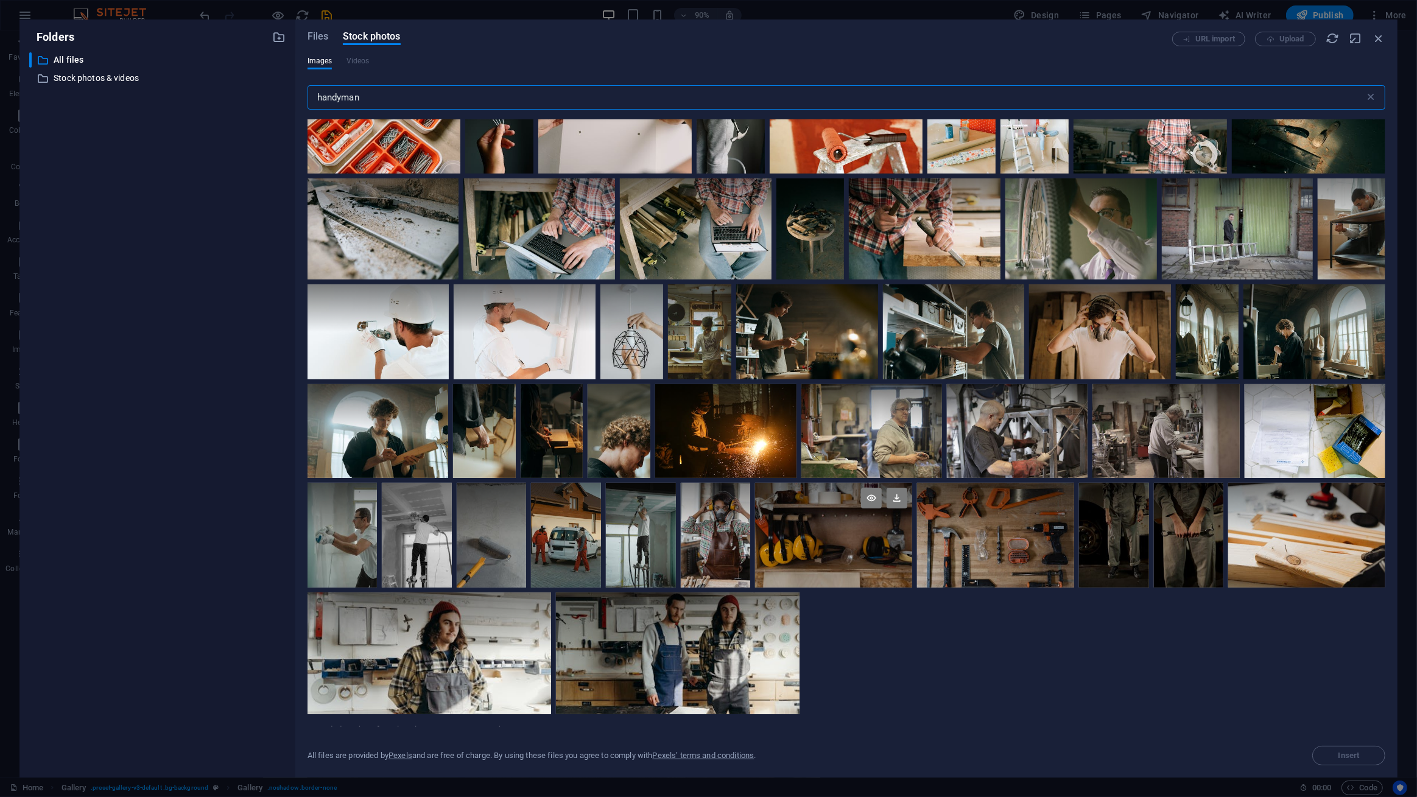
scroll to position [4179, 0]
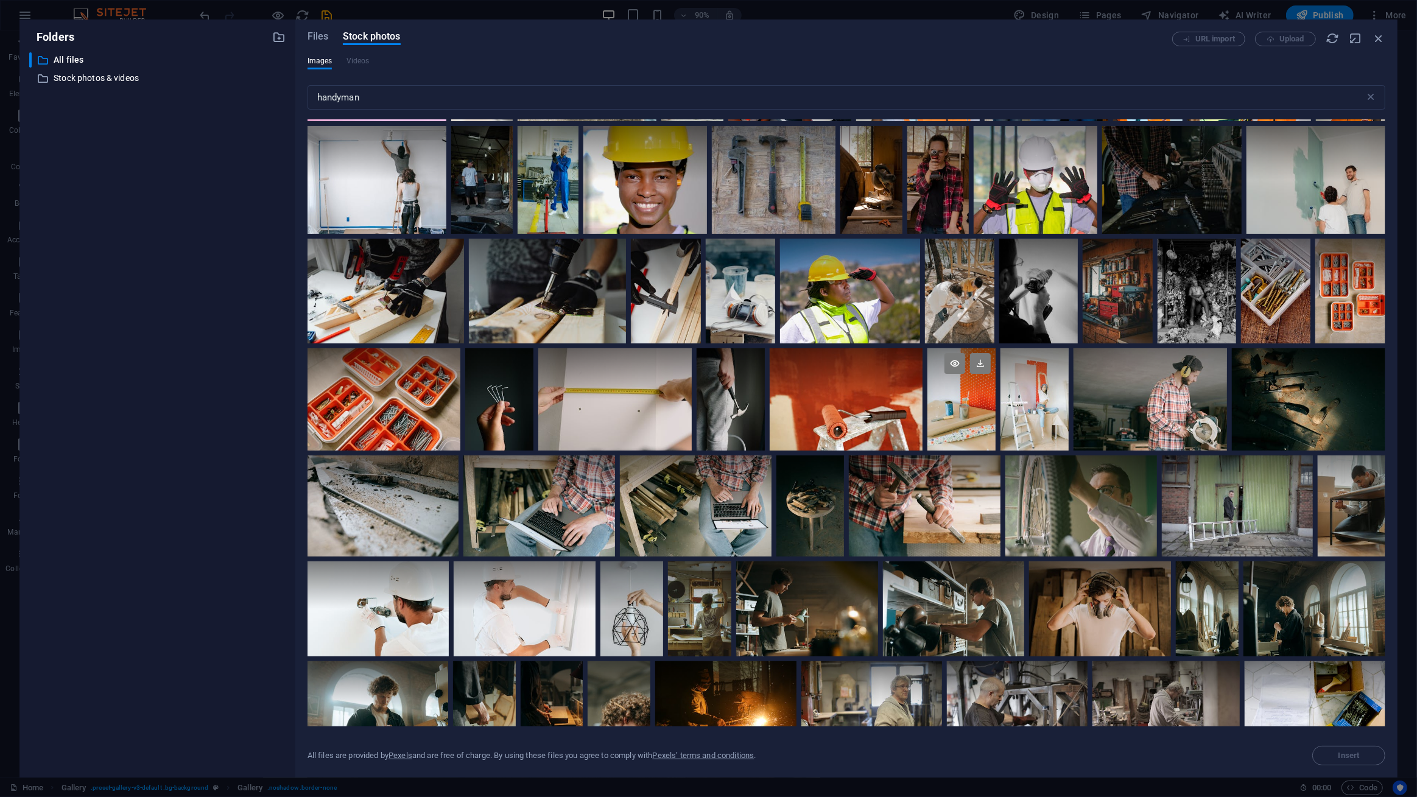
click at [971, 430] on div at bounding box center [961, 399] width 68 height 102
click at [848, 420] on div at bounding box center [846, 399] width 153 height 102
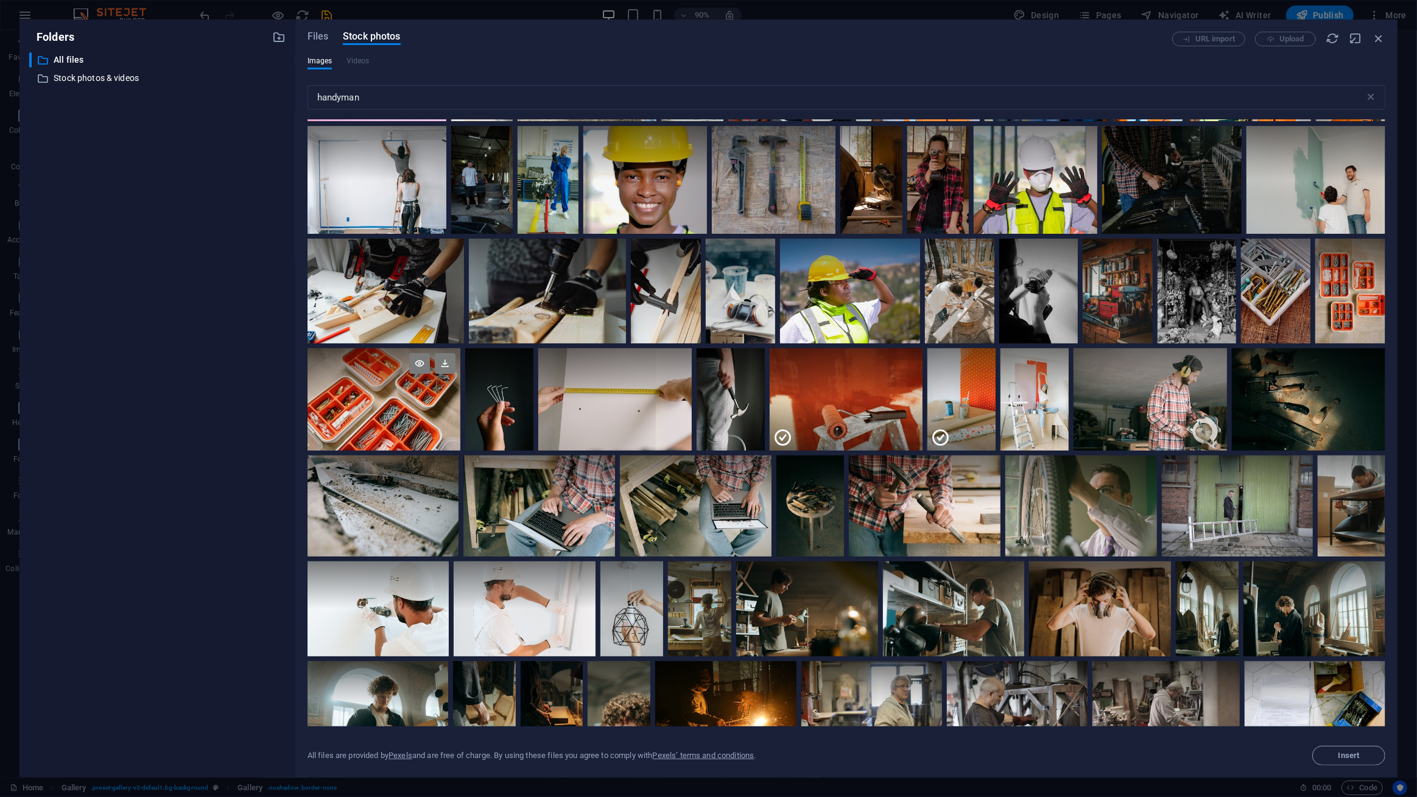
click at [392, 396] on div at bounding box center [383, 399] width 153 height 102
click at [1361, 332] on div at bounding box center [1350, 291] width 70 height 105
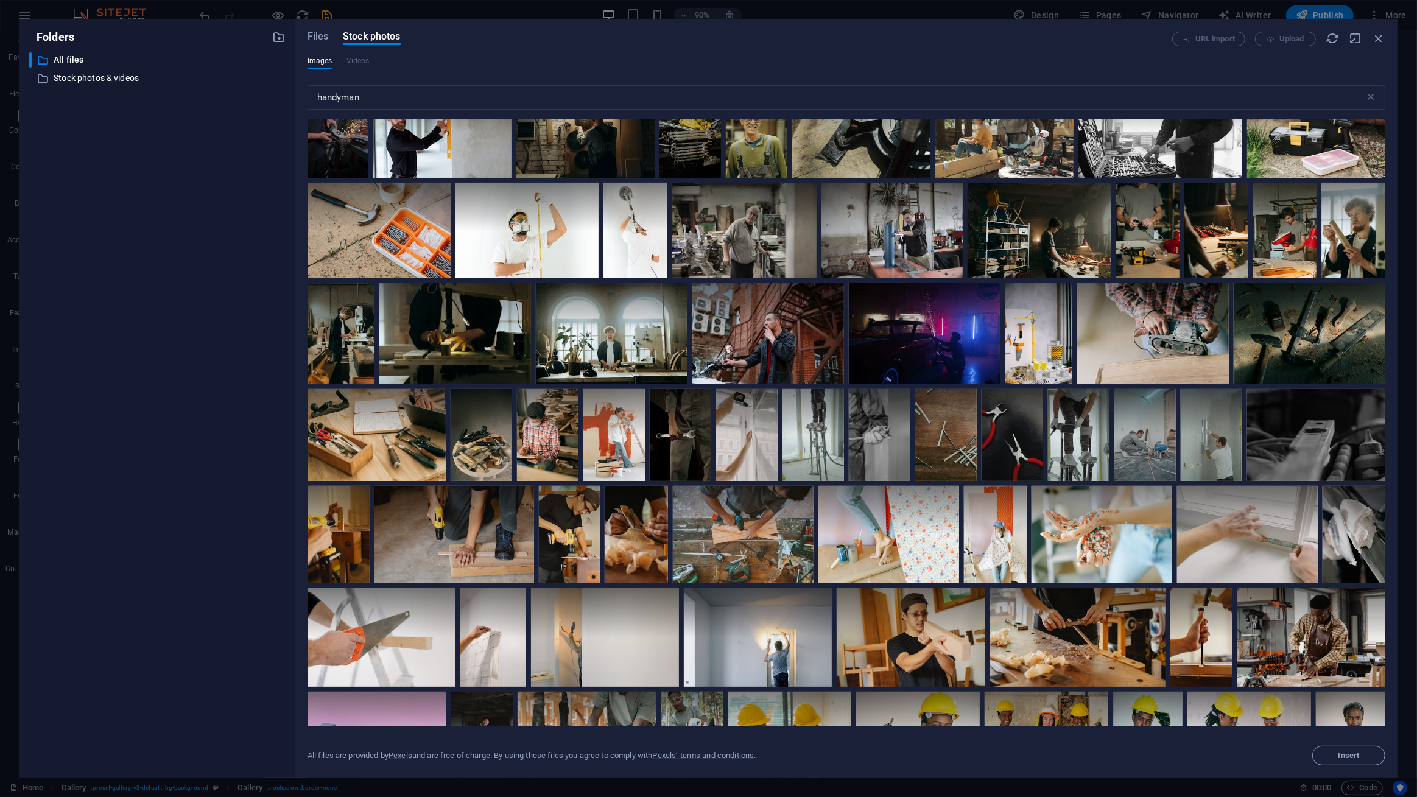
scroll to position [3514, 0]
click at [373, 237] on div at bounding box center [378, 232] width 143 height 96
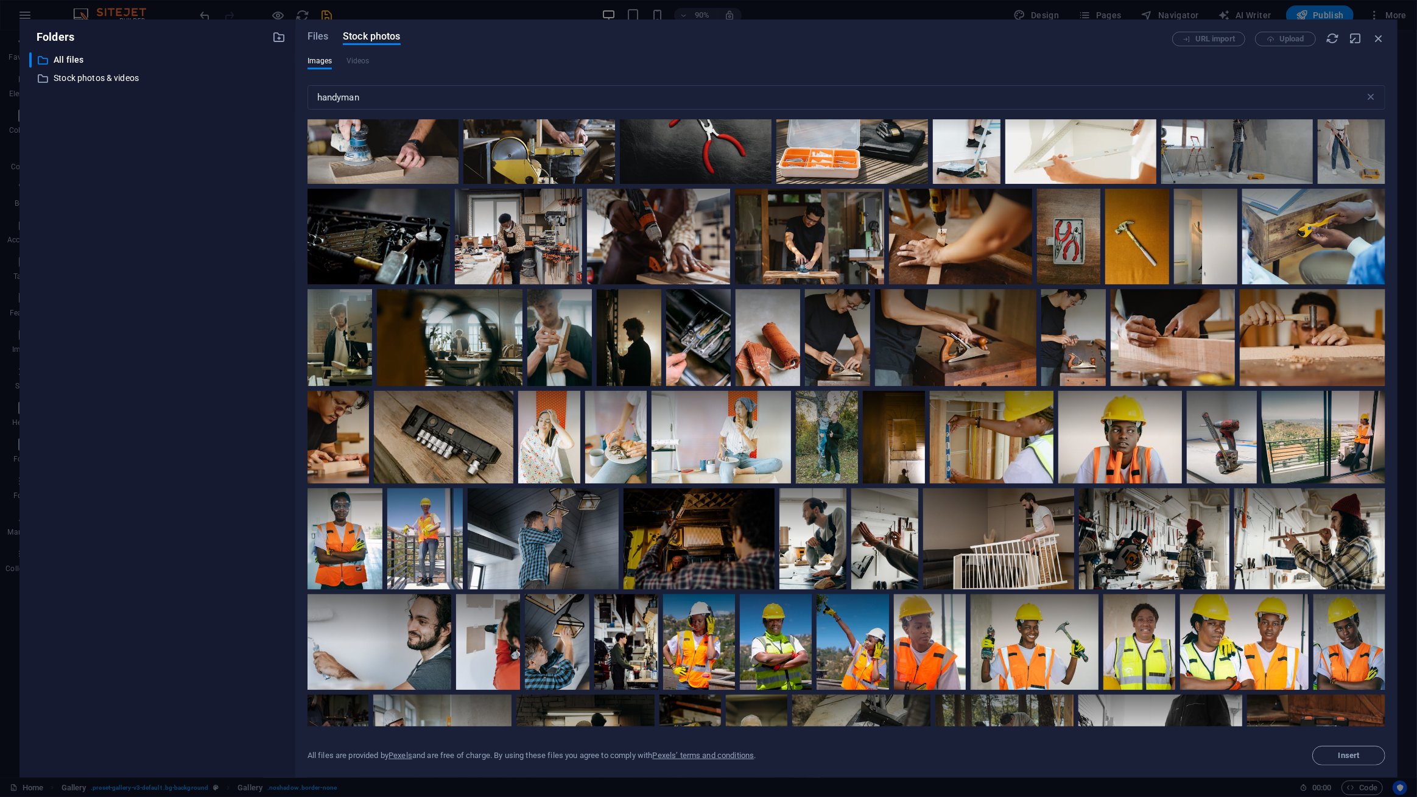
scroll to position [2906, 0]
click at [765, 348] on div at bounding box center [768, 338] width 65 height 97
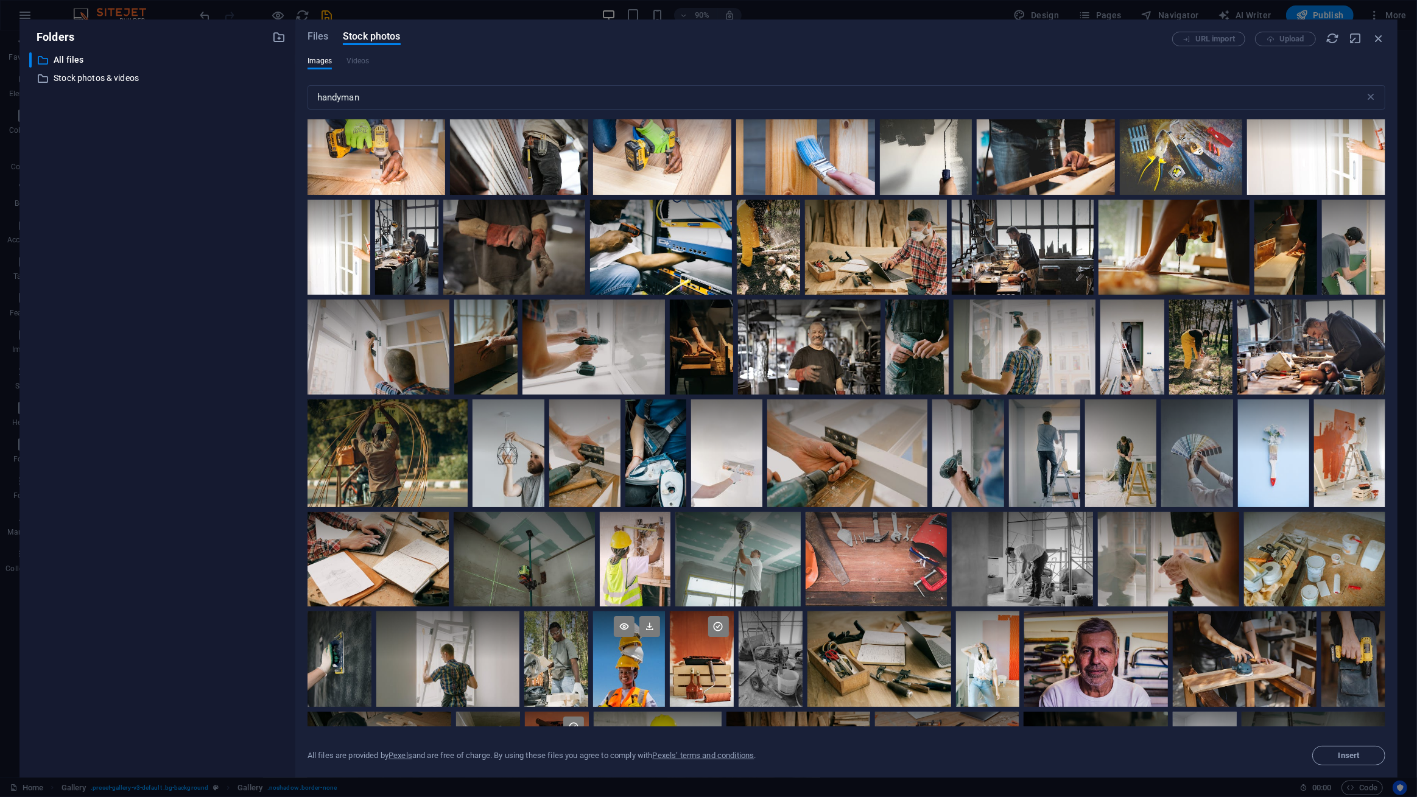
scroll to position [0, 0]
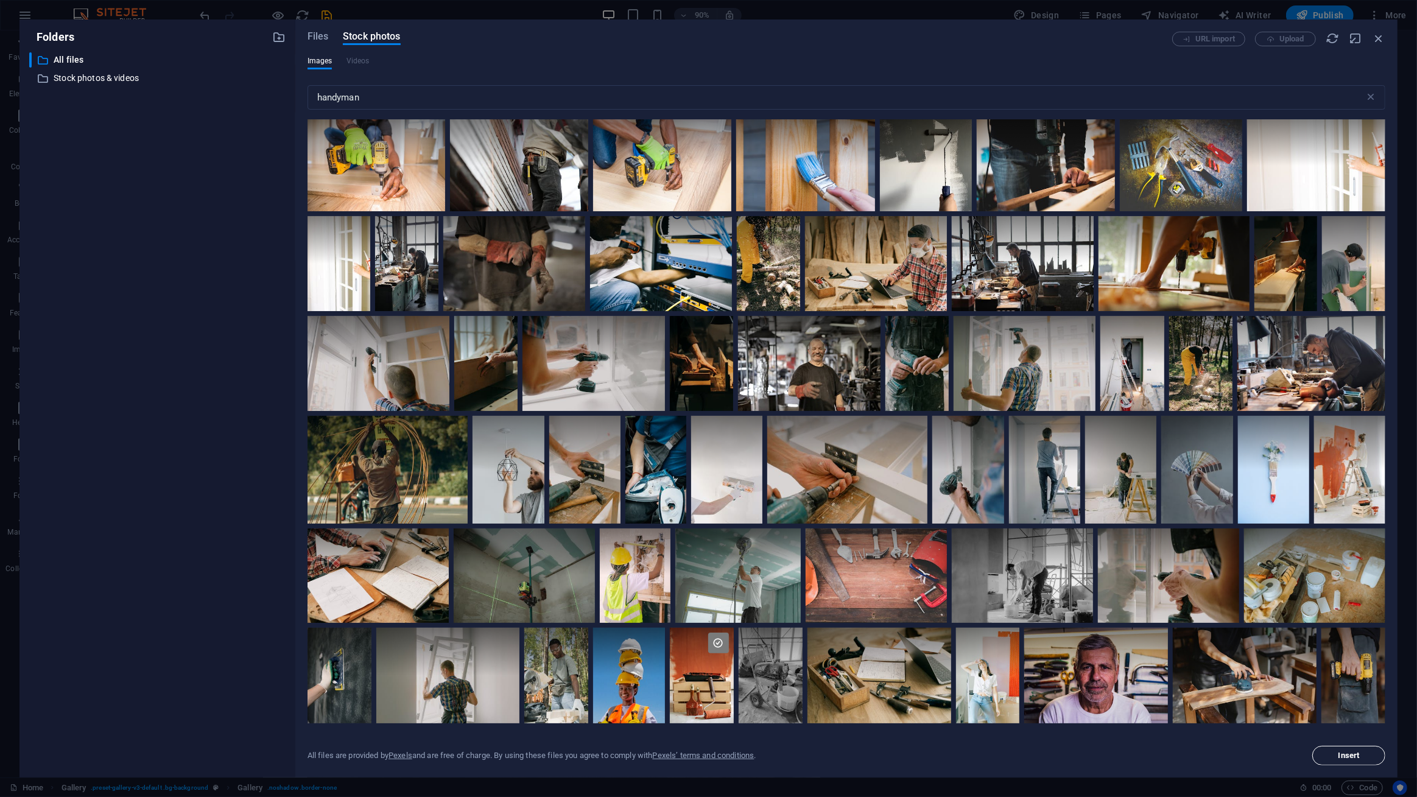
click at [1346, 752] on span "Insert" at bounding box center [1348, 755] width 21 height 7
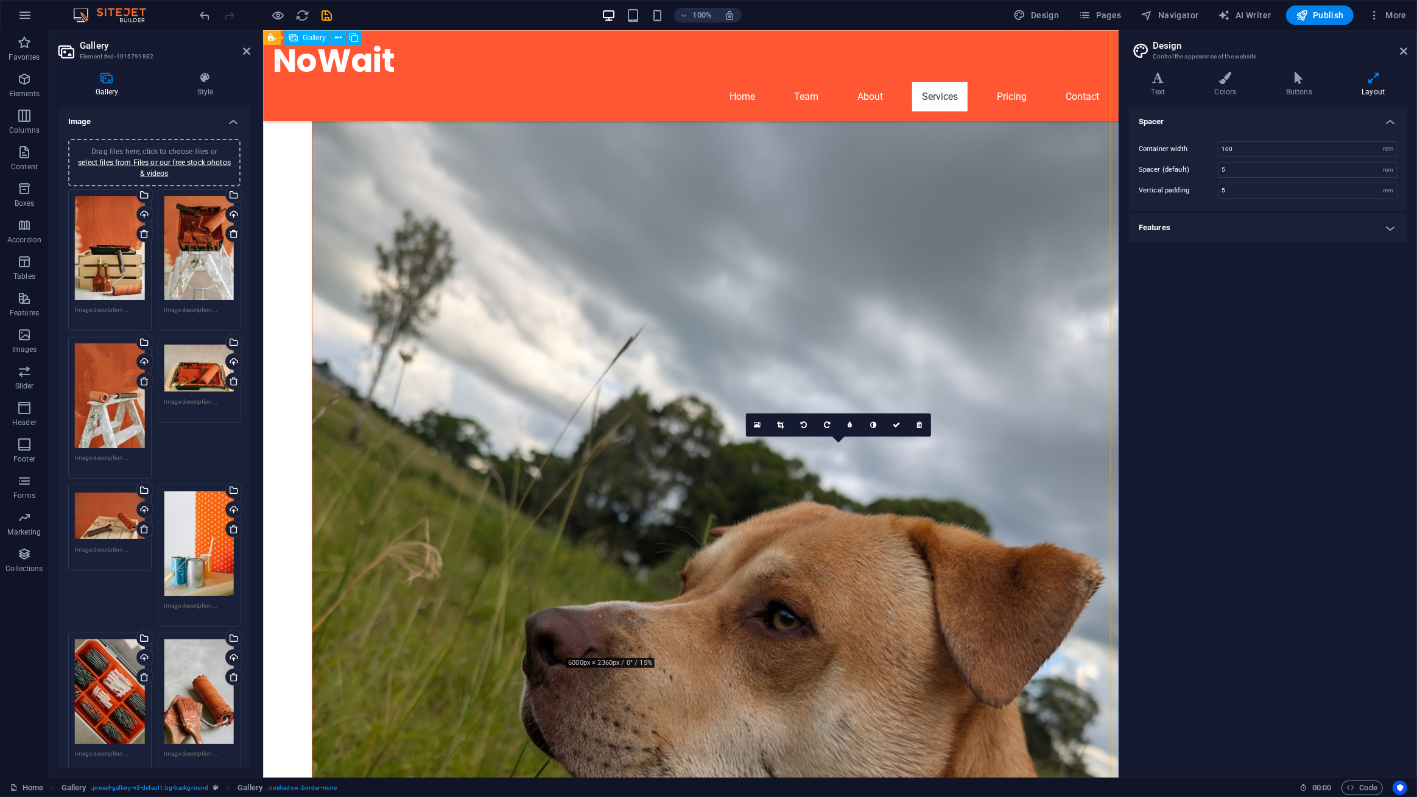
scroll to position [3477, 0]
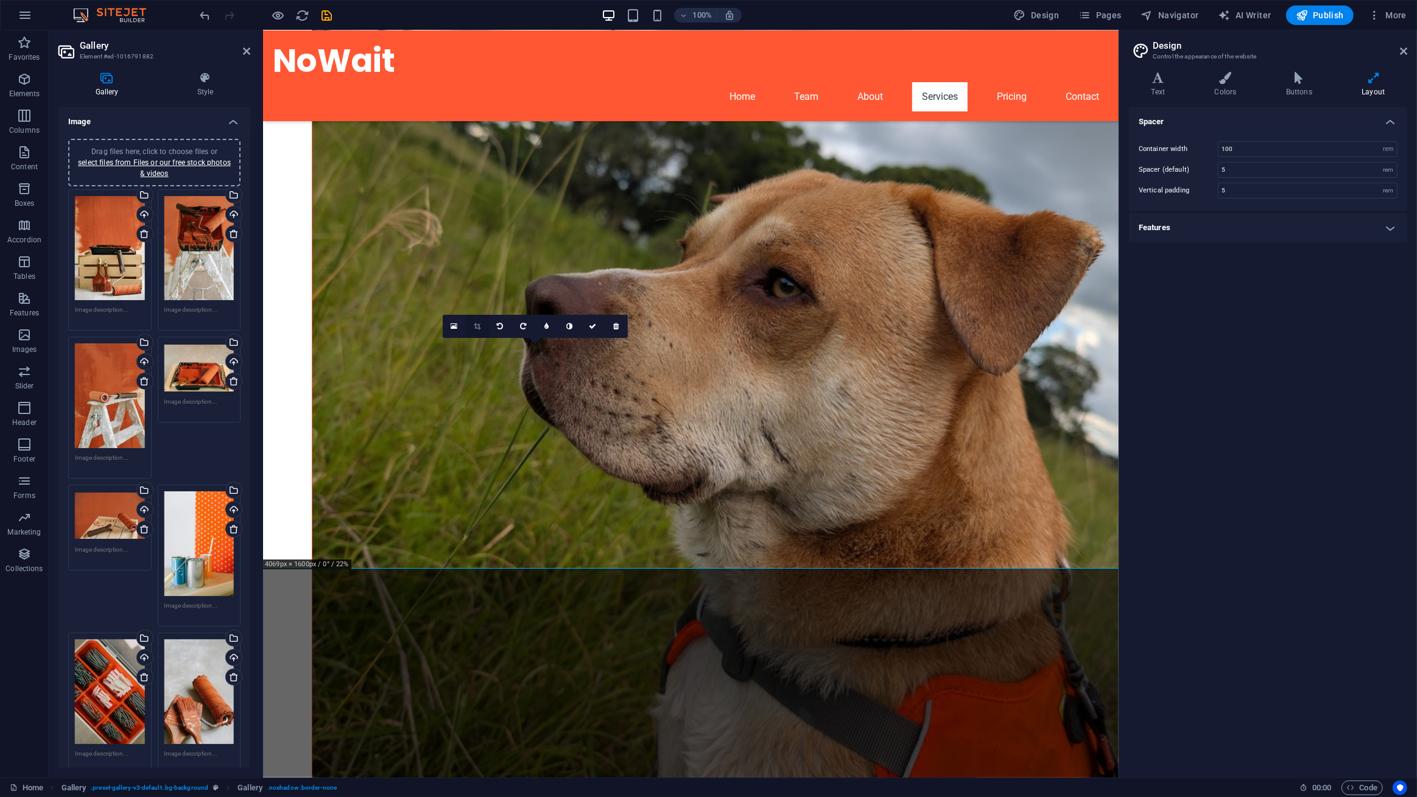
click at [475, 326] on icon at bounding box center [477, 326] width 7 height 7
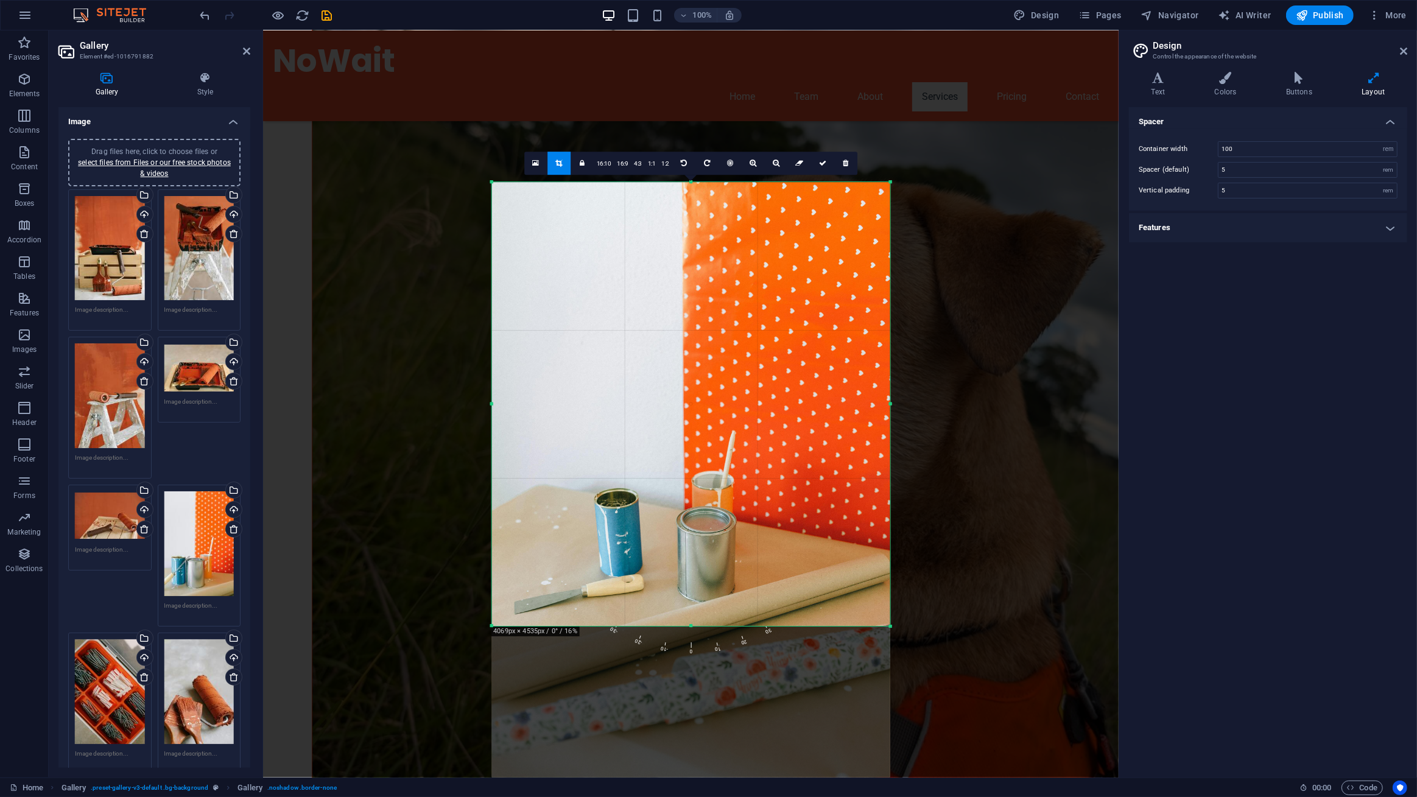
drag, startPoint x: 692, startPoint y: 704, endPoint x: 716, endPoint y: 551, distance: 155.3
click at [716, 551] on div "180 170 160 150 140 130 120 110 100 90 80 70 60 50 40 30 20 10 0 -10 -20 -30 -4…" at bounding box center [690, 404] width 399 height 444
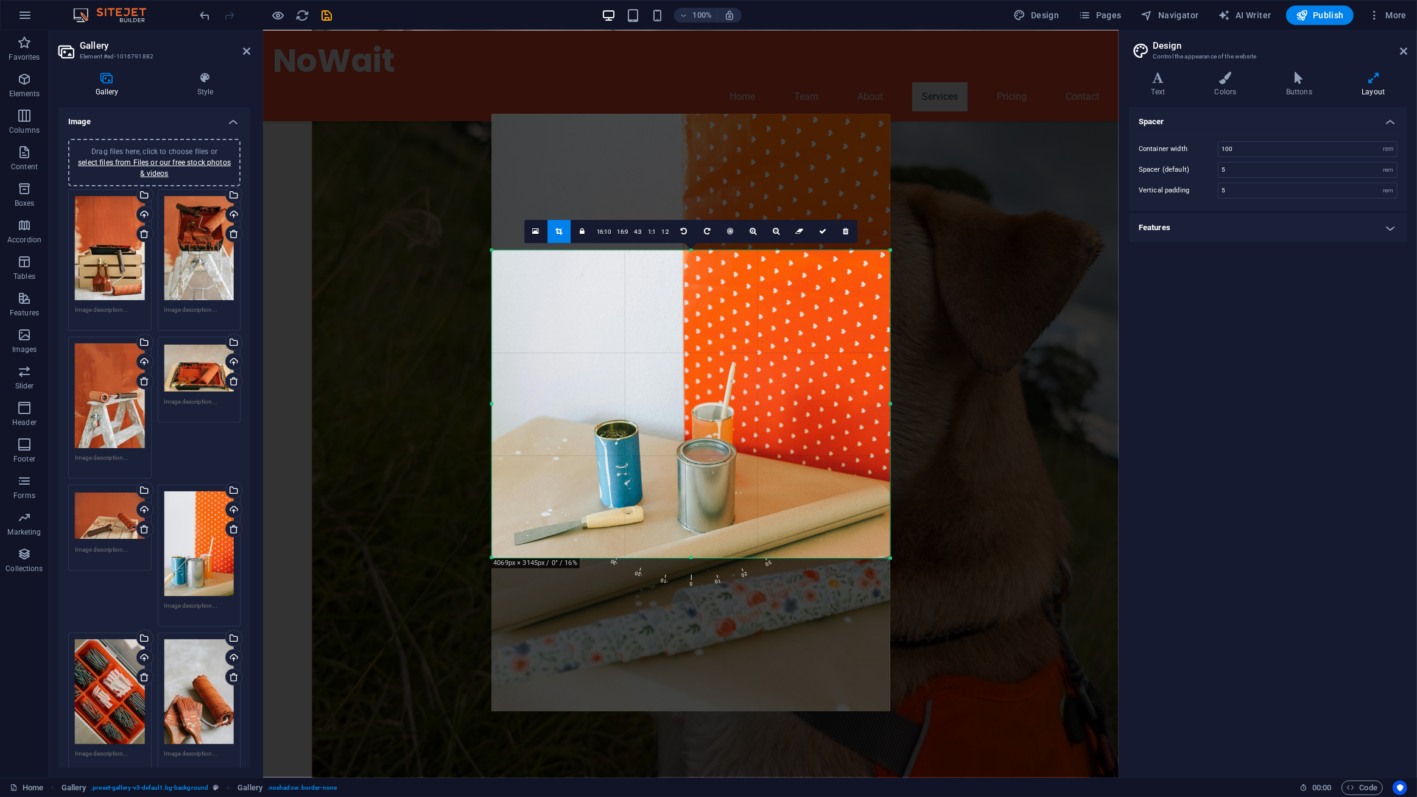
drag, startPoint x: 692, startPoint y: 181, endPoint x: 685, endPoint y: 329, distance: 148.1
click at [685, 329] on div "180 170 160 150 140 130 120 110 100 90 80 70 60 50 40 30 20 10 0 -10 -20 -30 -4…" at bounding box center [690, 404] width 399 height 308
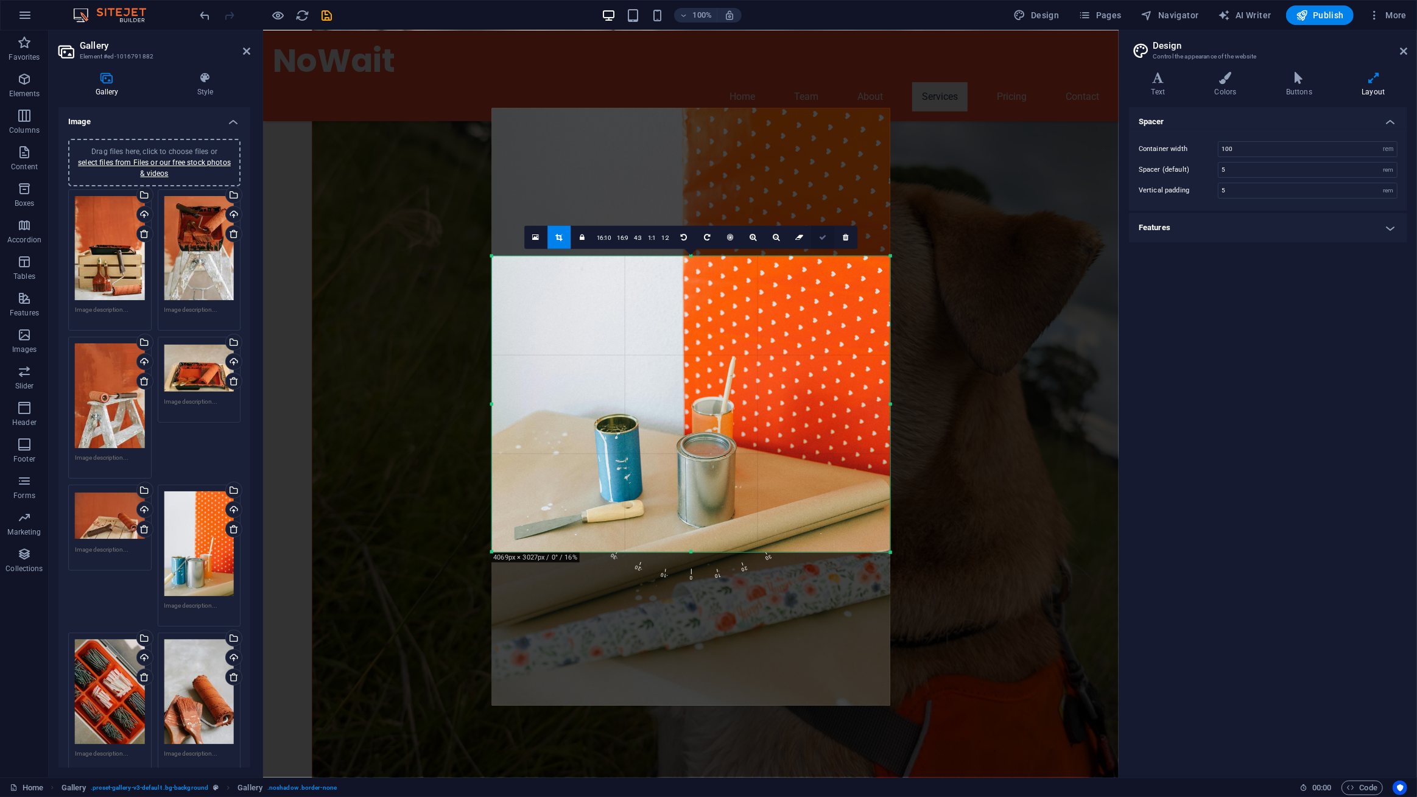
click at [820, 241] on link at bounding box center [822, 236] width 23 height 23
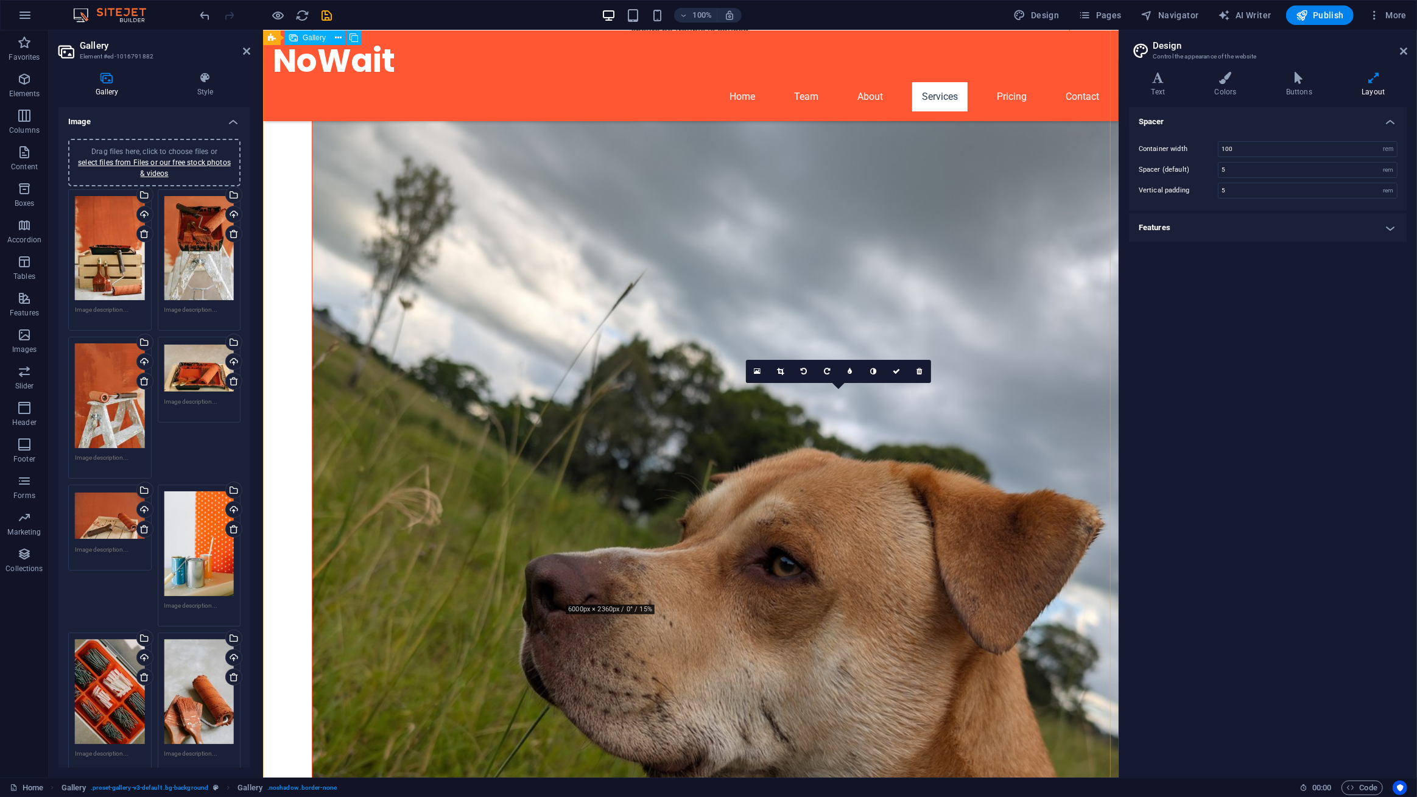
scroll to position [3200, 0]
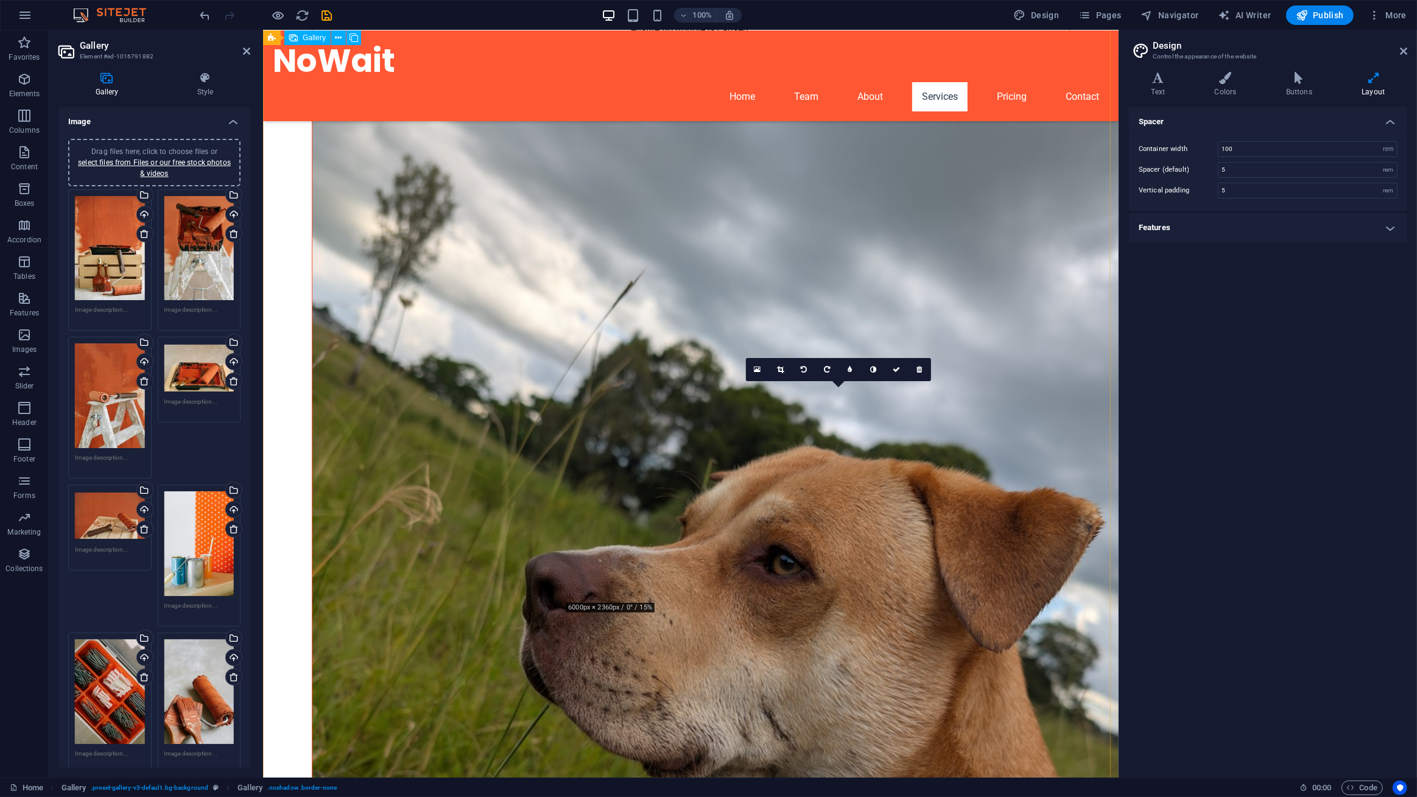
click at [919, 376] on link at bounding box center [919, 369] width 23 height 23
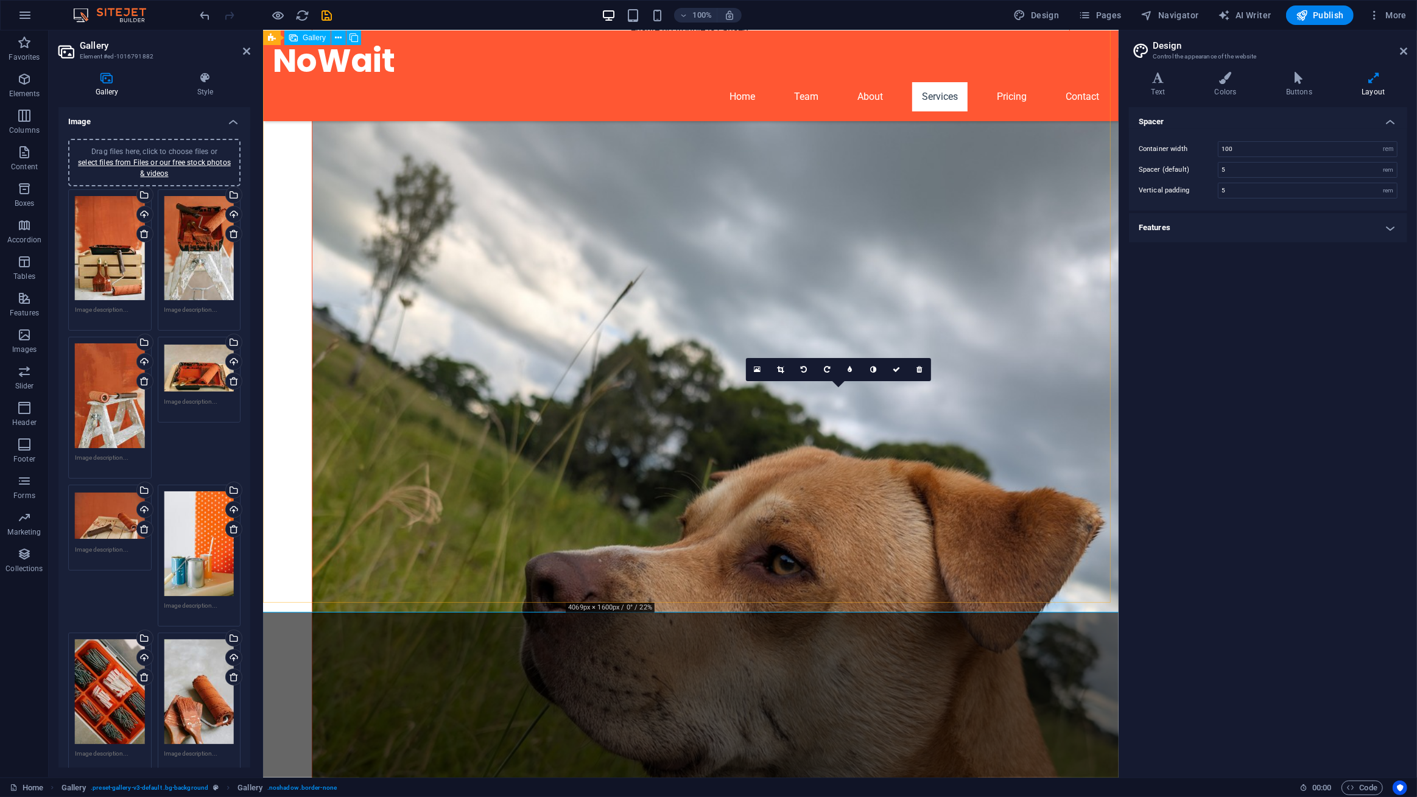
click at [787, 366] on link at bounding box center [780, 369] width 23 height 23
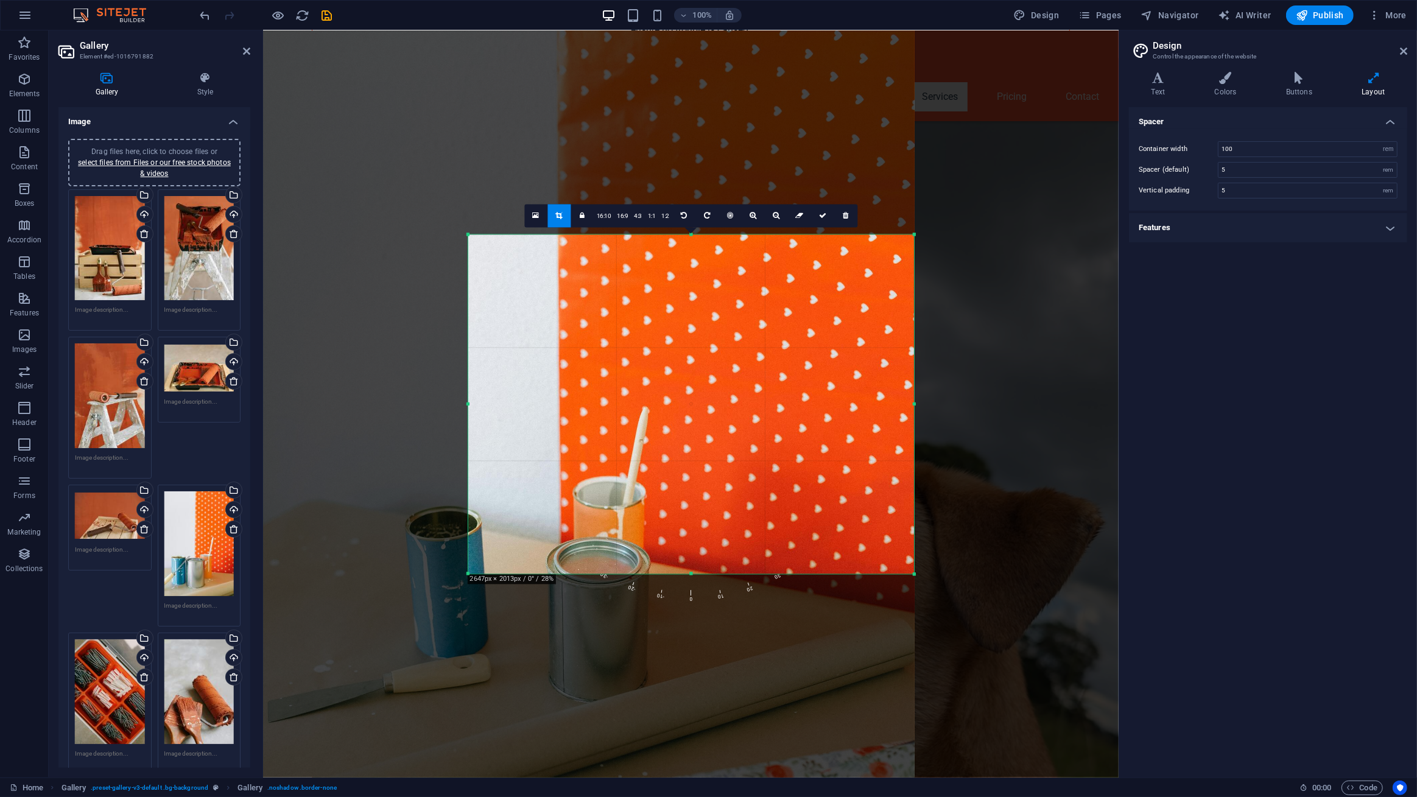
drag, startPoint x: 348, startPoint y: 659, endPoint x: 587, endPoint y: 489, distance: 293.0
click at [587, 489] on div "180 170 160 150 140 130 120 110 100 90 80 70 60 50 40 30 20 10 0 -10 -20 -30 -4…" at bounding box center [691, 403] width 446 height 339
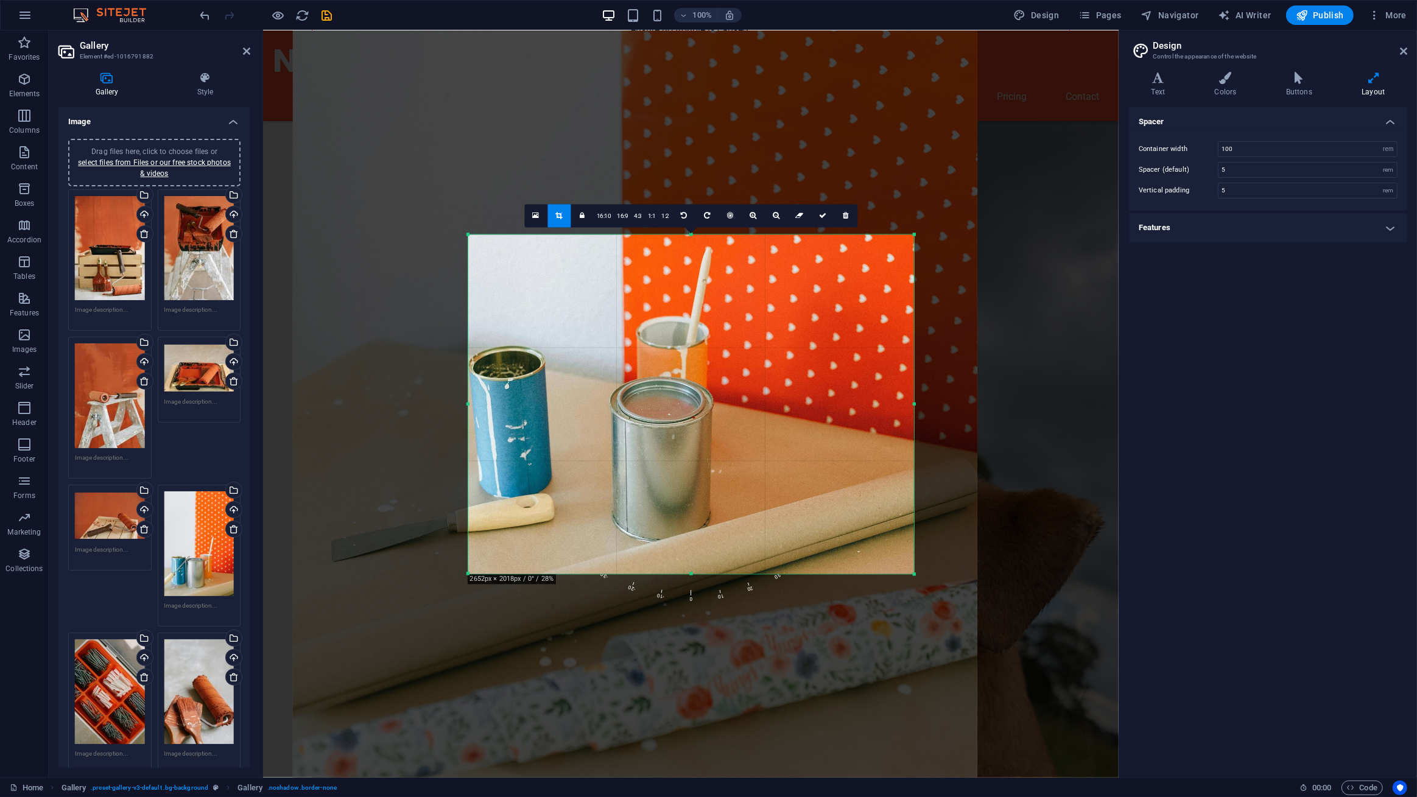
drag, startPoint x: 761, startPoint y: 507, endPoint x: 824, endPoint y: 347, distance: 171.6
click at [824, 347] on div at bounding box center [635, 334] width 684 height 1026
drag, startPoint x: 819, startPoint y: 218, endPoint x: 549, endPoint y: 192, distance: 271.5
click at [819, 218] on icon at bounding box center [822, 215] width 7 height 7
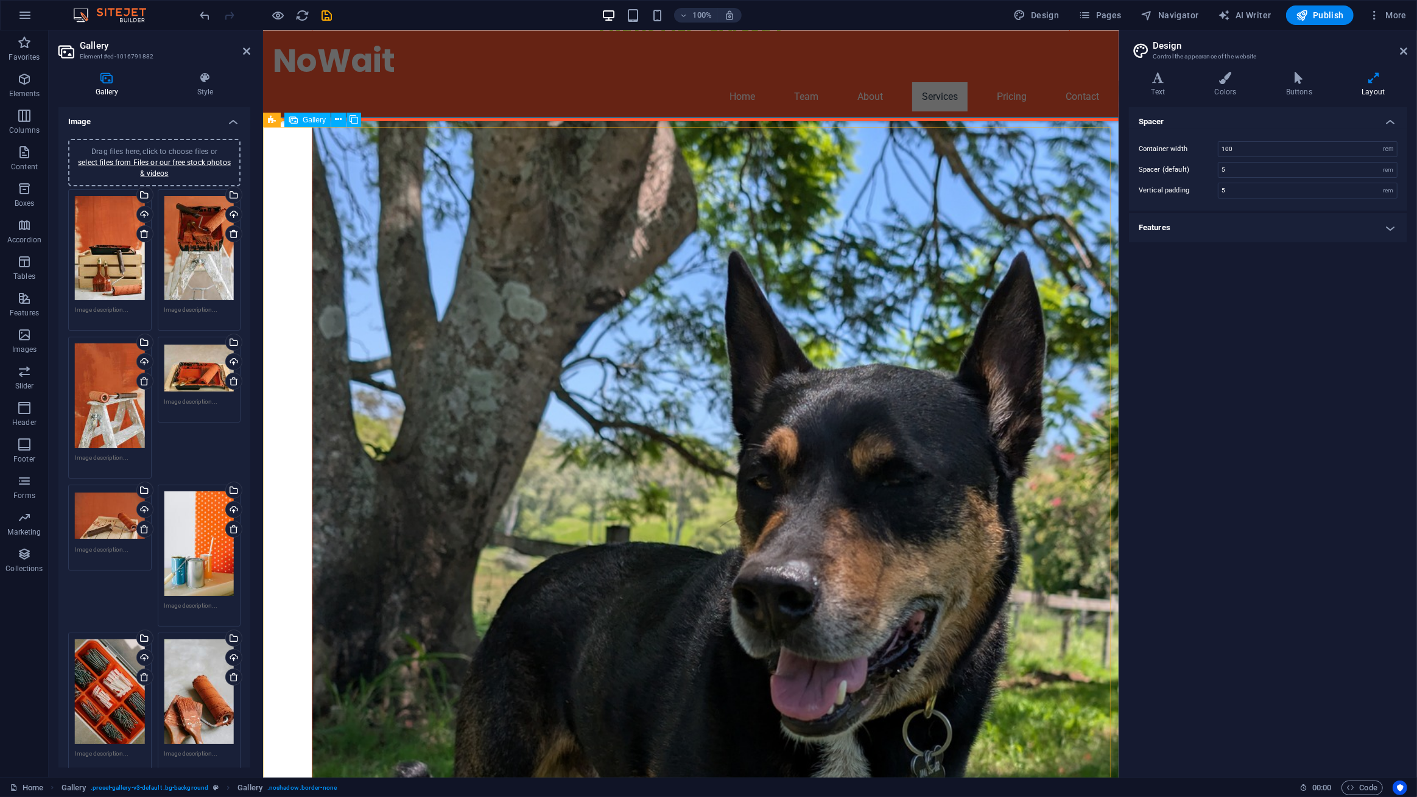
scroll to position [1926, 0]
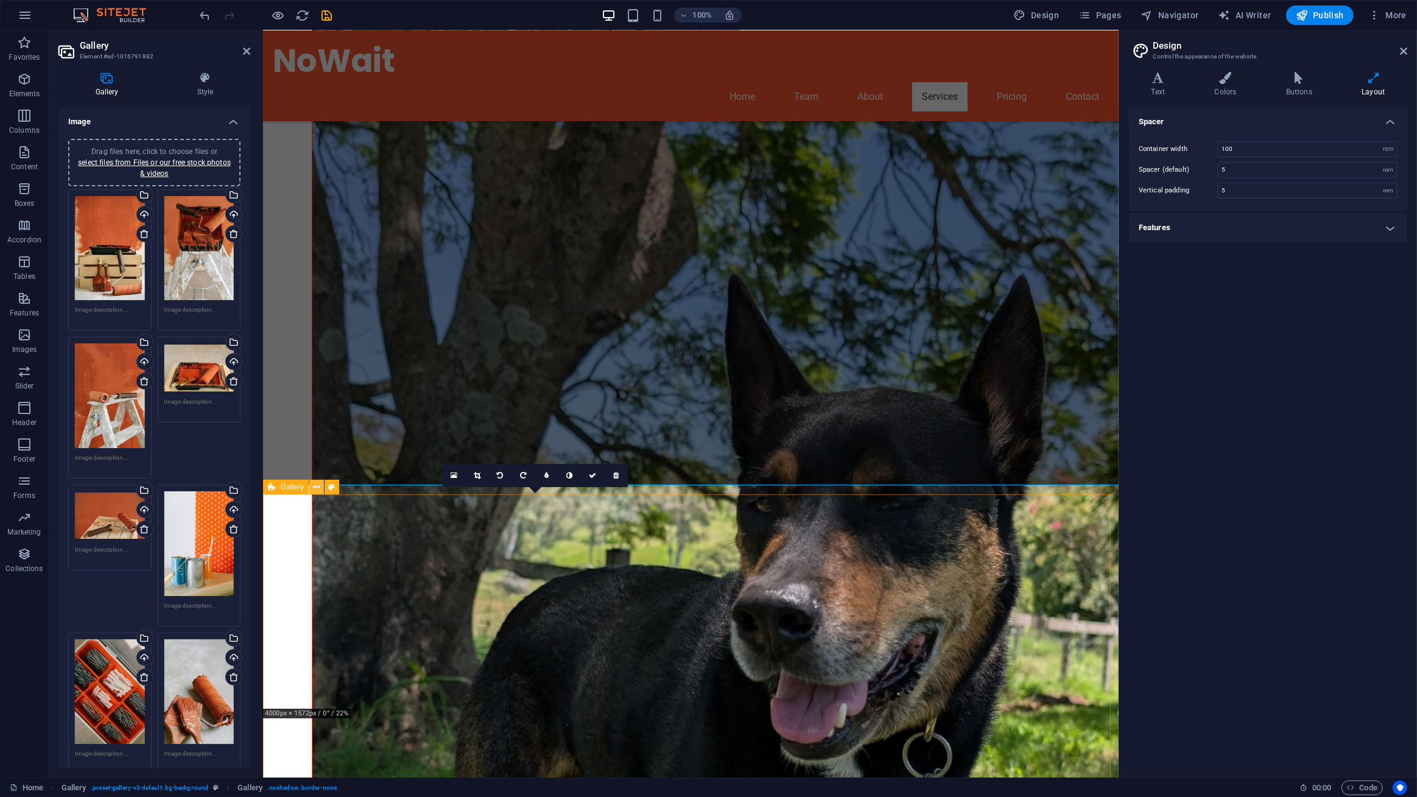
click at [315, 485] on icon at bounding box center [317, 487] width 7 height 13
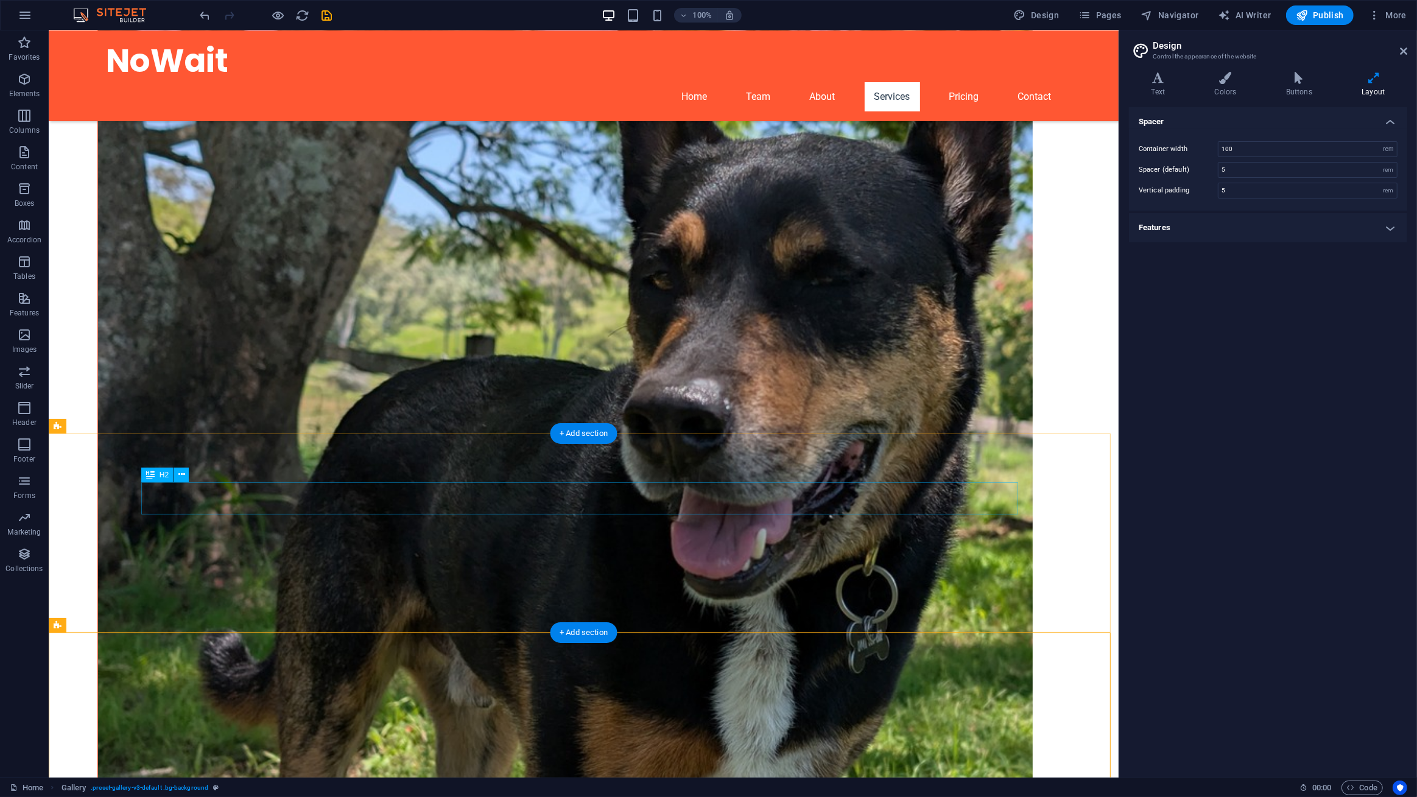
scroll to position [2244, 0]
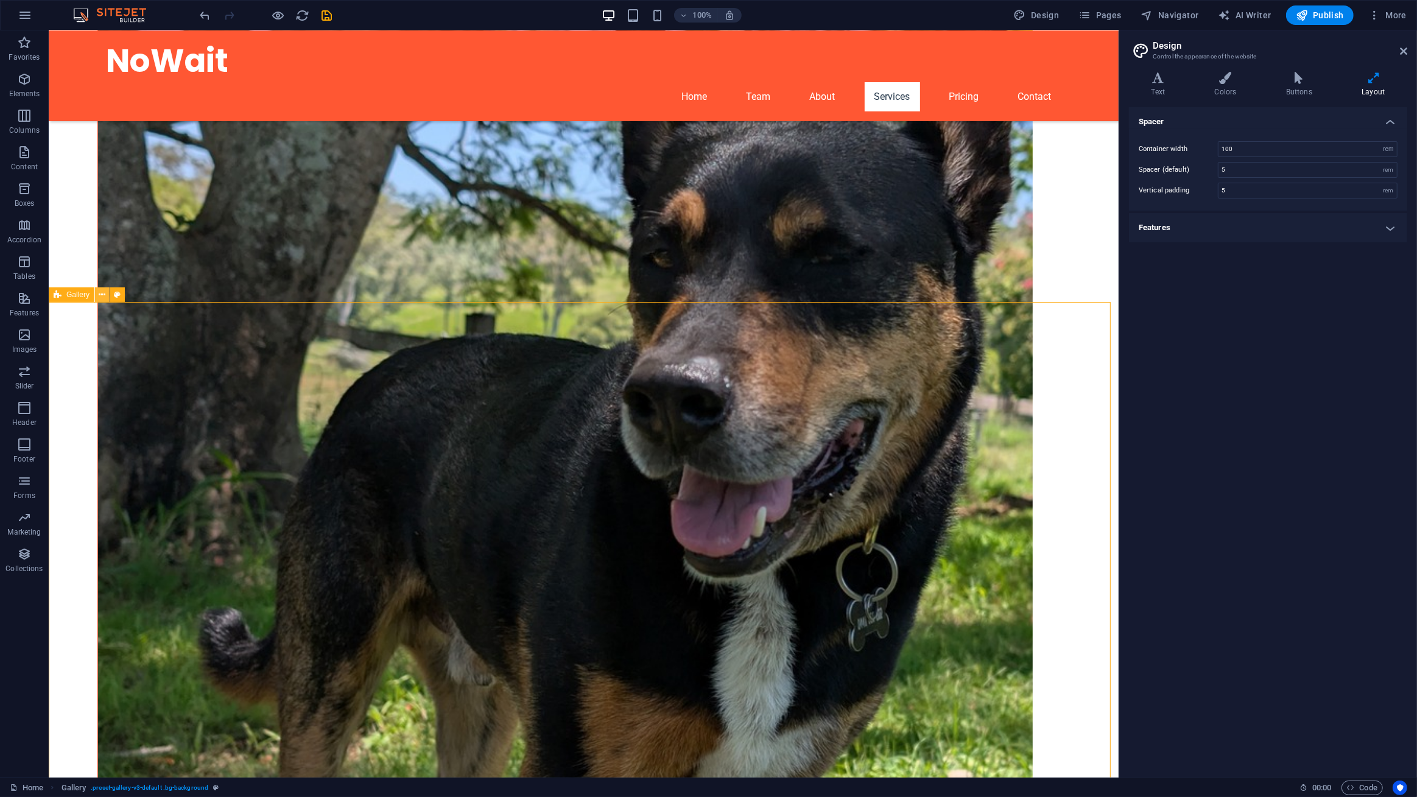
click at [99, 294] on icon at bounding box center [102, 295] width 7 height 13
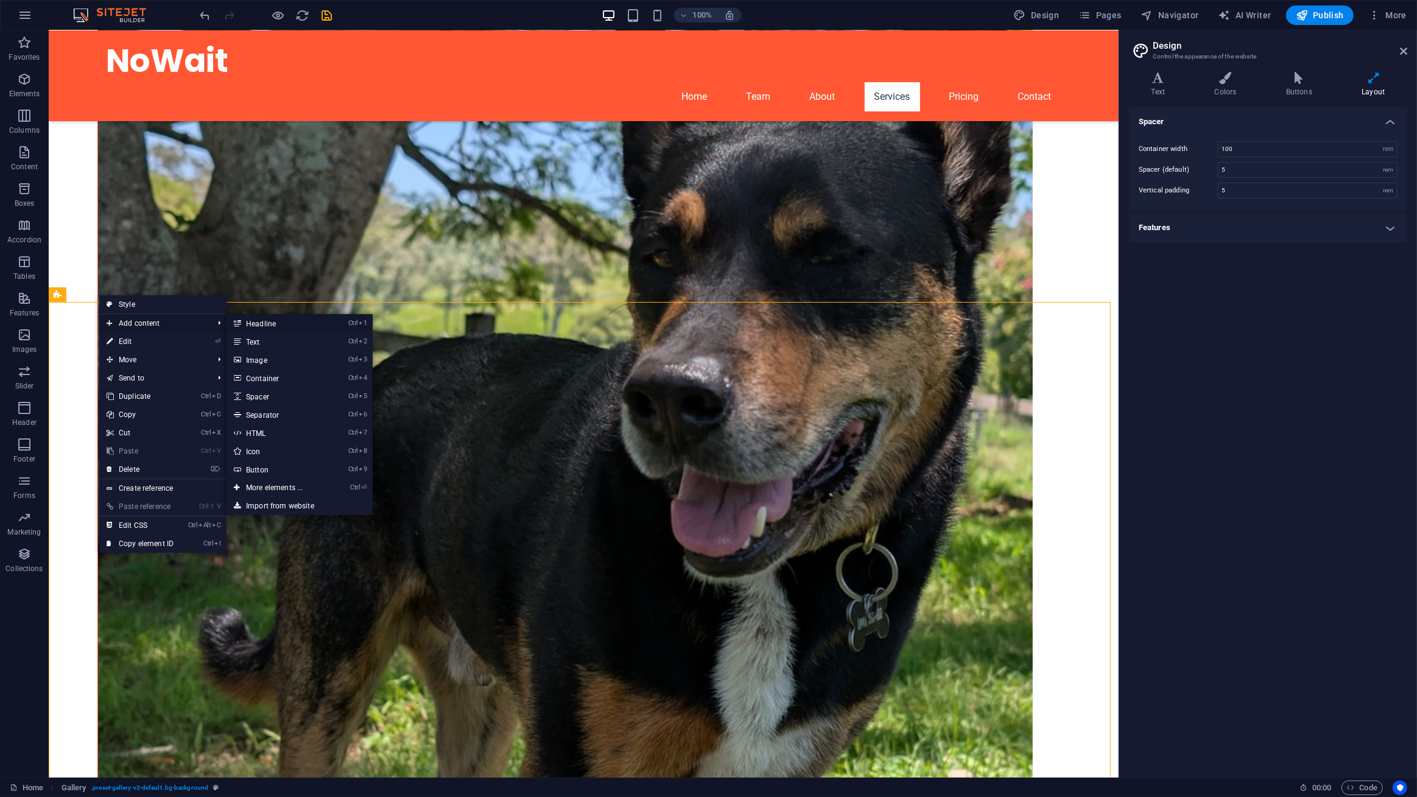
click at [252, 326] on link "Ctrl 1 Headline" at bounding box center [277, 323] width 100 height 18
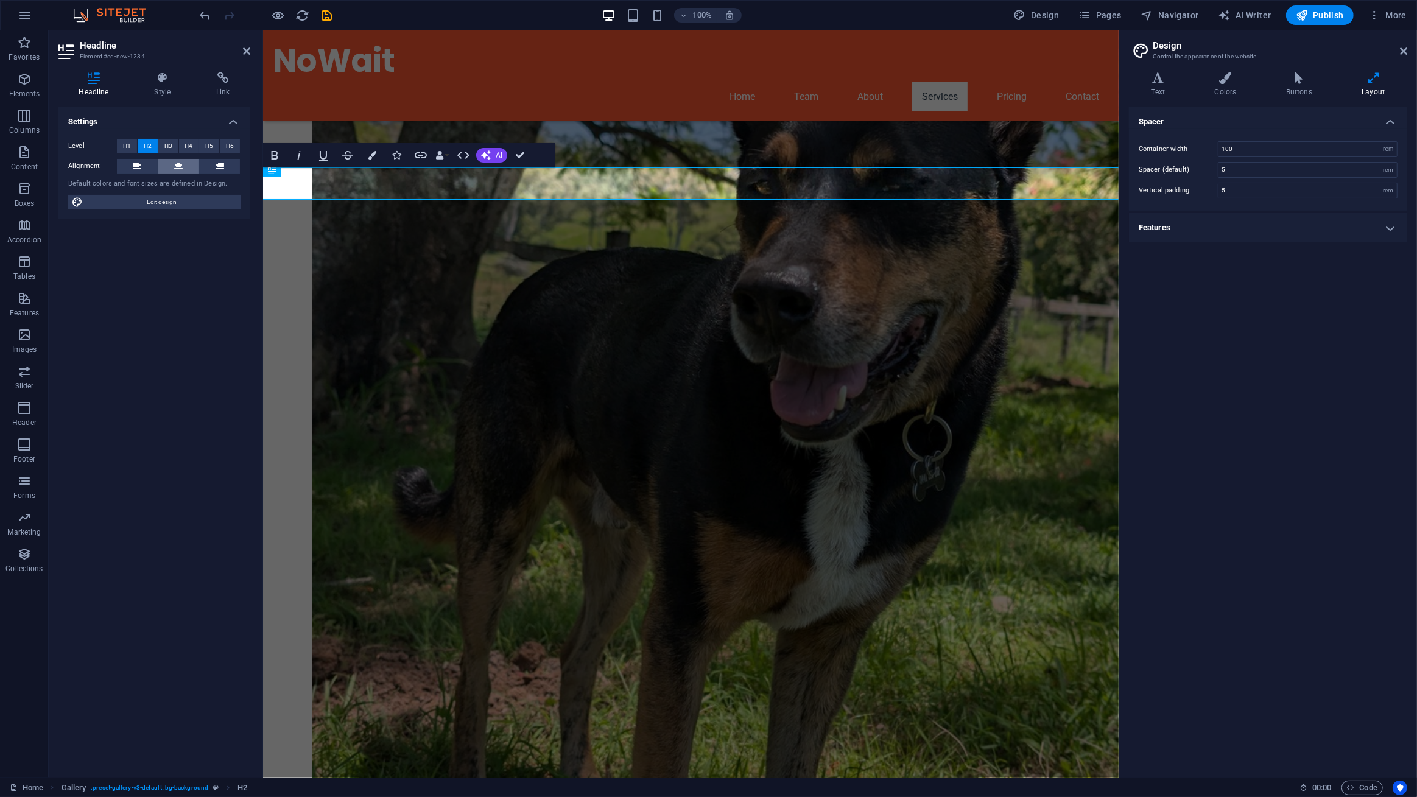
click at [172, 162] on button at bounding box center [178, 166] width 41 height 15
click at [272, 150] on icon "button" at bounding box center [274, 155] width 15 height 15
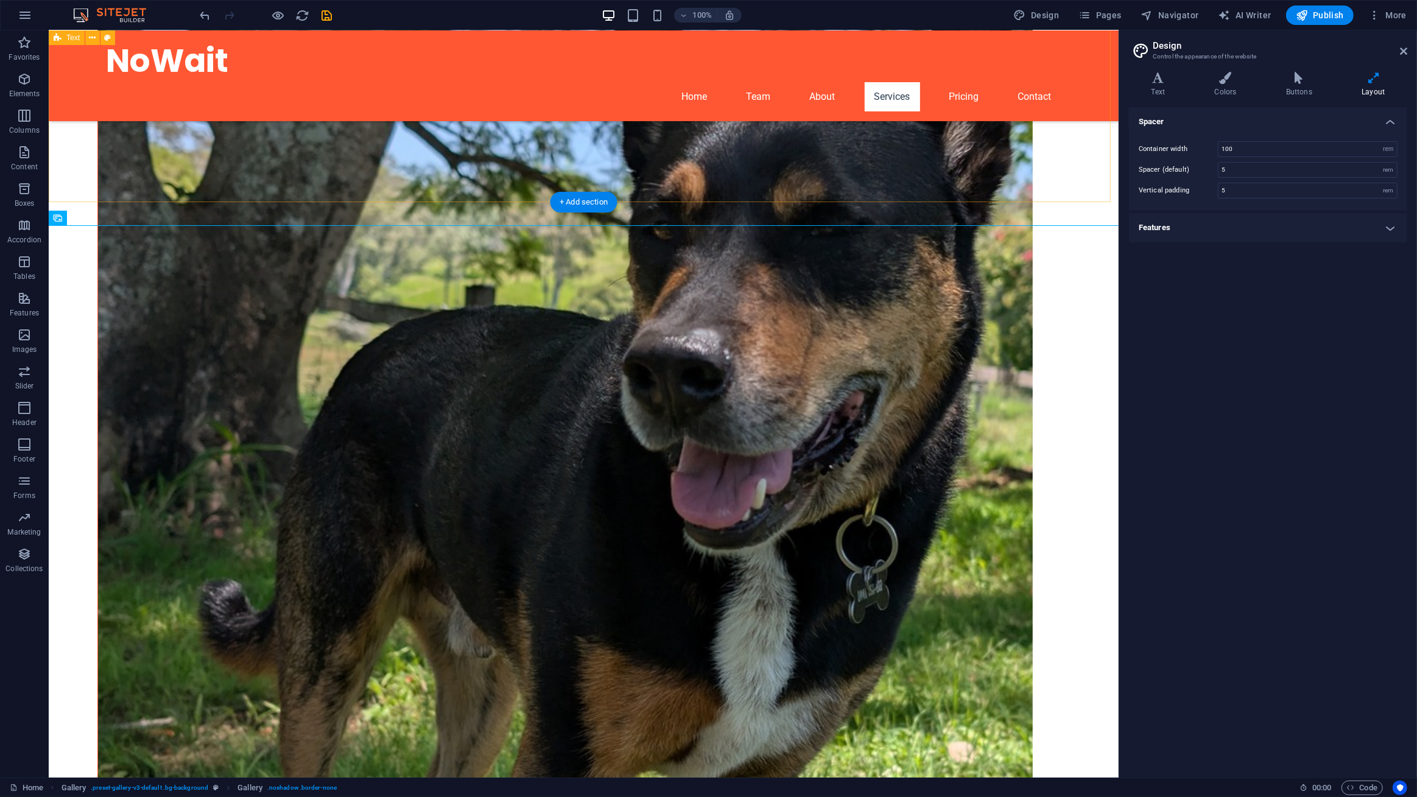
scroll to position [2259, 0]
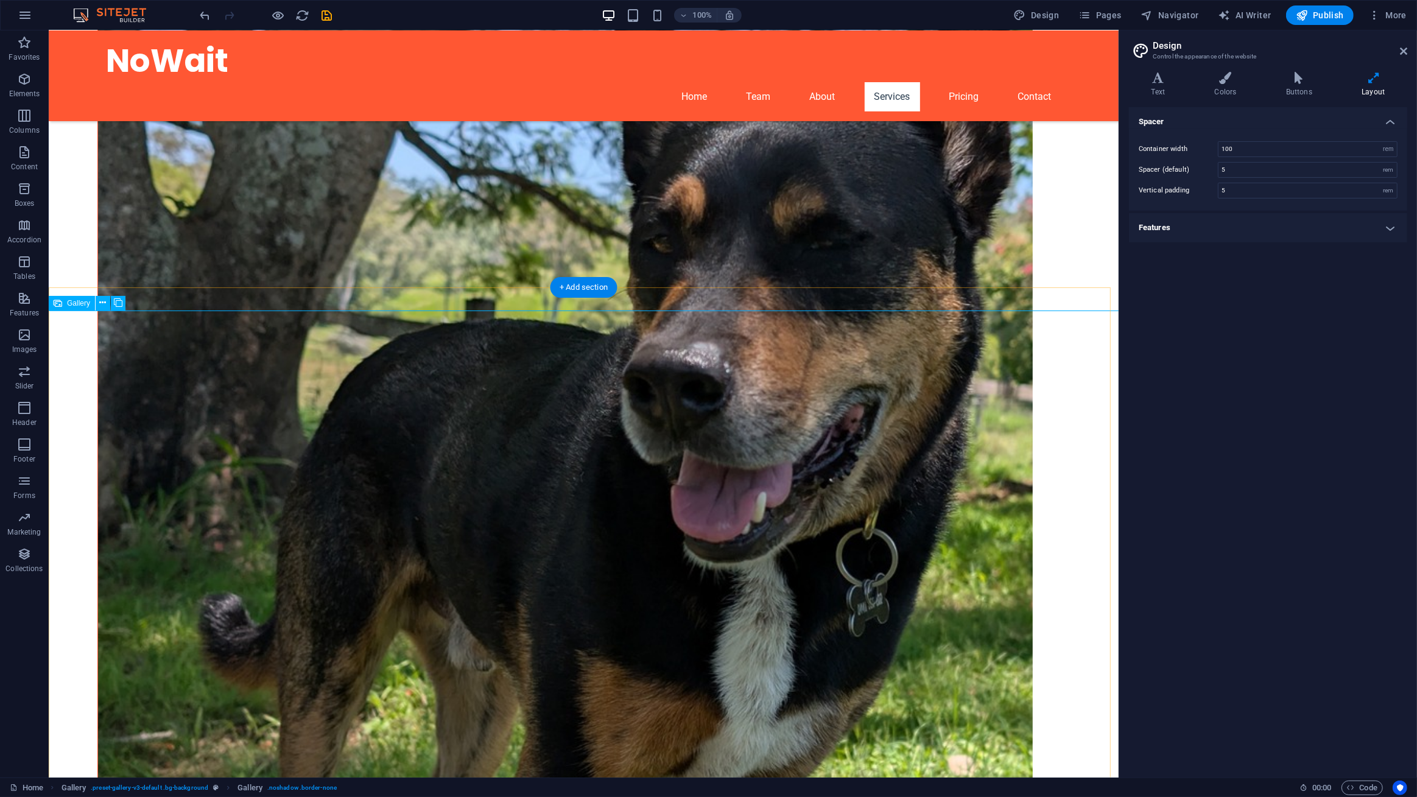
drag, startPoint x: 479, startPoint y: 314, endPoint x: 493, endPoint y: 287, distance: 29.7
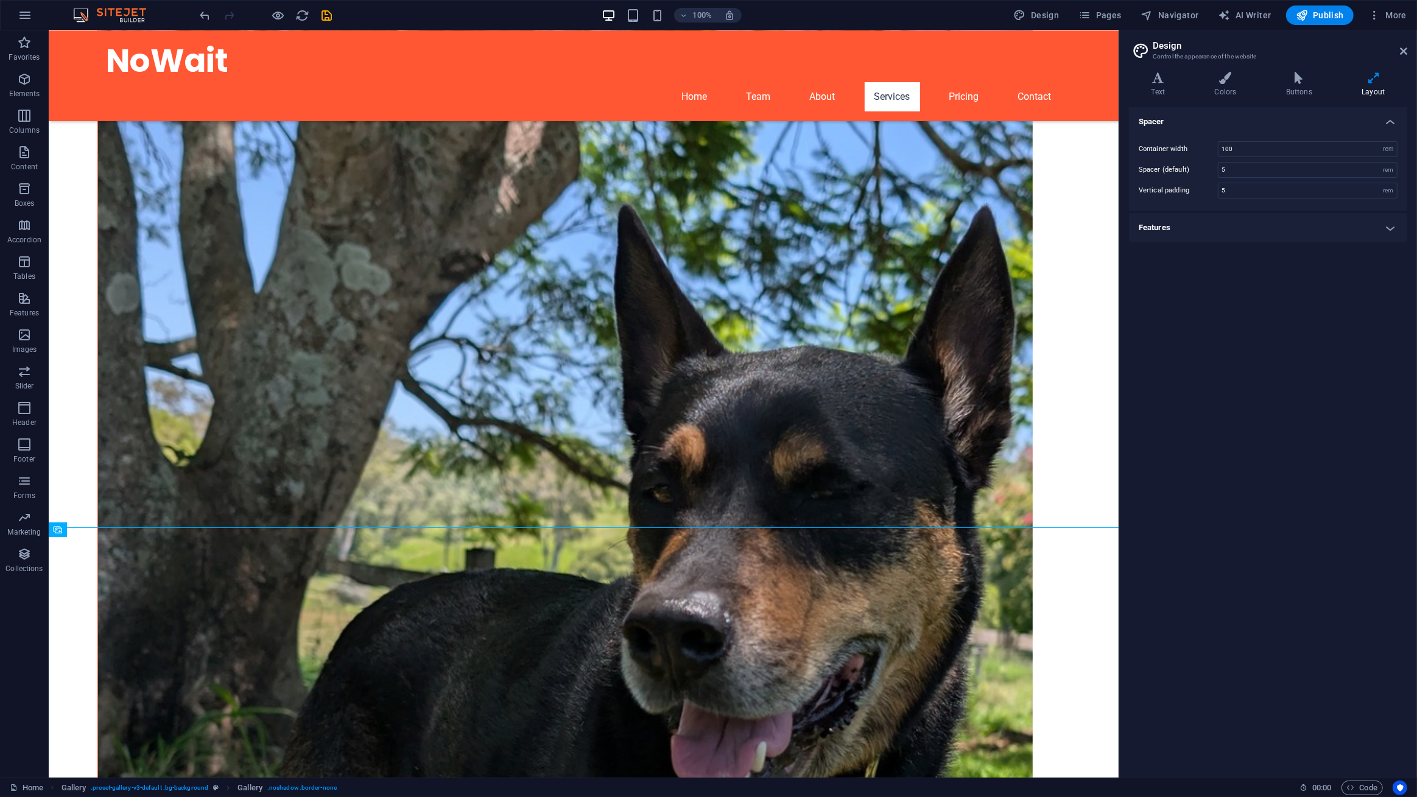
scroll to position [1997, 0]
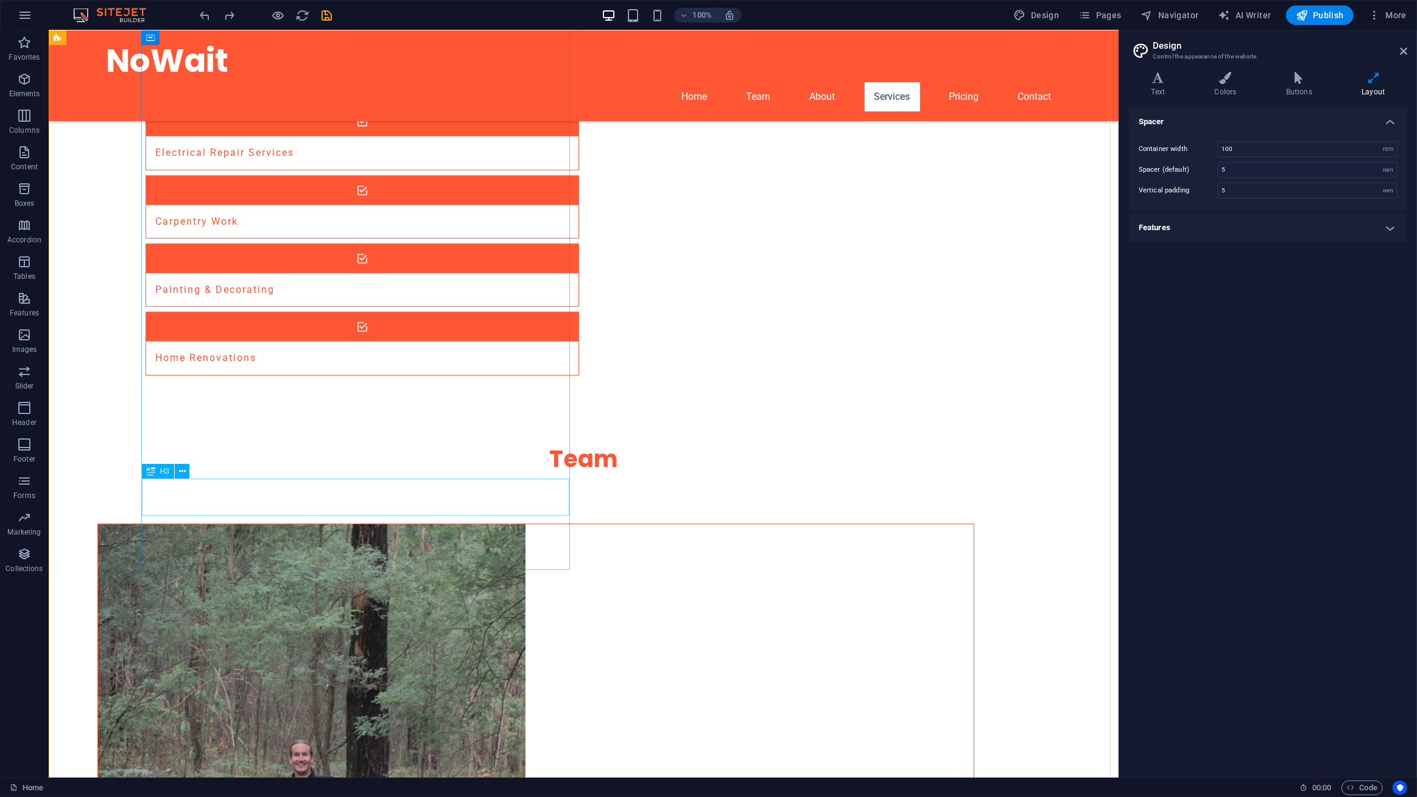
scroll to position [448, 0]
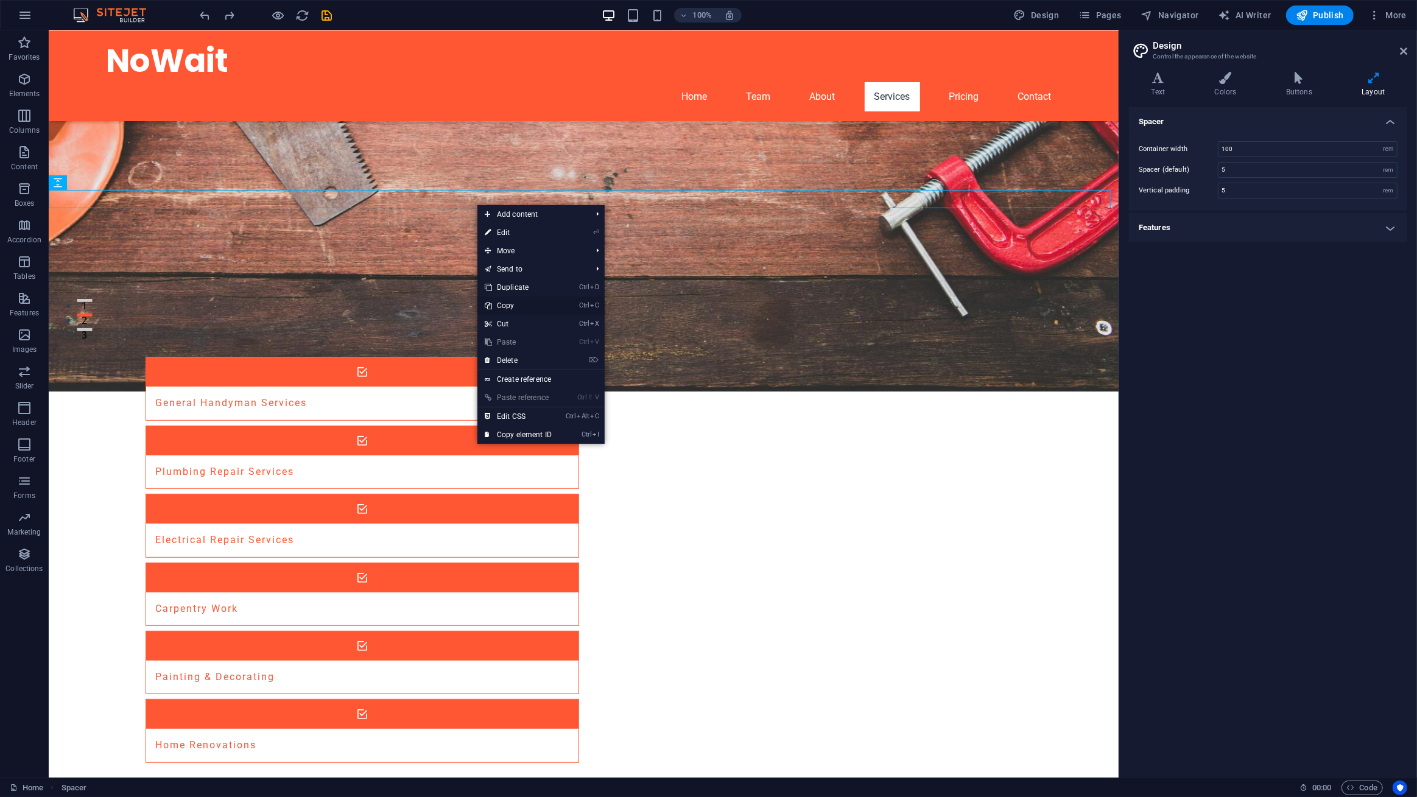
click at [535, 305] on link "Ctrl C Copy" at bounding box center [518, 306] width 82 height 18
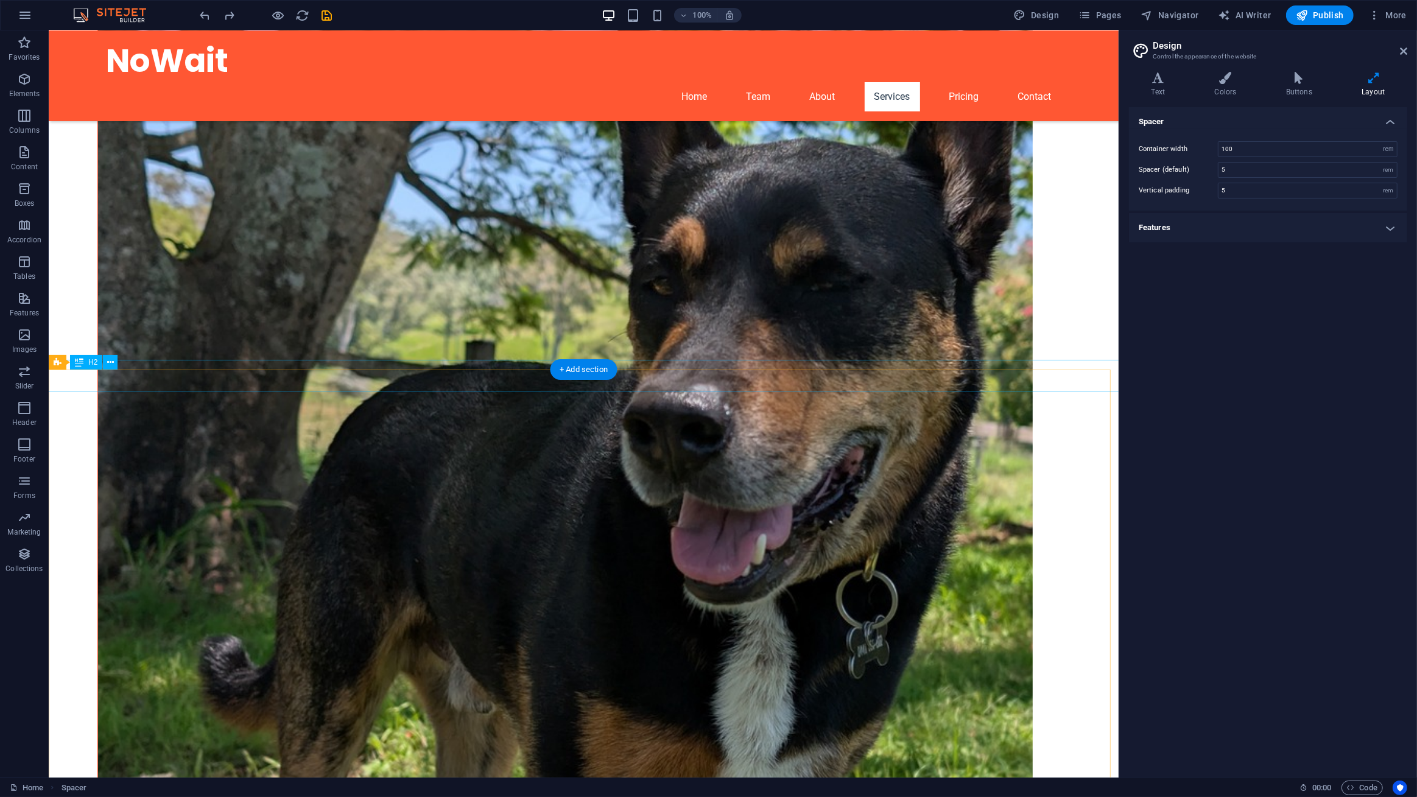
scroll to position [2163, 0]
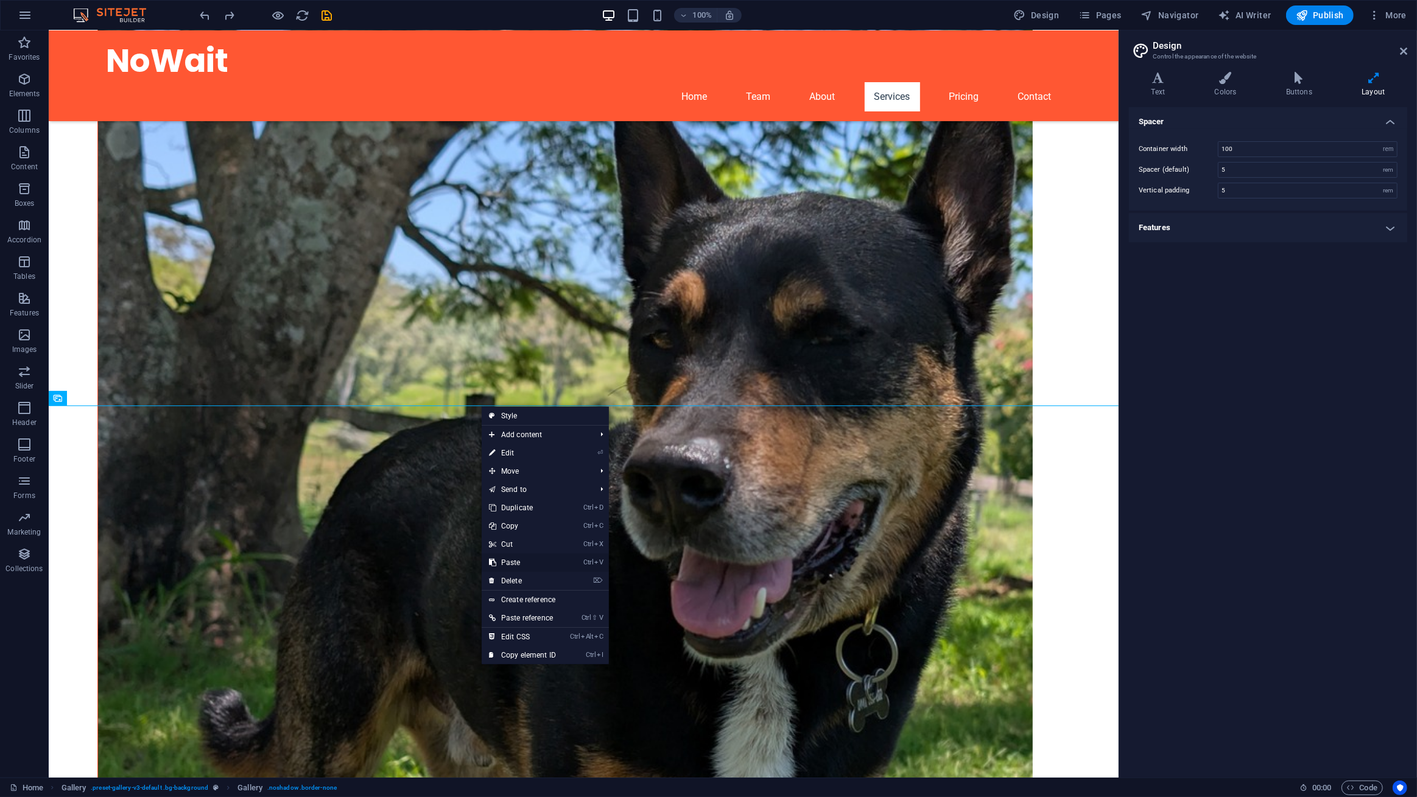
click at [550, 562] on link "Ctrl V Paste" at bounding box center [523, 562] width 82 height 18
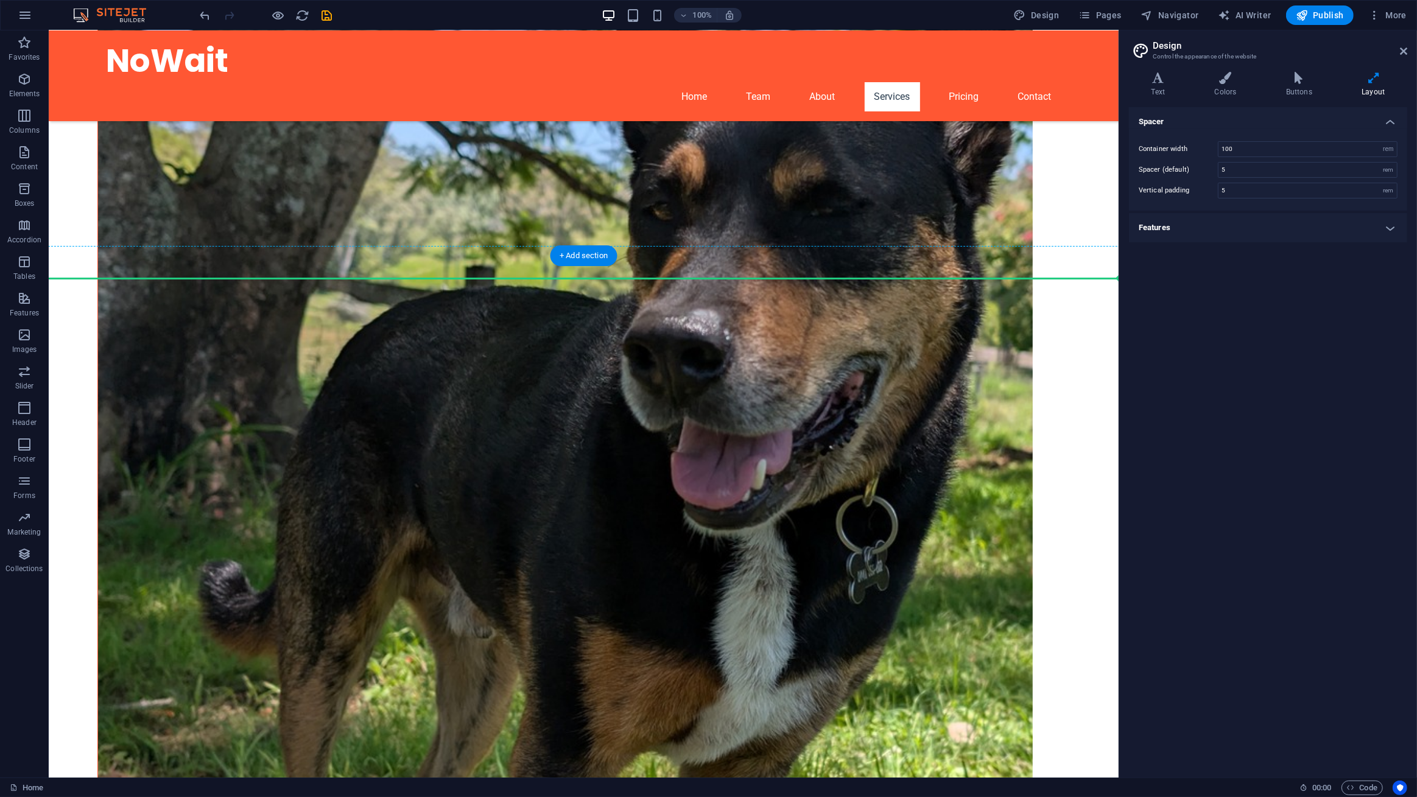
scroll to position [2291, 0]
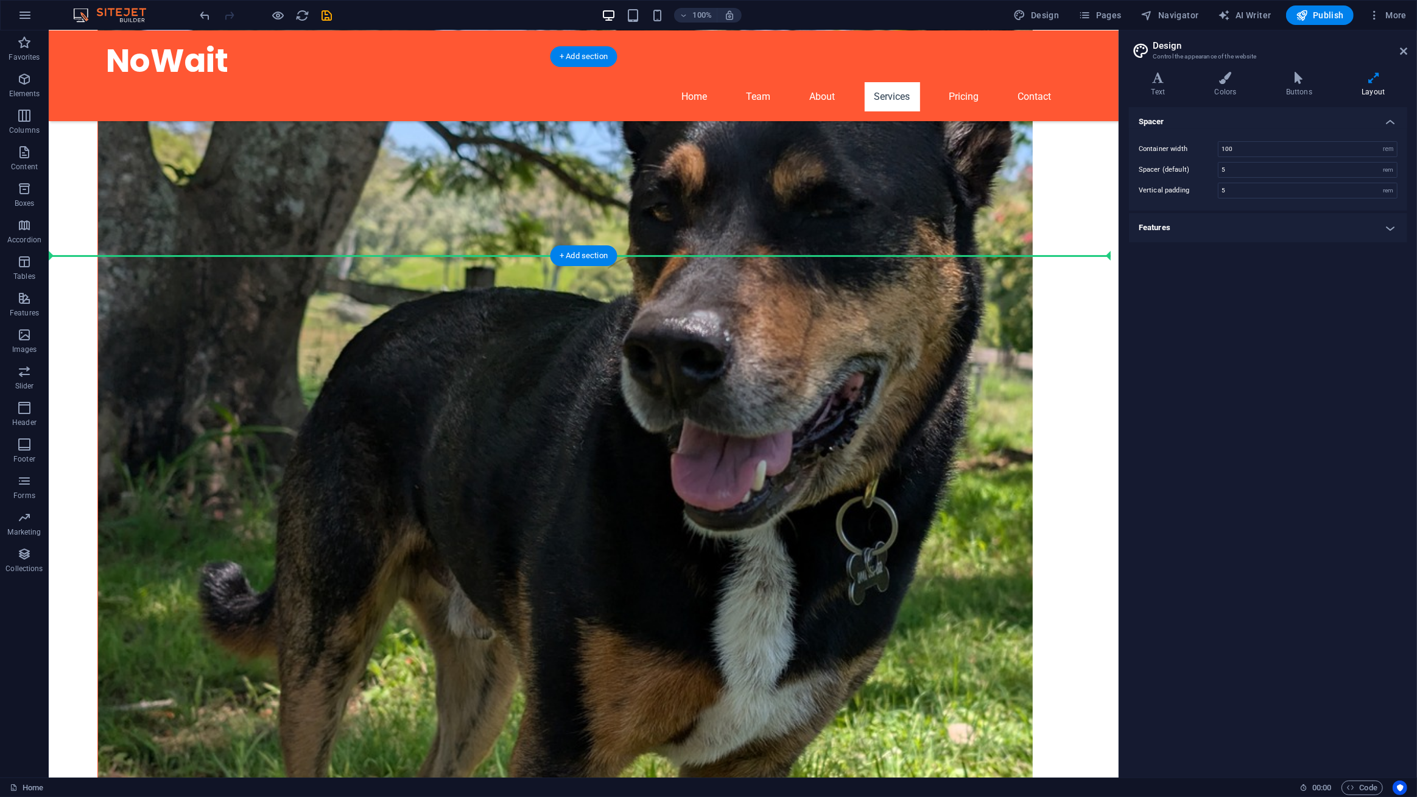
drag, startPoint x: 415, startPoint y: 409, endPoint x: 449, endPoint y: 250, distance: 163.3
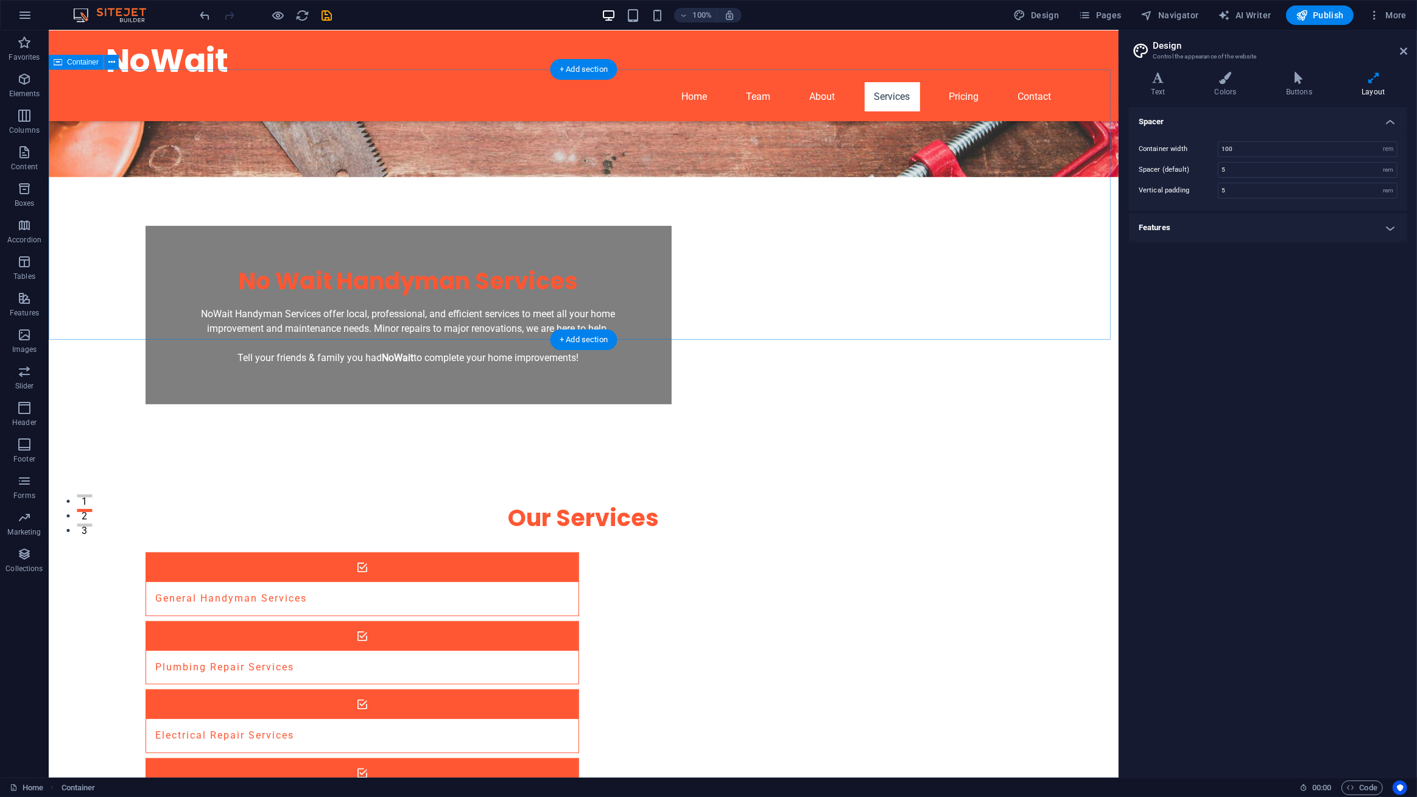
scroll to position [132, 0]
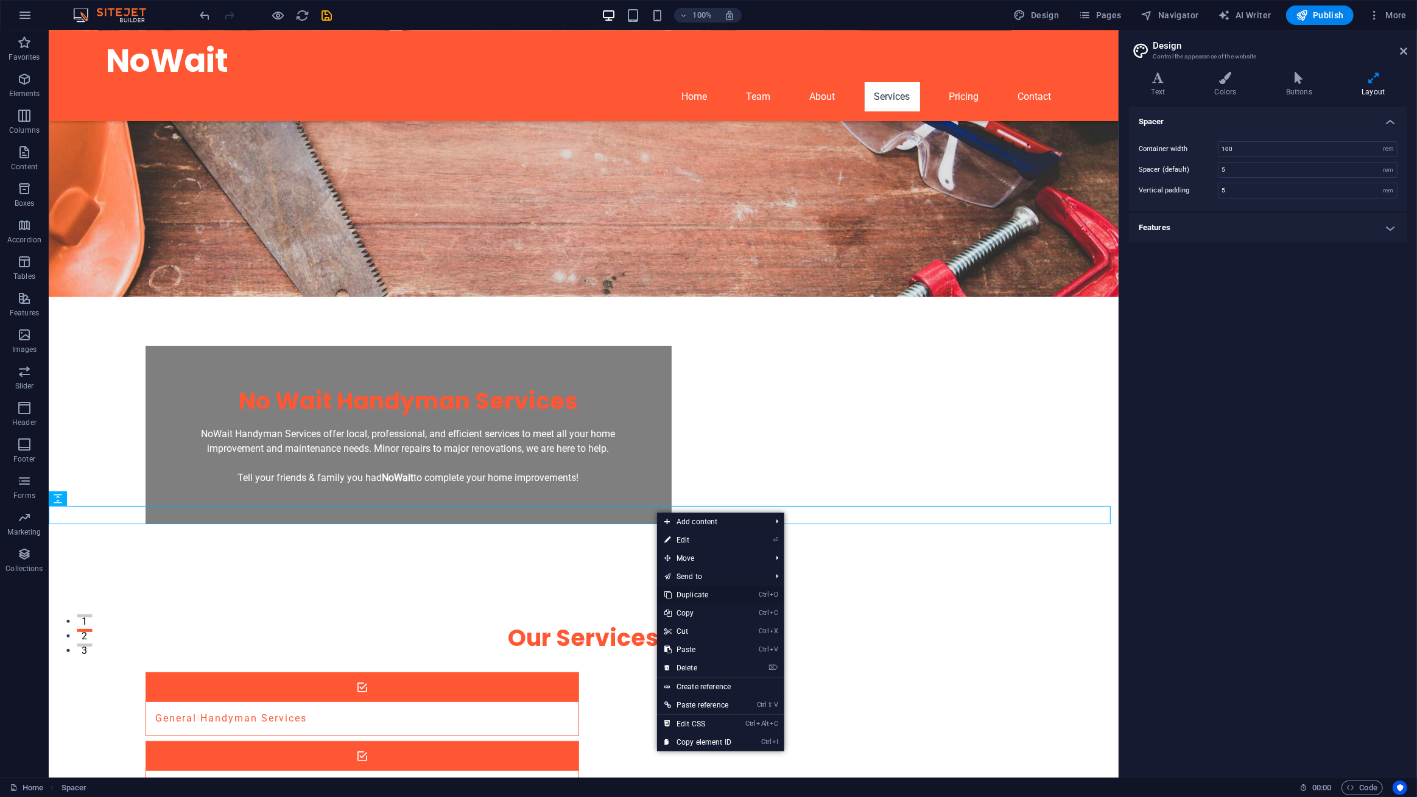
click at [712, 594] on link "Ctrl D Duplicate" at bounding box center [698, 595] width 82 height 18
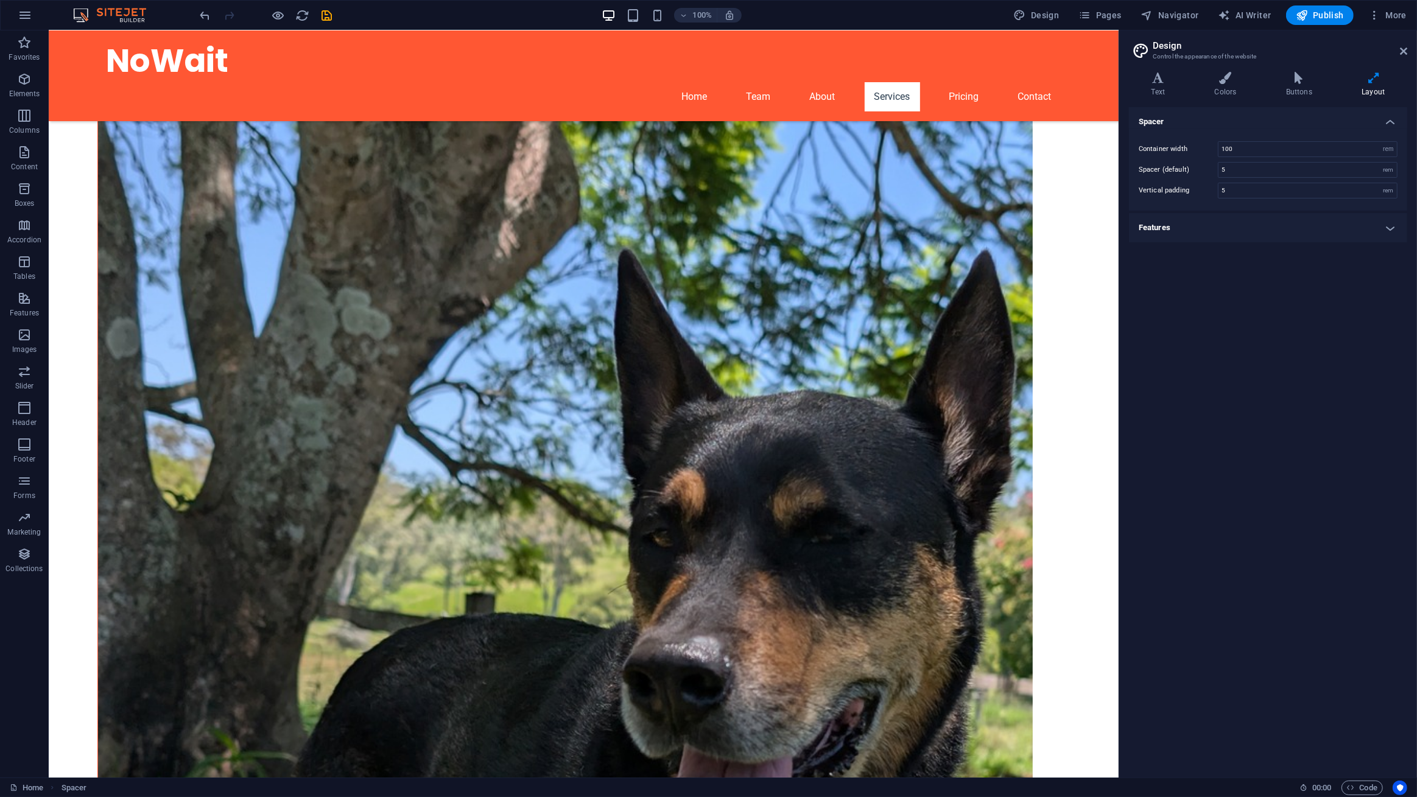
scroll to position [2178, 0]
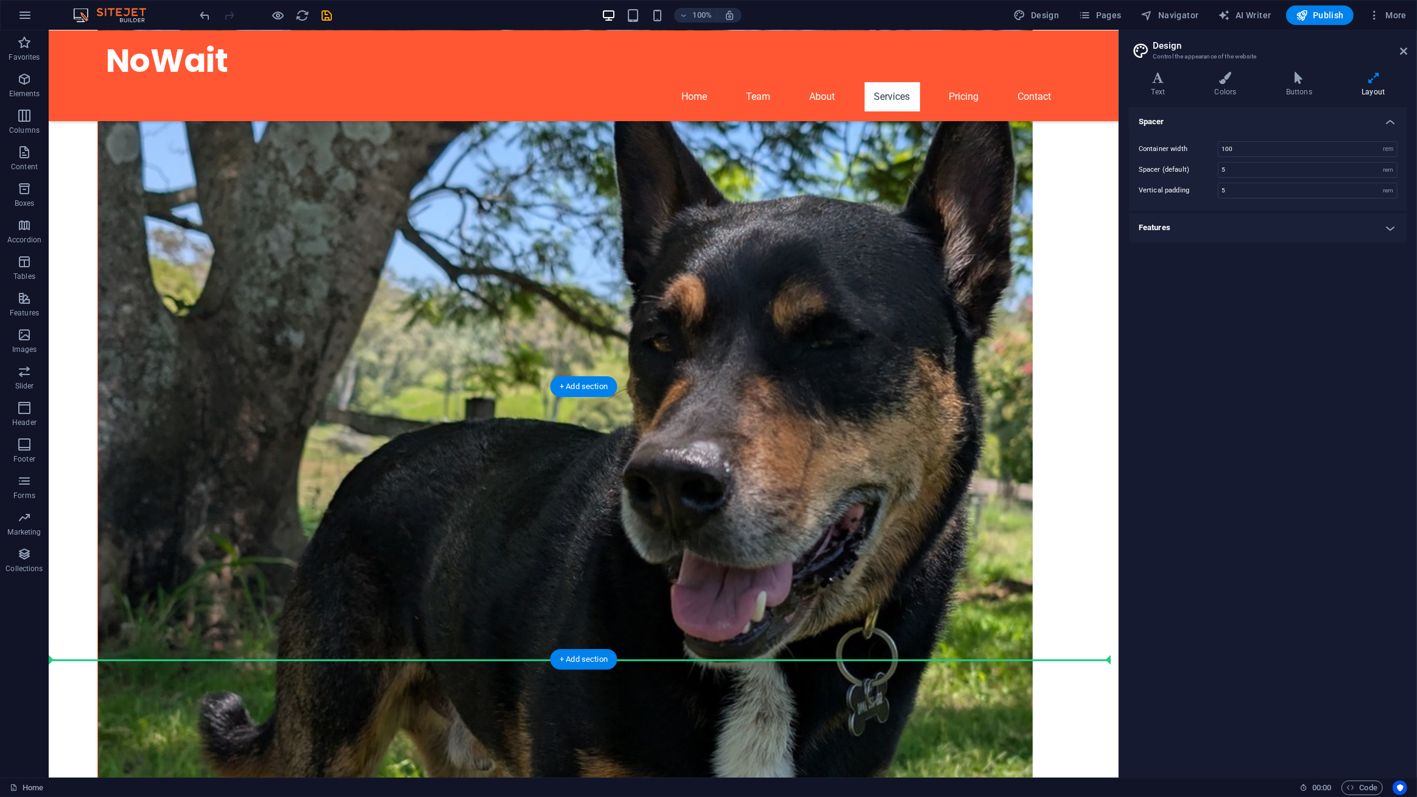
drag, startPoint x: 670, startPoint y: 534, endPoint x: 511, endPoint y: 657, distance: 201.4
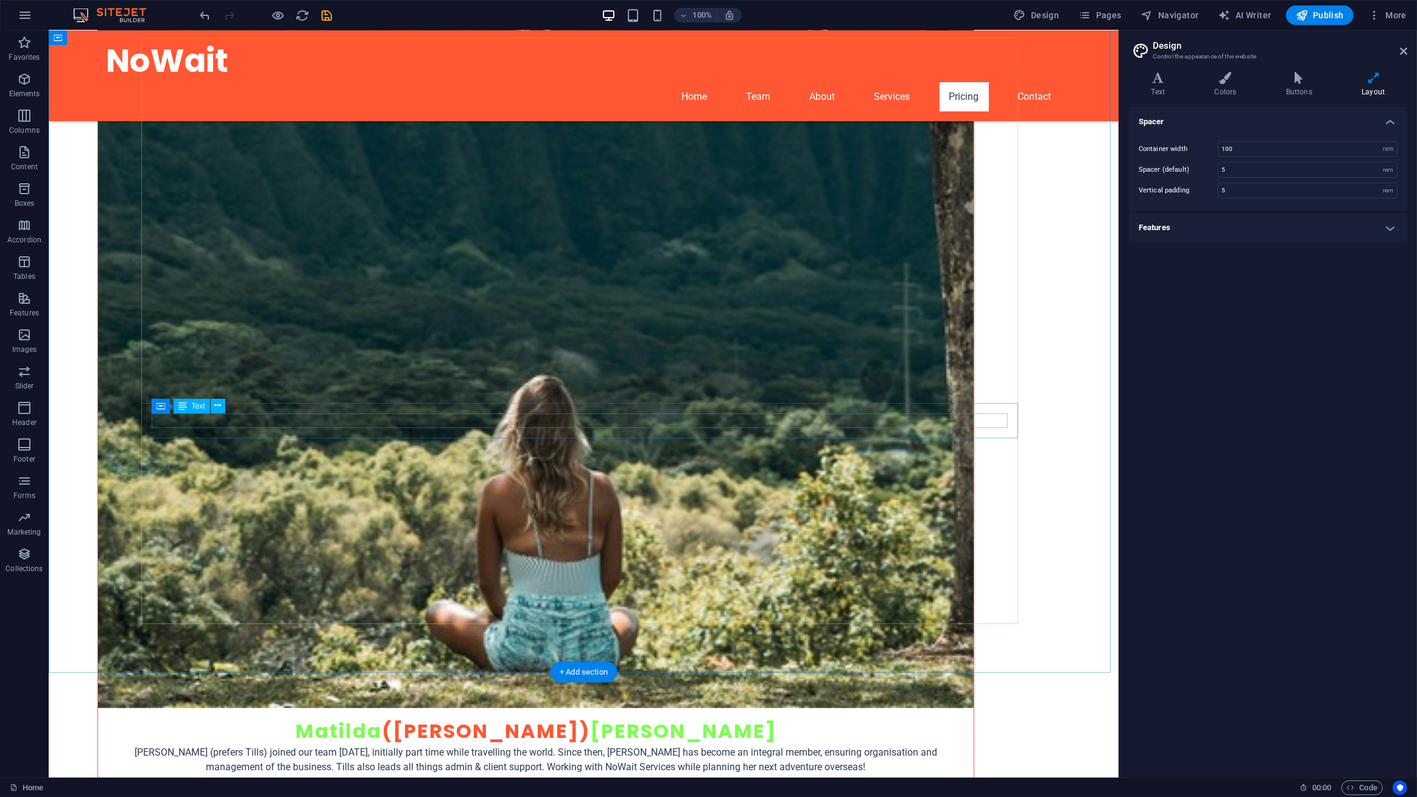
scroll to position [5620, 0]
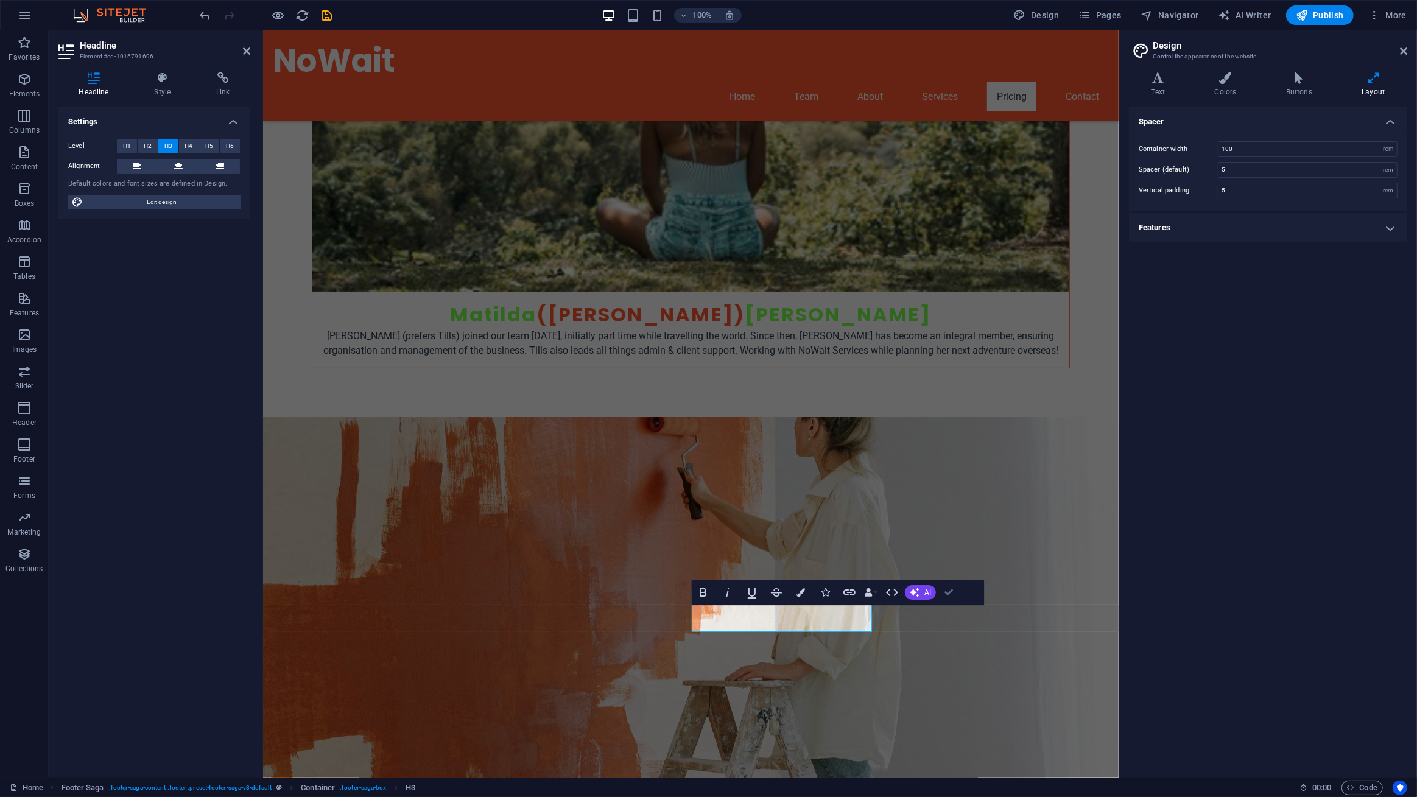
scroll to position [5605, 0]
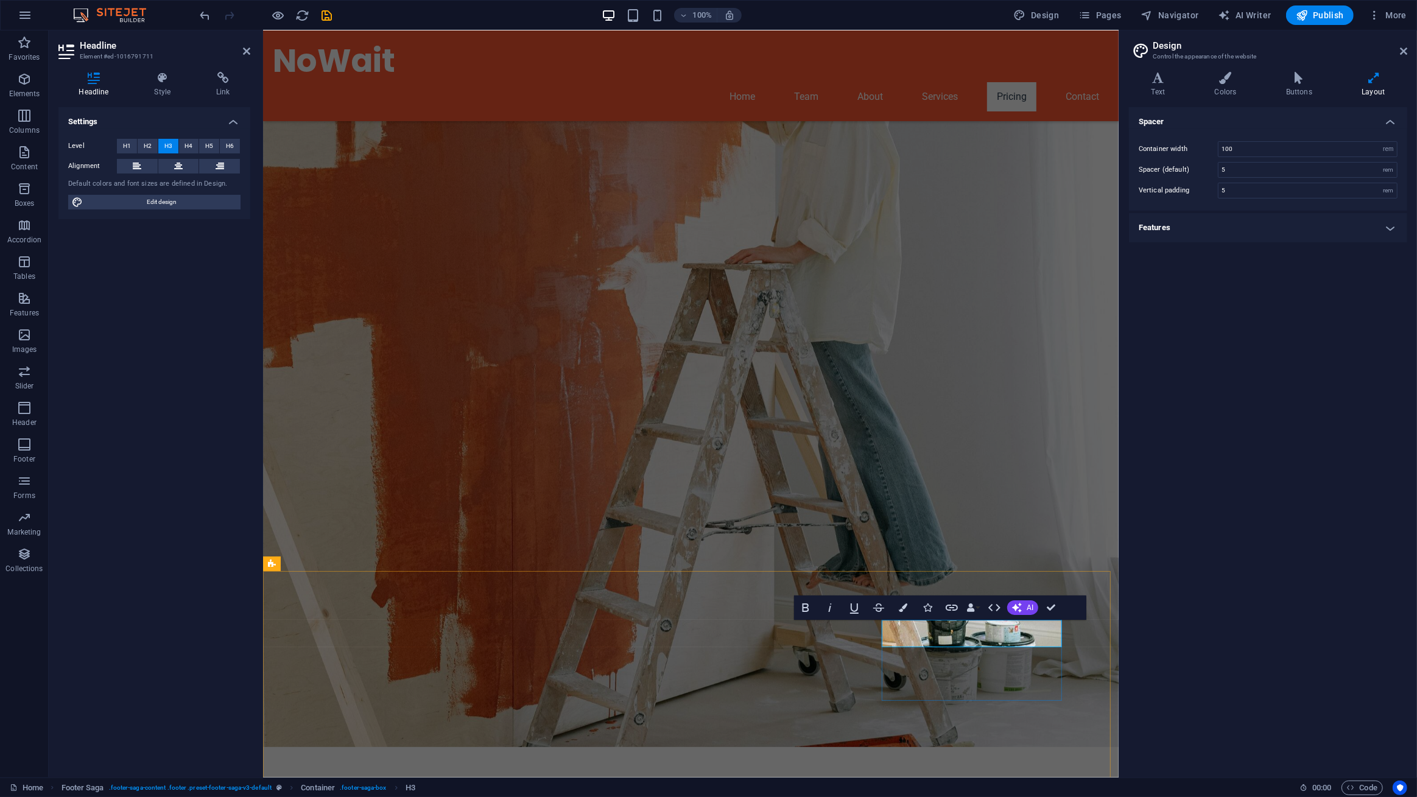
scroll to position [5158, 0]
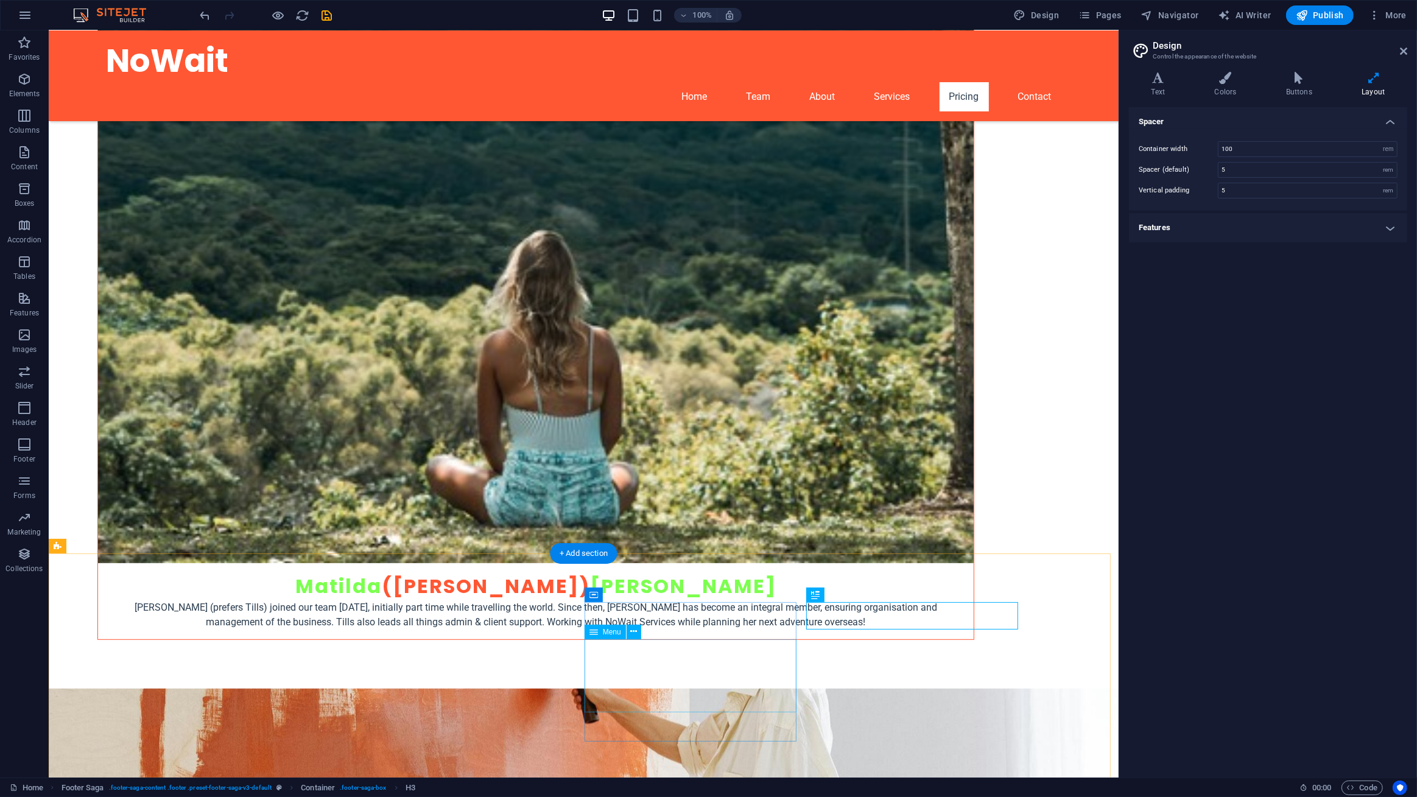
scroll to position [5620, 0]
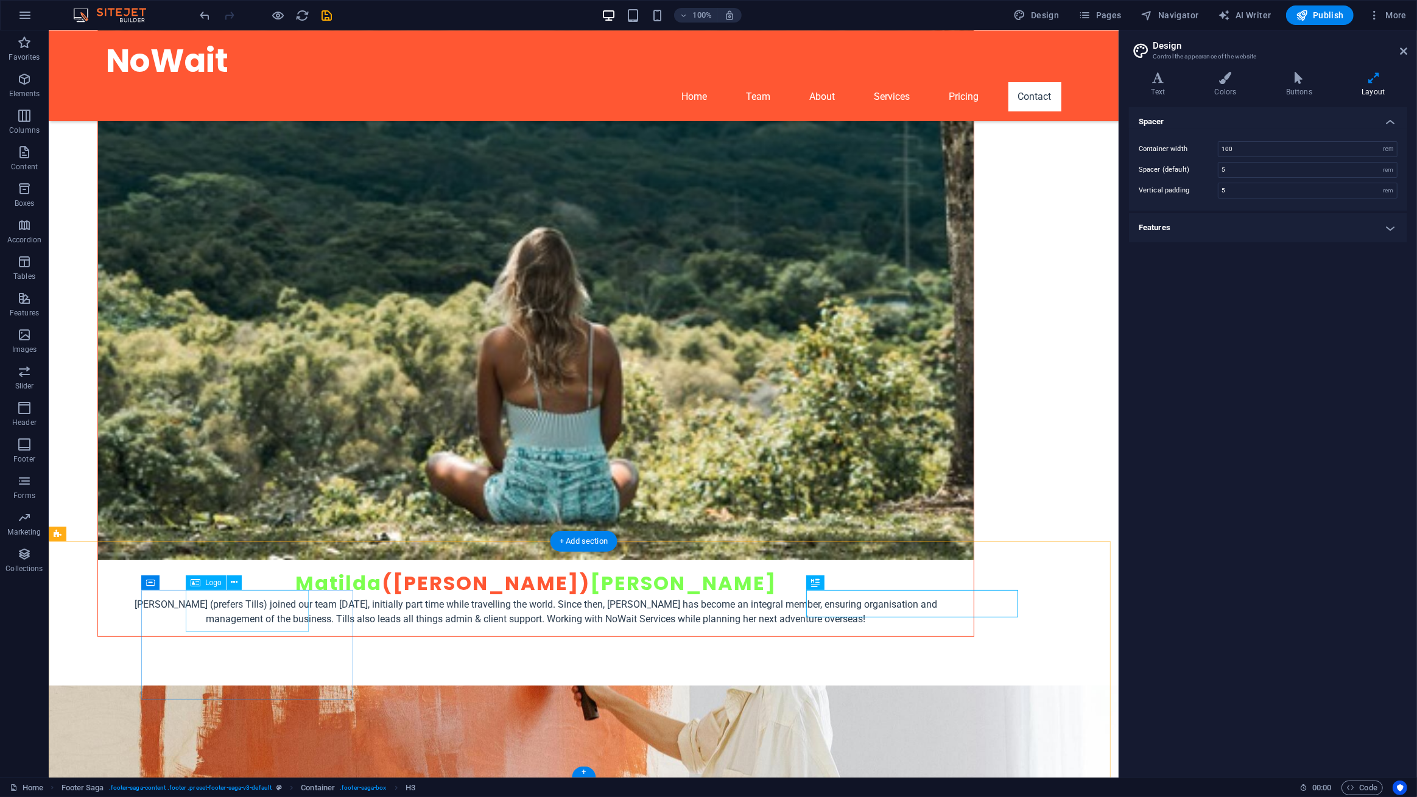
click at [228, 584] on button at bounding box center [234, 582] width 15 height 15
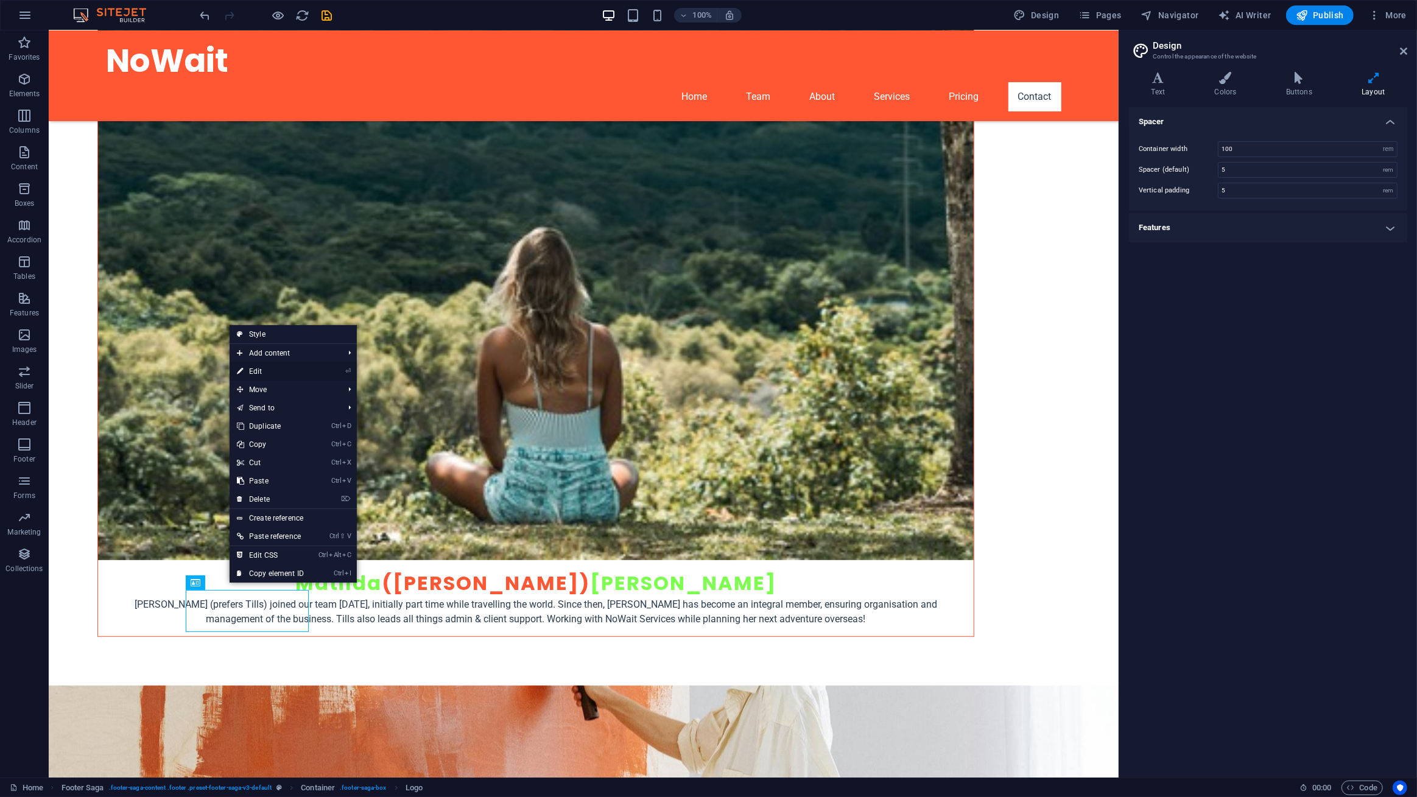
click at [259, 366] on link "⏎ Edit" at bounding box center [271, 371] width 82 height 18
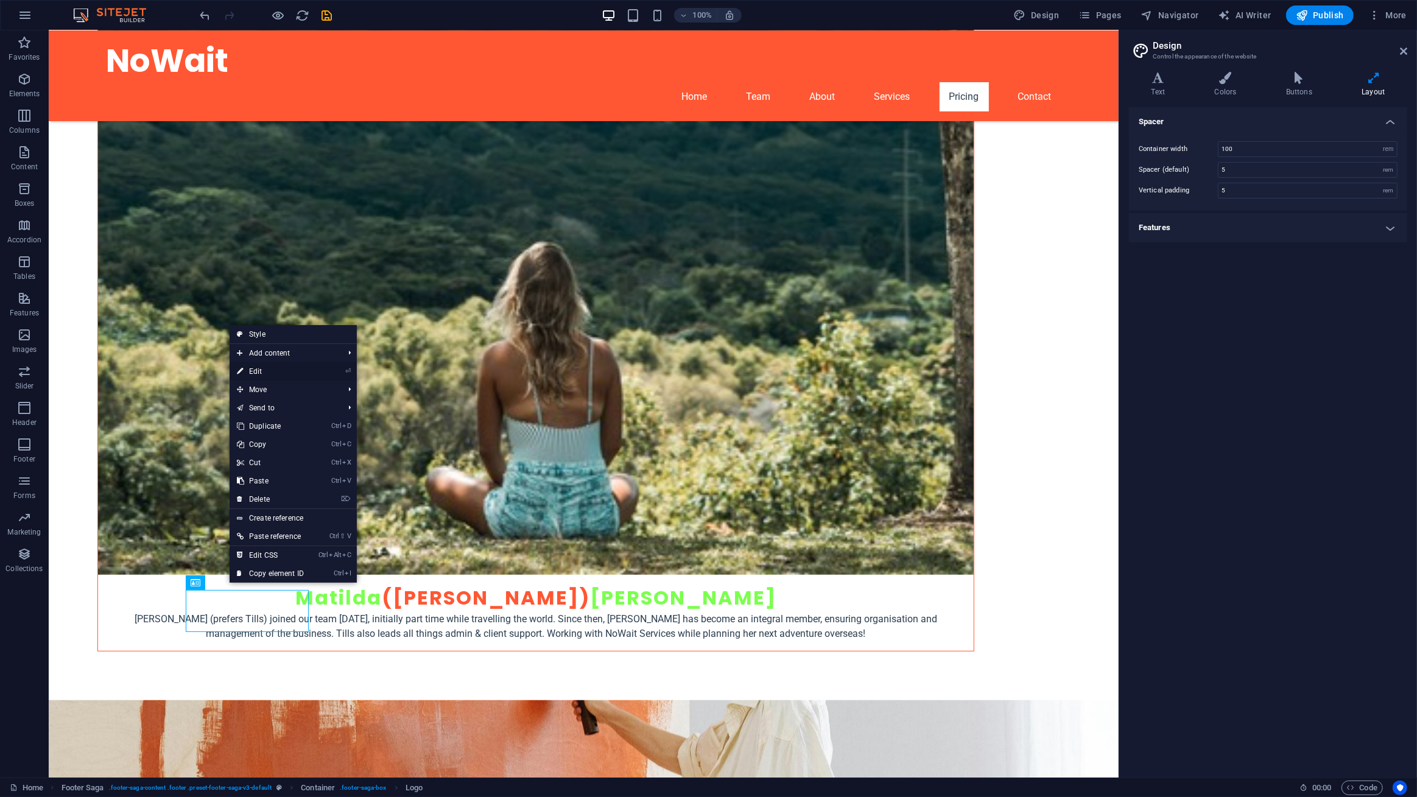
scroll to position [5173, 0]
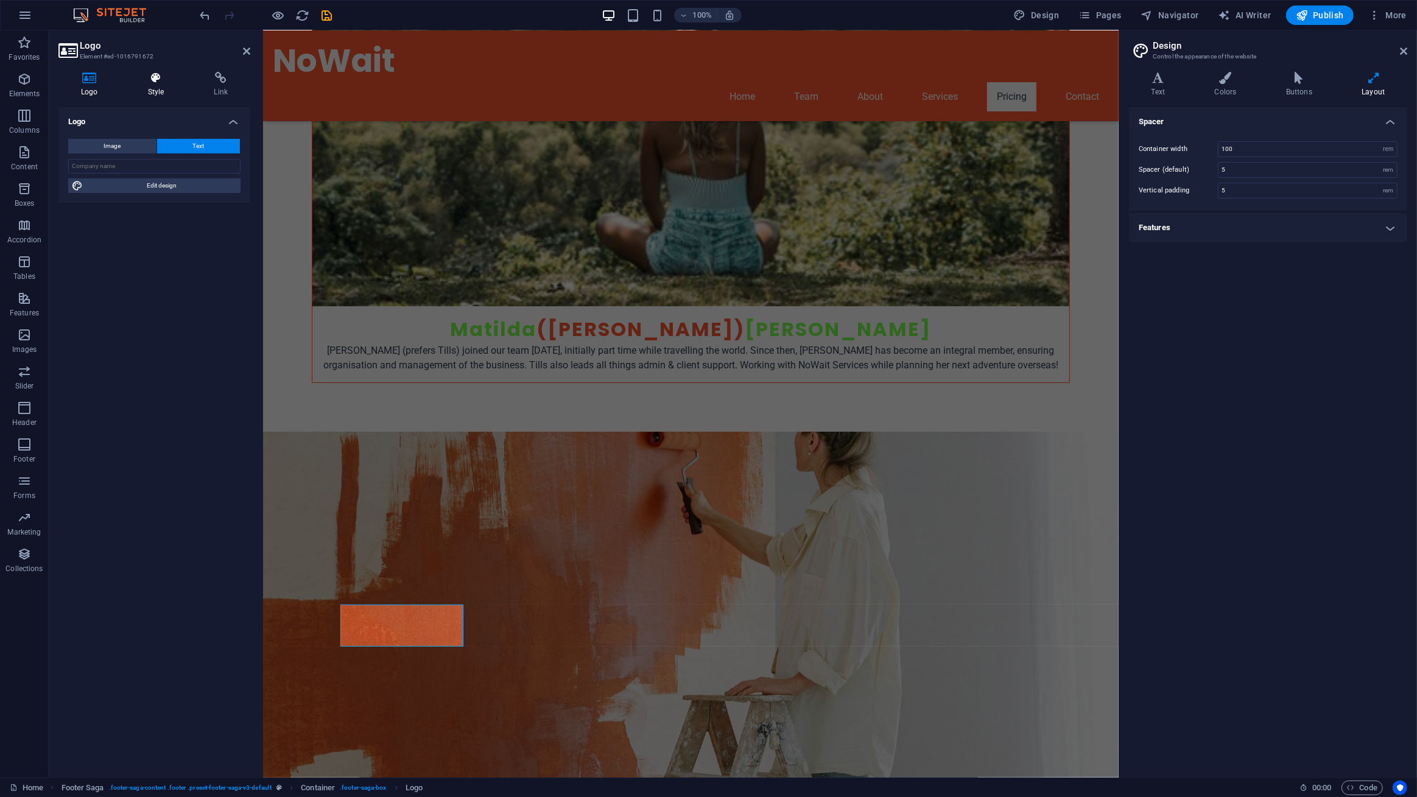
click at [149, 76] on icon at bounding box center [155, 78] width 61 height 12
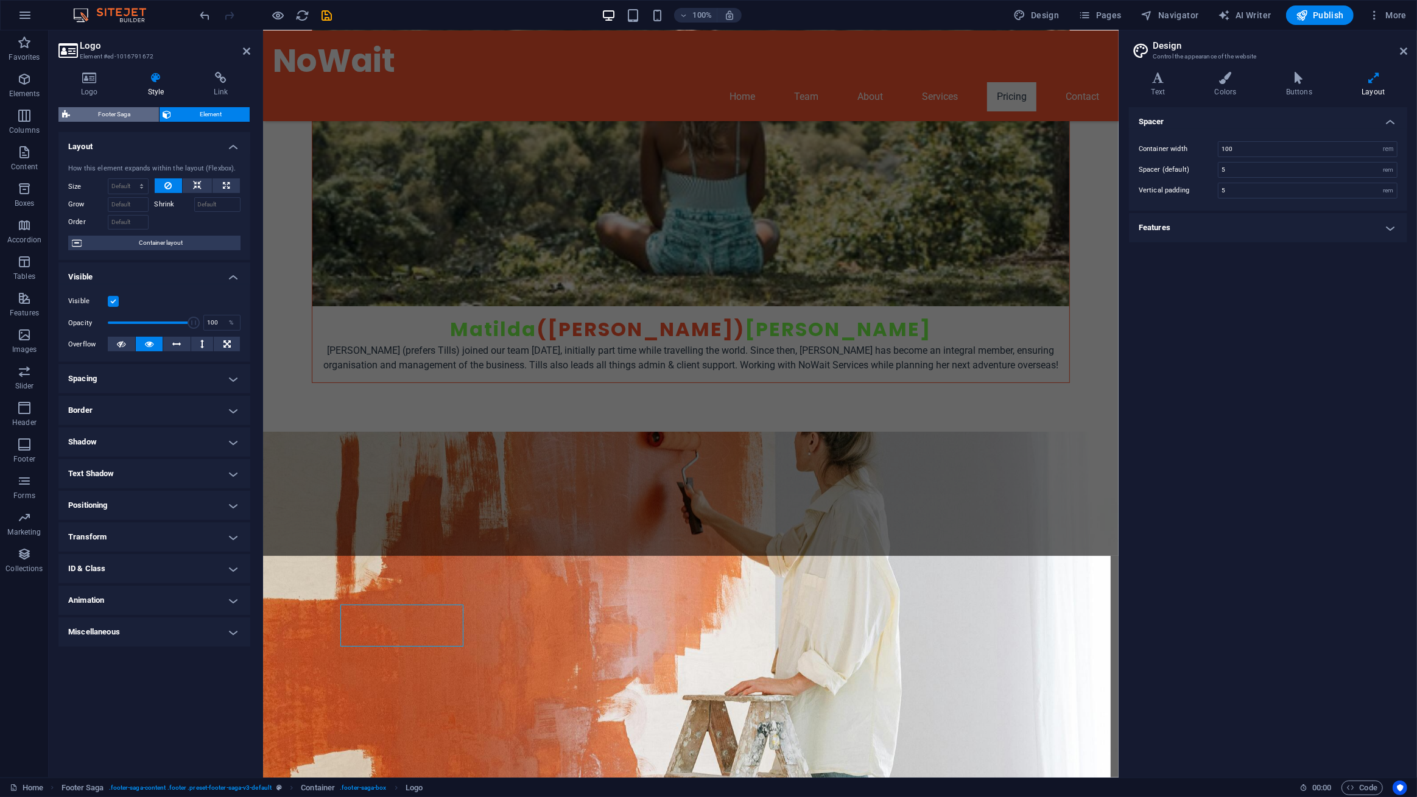
click at [133, 115] on span "Footer Saga" at bounding box center [115, 114] width 82 height 15
select select "rem"
select select "px"
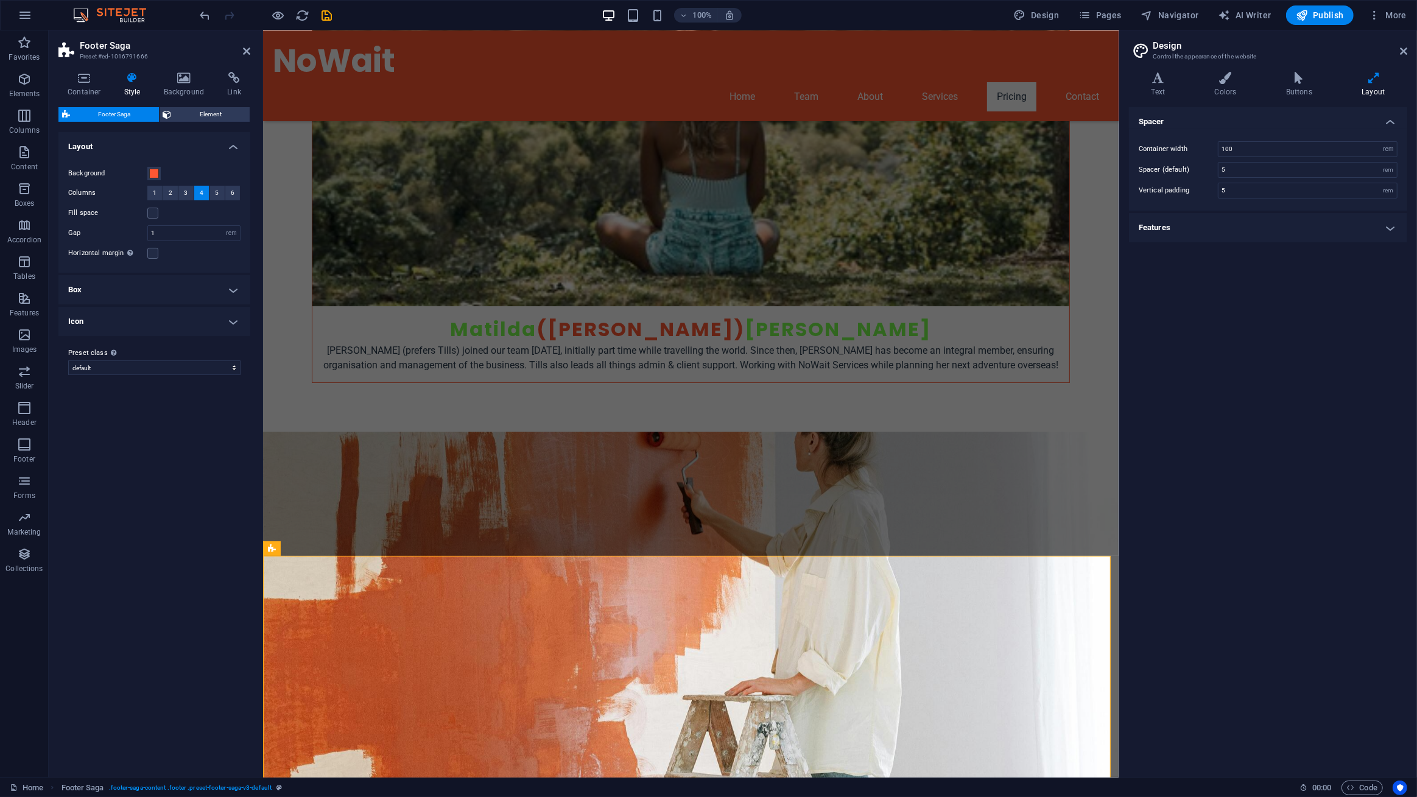
click at [135, 301] on h4 "Box" at bounding box center [154, 289] width 192 height 29
click at [91, 80] on icon at bounding box center [84, 78] width 52 height 12
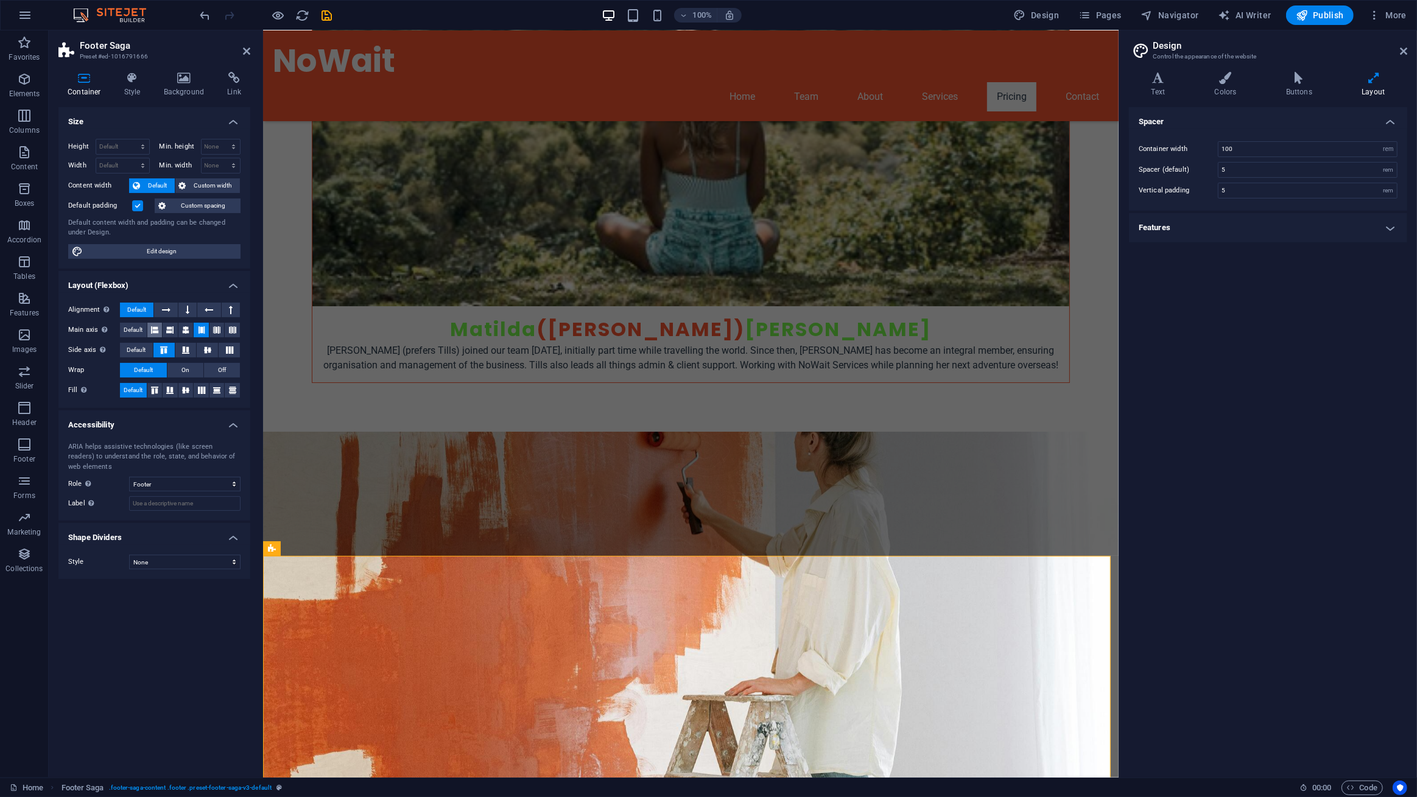
click at [153, 326] on icon at bounding box center [154, 330] width 7 height 15
click at [244, 49] on icon at bounding box center [246, 51] width 7 height 10
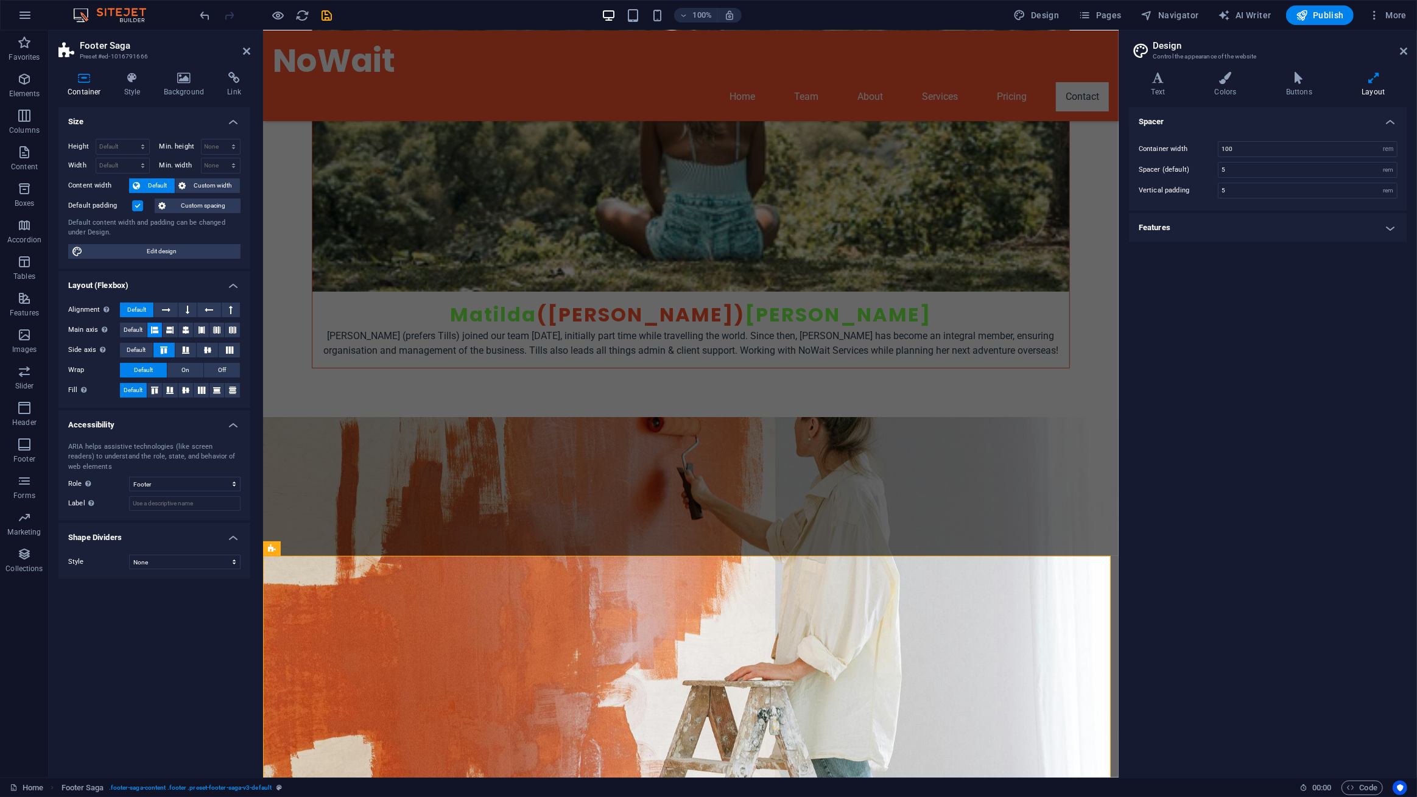
scroll to position [5620, 0]
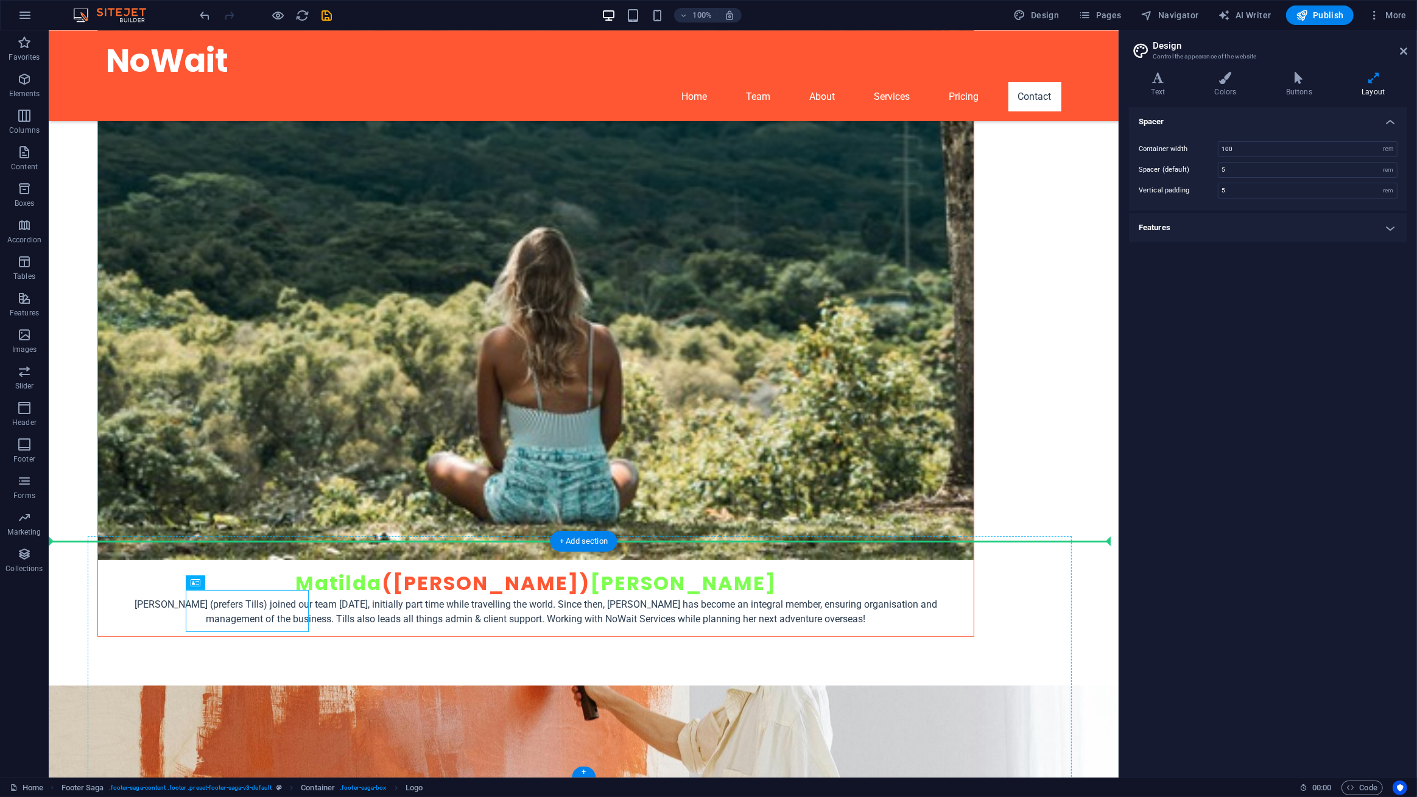
drag, startPoint x: 255, startPoint y: 614, endPoint x: 150, endPoint y: 620, distance: 104.9
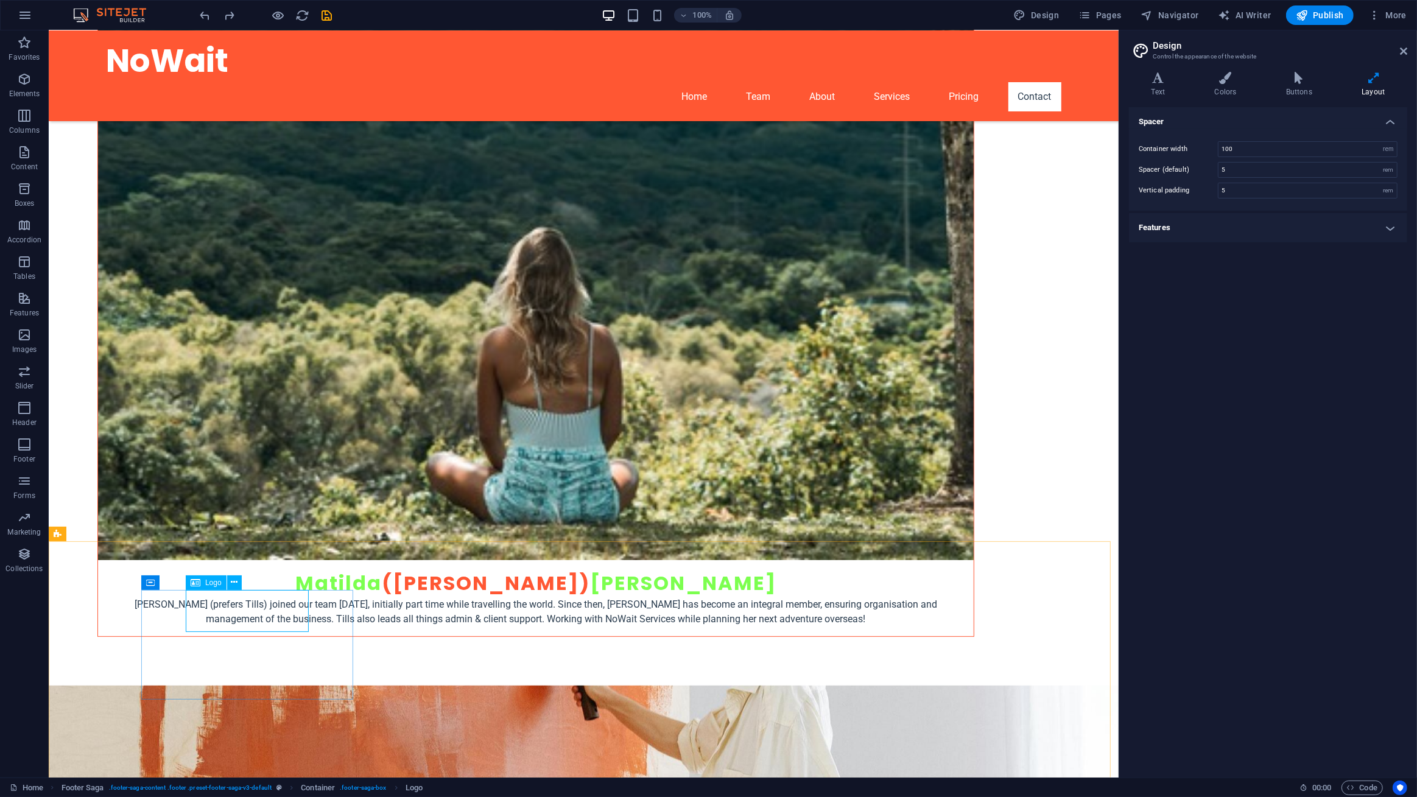
click at [217, 584] on span "Logo" at bounding box center [213, 582] width 16 height 7
click at [232, 587] on icon at bounding box center [234, 582] width 7 height 13
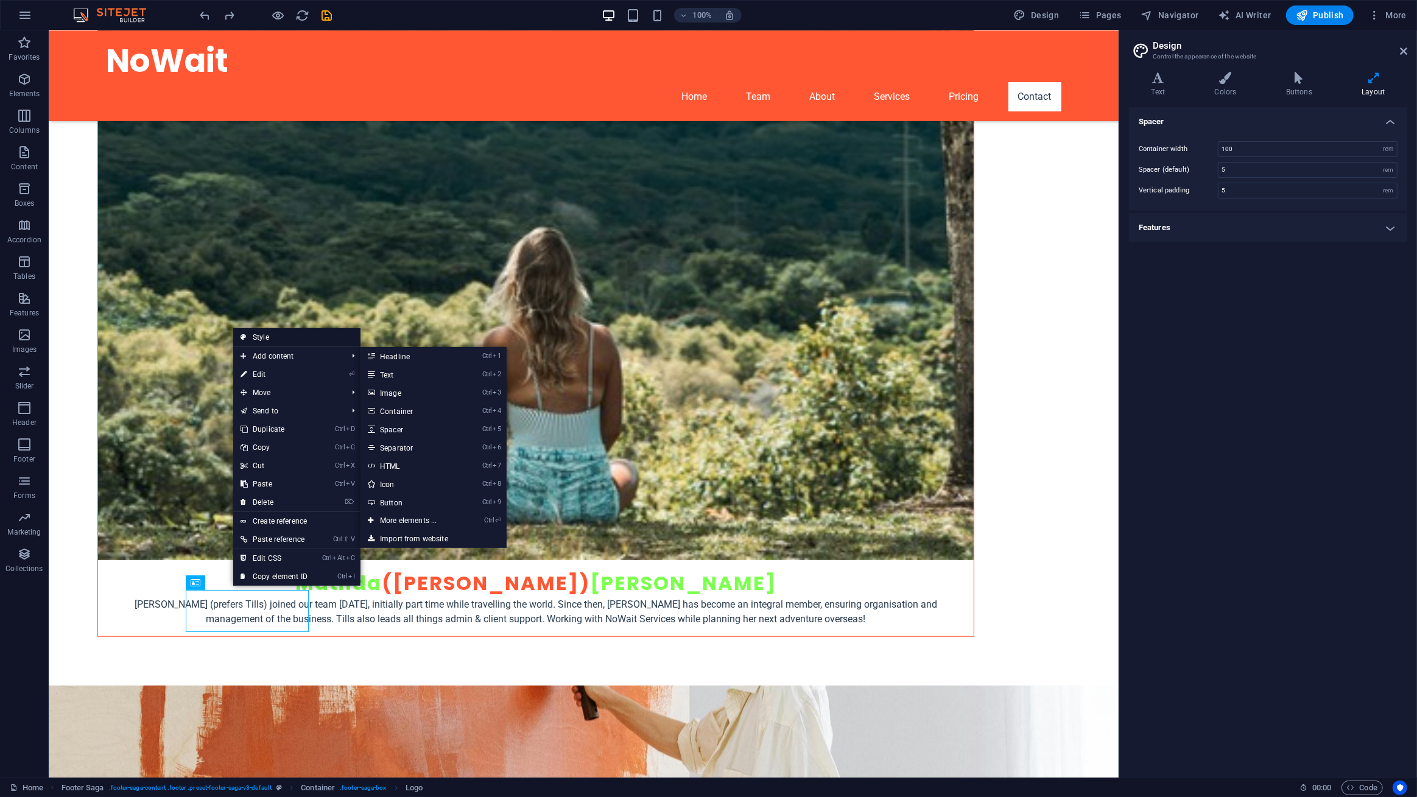
click at [303, 331] on link "Style" at bounding box center [296, 337] width 127 height 18
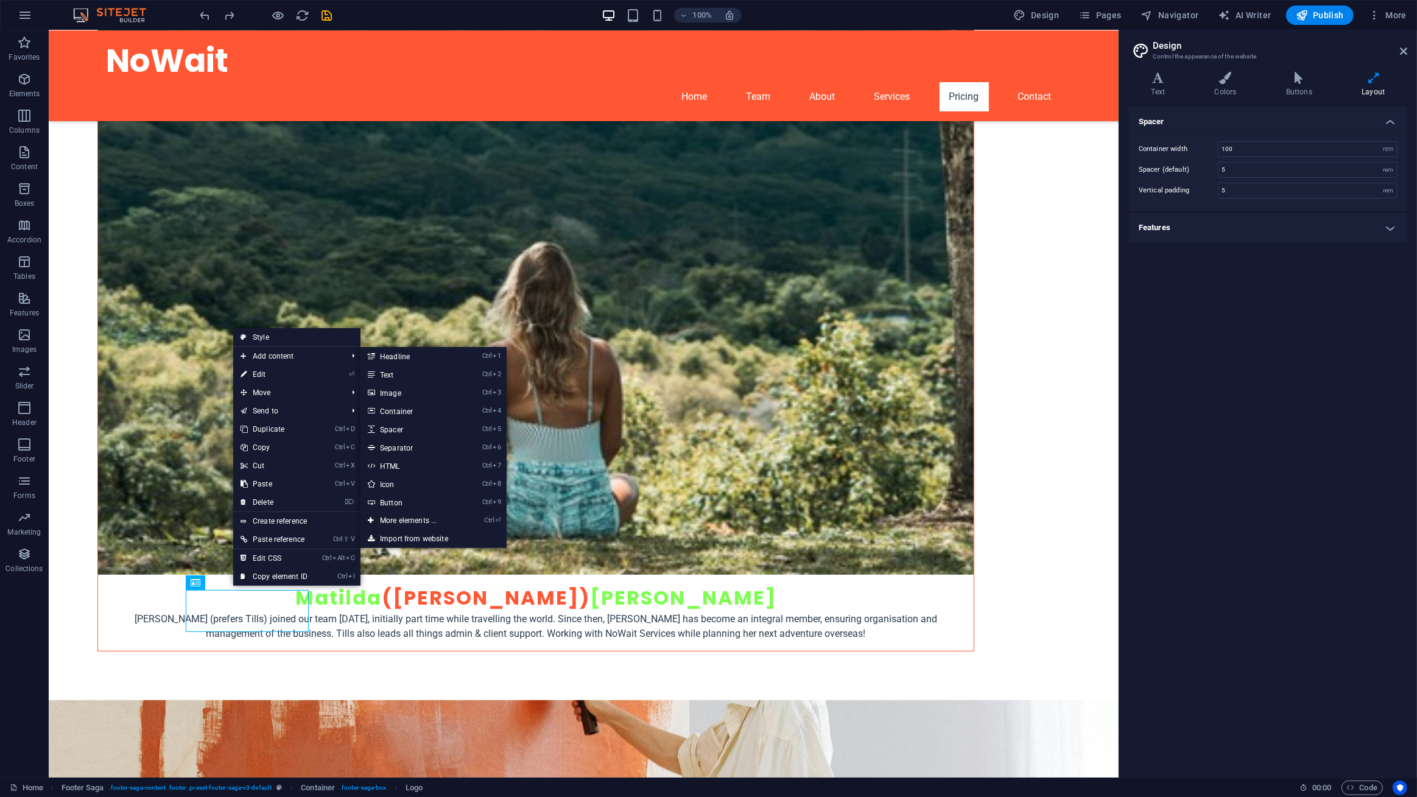
scroll to position [5173, 0]
select select "rem"
select select "px"
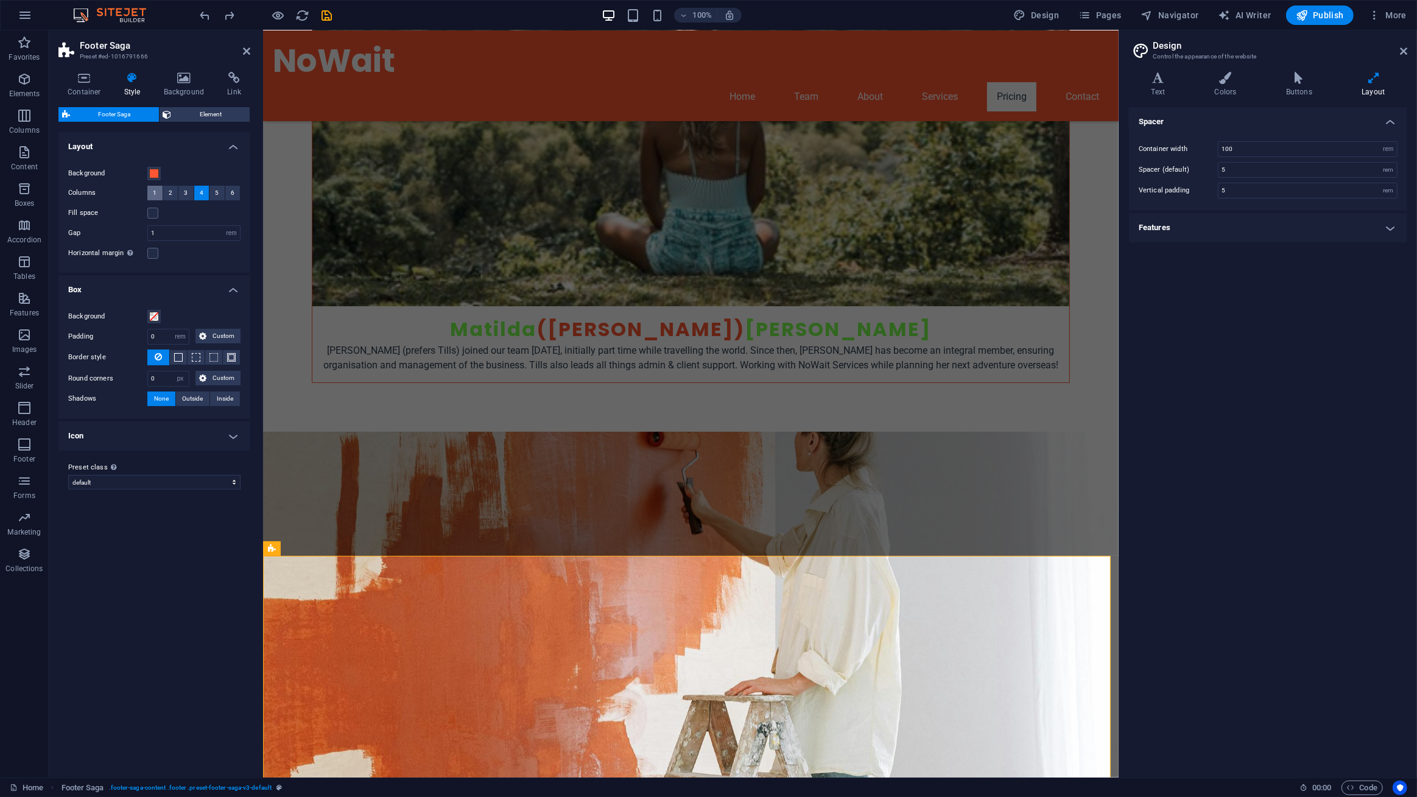
click at [153, 188] on span "1" at bounding box center [155, 193] width 4 height 15
click at [198, 190] on button "4" at bounding box center [201, 193] width 15 height 15
click at [156, 429] on h4 "Icon" at bounding box center [154, 435] width 192 height 29
click at [197, 116] on span "Element" at bounding box center [210, 114] width 71 height 15
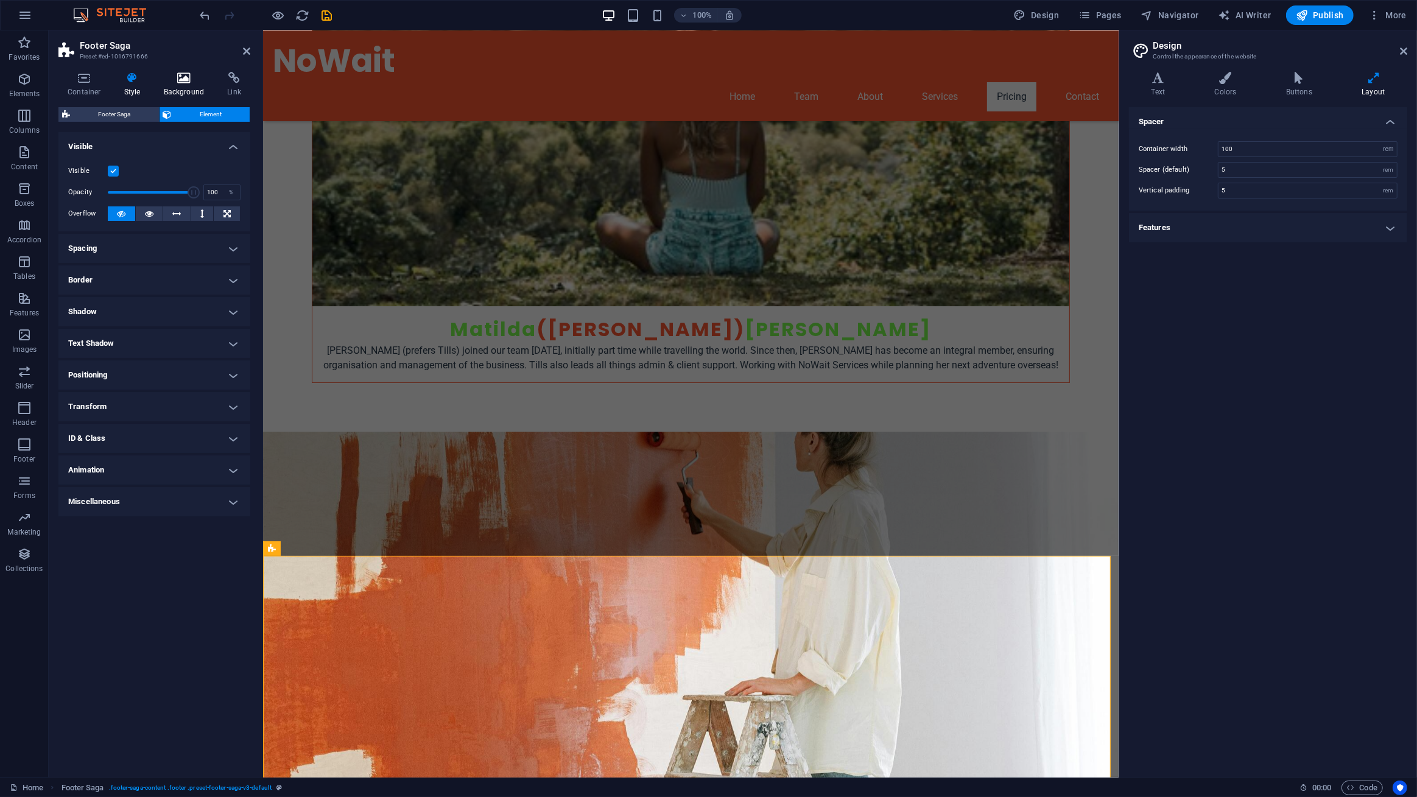
click at [192, 96] on h4 "Background" at bounding box center [187, 85] width 64 height 26
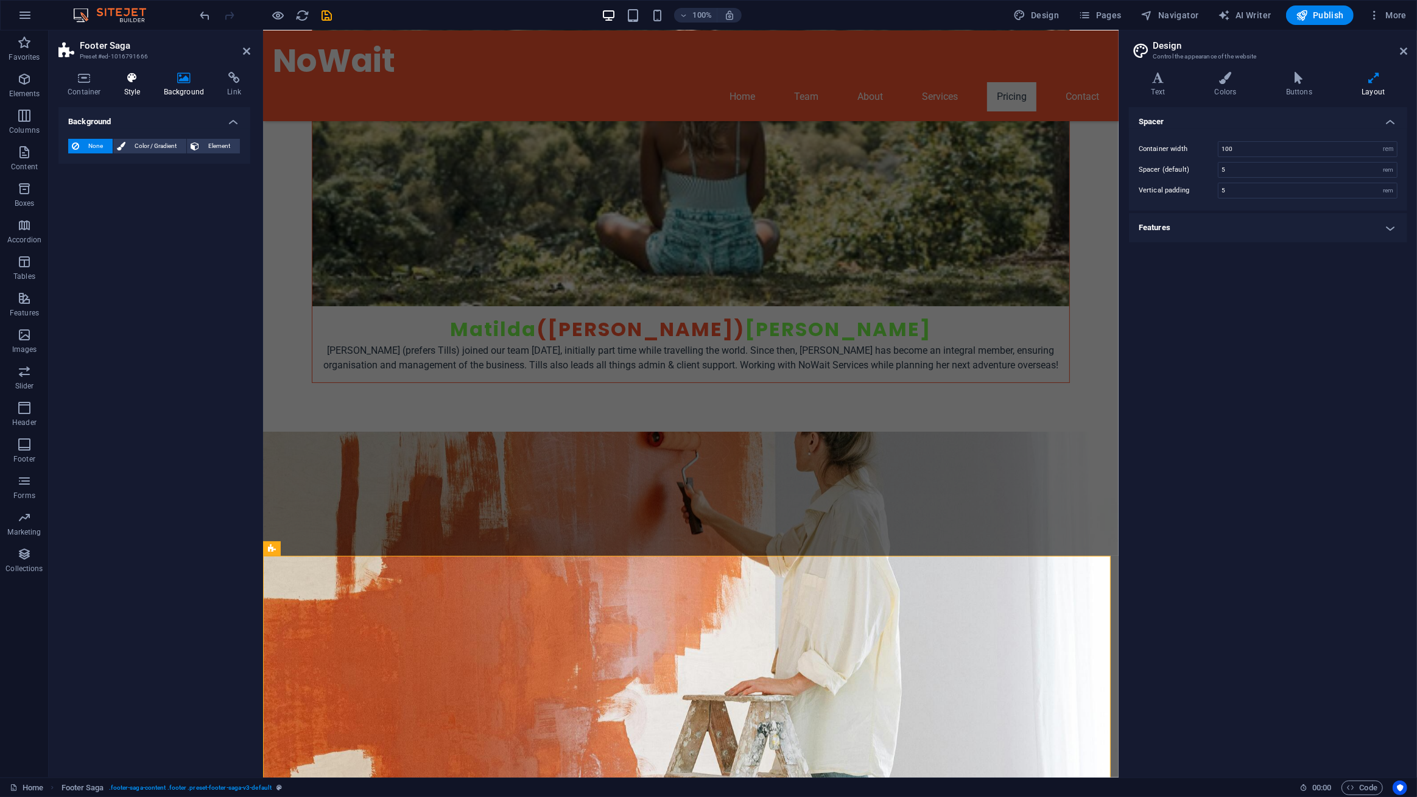
click at [119, 91] on h4 "Style" at bounding box center [135, 85] width 40 height 26
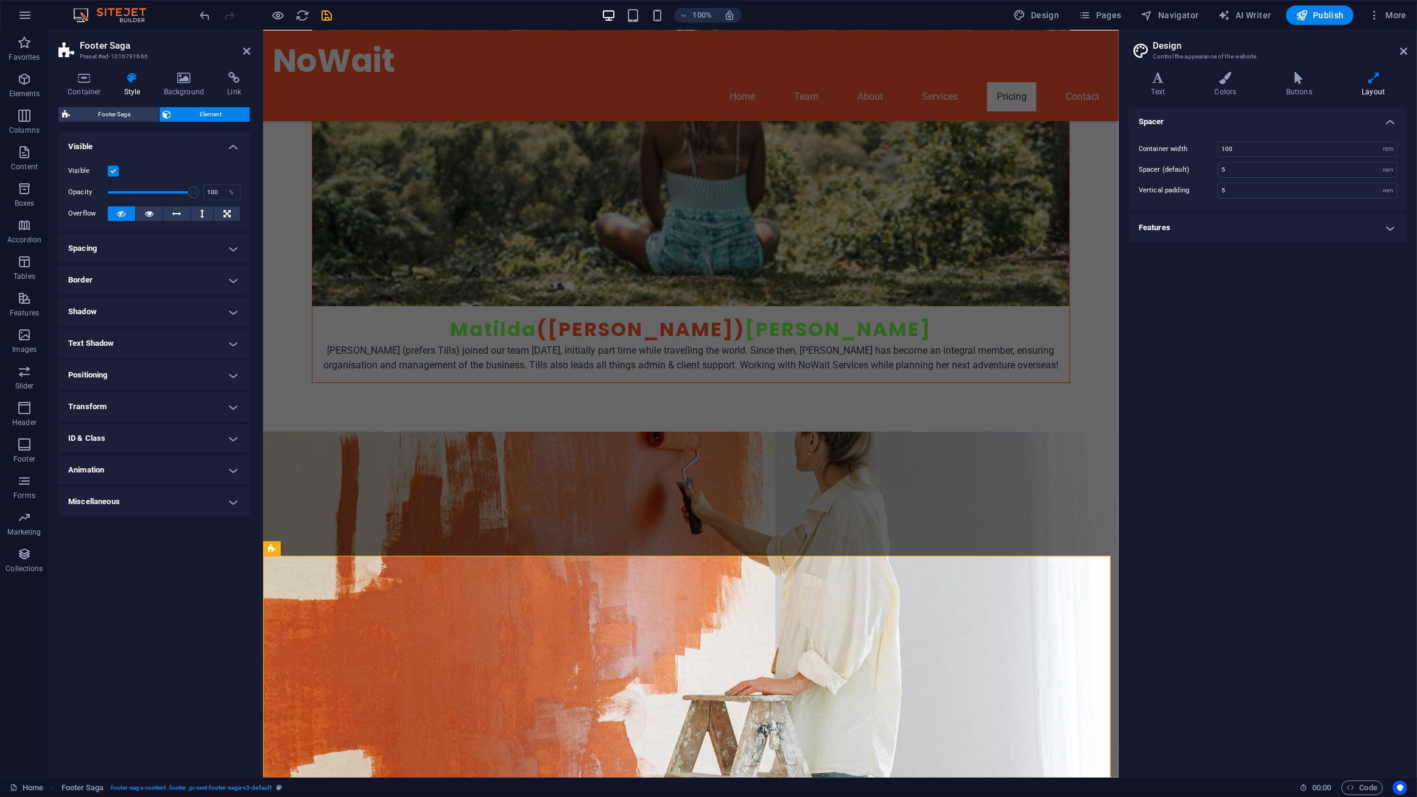
click at [146, 250] on h4 "Spacing" at bounding box center [154, 248] width 192 height 29
click at [150, 322] on h4 "Border" at bounding box center [154, 328] width 192 height 29
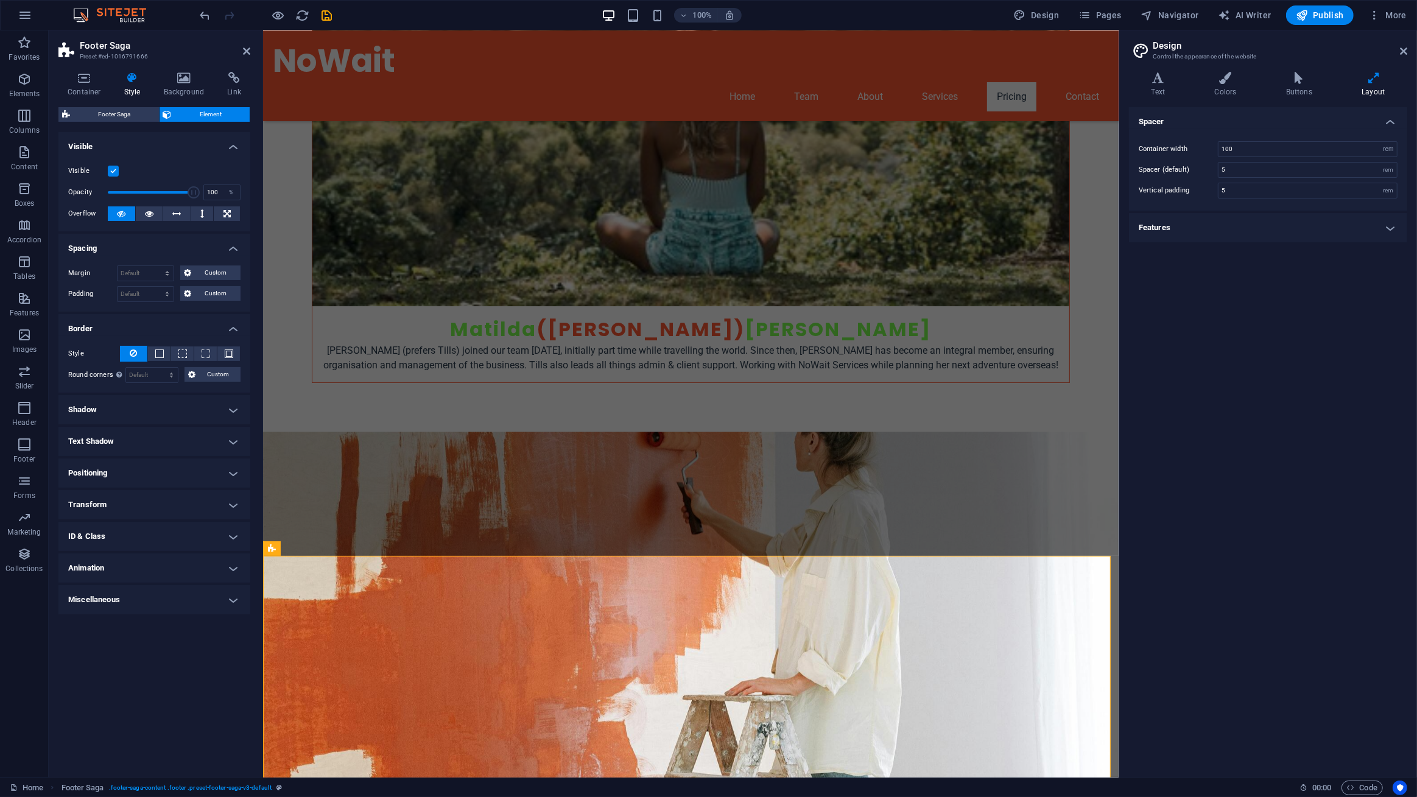
click at [124, 439] on h4 "Text Shadow" at bounding box center [154, 441] width 192 height 29
click at [122, 439] on h4 "Text Shadow" at bounding box center [154, 438] width 192 height 22
click at [127, 464] on h4 "Positioning" at bounding box center [154, 472] width 192 height 29
click at [151, 545] on h4 "Transform" at bounding box center [154, 546] width 192 height 29
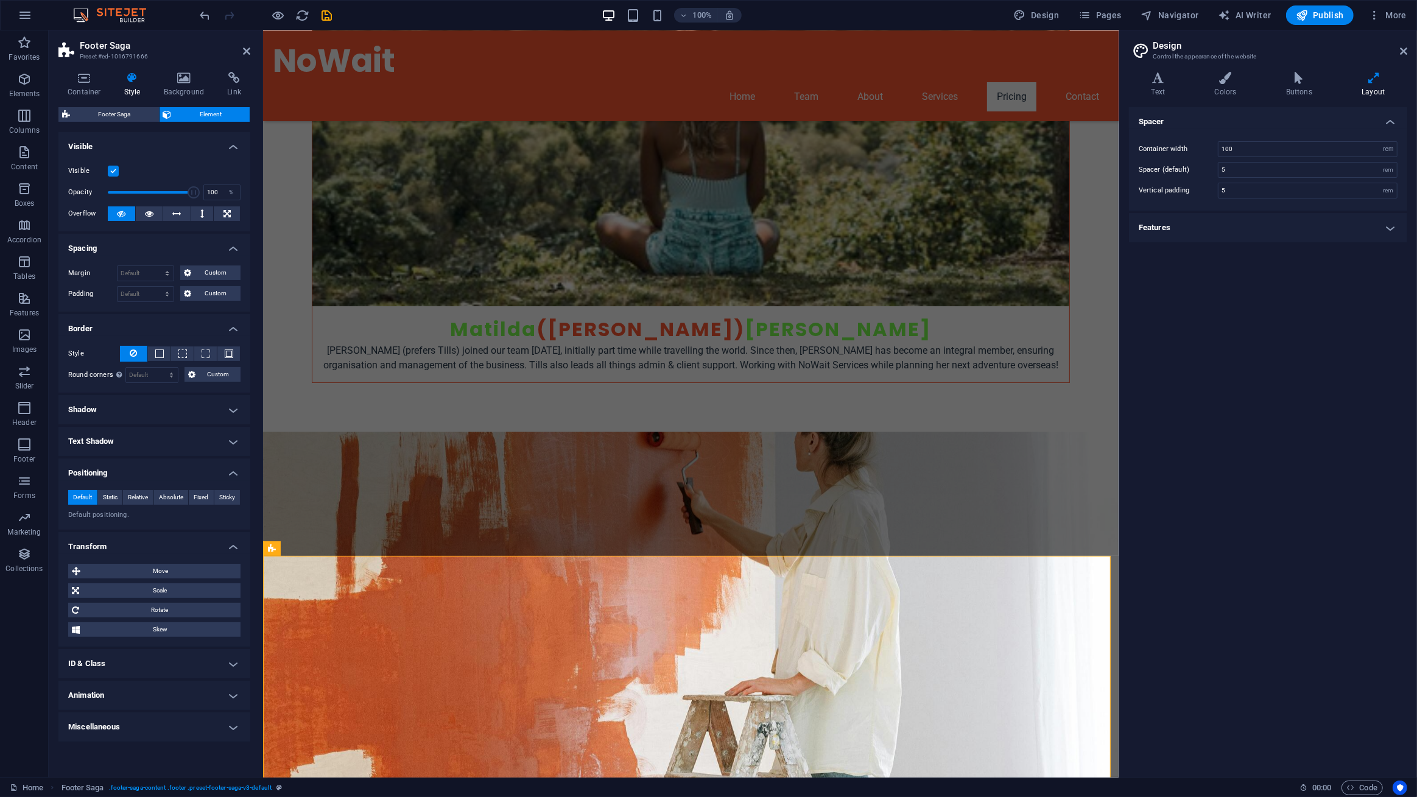
click at [152, 540] on h4 "Transform" at bounding box center [154, 543] width 192 height 22
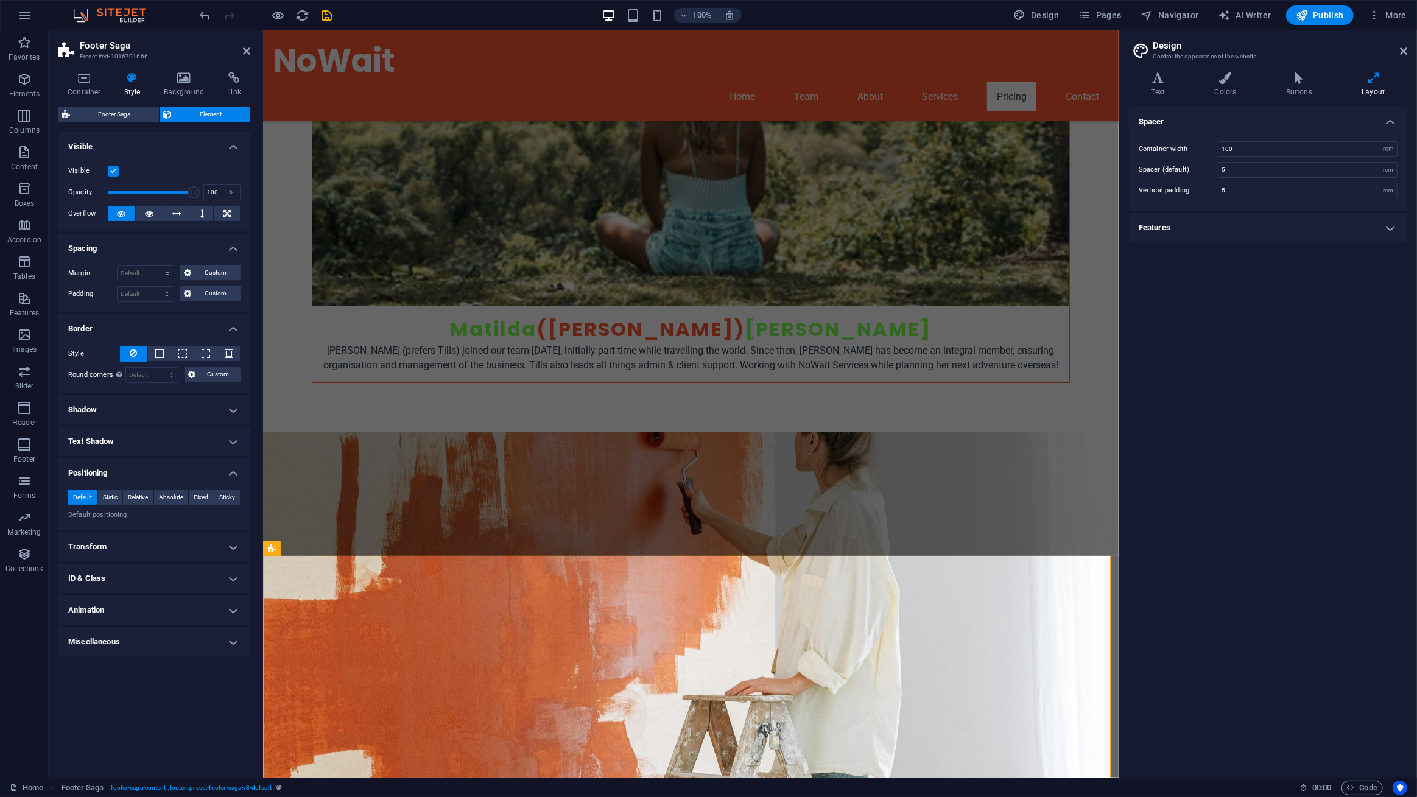
drag, startPoint x: 146, startPoint y: 653, endPoint x: 144, endPoint y: 645, distance: 7.4
click at [144, 651] on h4 "Miscellaneous" at bounding box center [154, 641] width 192 height 29
click at [144, 636] on h4 "Miscellaneous" at bounding box center [154, 638] width 192 height 22
click at [78, 85] on h4 "Container" at bounding box center [86, 85] width 57 height 26
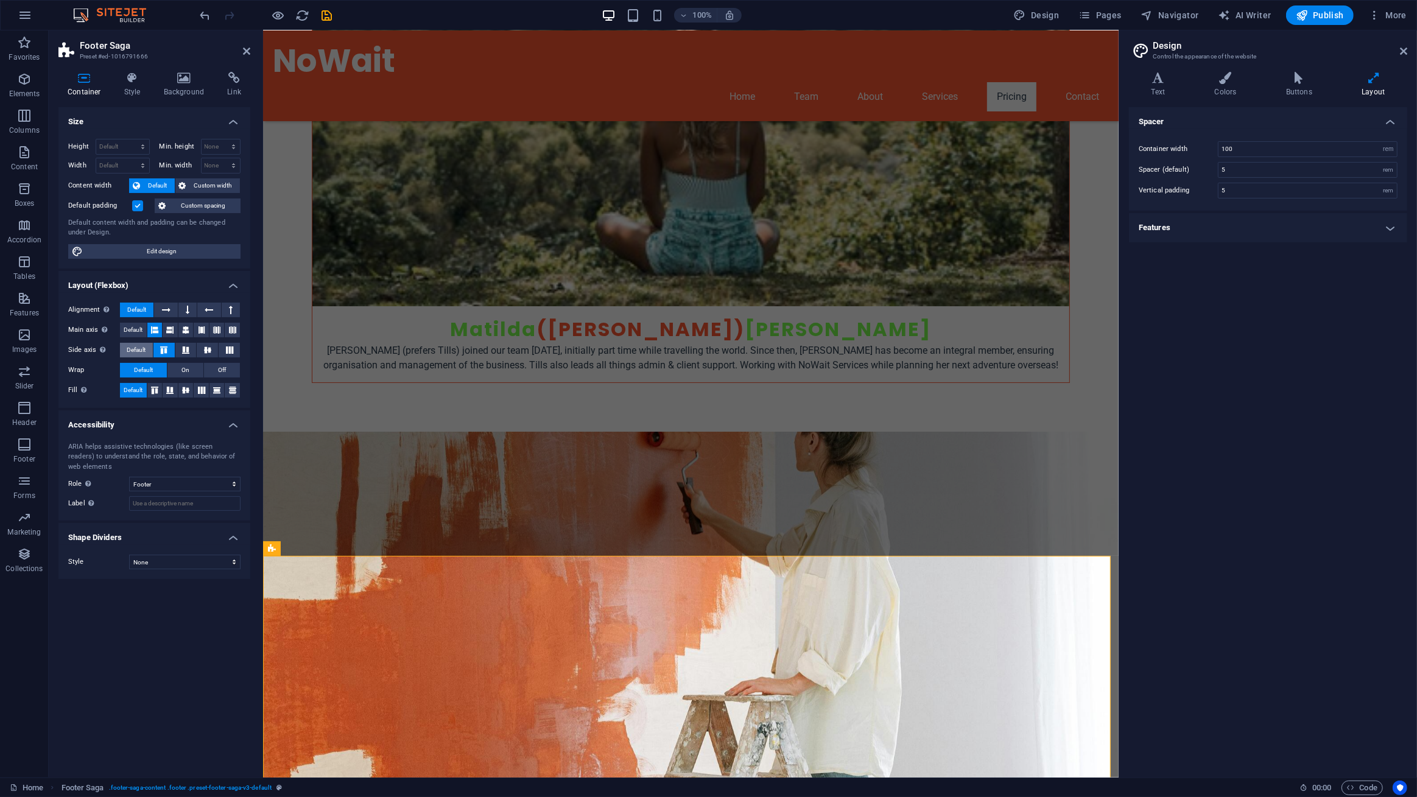
click at [136, 349] on span "Default" at bounding box center [136, 350] width 19 height 15
click at [134, 325] on span "Default" at bounding box center [133, 330] width 19 height 15
click at [169, 253] on span "Edit design" at bounding box center [161, 251] width 150 height 15
click at [1217, 219] on h4 "Features" at bounding box center [1268, 227] width 278 height 29
click at [1179, 87] on h4 "Text" at bounding box center [1160, 85] width 63 height 26
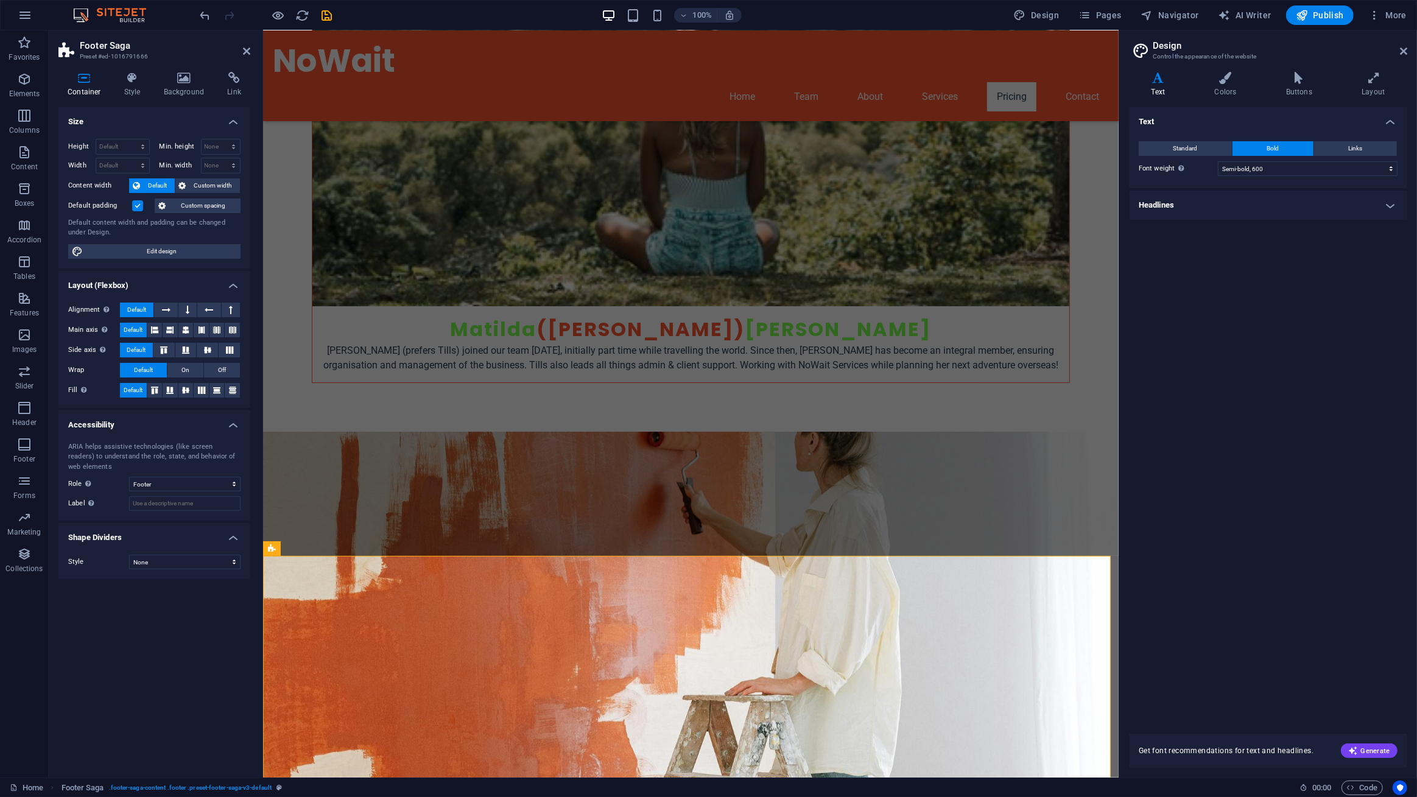
click at [1193, 210] on h4 "Headlines" at bounding box center [1268, 205] width 278 height 29
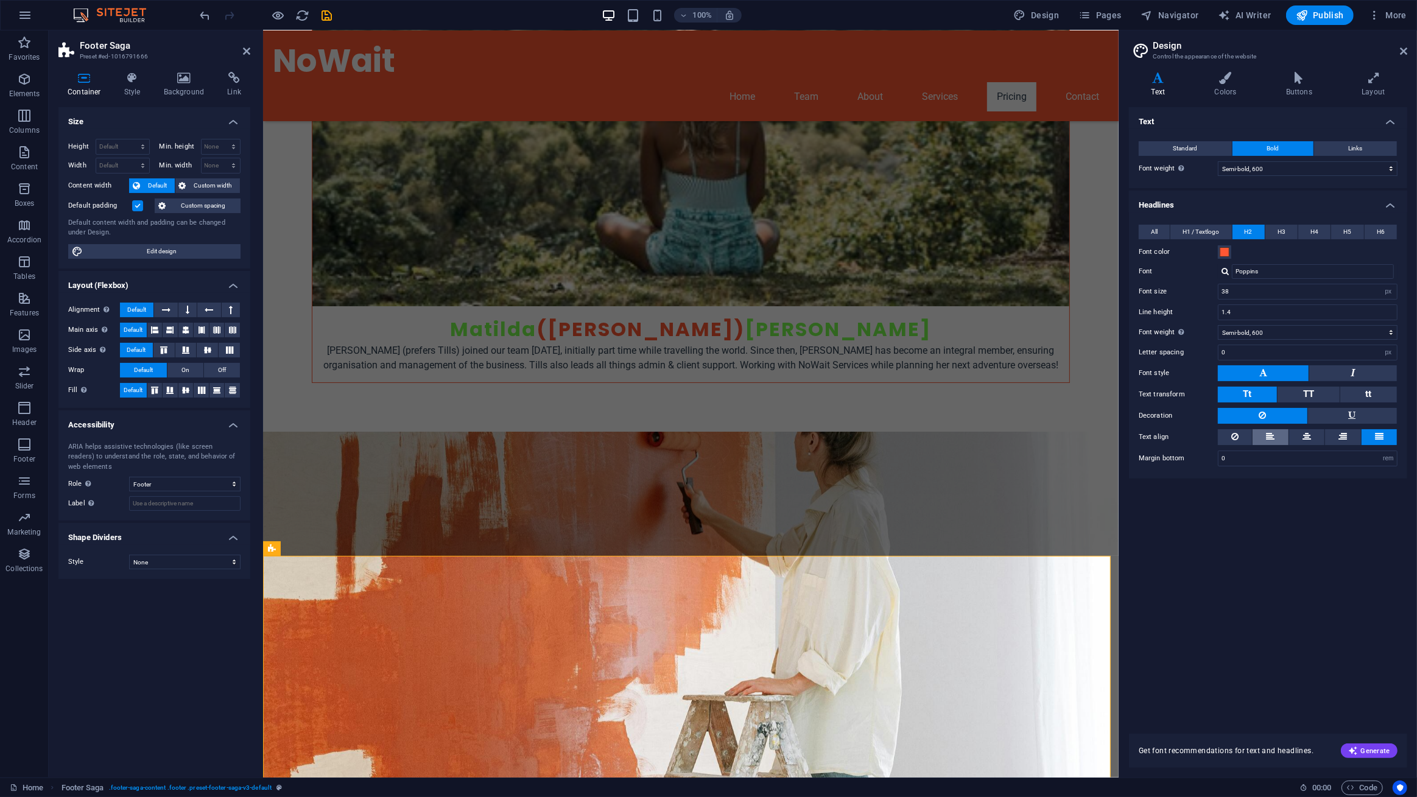
click at [1271, 435] on icon at bounding box center [1270, 436] width 9 height 15
click at [1293, 510] on div "Text Standard Bold Links Font color Font Roboto Font size 16 rem px Line height…" at bounding box center [1268, 413] width 278 height 612
click at [1366, 753] on span "Generate" at bounding box center [1369, 751] width 42 height 10
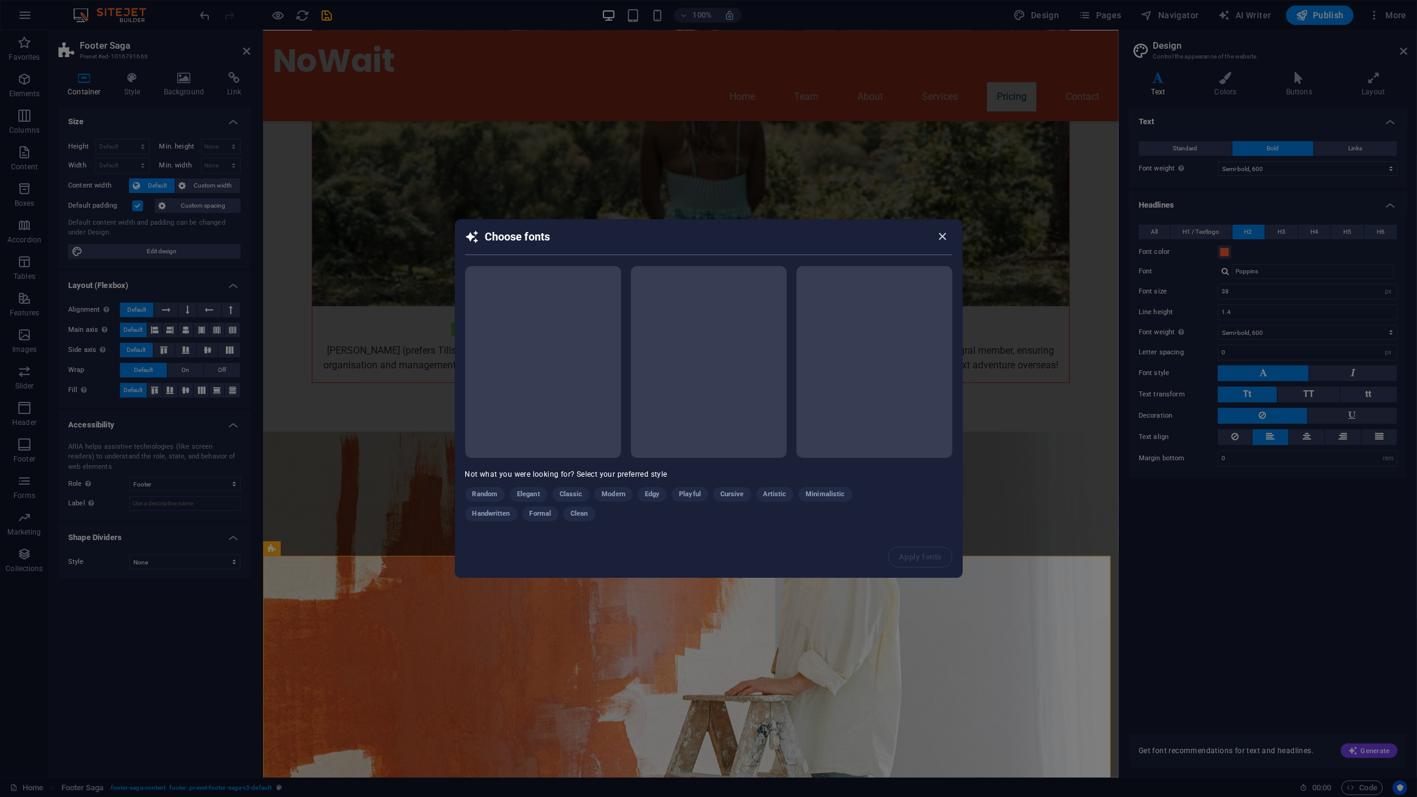
click at [940, 236] on icon "button" at bounding box center [942, 237] width 14 height 14
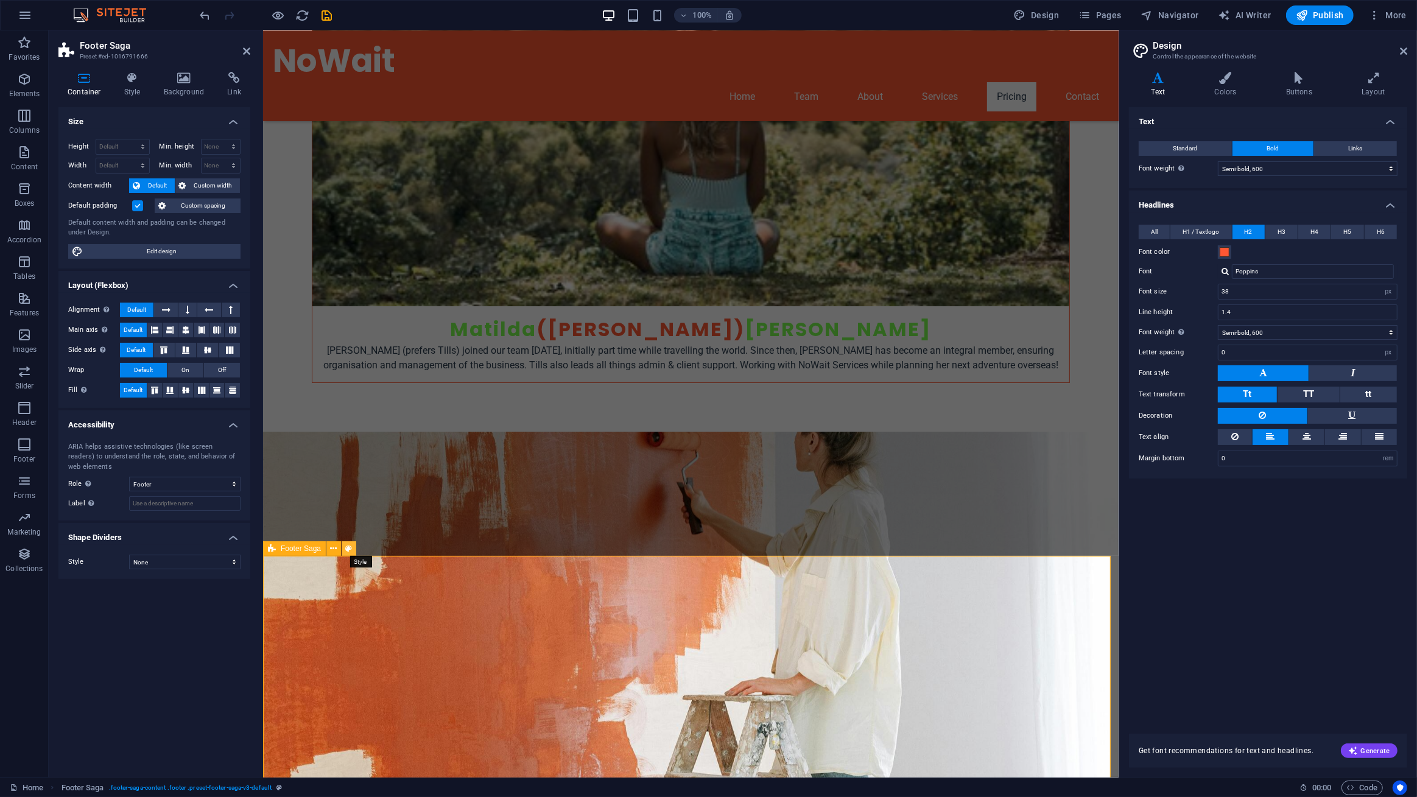
click at [353, 546] on button at bounding box center [349, 548] width 15 height 15
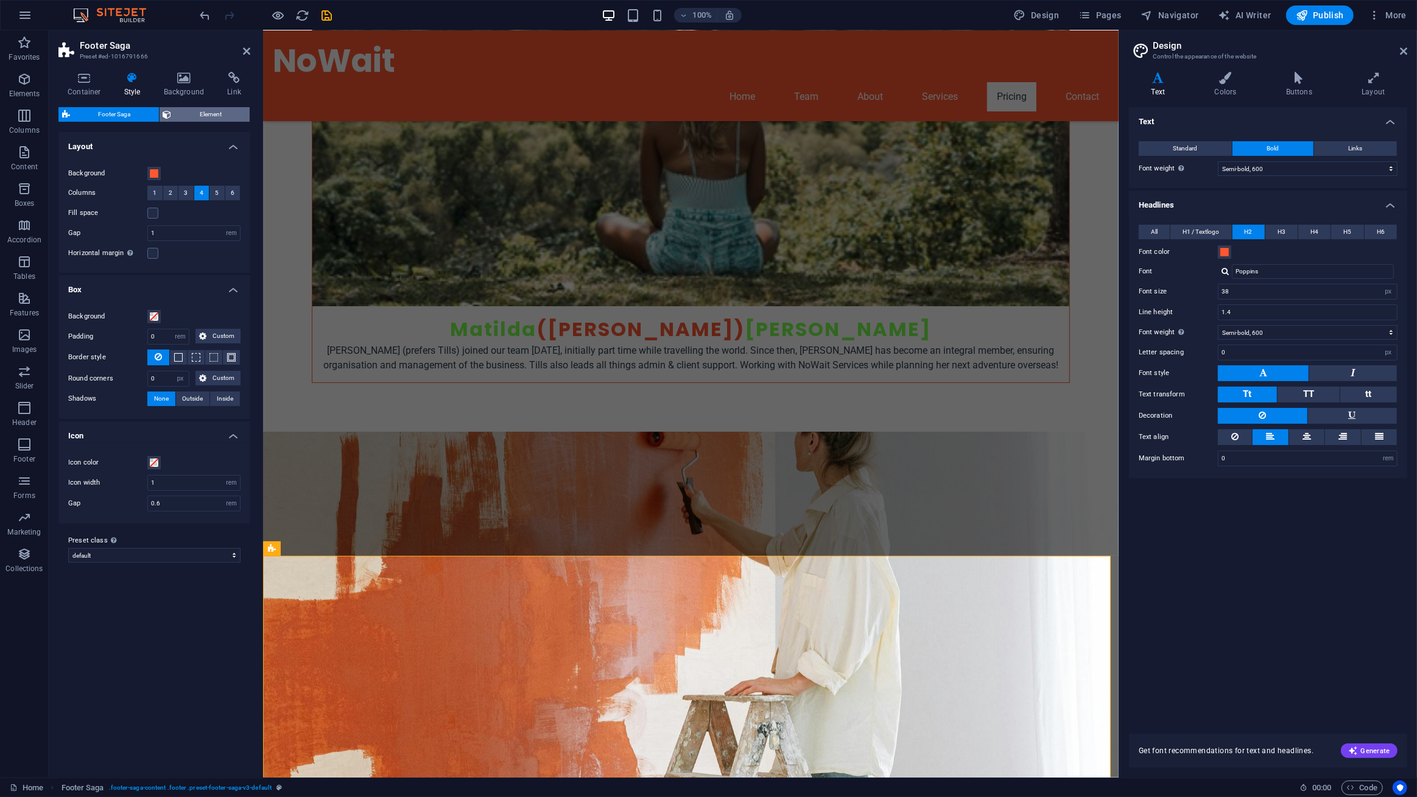
click at [227, 112] on span "Element" at bounding box center [210, 114] width 71 height 15
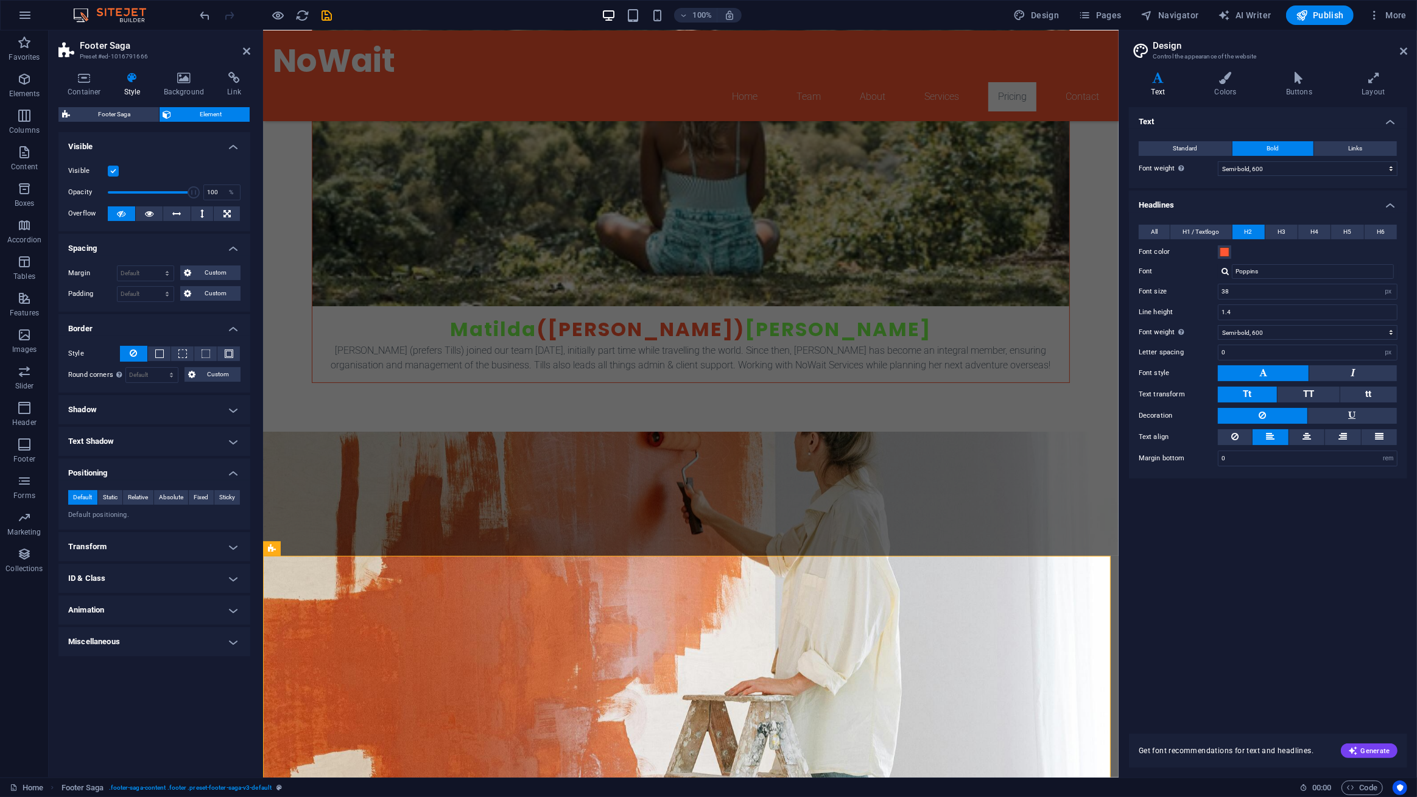
scroll to position [5158, 0]
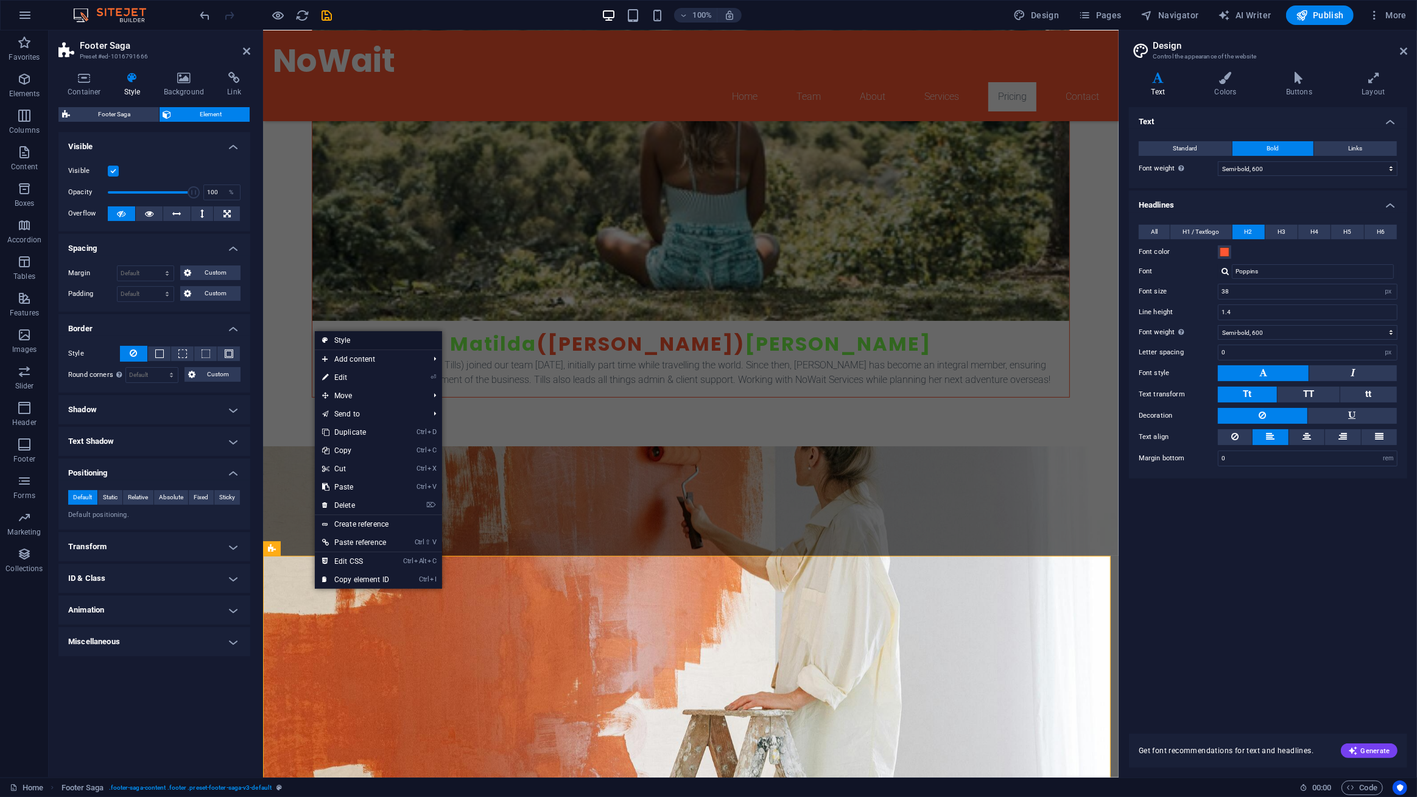
click at [384, 340] on link "Style" at bounding box center [378, 340] width 127 height 18
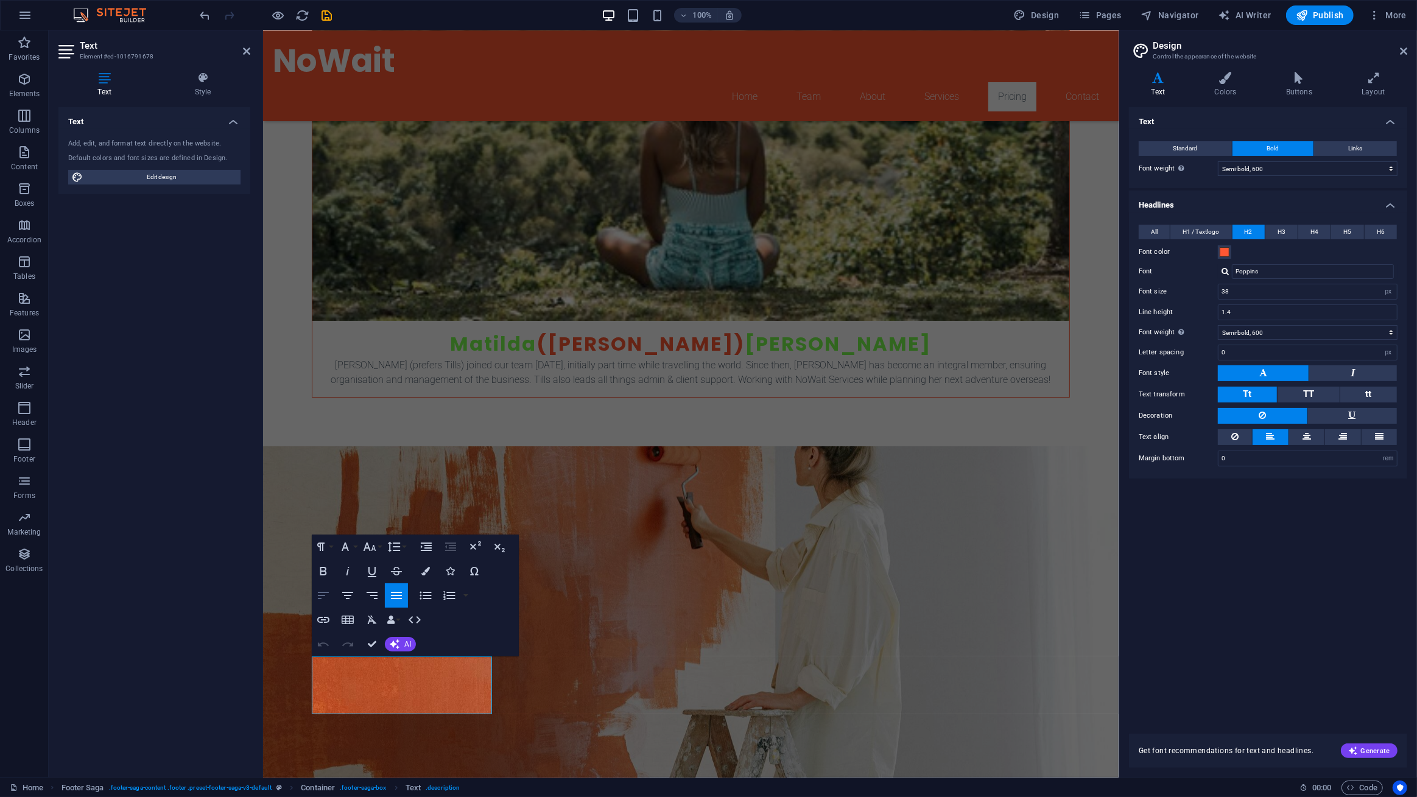
click at [322, 590] on icon "button" at bounding box center [323, 595] width 15 height 15
click at [256, 645] on div "Text Style Text Add, edit, and format text directly on the website. Default col…" at bounding box center [154, 419] width 211 height 715
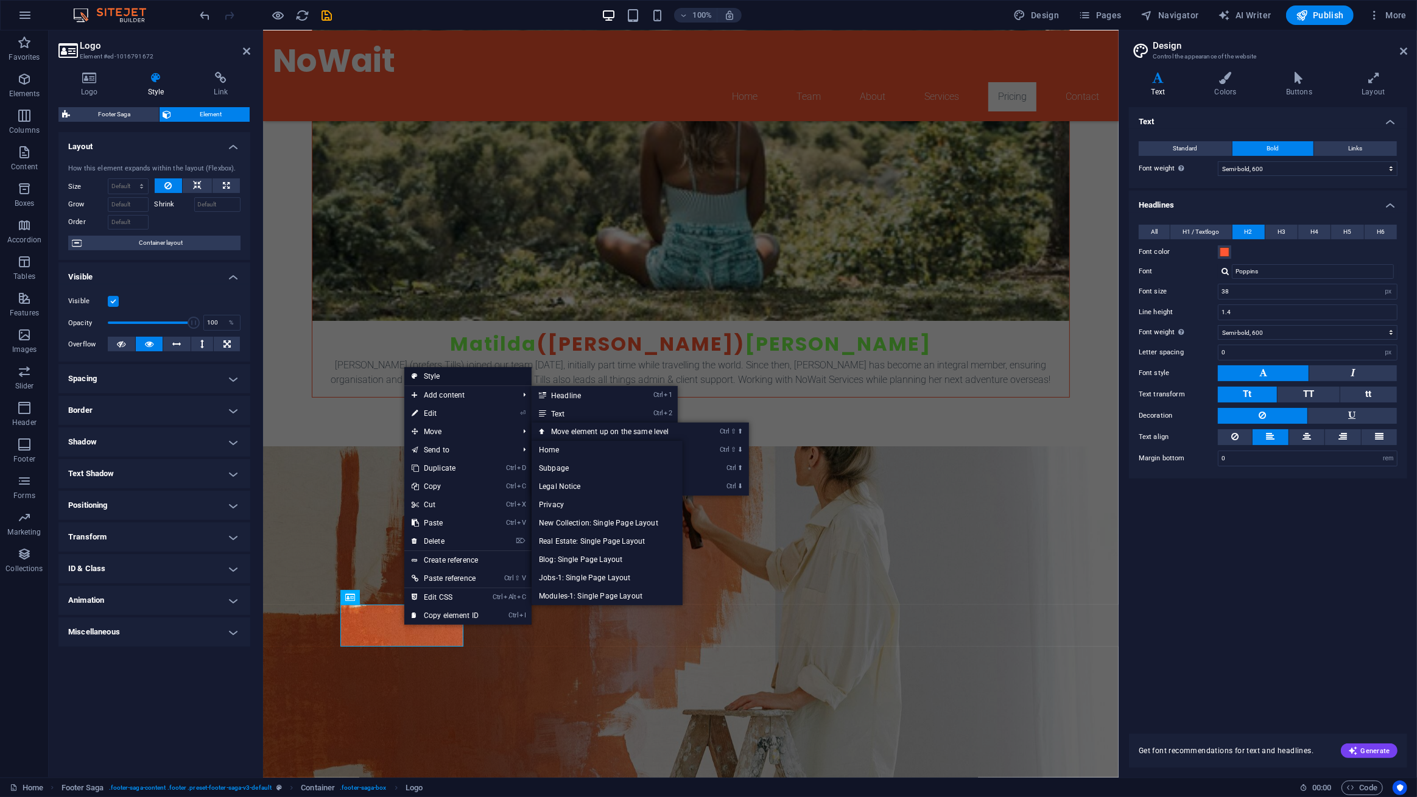
click at [434, 376] on link "Style" at bounding box center [467, 376] width 127 height 18
select select "rem"
select select "px"
select select "rem"
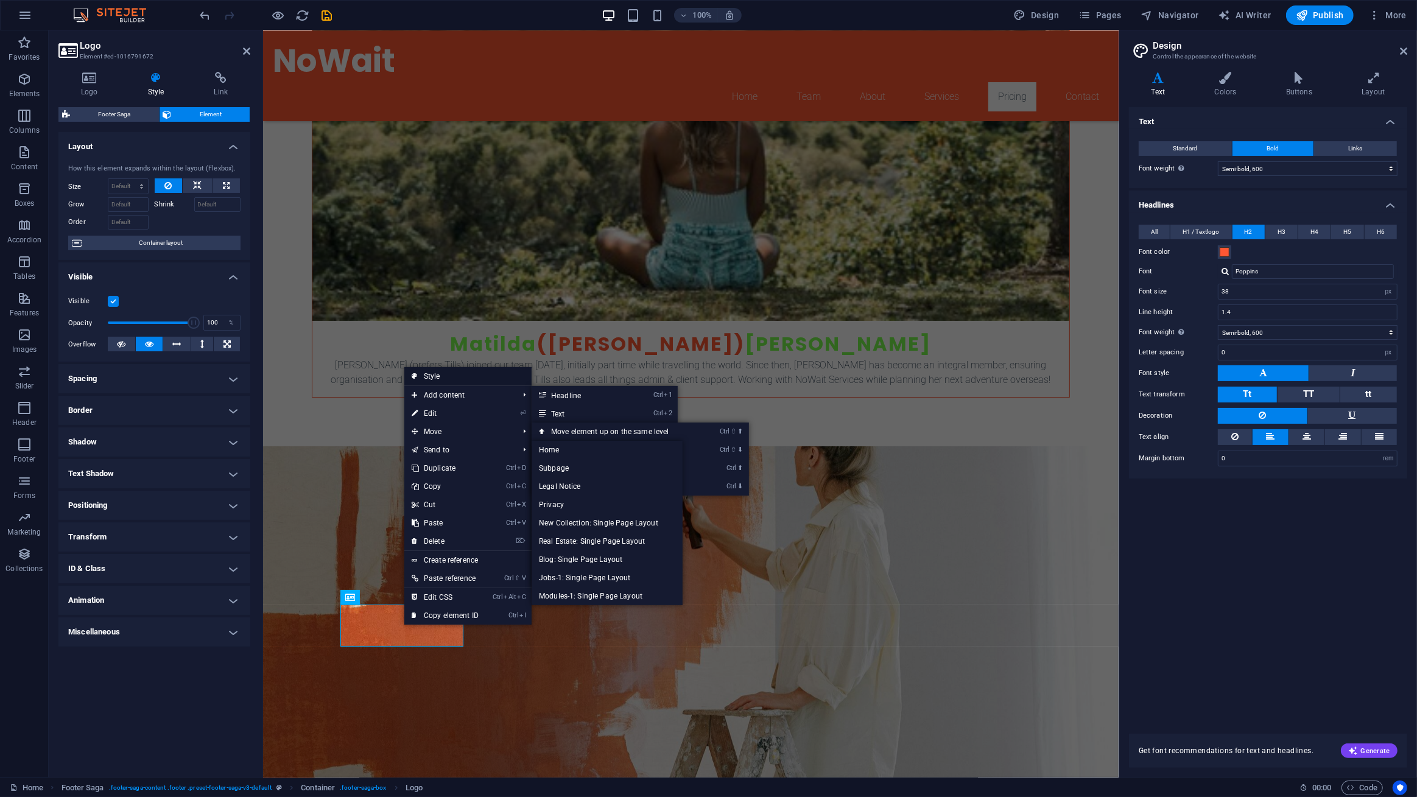
select select "rem"
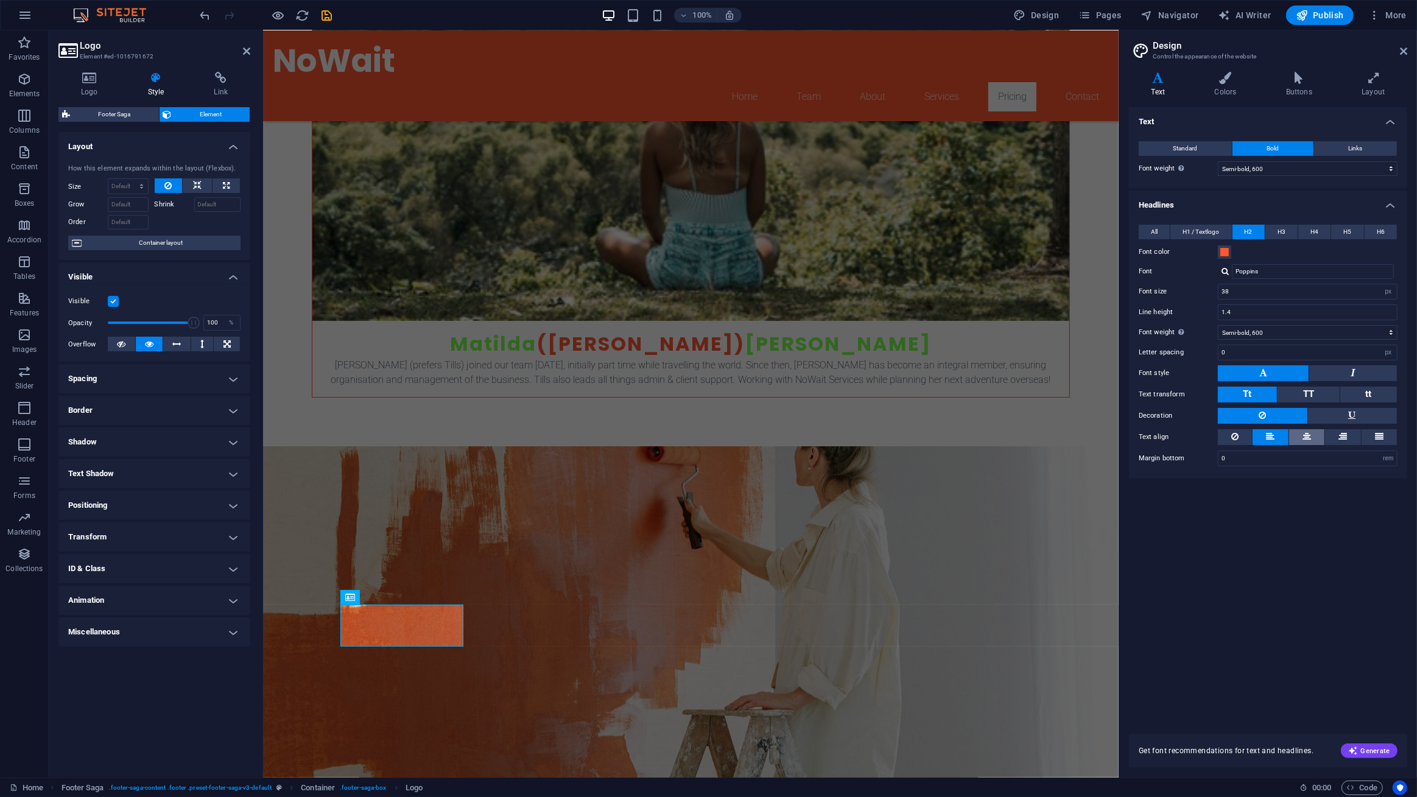
click at [1301, 440] on button at bounding box center [1306, 437] width 35 height 16
click at [1364, 432] on button at bounding box center [1378, 437] width 35 height 16
click at [1274, 432] on icon at bounding box center [1270, 436] width 9 height 15
click at [1272, 540] on div "Text Standard Bold Links Font color Font Roboto Font size 16 rem px Line height…" at bounding box center [1268, 413] width 278 height 612
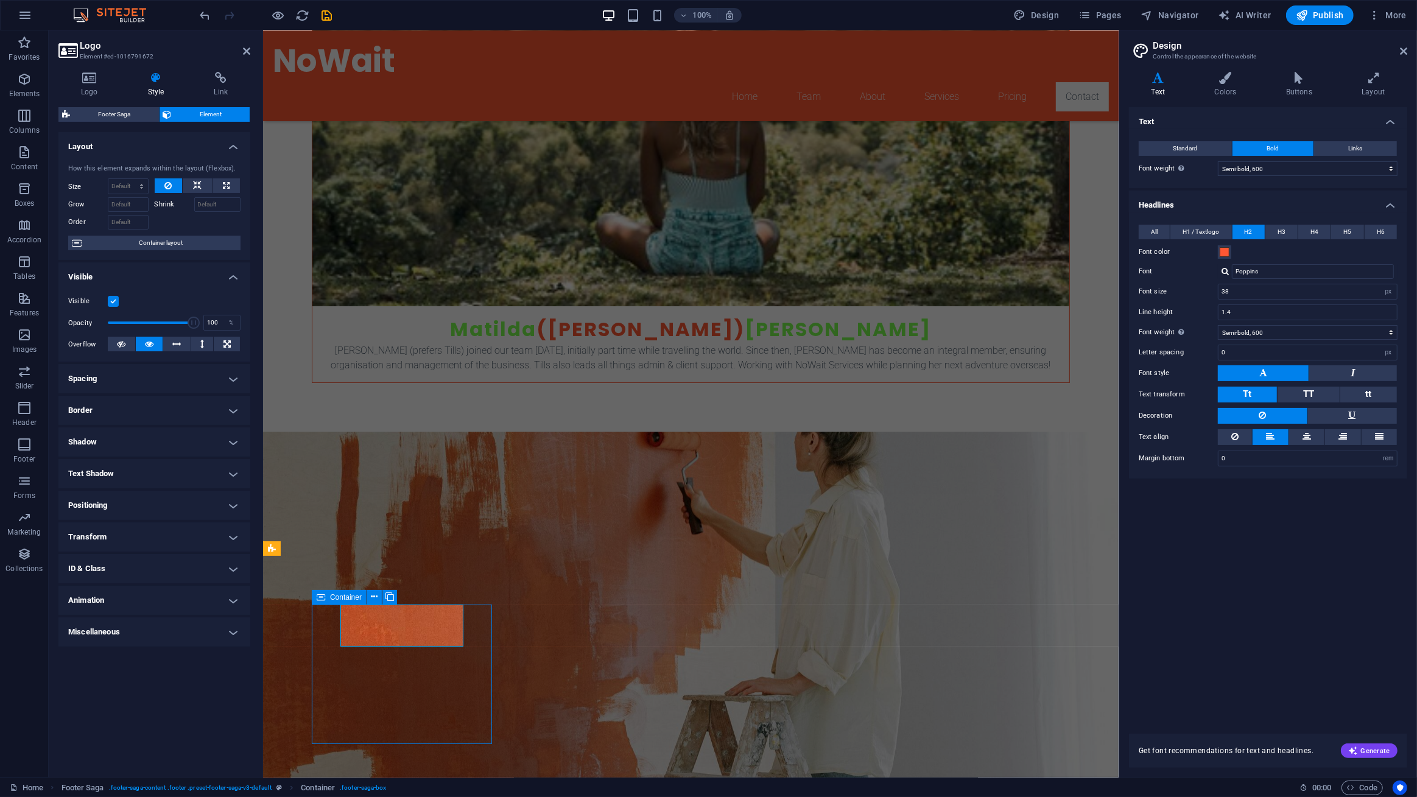
scroll to position [5620, 0]
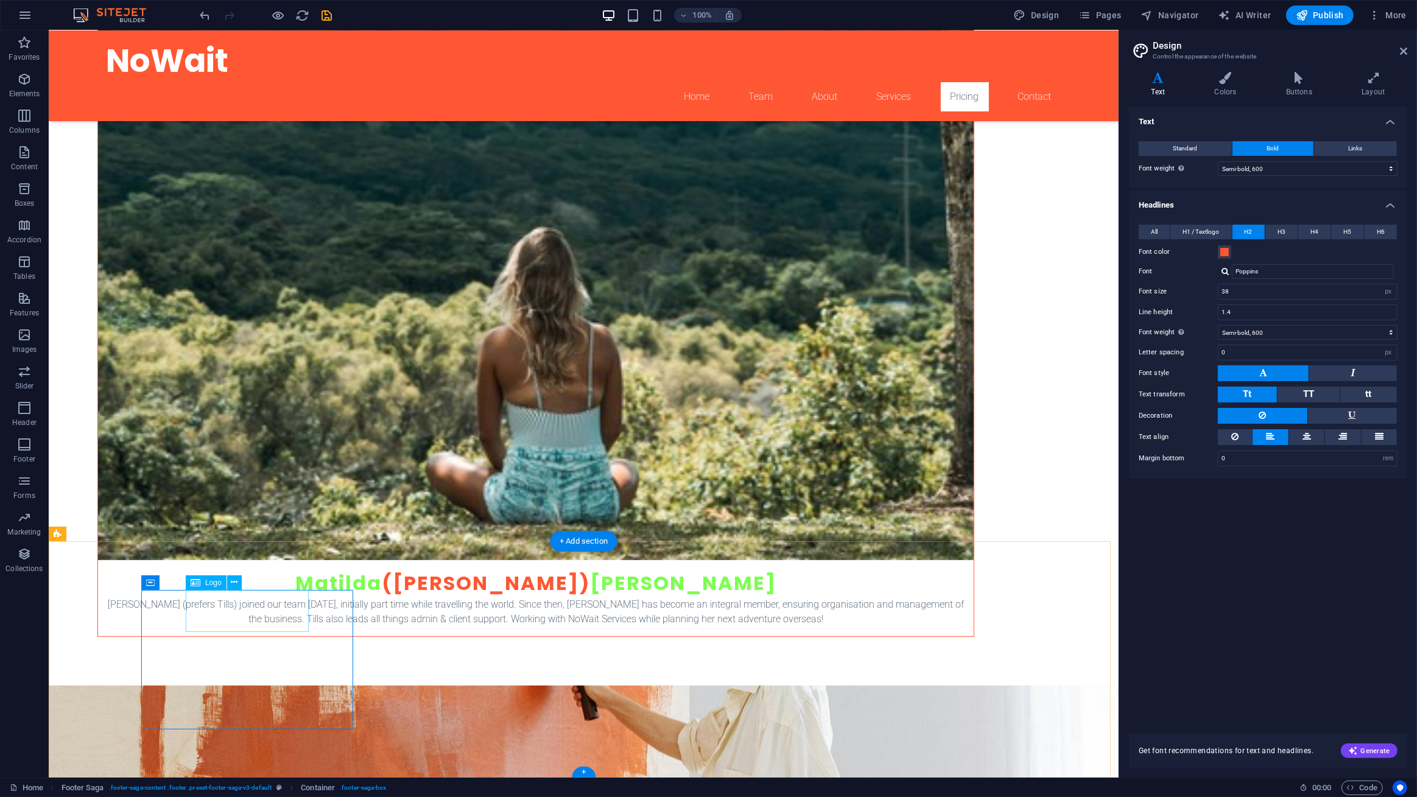
scroll to position [5158, 0]
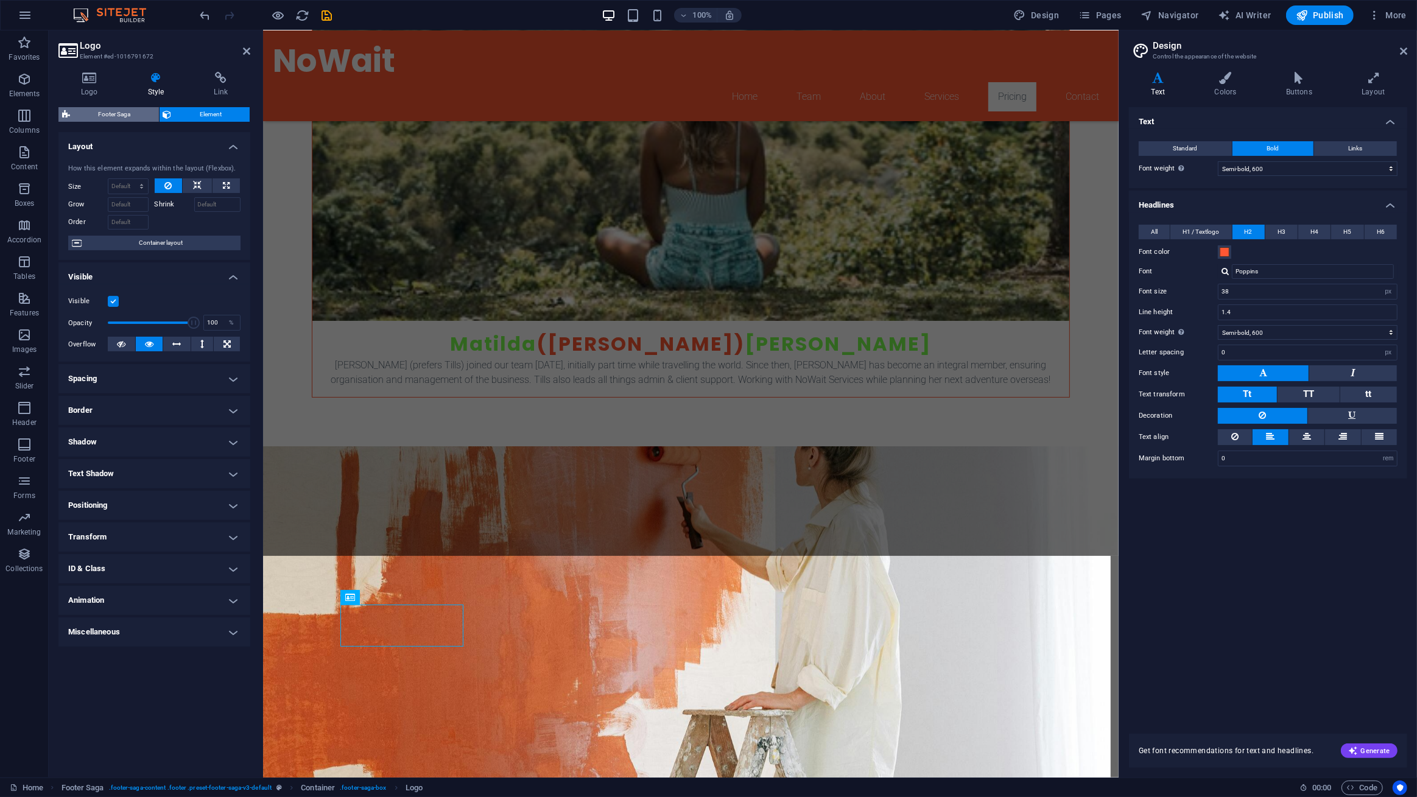
click at [138, 114] on span "Footer Saga" at bounding box center [115, 114] width 82 height 15
select select "rem"
select select "px"
select select "rem"
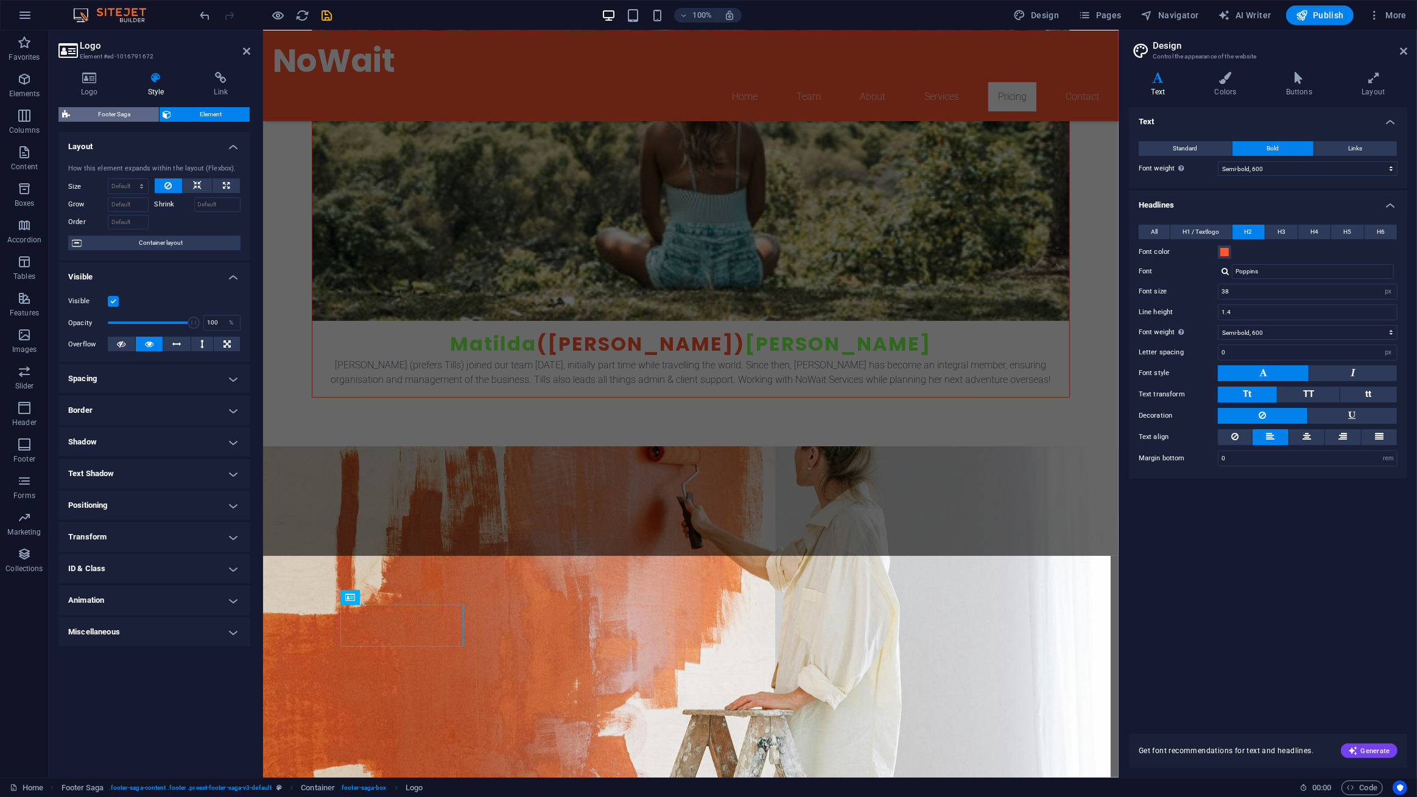
select select "rem"
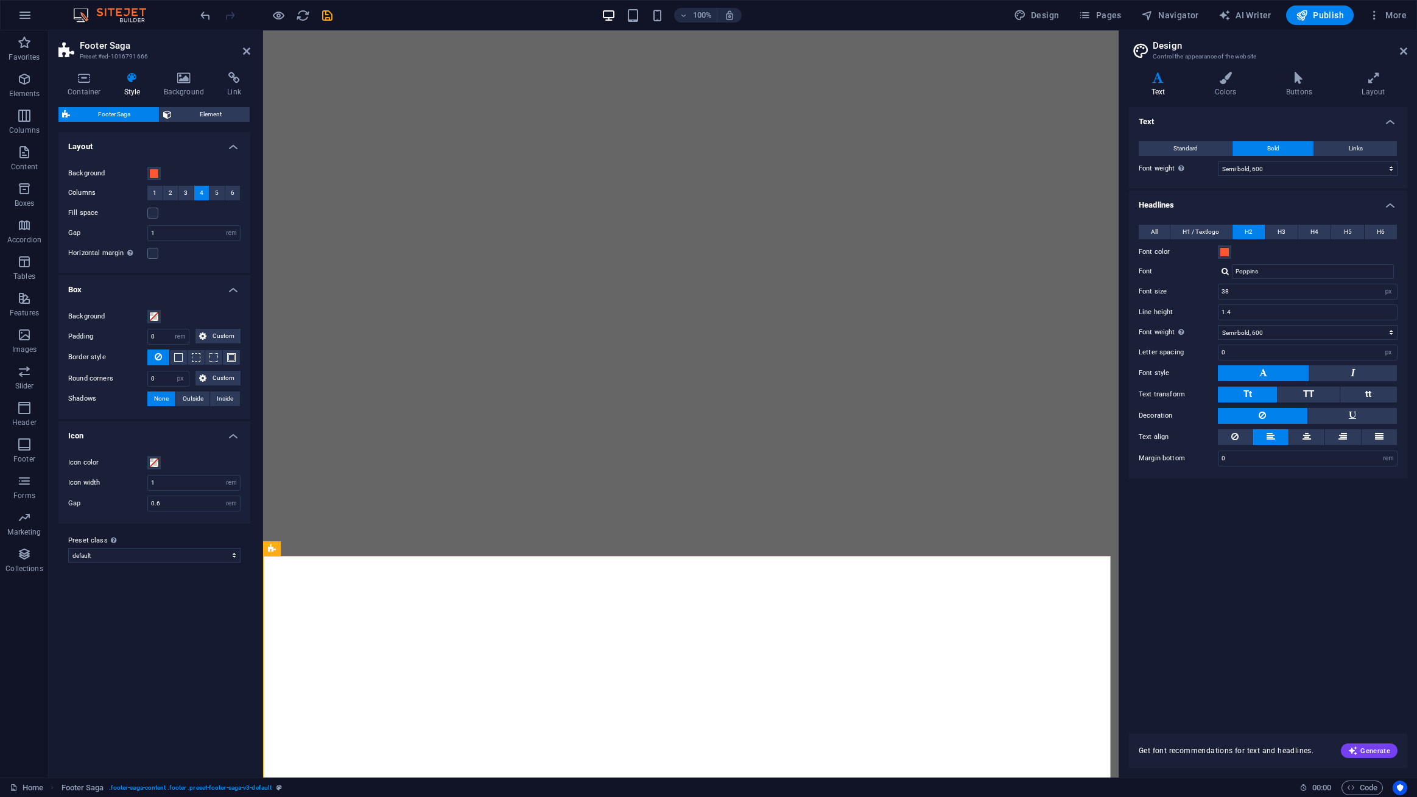
select select "rem"
select select "px"
select select "rem"
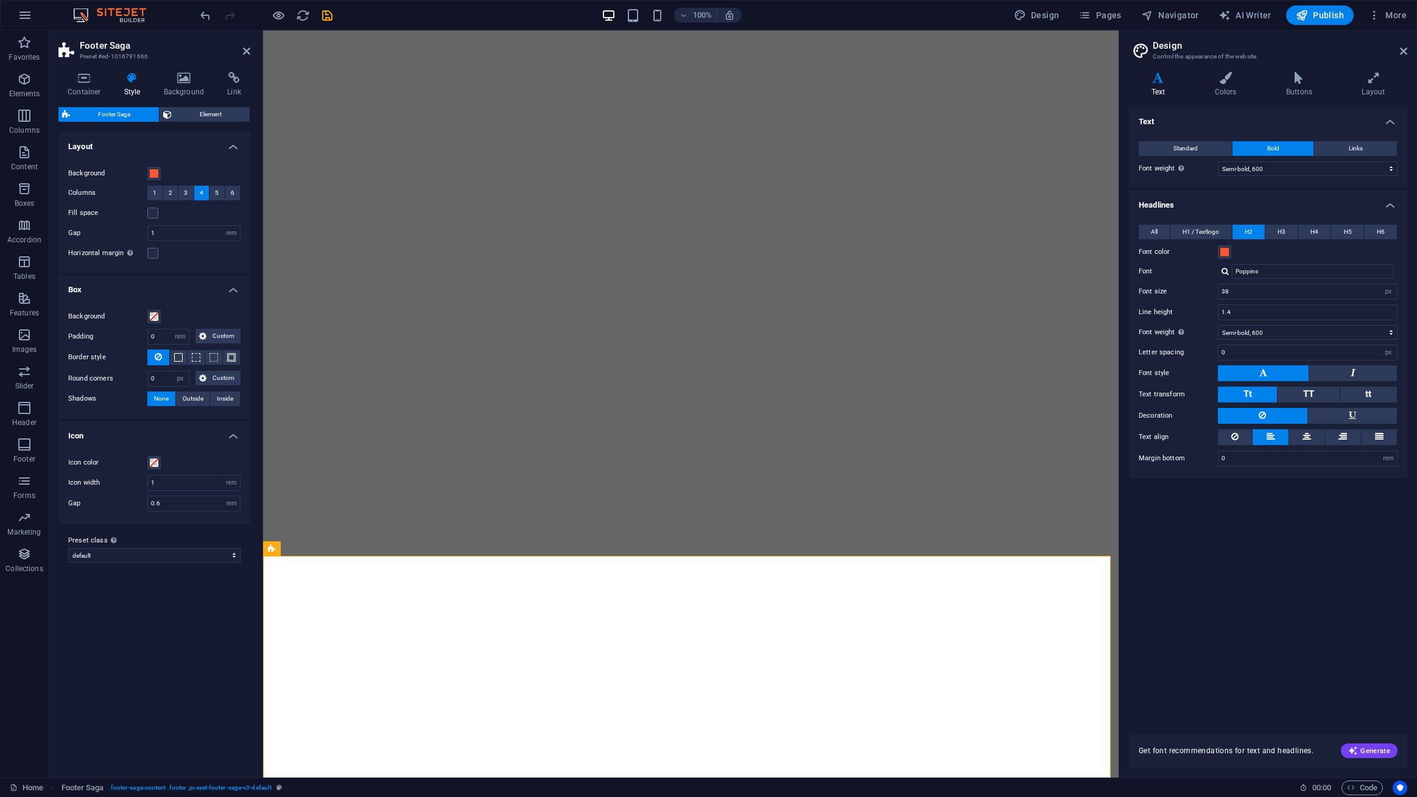
select select "600"
select select "px"
select select "600"
select select "px"
select select "rem"
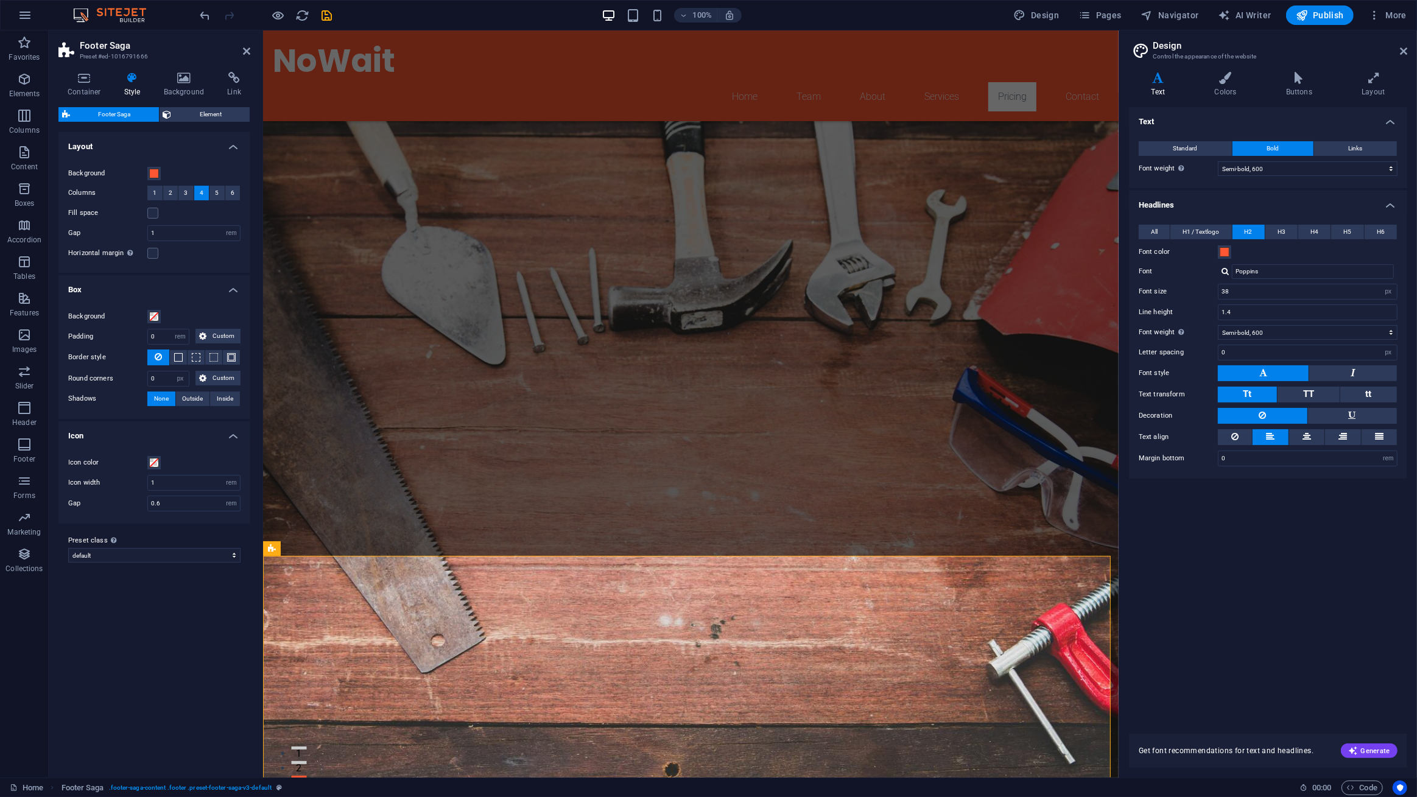
scroll to position [5158, 0]
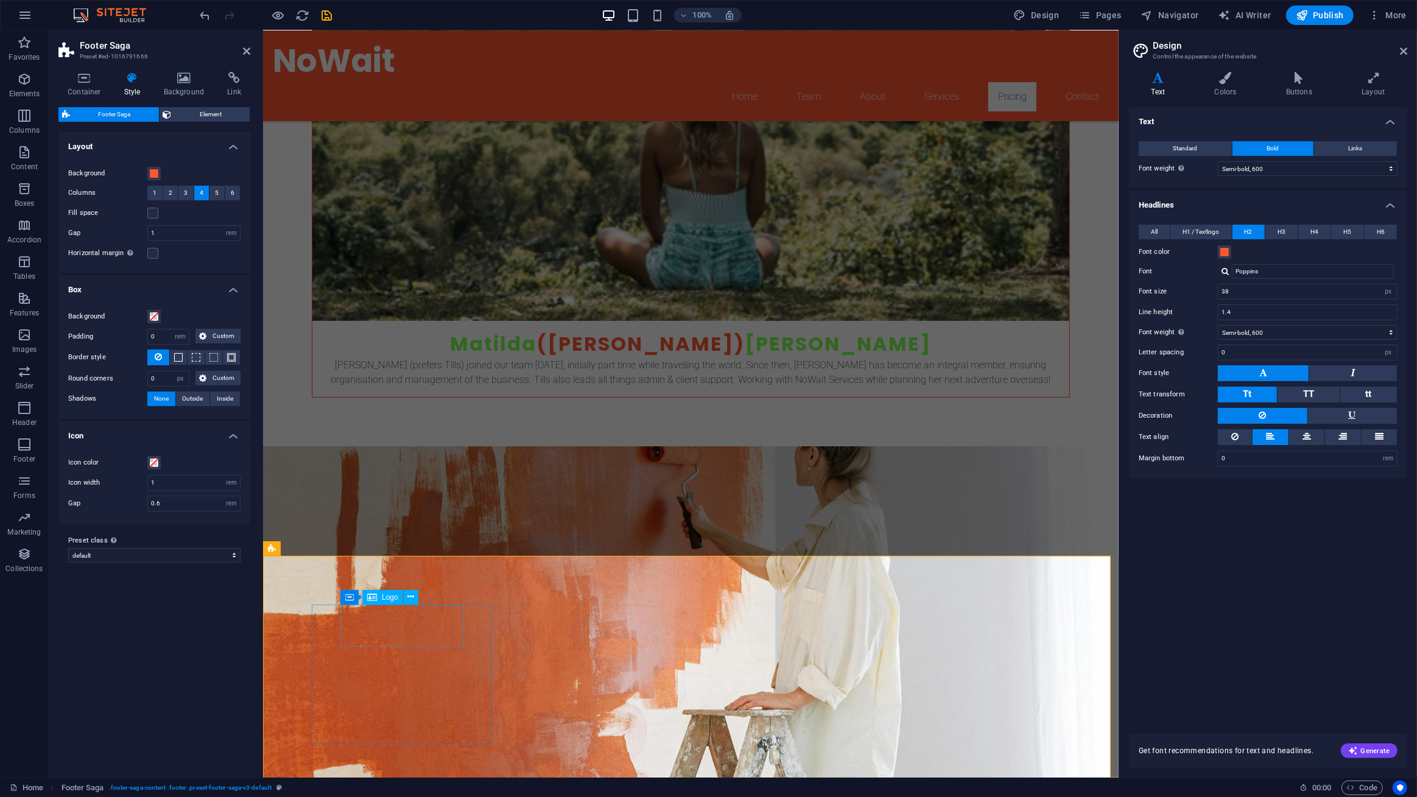
click at [410, 595] on icon at bounding box center [410, 597] width 7 height 13
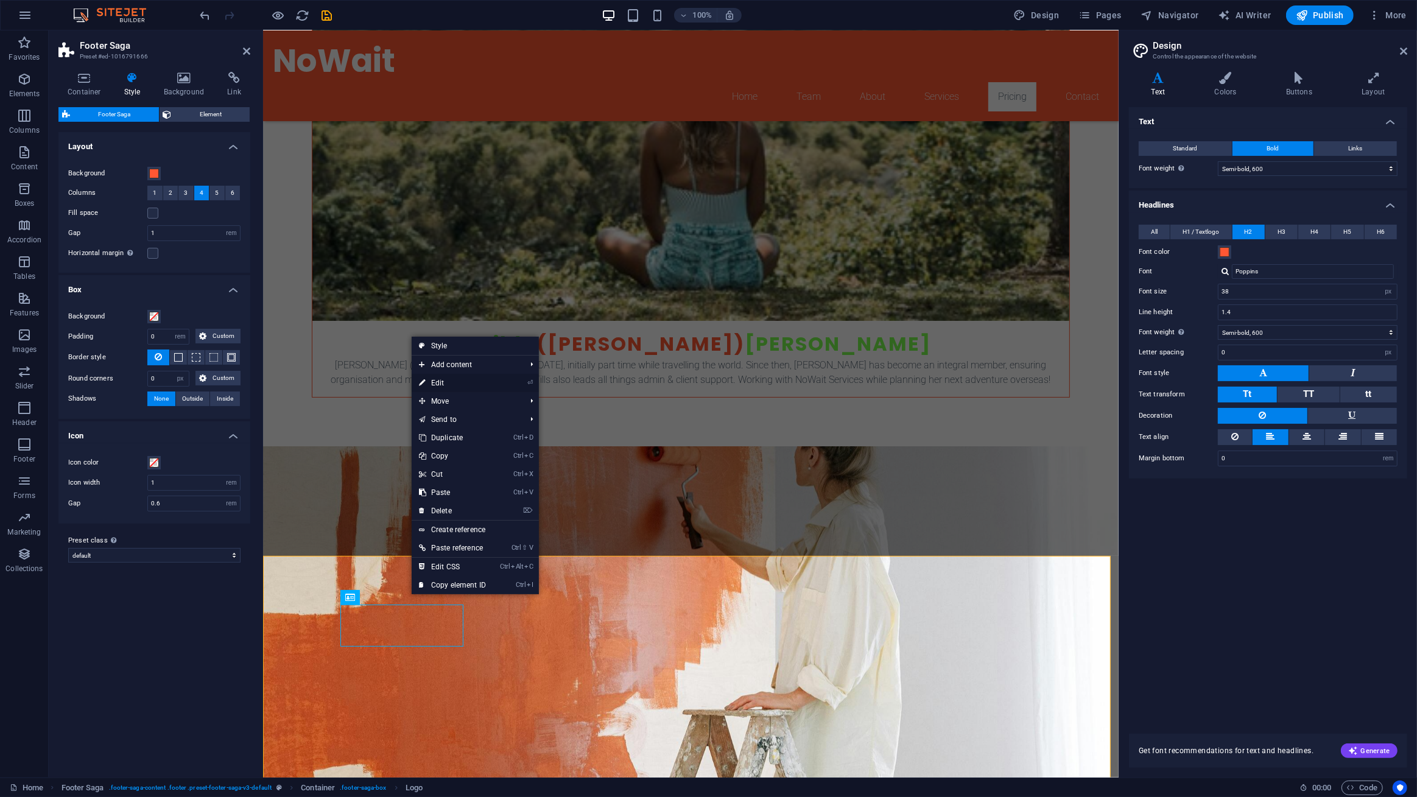
click at [477, 381] on link "⏎ Edit" at bounding box center [453, 383] width 82 height 18
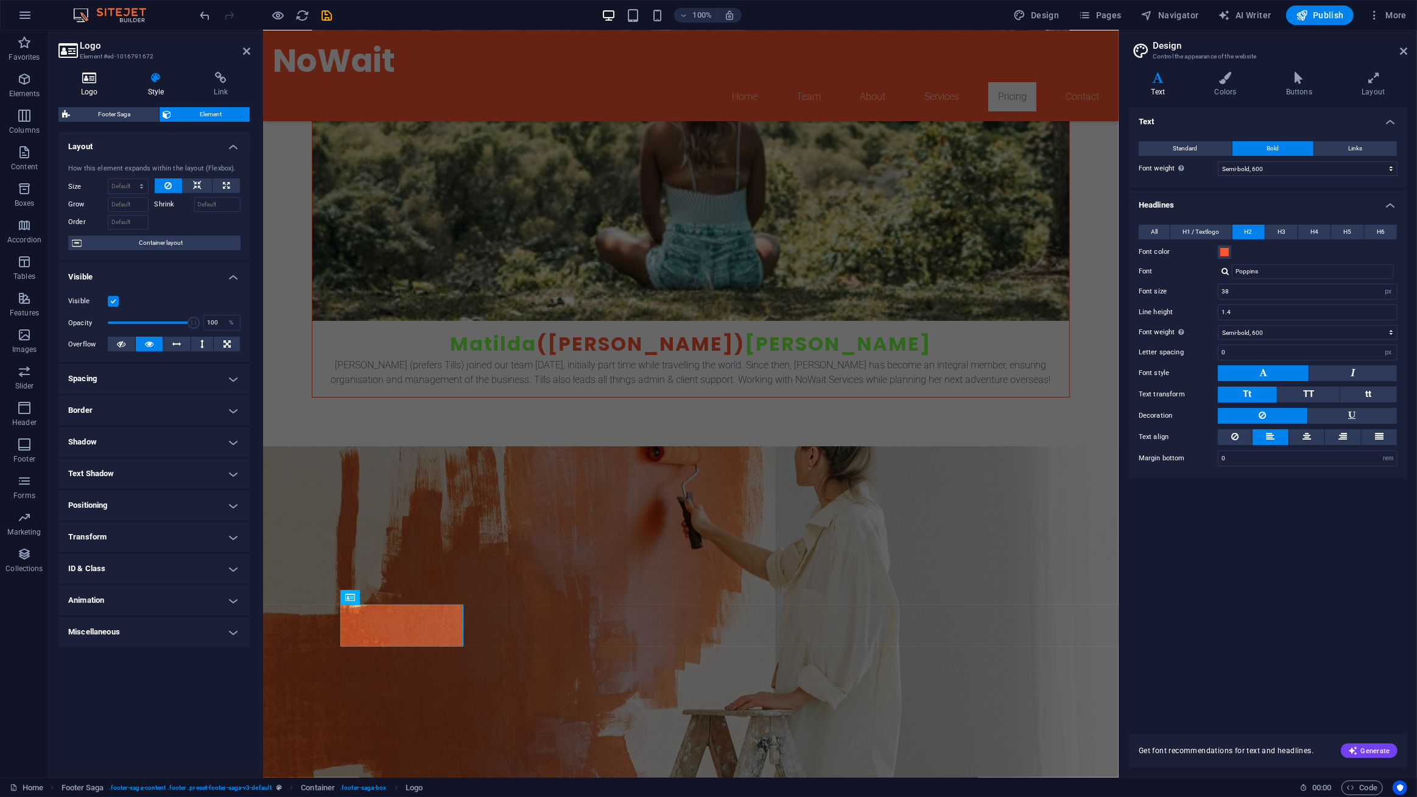
click at [91, 85] on h4 "Logo" at bounding box center [91, 85] width 67 height 26
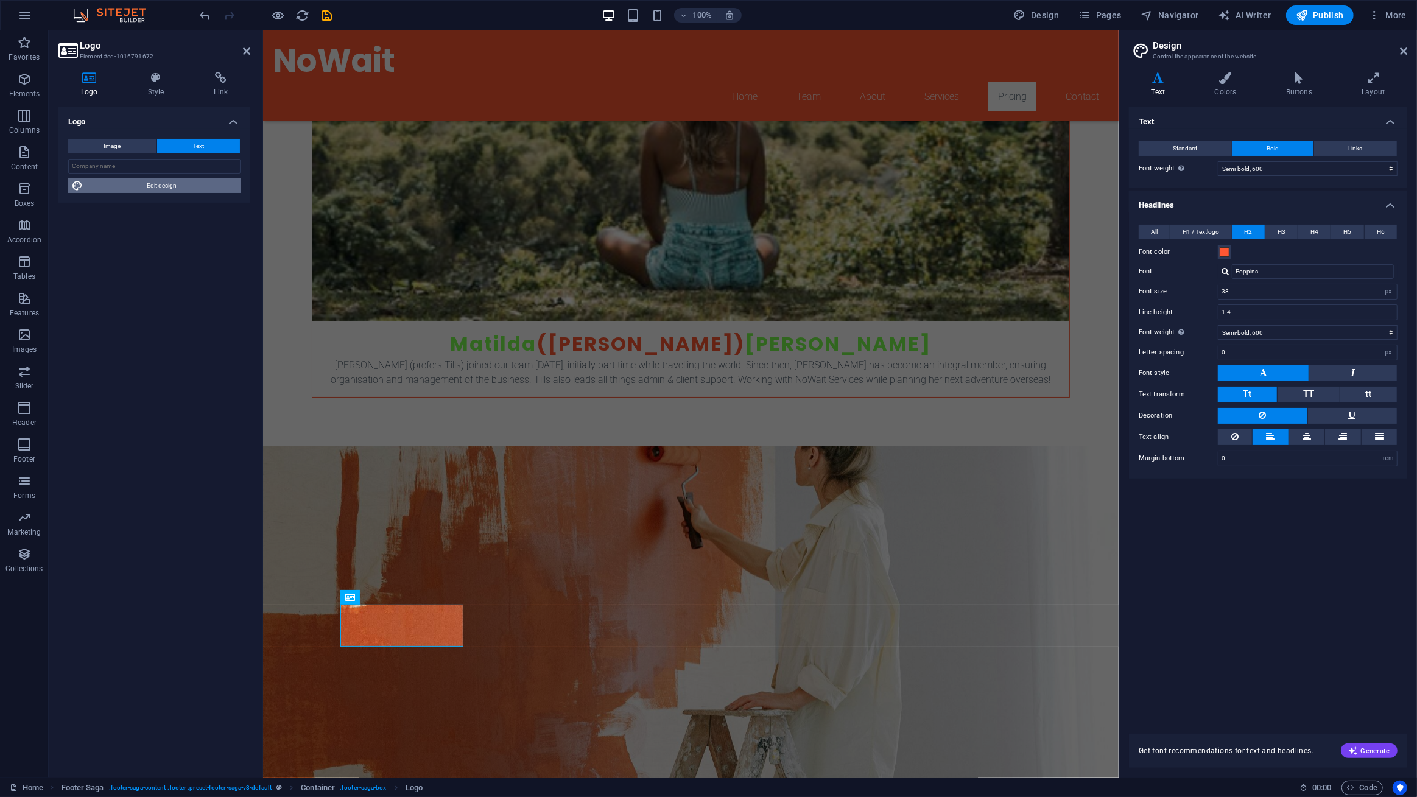
click at [176, 184] on span "Edit design" at bounding box center [161, 185] width 150 height 15
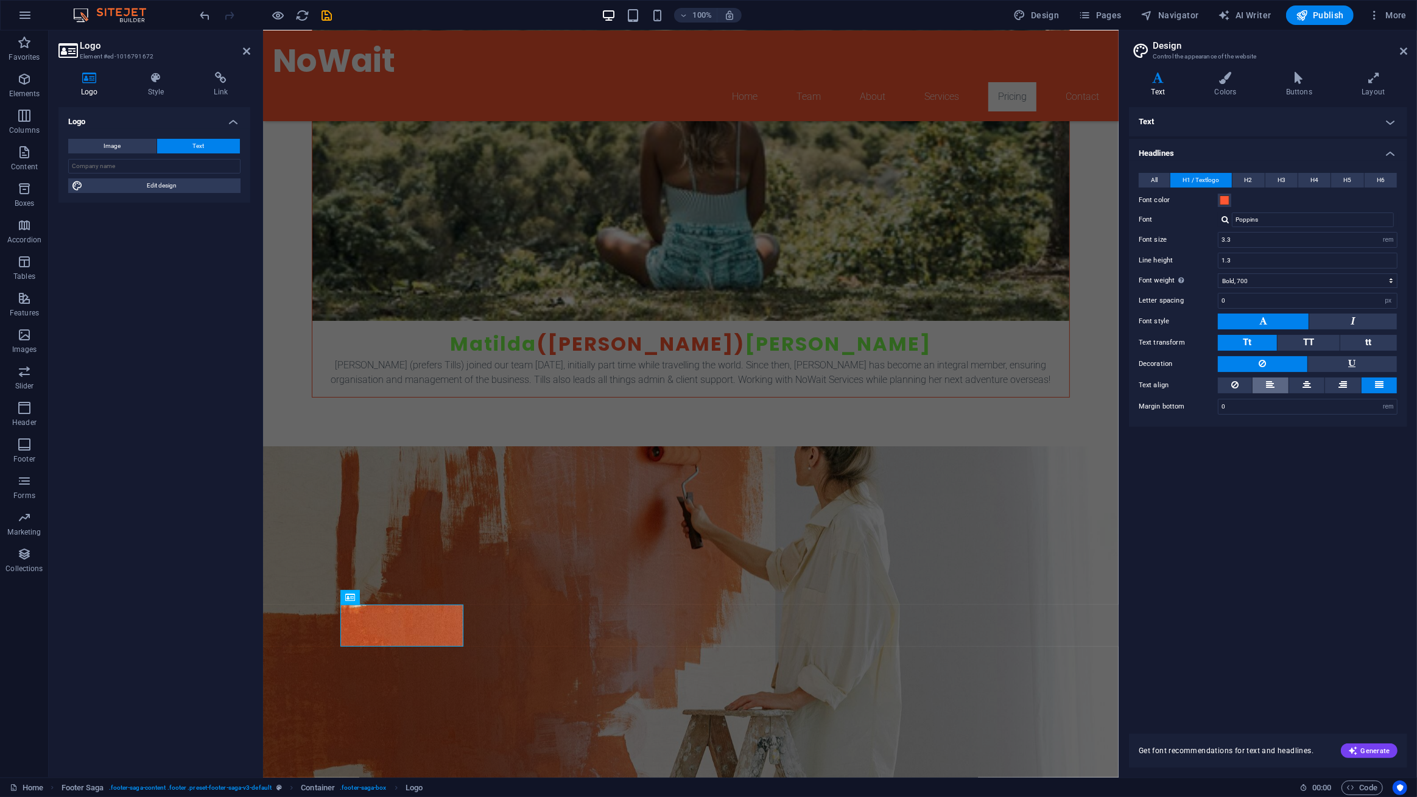
click at [1272, 382] on icon at bounding box center [1270, 385] width 9 height 15
click at [1228, 79] on icon at bounding box center [1225, 78] width 66 height 12
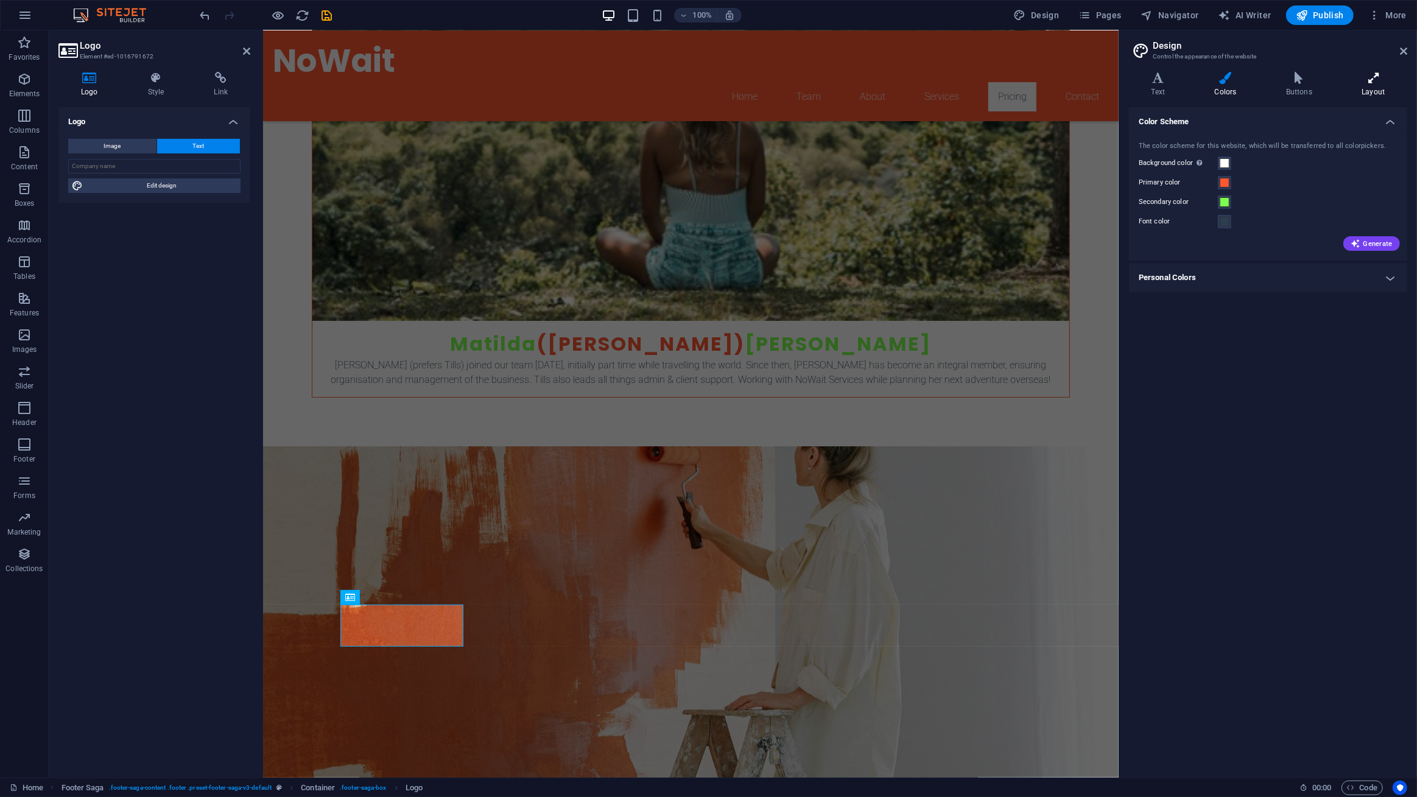
click at [1349, 76] on icon at bounding box center [1374, 78] width 68 height 12
click at [1298, 82] on icon at bounding box center [1298, 78] width 71 height 12
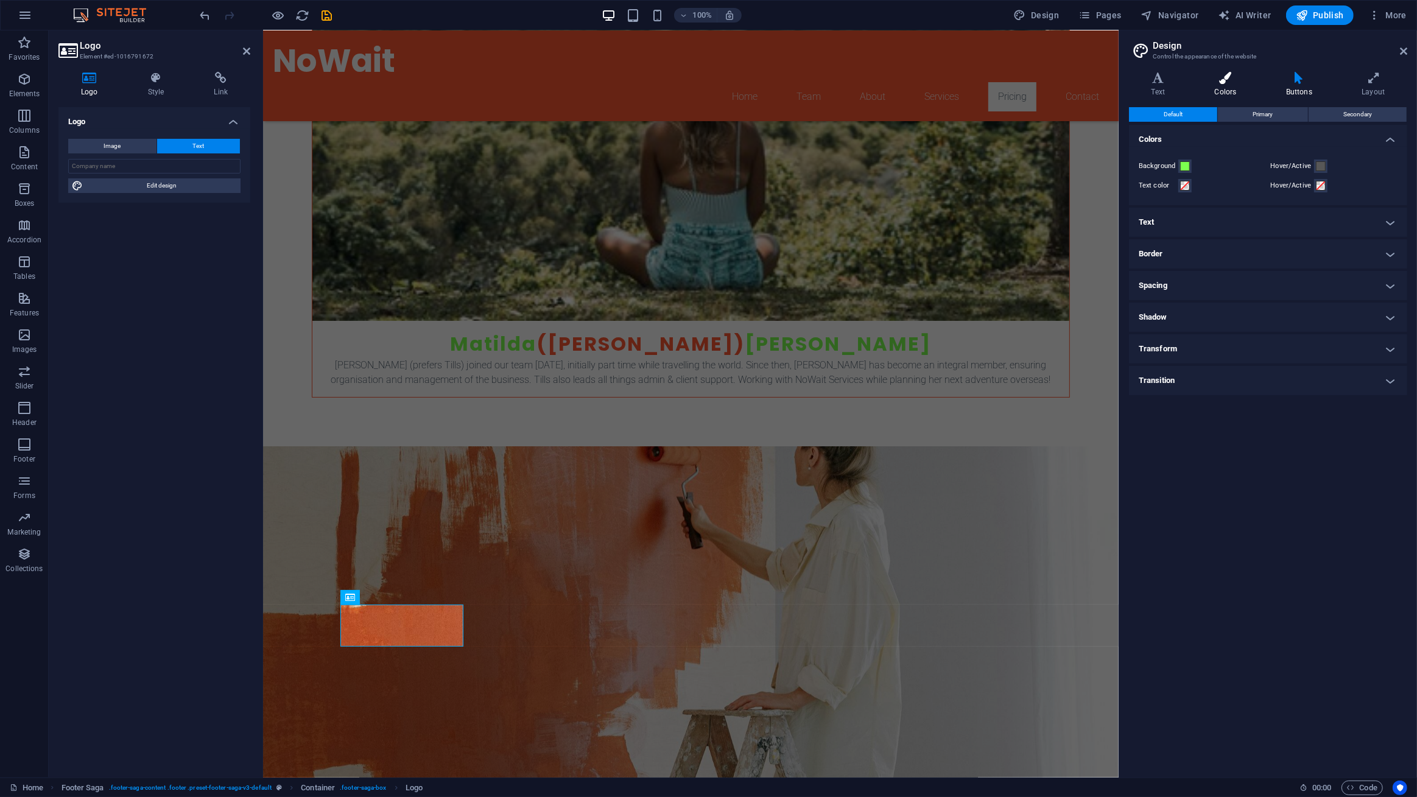
click at [1210, 80] on icon at bounding box center [1225, 78] width 66 height 12
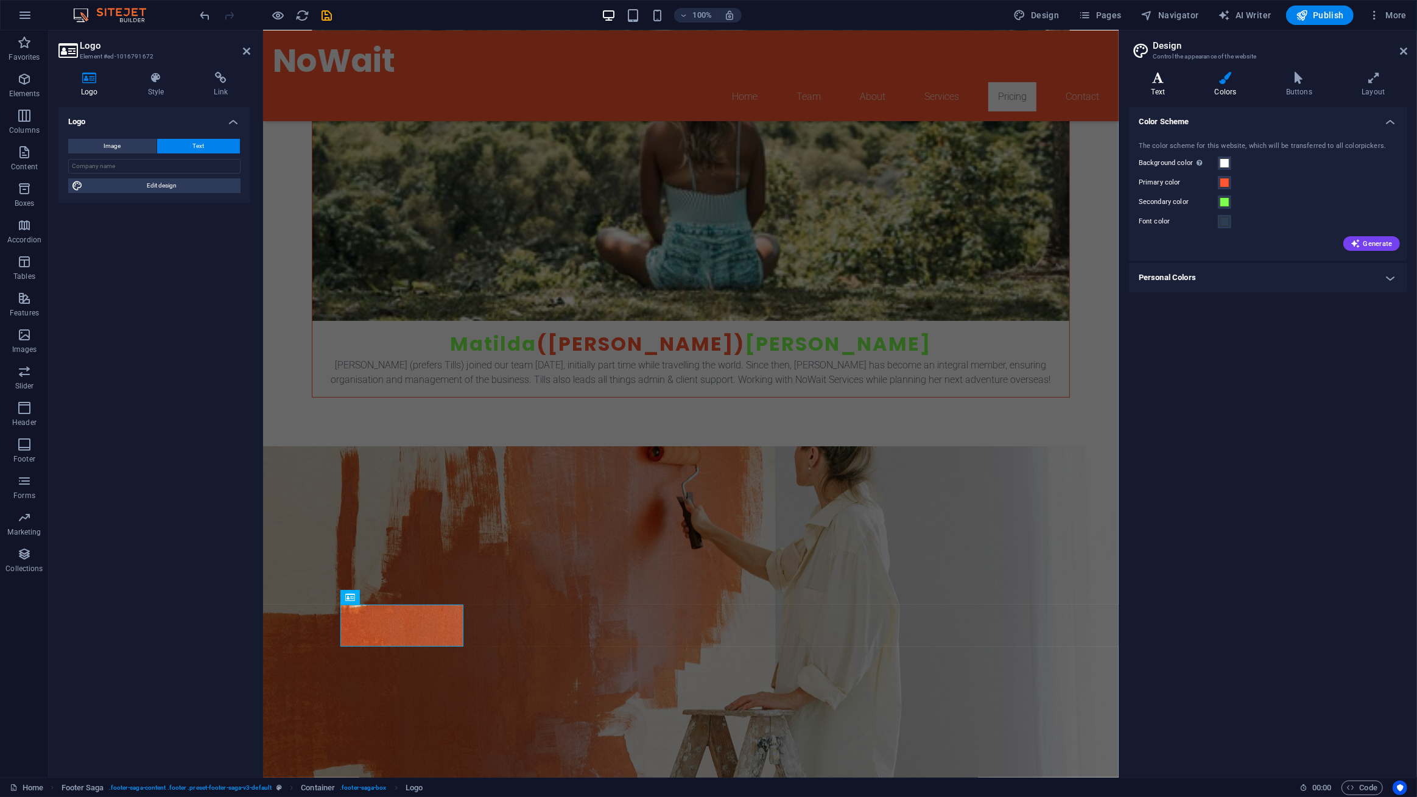
click at [1168, 80] on icon at bounding box center [1158, 78] width 58 height 12
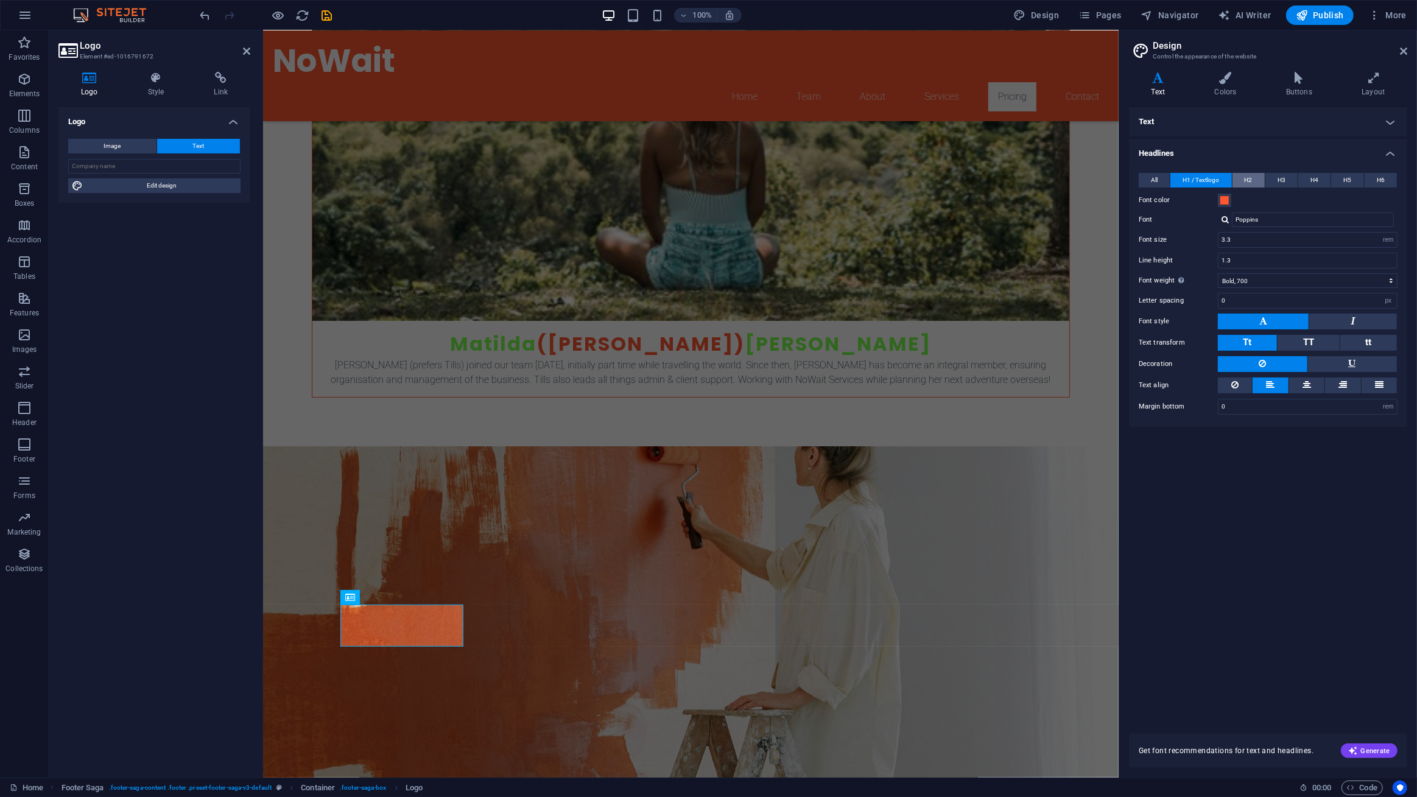
click at [1254, 183] on button "H2" at bounding box center [1248, 180] width 32 height 15
click at [1408, 52] on aside "Design Control the appearance of the website Variants Text Colors Buttons Layou…" at bounding box center [1267, 403] width 298 height 747
click at [1400, 52] on icon at bounding box center [1403, 51] width 7 height 10
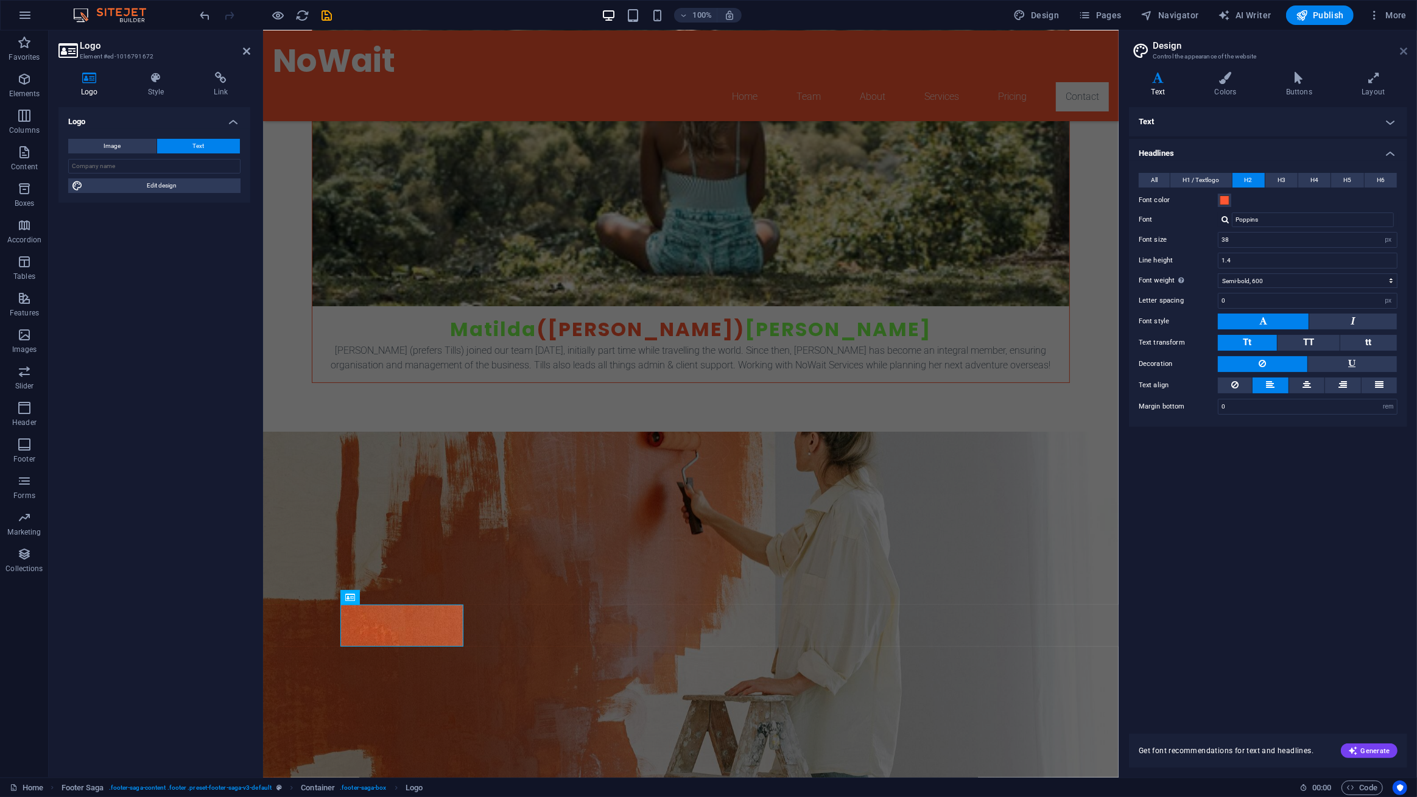
scroll to position [5746, 0]
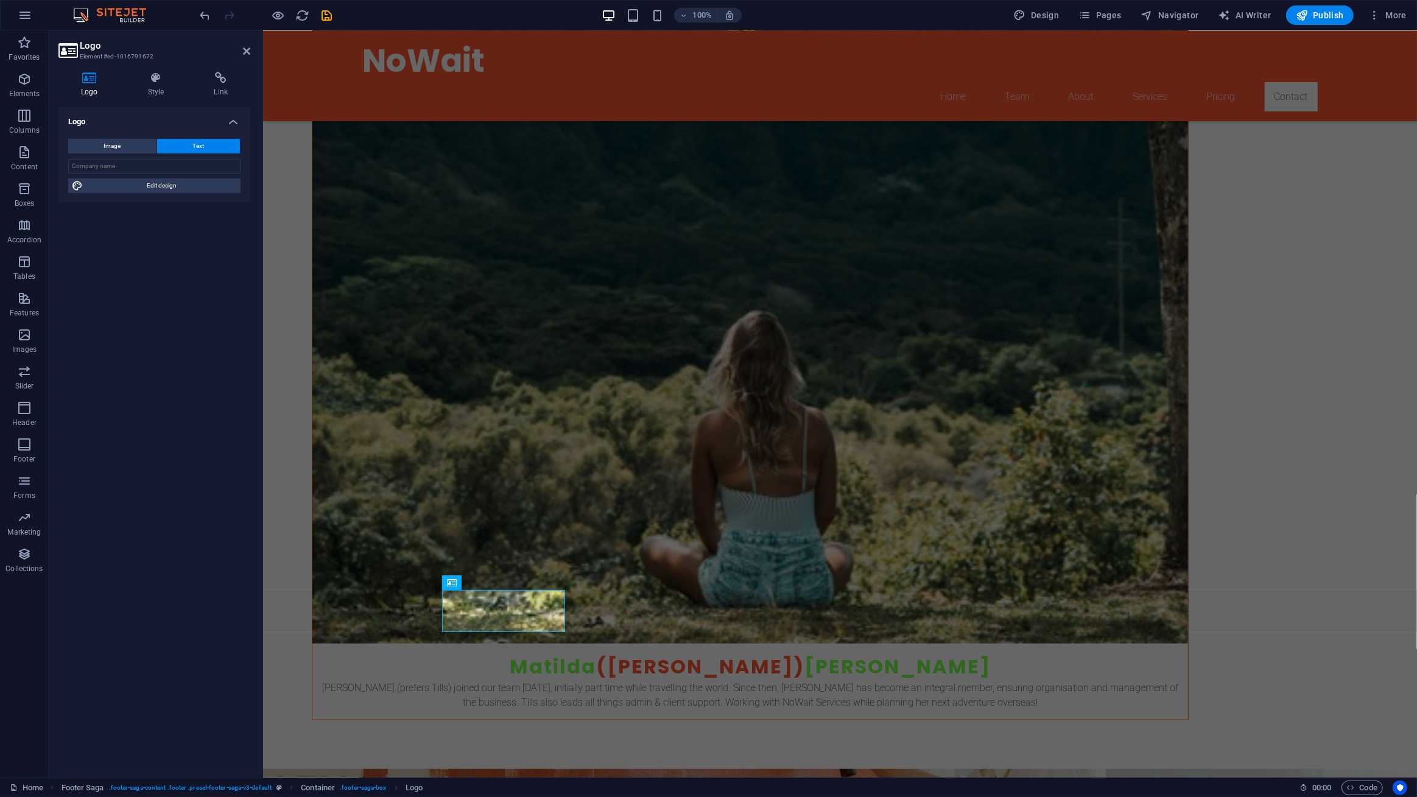
click at [250, 41] on aside "Logo Element #ed-1016791672 Logo Style Link Logo Image Text Drag files here, cl…" at bounding box center [156, 403] width 214 height 747
click at [247, 46] on icon at bounding box center [246, 51] width 7 height 10
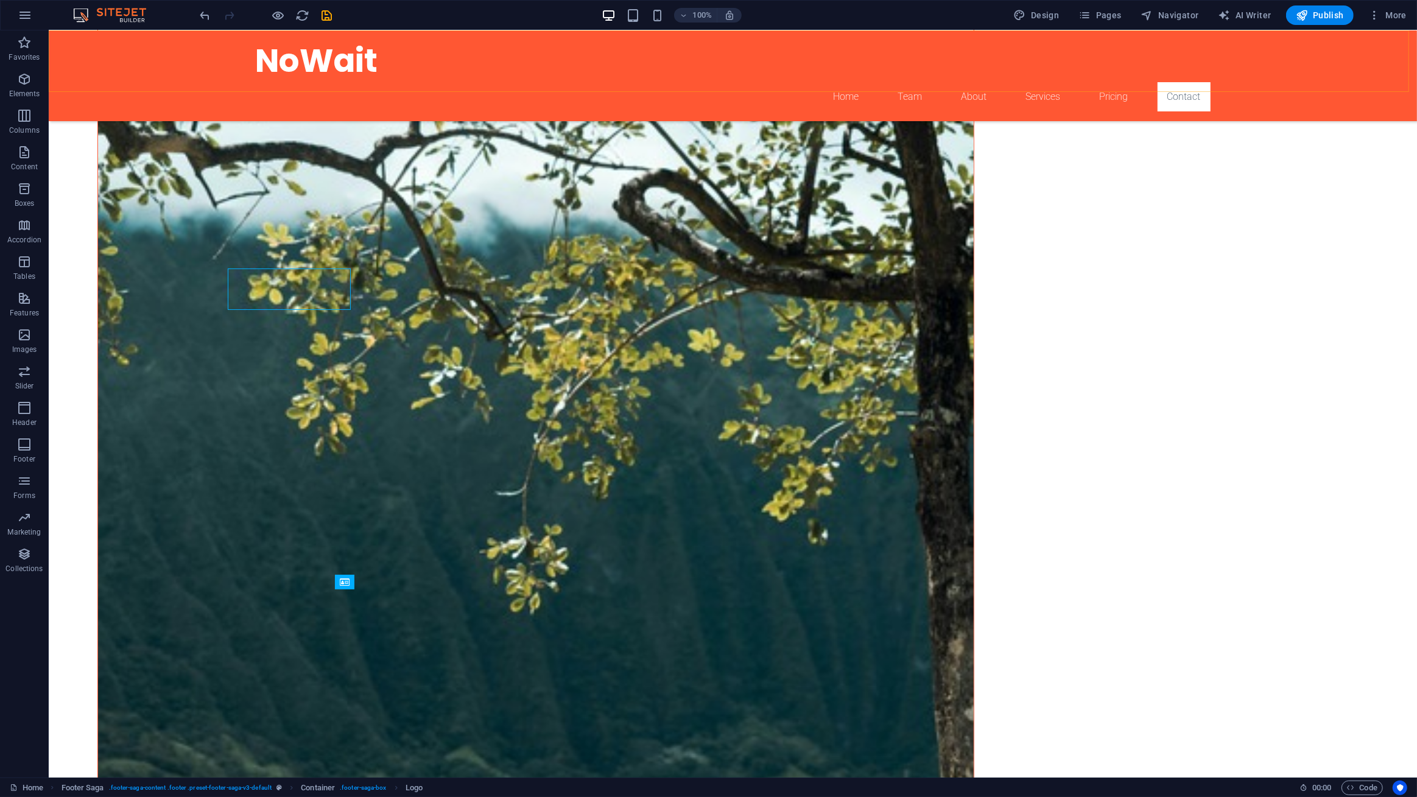
scroll to position [6067, 0]
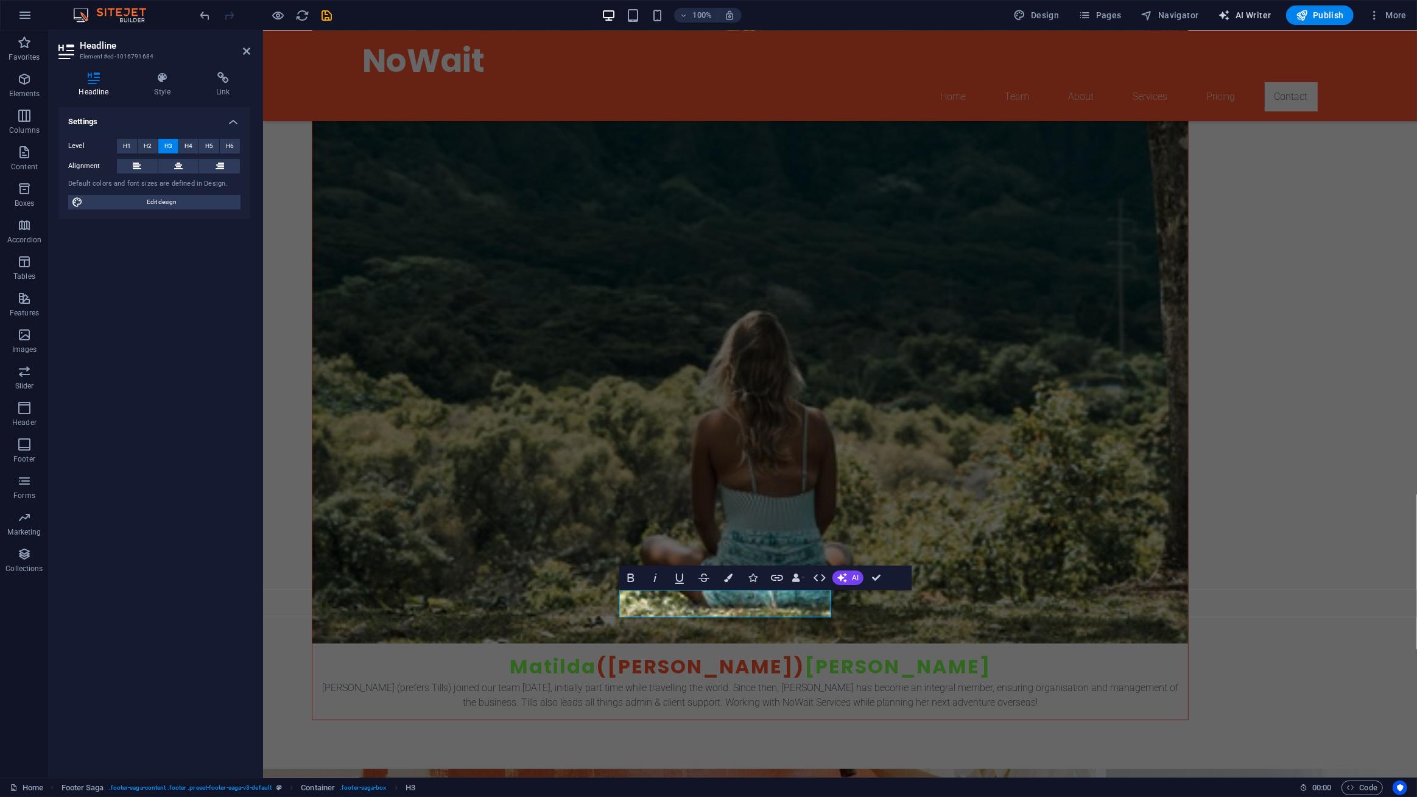
click at [1252, 16] on span "AI Writer" at bounding box center [1244, 15] width 53 height 12
select select "English"
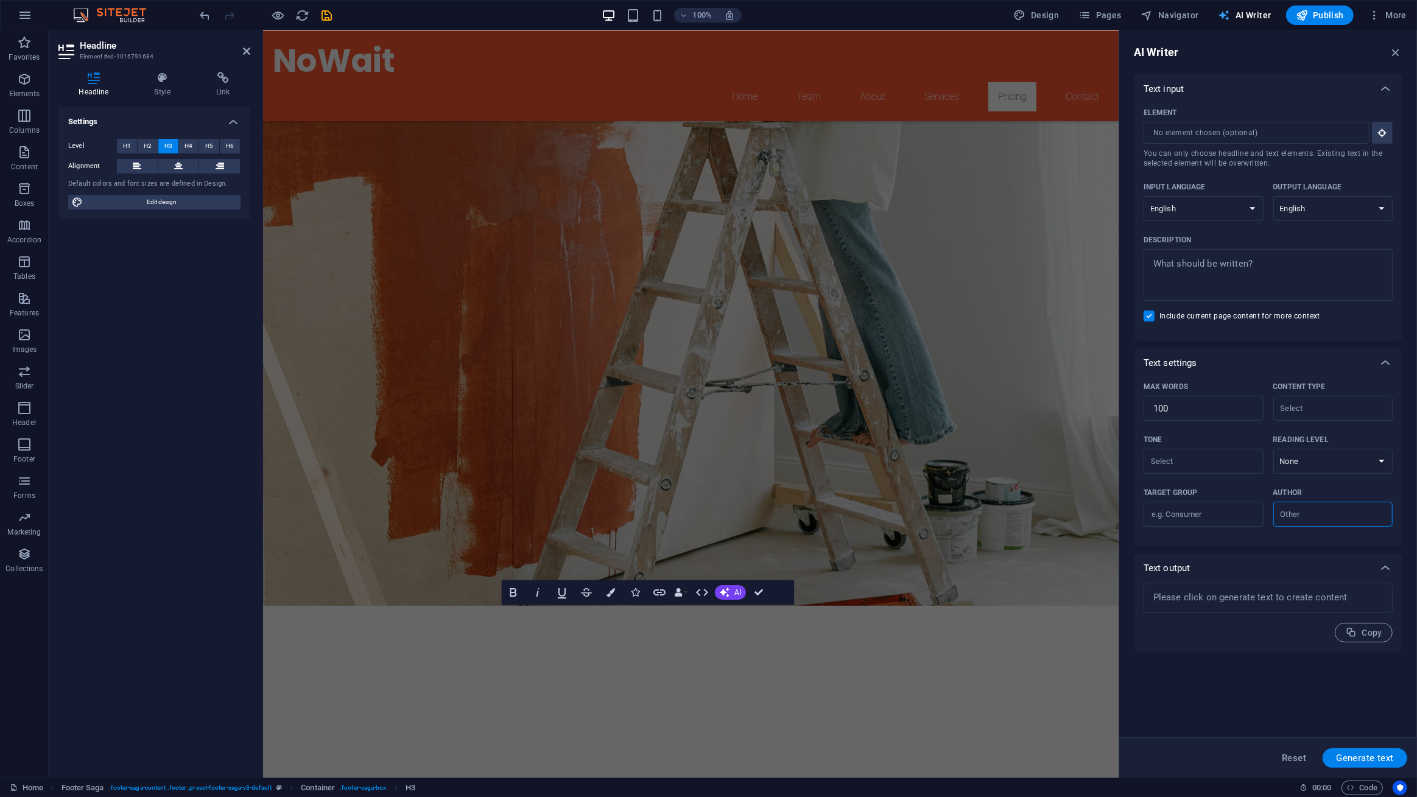
scroll to position [5158, 0]
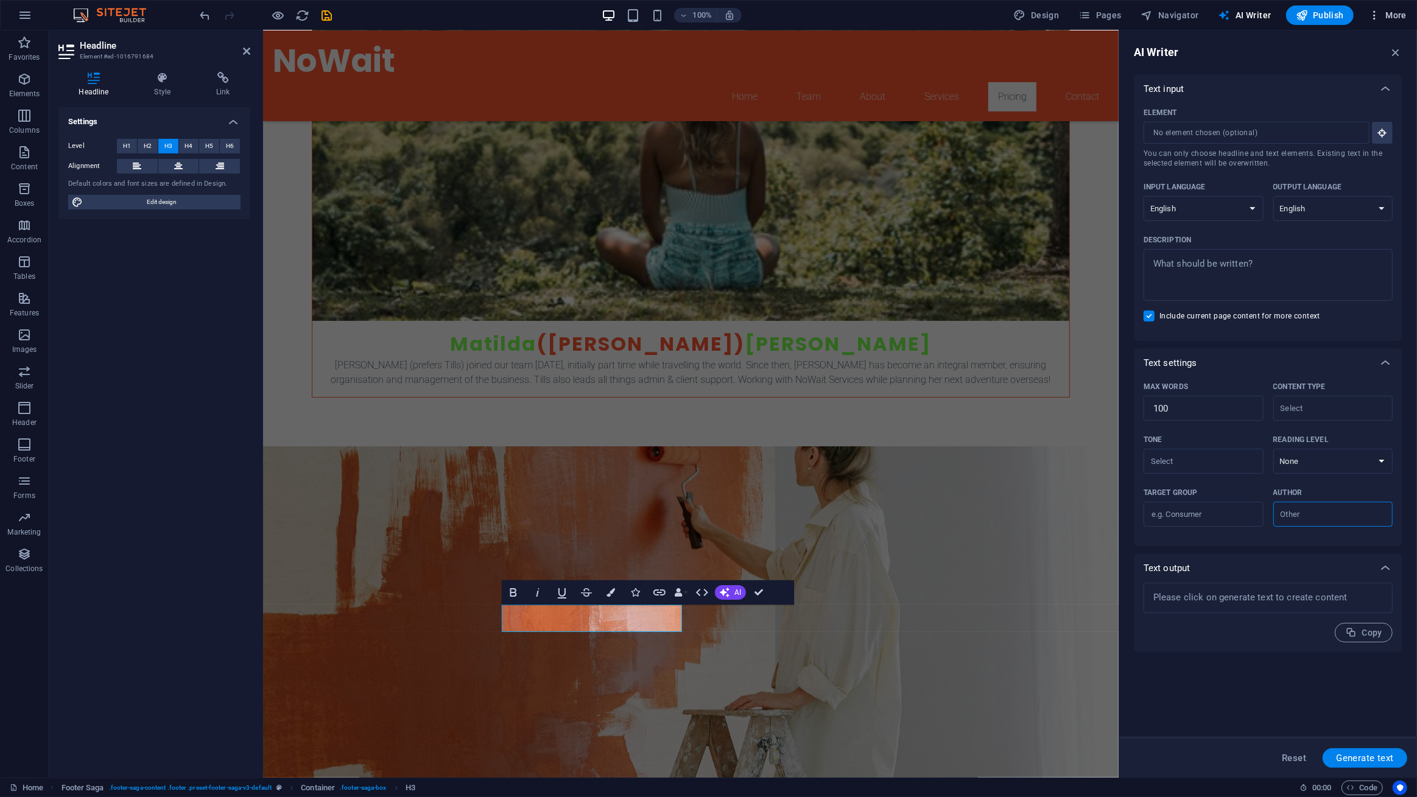
click at [1388, 23] on button "More" at bounding box center [1387, 14] width 48 height 19
click at [1177, 18] on div at bounding box center [708, 398] width 1417 height 797
click at [1162, 11] on span "Navigator" at bounding box center [1170, 15] width 58 height 12
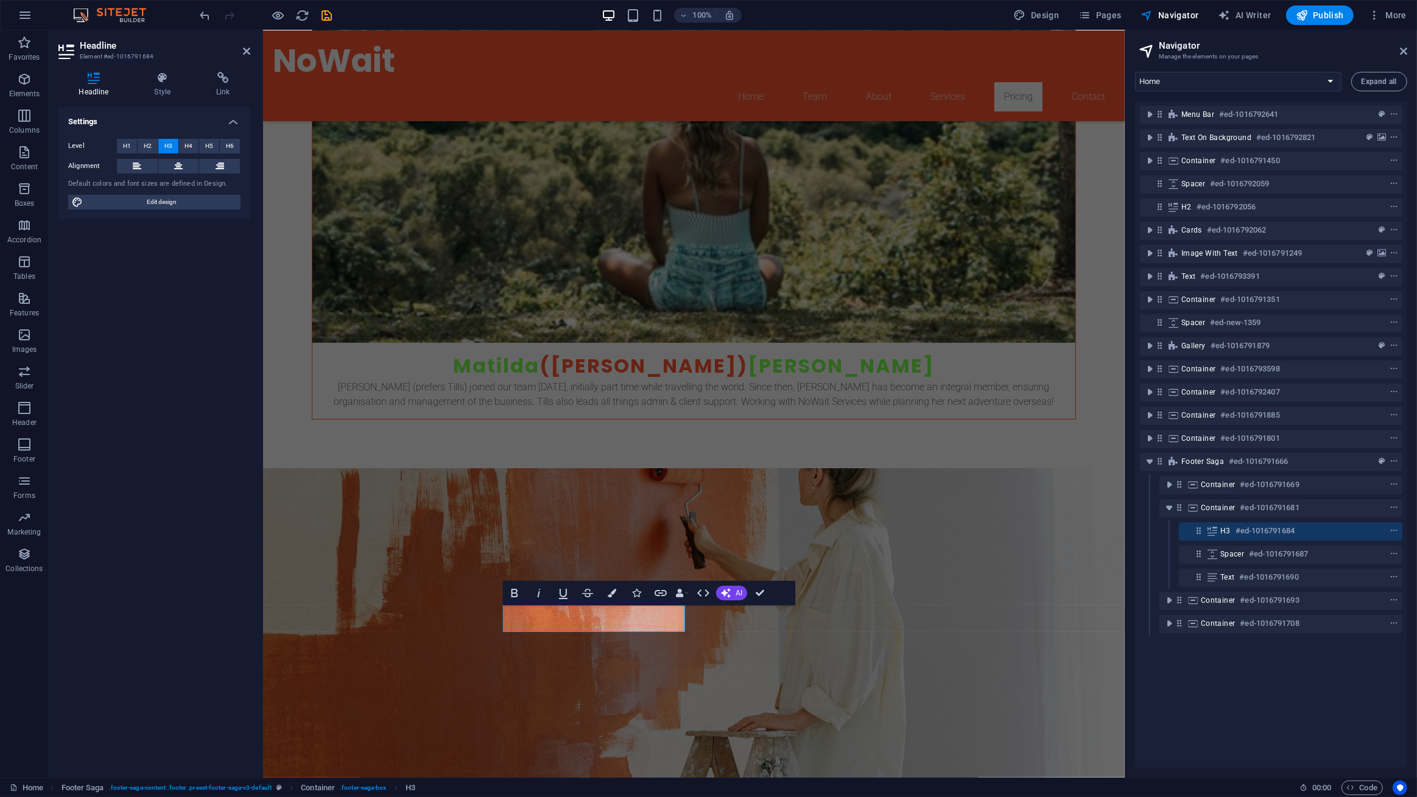
click at [1396, 53] on header "Navigator Manage the elements on your pages" at bounding box center [1272, 46] width 270 height 32
click at [1401, 52] on icon at bounding box center [1403, 51] width 7 height 10
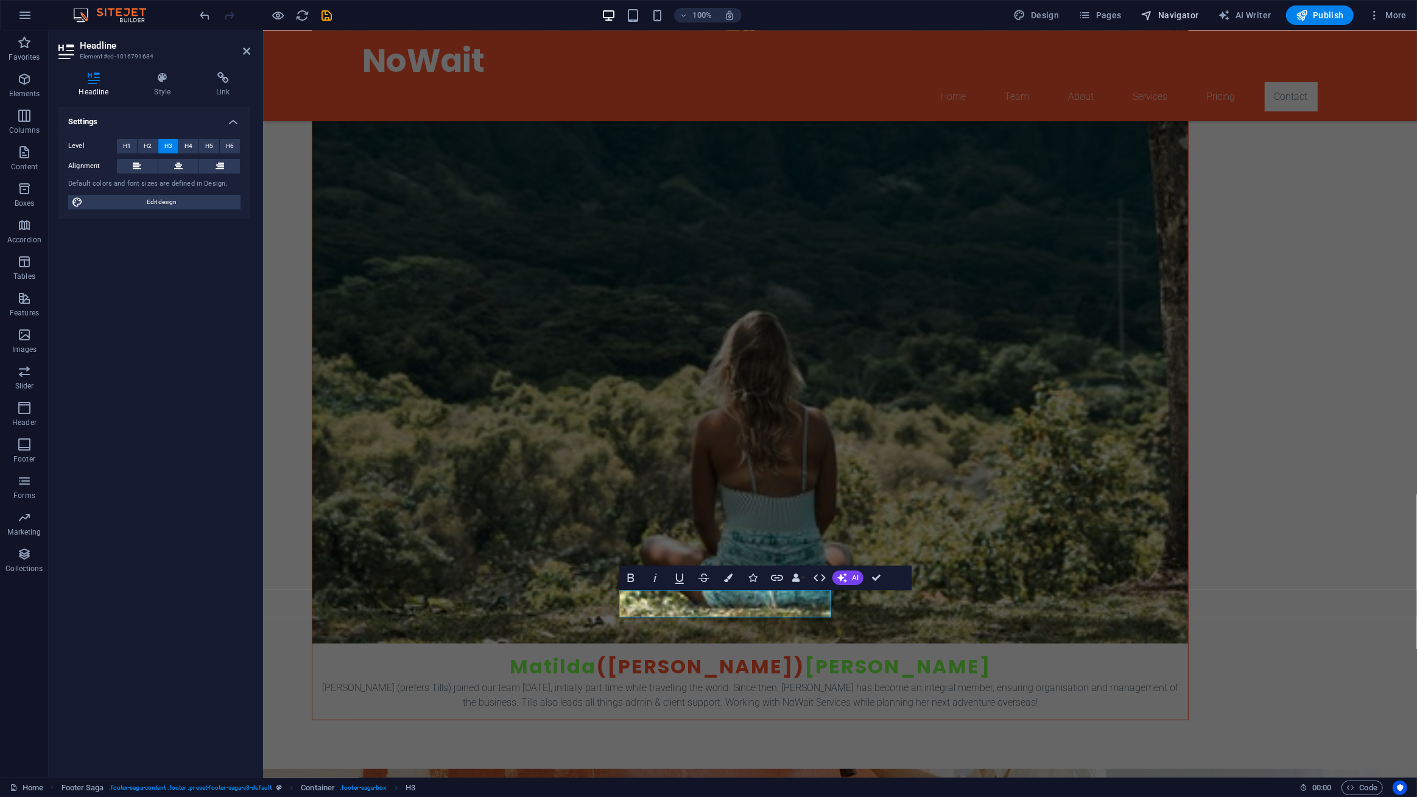
click at [1170, 19] on span "Navigator" at bounding box center [1170, 15] width 58 height 12
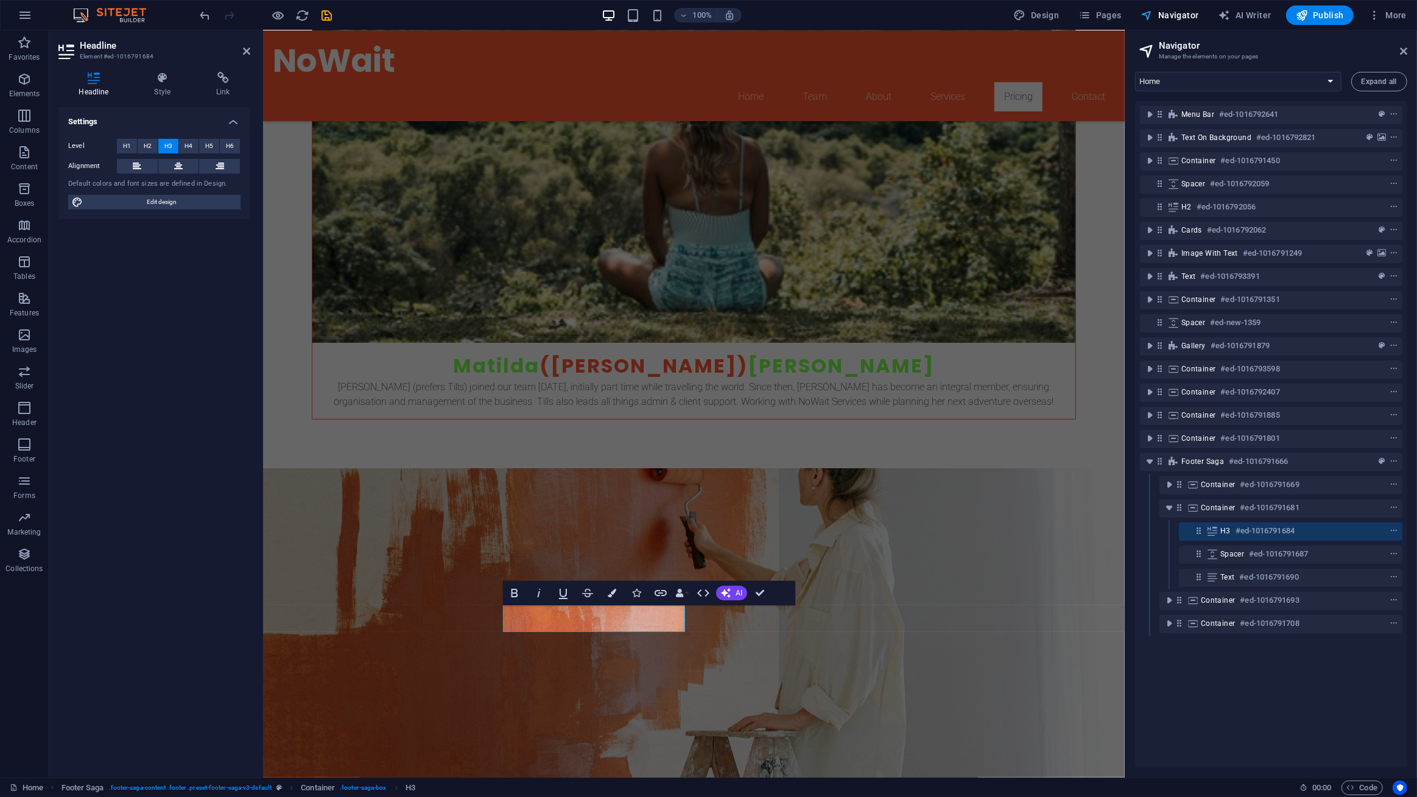
click at [1170, 12] on span "Navigator" at bounding box center [1170, 15] width 58 height 12
click at [1238, 10] on span "AI Writer" at bounding box center [1244, 15] width 53 height 12
select select "English"
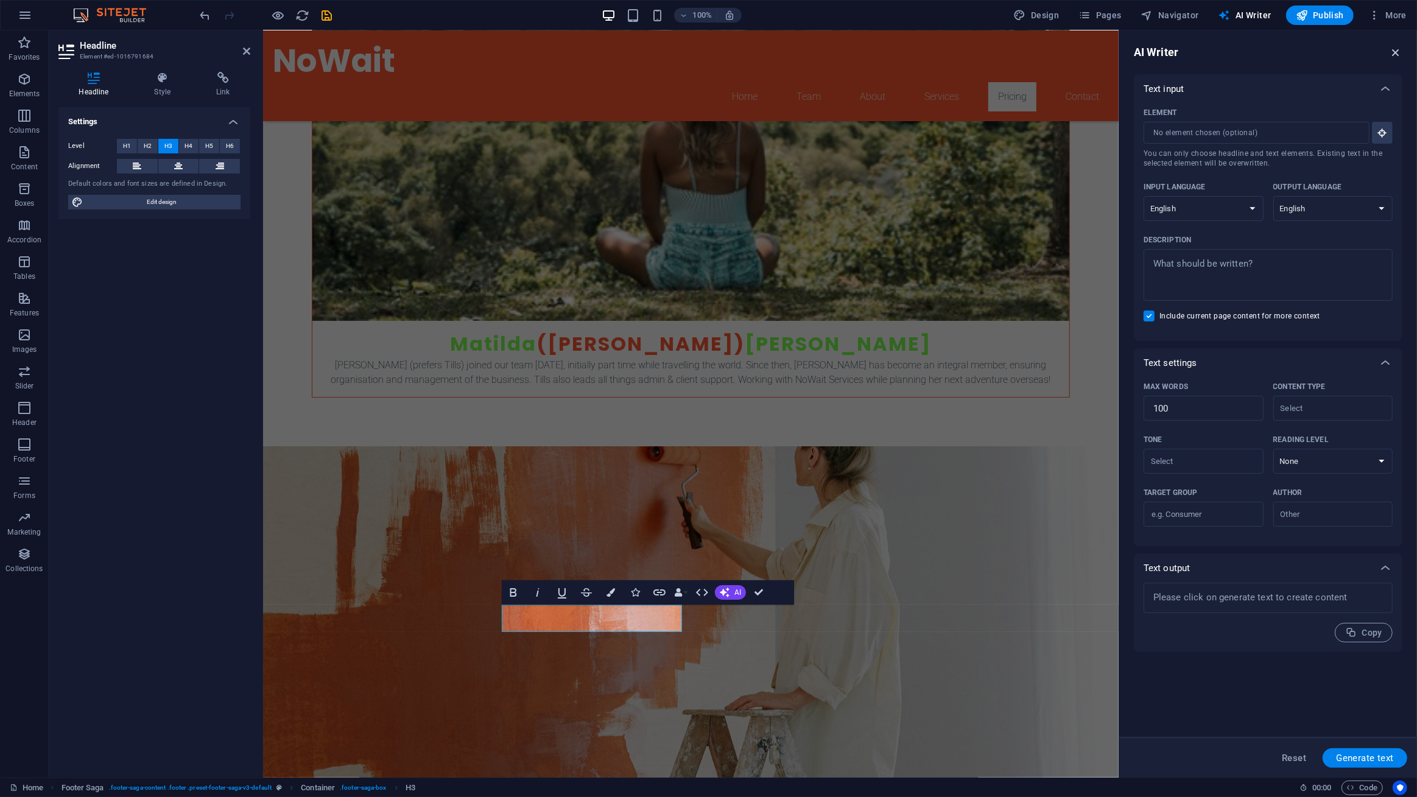
click at [1396, 45] on button "button" at bounding box center [1395, 52] width 13 height 15
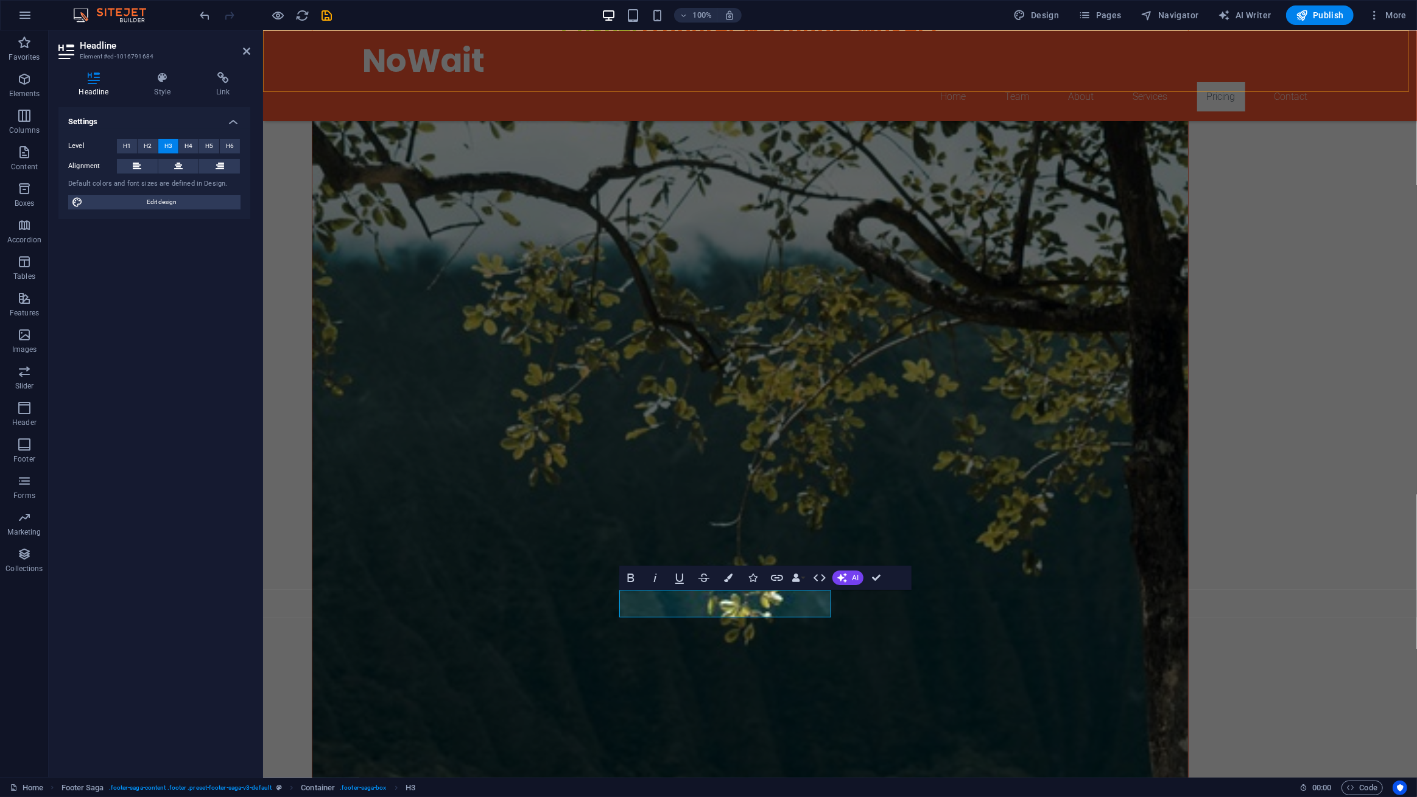
scroll to position [5746, 0]
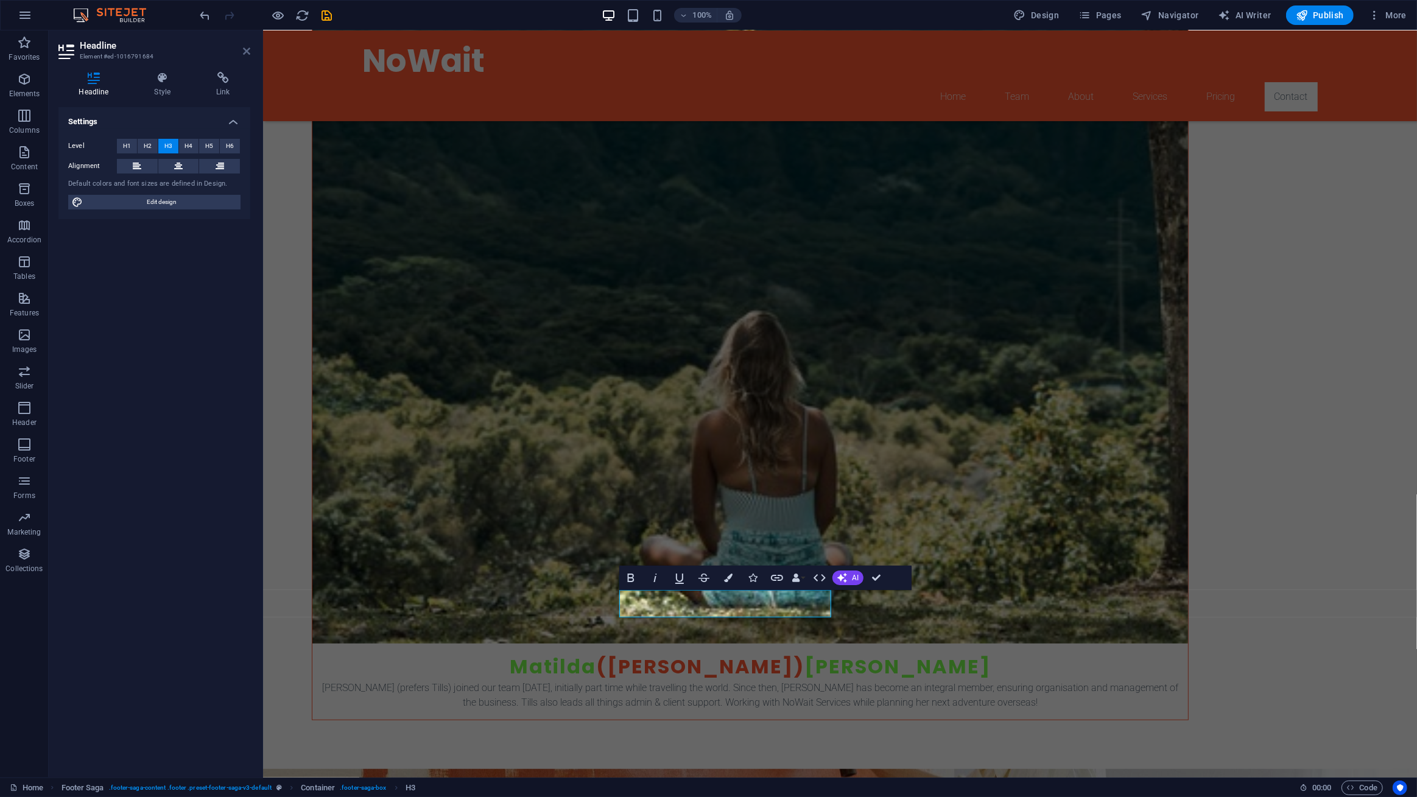
click at [244, 52] on icon at bounding box center [246, 51] width 7 height 10
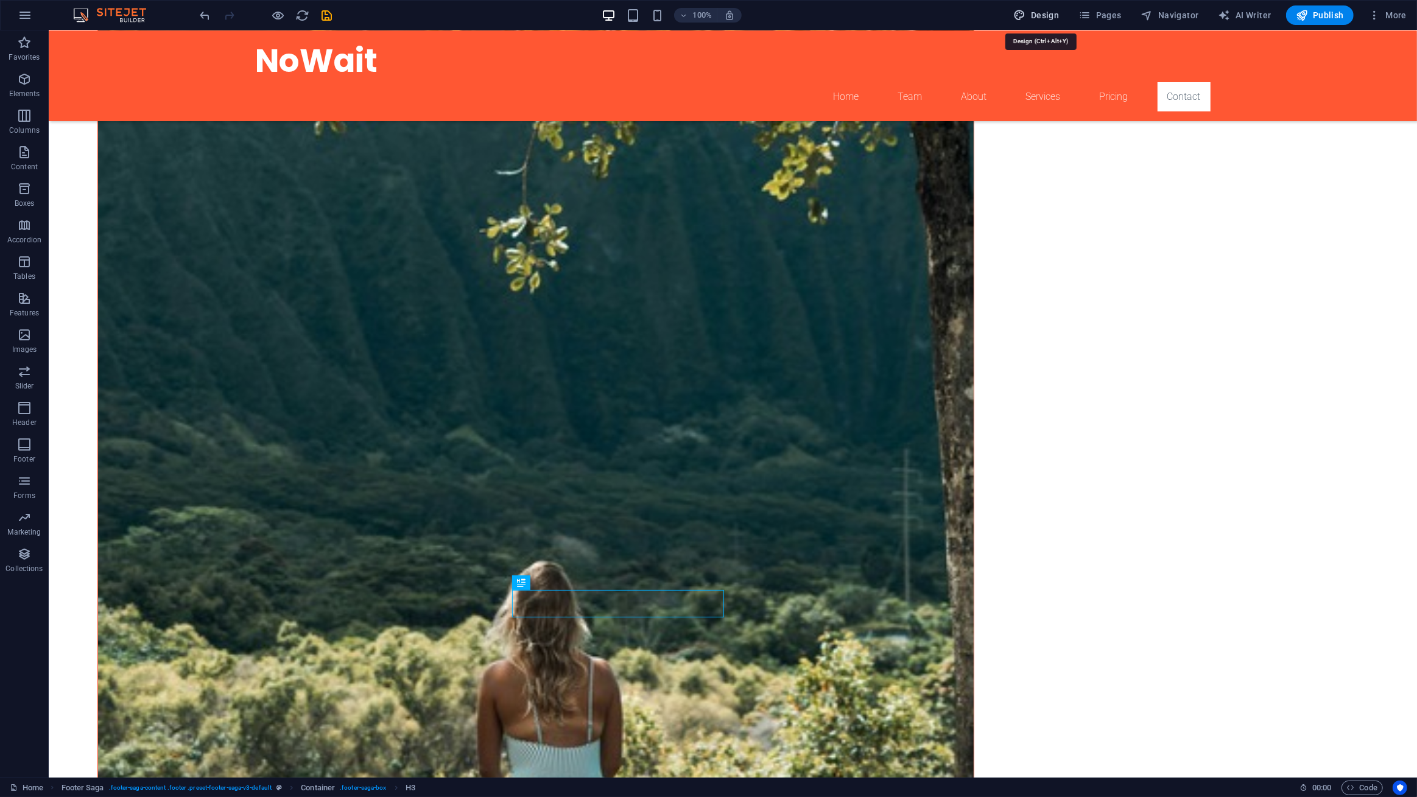
click at [1053, 18] on span "Design" at bounding box center [1037, 15] width 46 height 12
select select "px"
select select "600"
select select "px"
select select "rem"
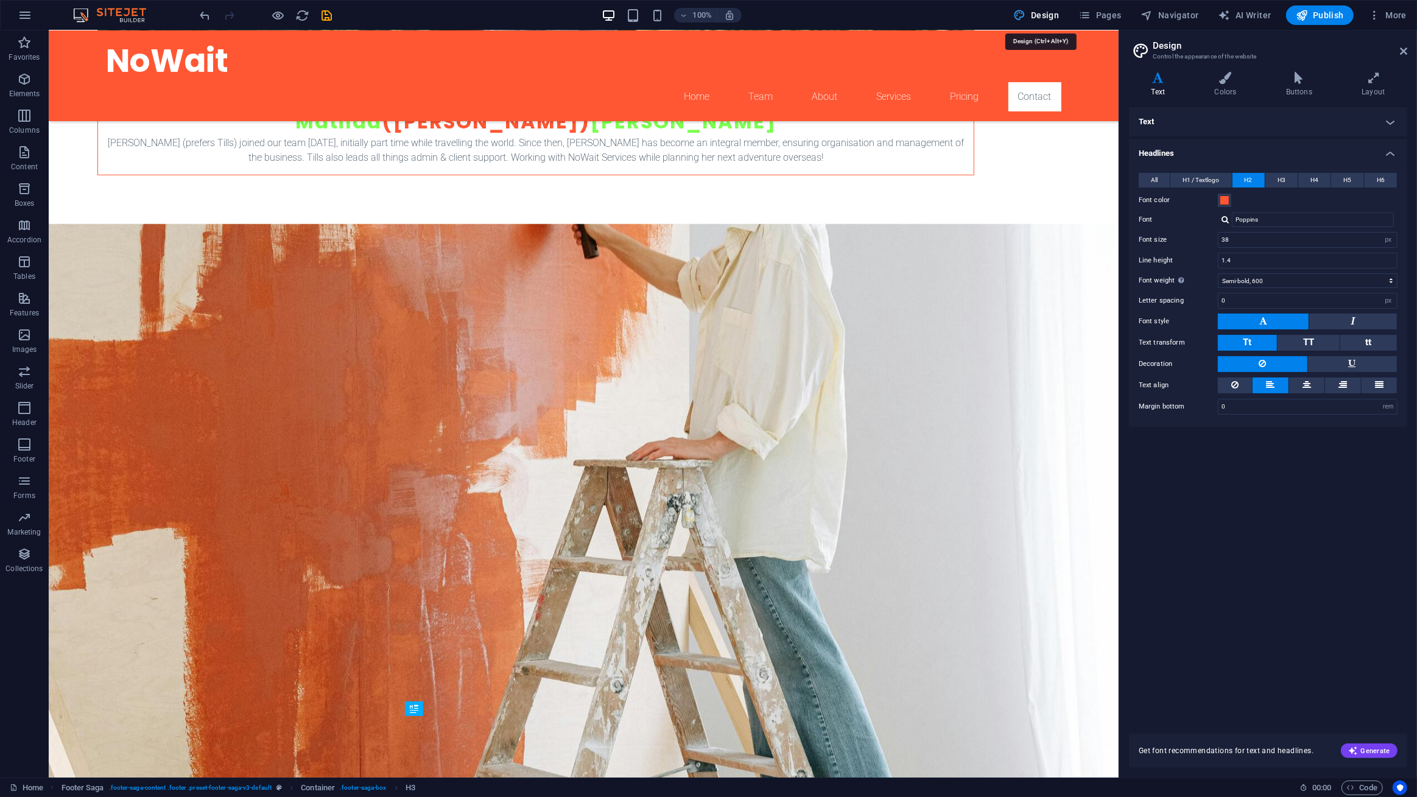
scroll to position [5620, 0]
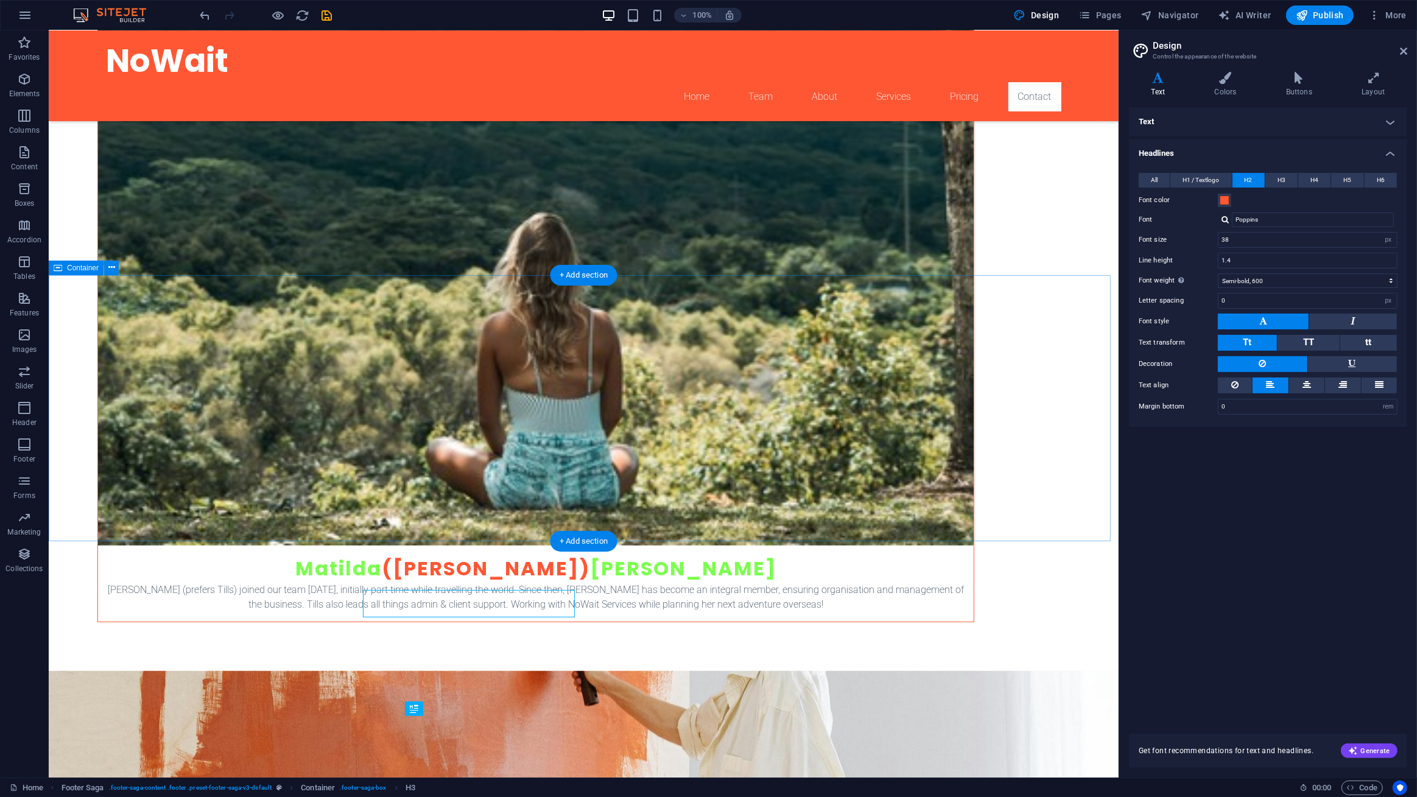
click at [1224, 205] on span at bounding box center [1225, 200] width 10 height 10
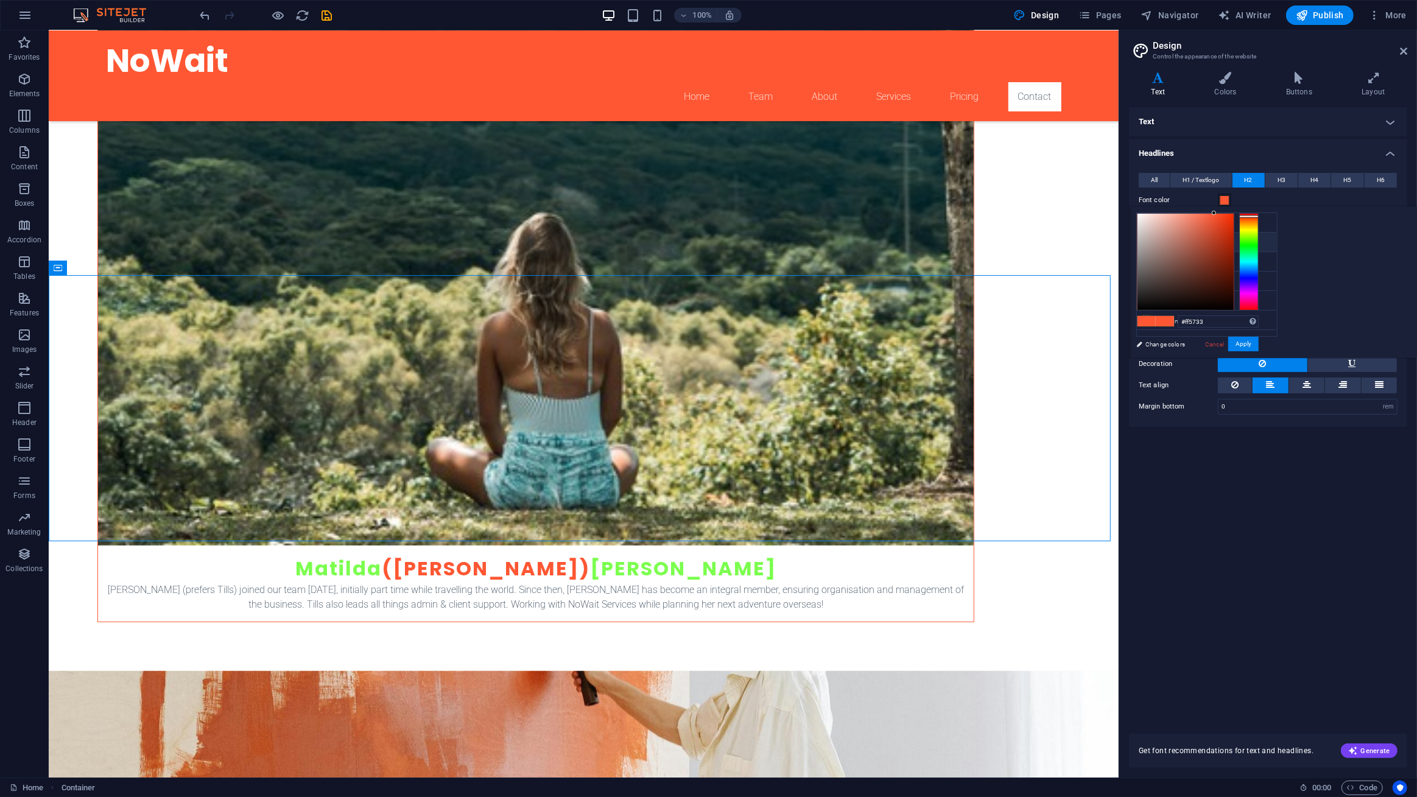
click at [1277, 586] on div "Text Standard Bold Links Font color Font Roboto Font size 16 rem px Line height…" at bounding box center [1268, 413] width 278 height 612
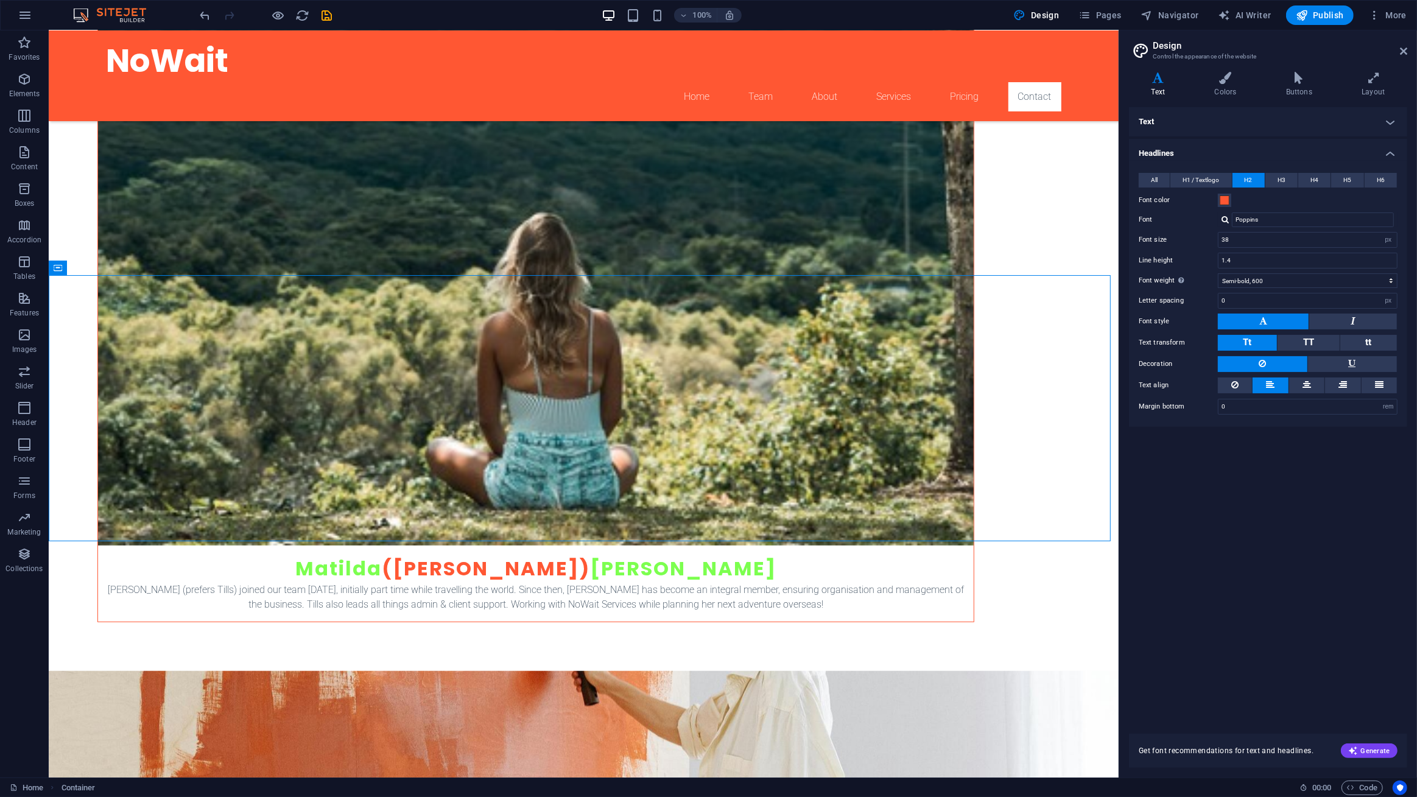
click at [1231, 66] on div "Variants Text Colors Buttons Layout Text Standard Bold Links Font color Font Ro…" at bounding box center [1268, 419] width 298 height 715
click at [1218, 83] on icon at bounding box center [1225, 78] width 66 height 12
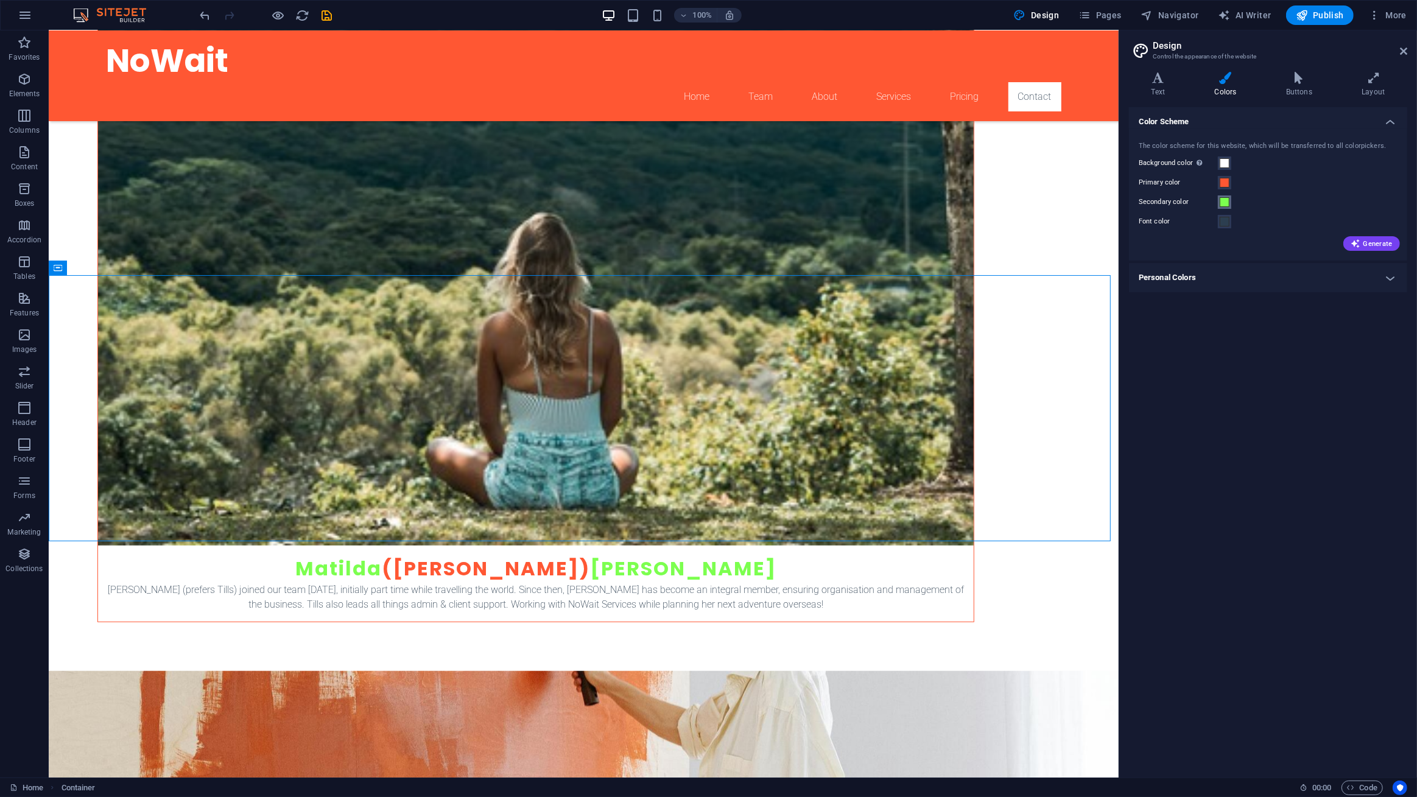
click at [1224, 199] on span at bounding box center [1225, 202] width 10 height 10
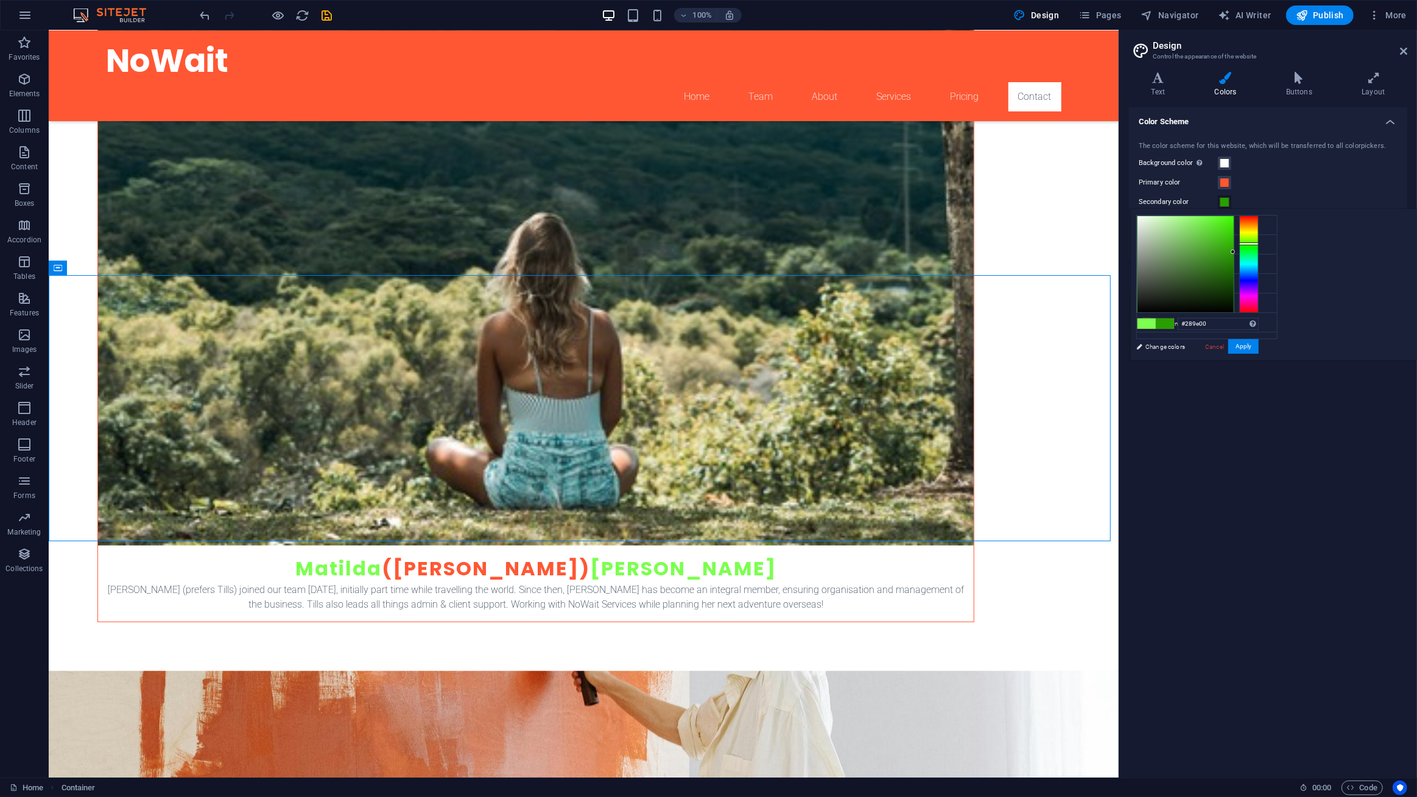
drag, startPoint x: 1361, startPoint y: 230, endPoint x: 1386, endPoint y: 251, distance: 33.2
click at [1234, 251] on div at bounding box center [1185, 264] width 96 height 96
click at [1180, 261] on li "Secondary color #289e00" at bounding box center [1207, 264] width 140 height 19
drag, startPoint x: 1405, startPoint y: 297, endPoint x: 1410, endPoint y: 259, distance: 38.1
click at [1259, 259] on div at bounding box center [1248, 264] width 19 height 97
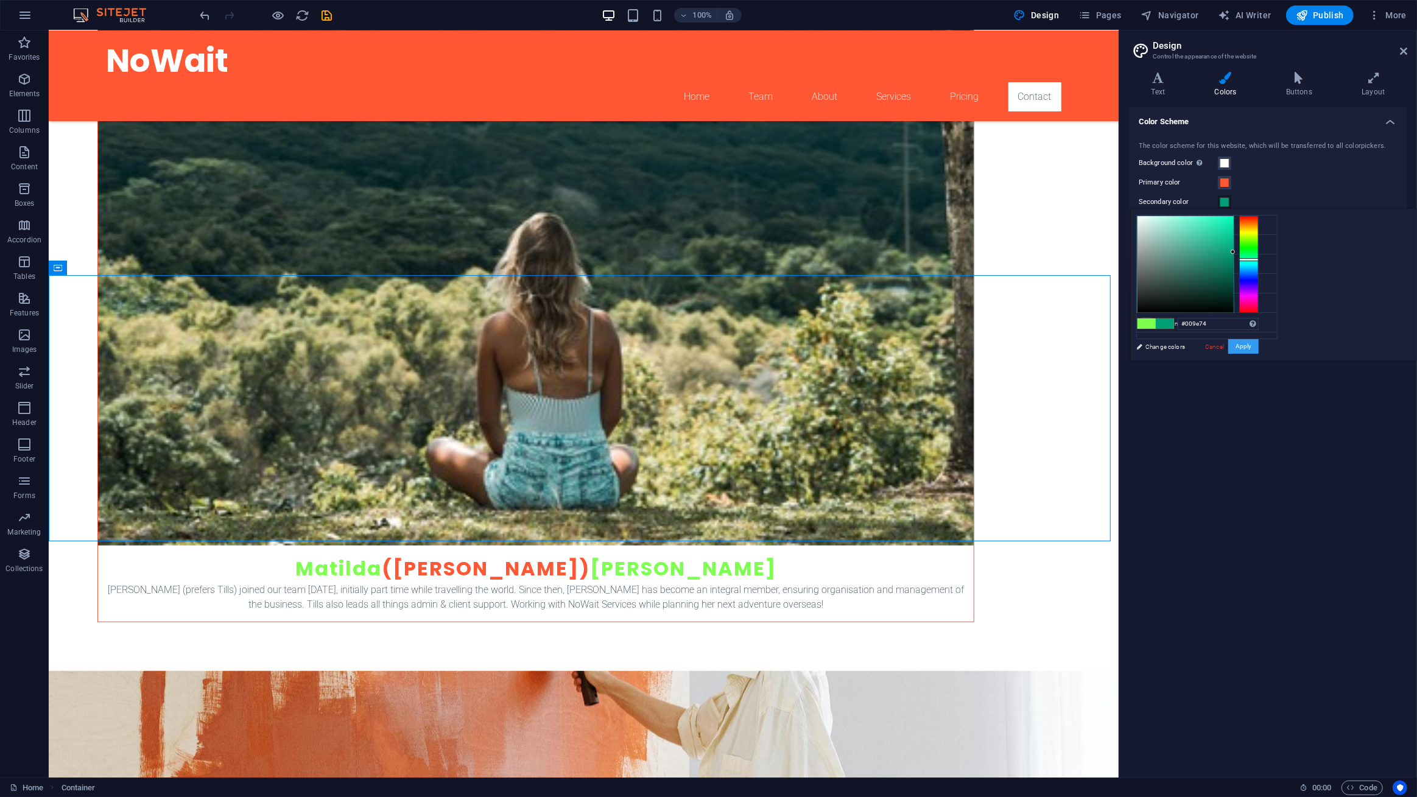
click at [1259, 343] on button "Apply" at bounding box center [1243, 346] width 30 height 15
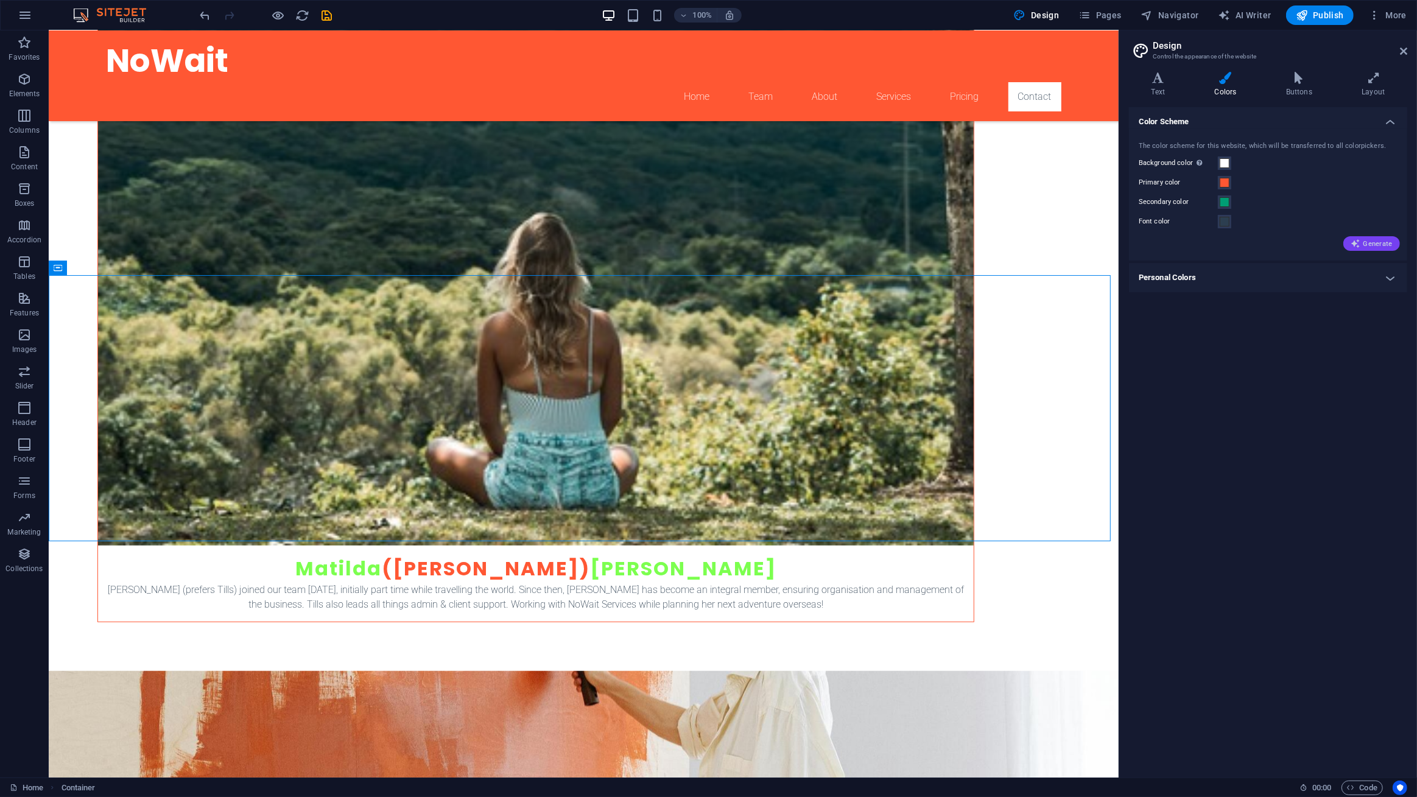
click at [1378, 244] on span "Generate" at bounding box center [1371, 244] width 42 height 10
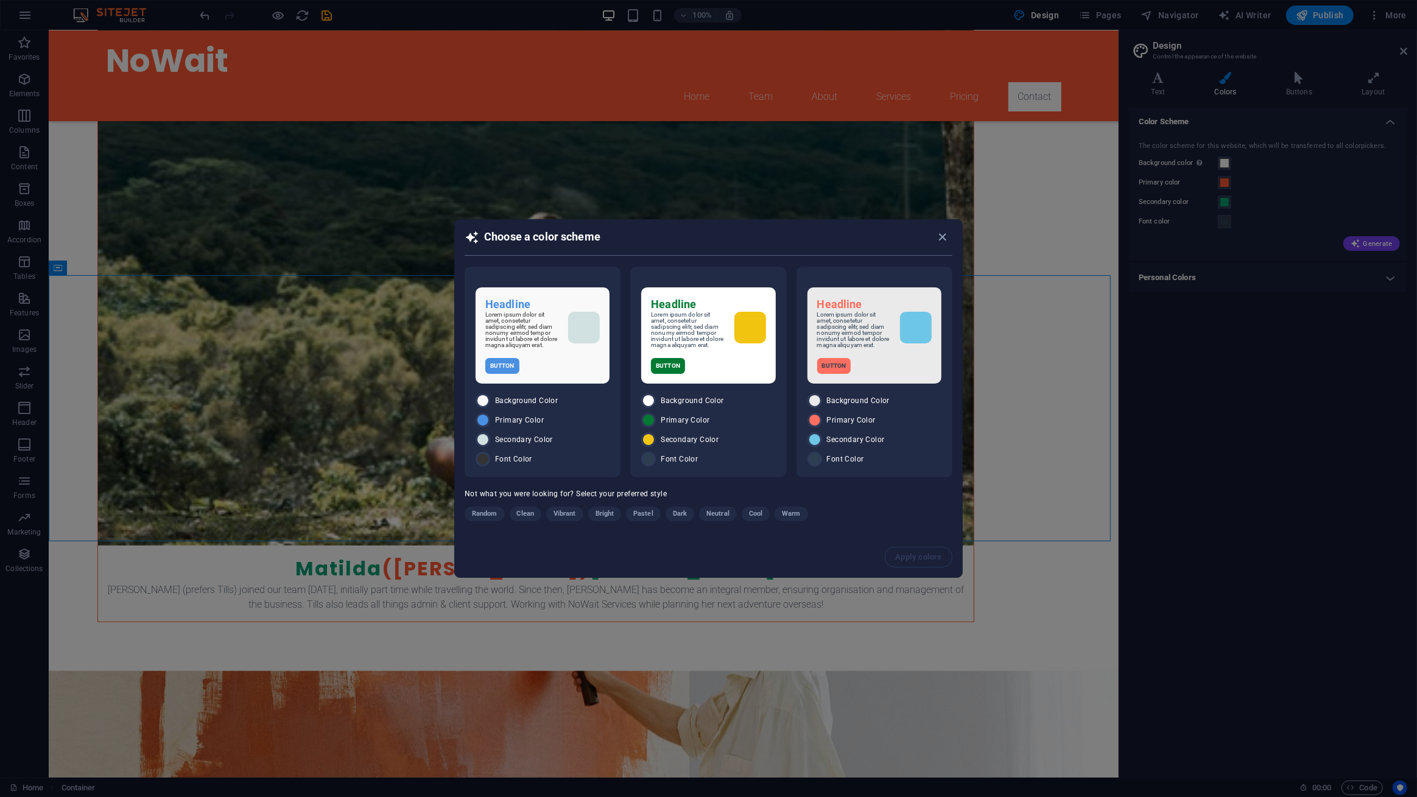
drag, startPoint x: 820, startPoint y: 64, endPoint x: 732, endPoint y: 234, distance: 191.4
click at [732, 234] on h2 "Choose a color scheme" at bounding box center [709, 243] width 488 height 26
click at [947, 237] on icon "button" at bounding box center [943, 237] width 14 height 14
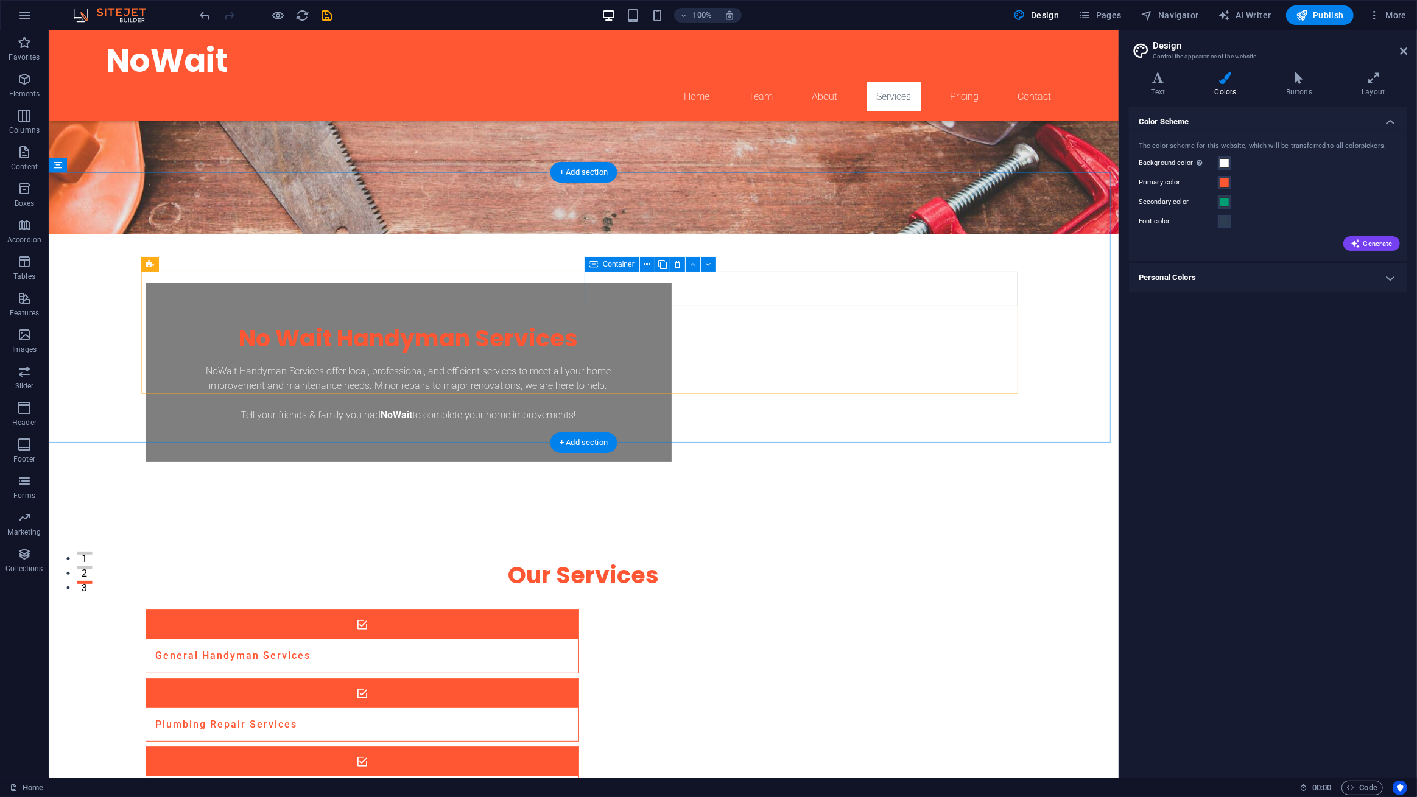
scroll to position [0, 0]
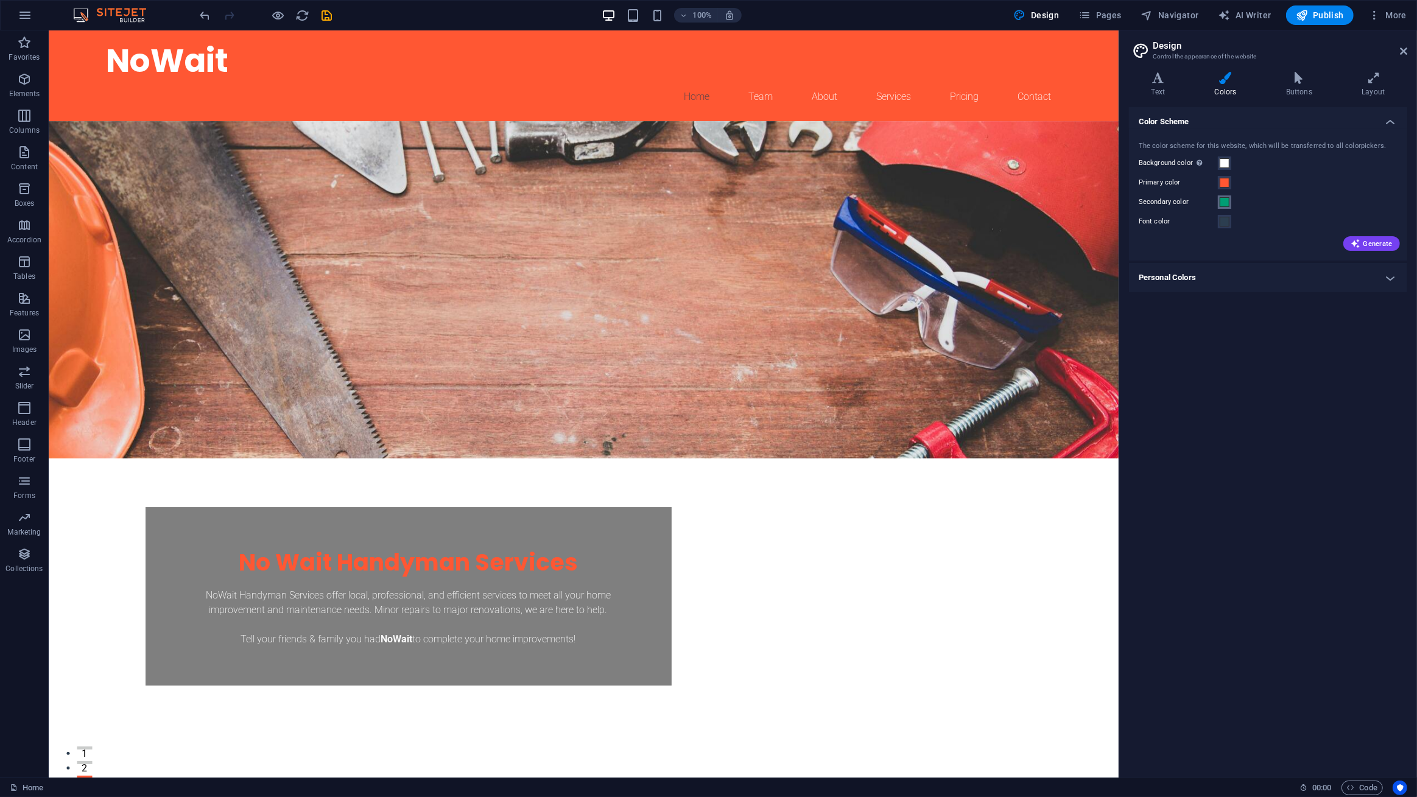
click at [1220, 203] on span at bounding box center [1225, 202] width 10 height 10
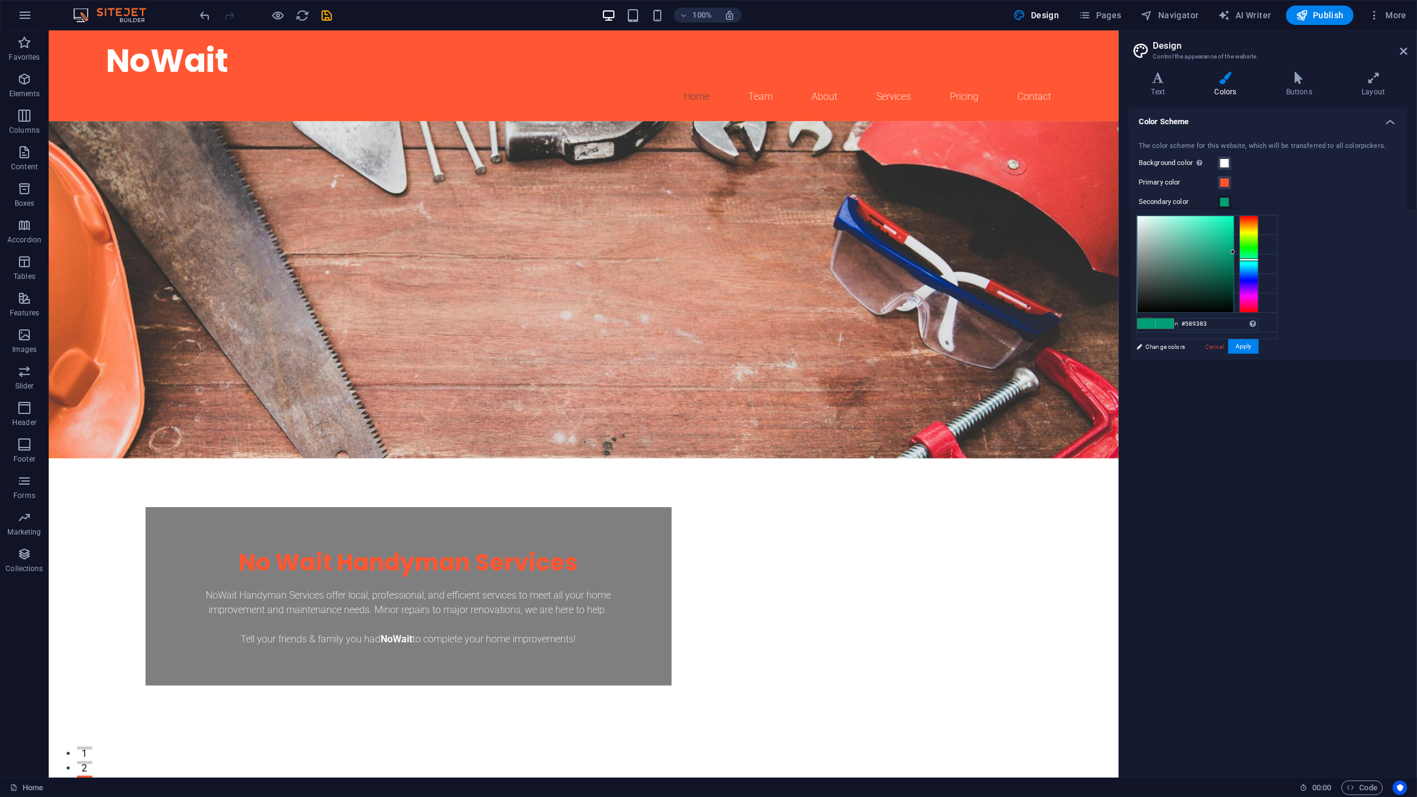
click at [1234, 256] on div at bounding box center [1185, 264] width 96 height 96
type input "#64a896"
click at [1234, 248] on div at bounding box center [1185, 264] width 96 height 96
click at [1259, 341] on button "Apply" at bounding box center [1243, 346] width 30 height 15
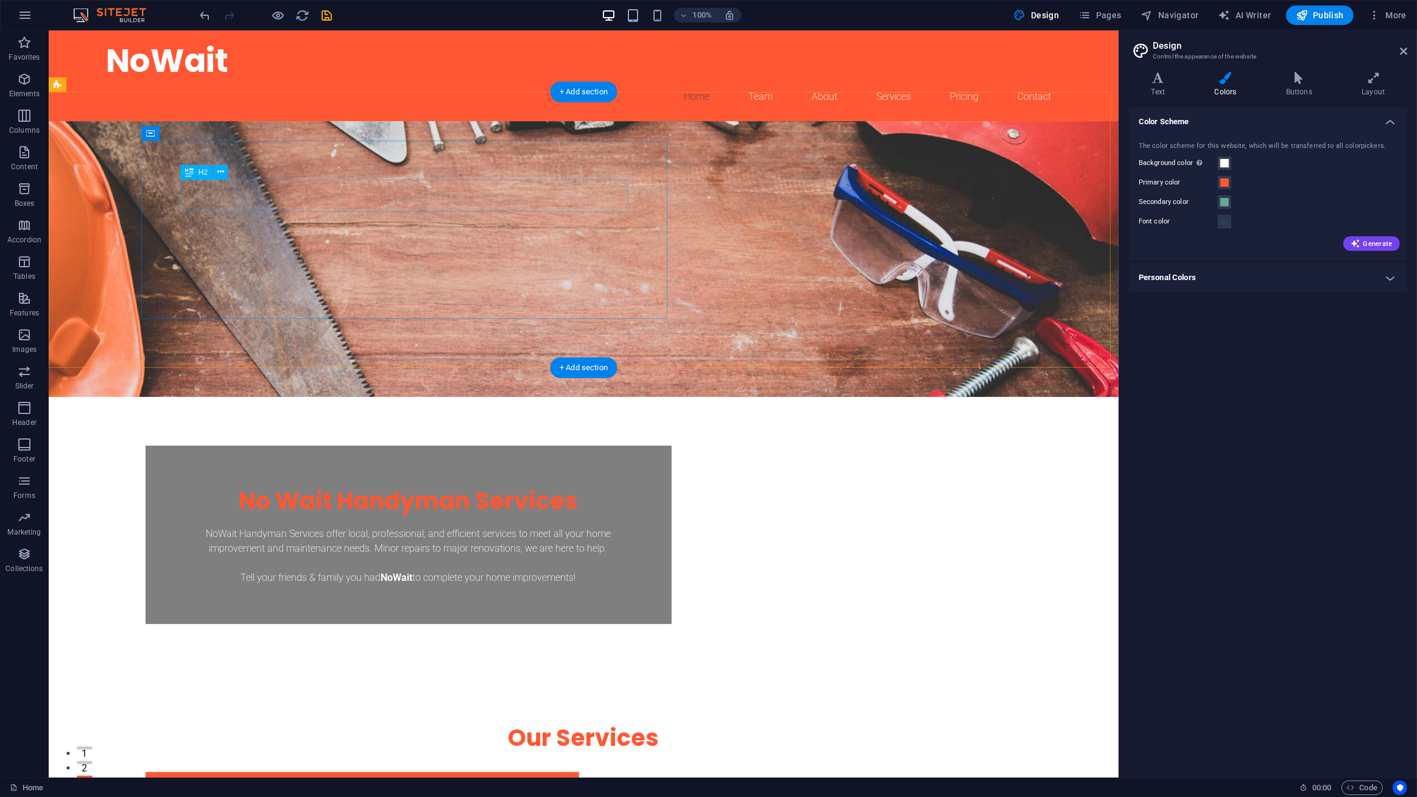
click at [343, 485] on div "No Wait Handyman Services" at bounding box center [408, 501] width 448 height 32
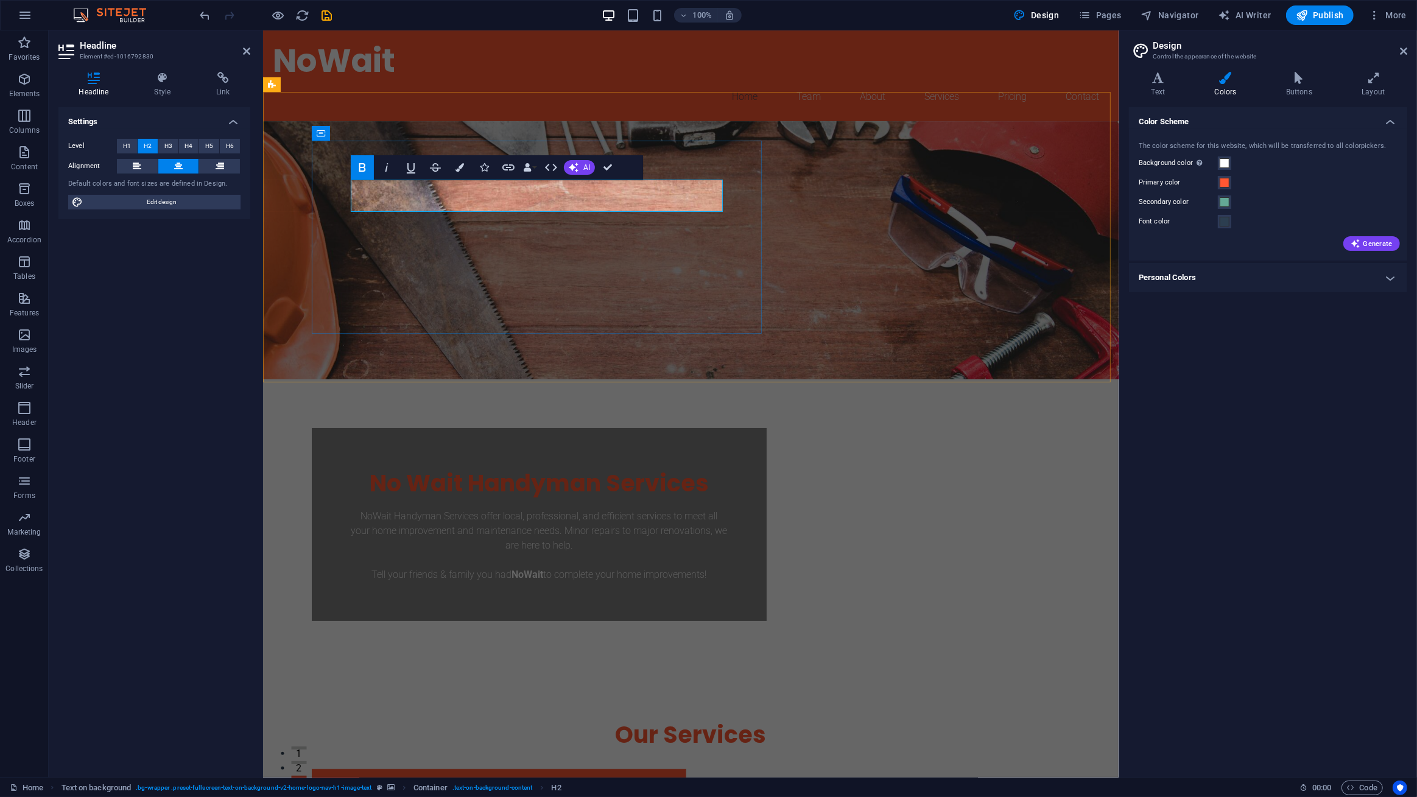
click at [406, 467] on strong "No Wait Handyman Services" at bounding box center [538, 483] width 339 height 32
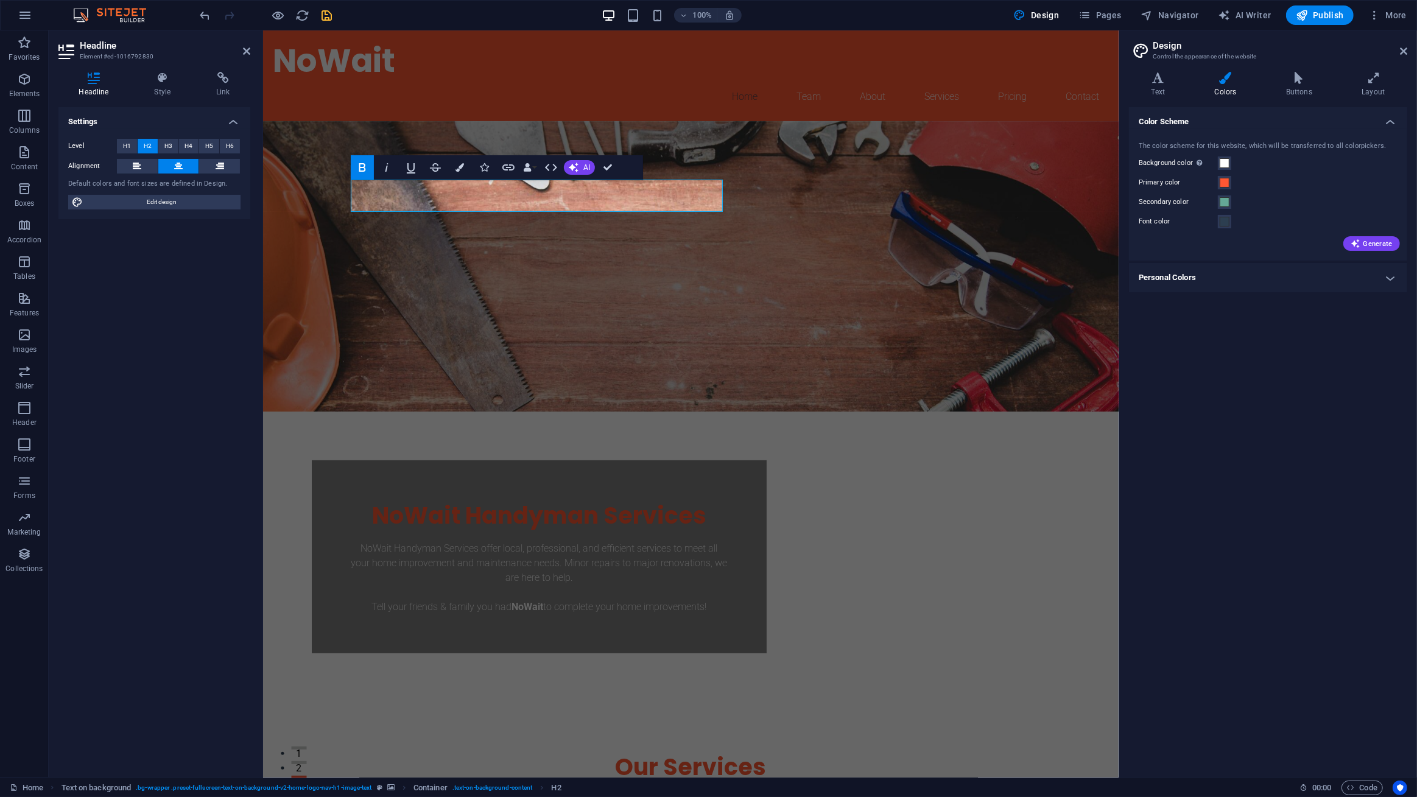
click at [325, 17] on icon "save" at bounding box center [327, 16] width 14 height 14
checkbox input "false"
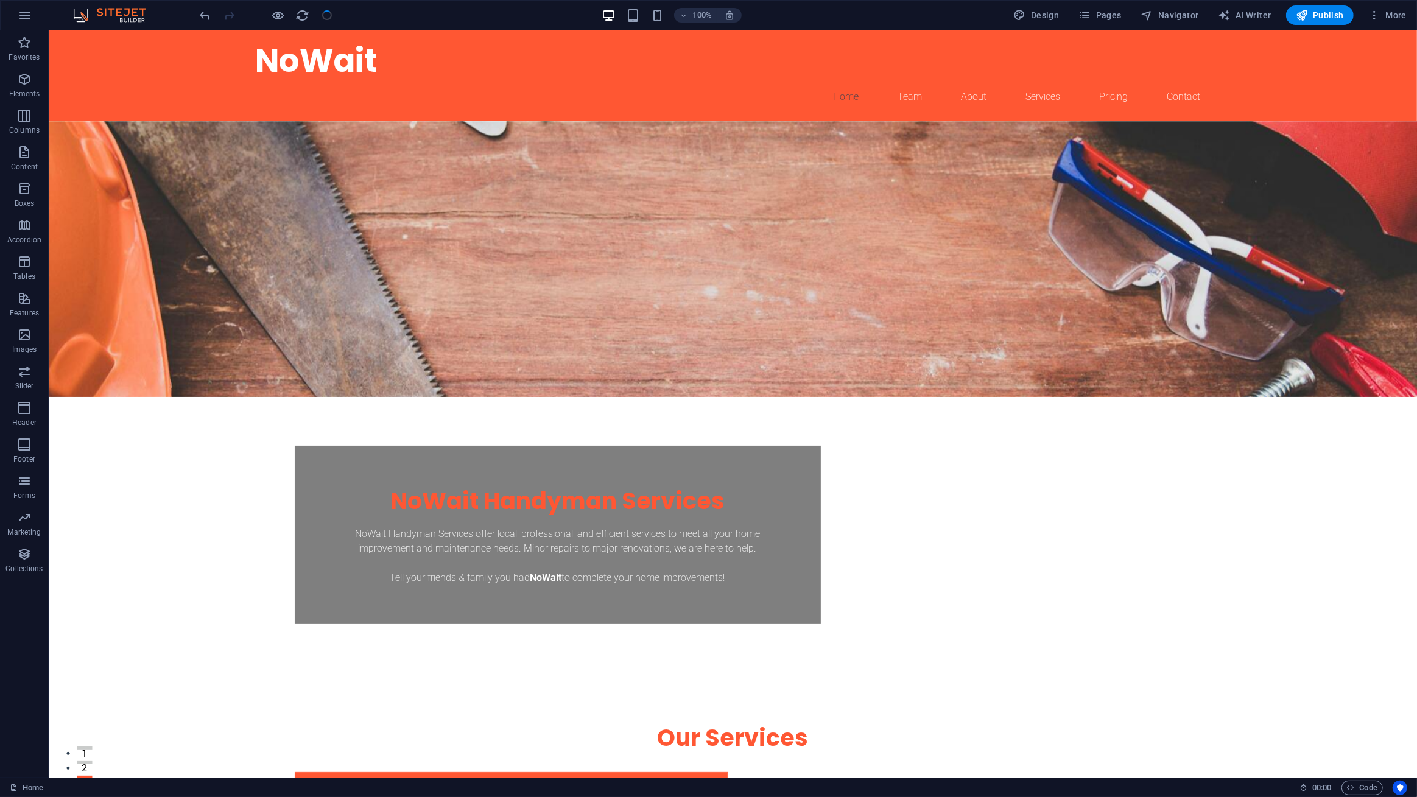
drag, startPoint x: 325, startPoint y: 18, endPoint x: 407, endPoint y: 0, distance: 84.1
click at [407, 0] on header "100% Design Pages Navigator AI Writer Publish More" at bounding box center [708, 15] width 1417 height 30
click at [1115, 13] on span "Pages" at bounding box center [1099, 15] width 43 height 12
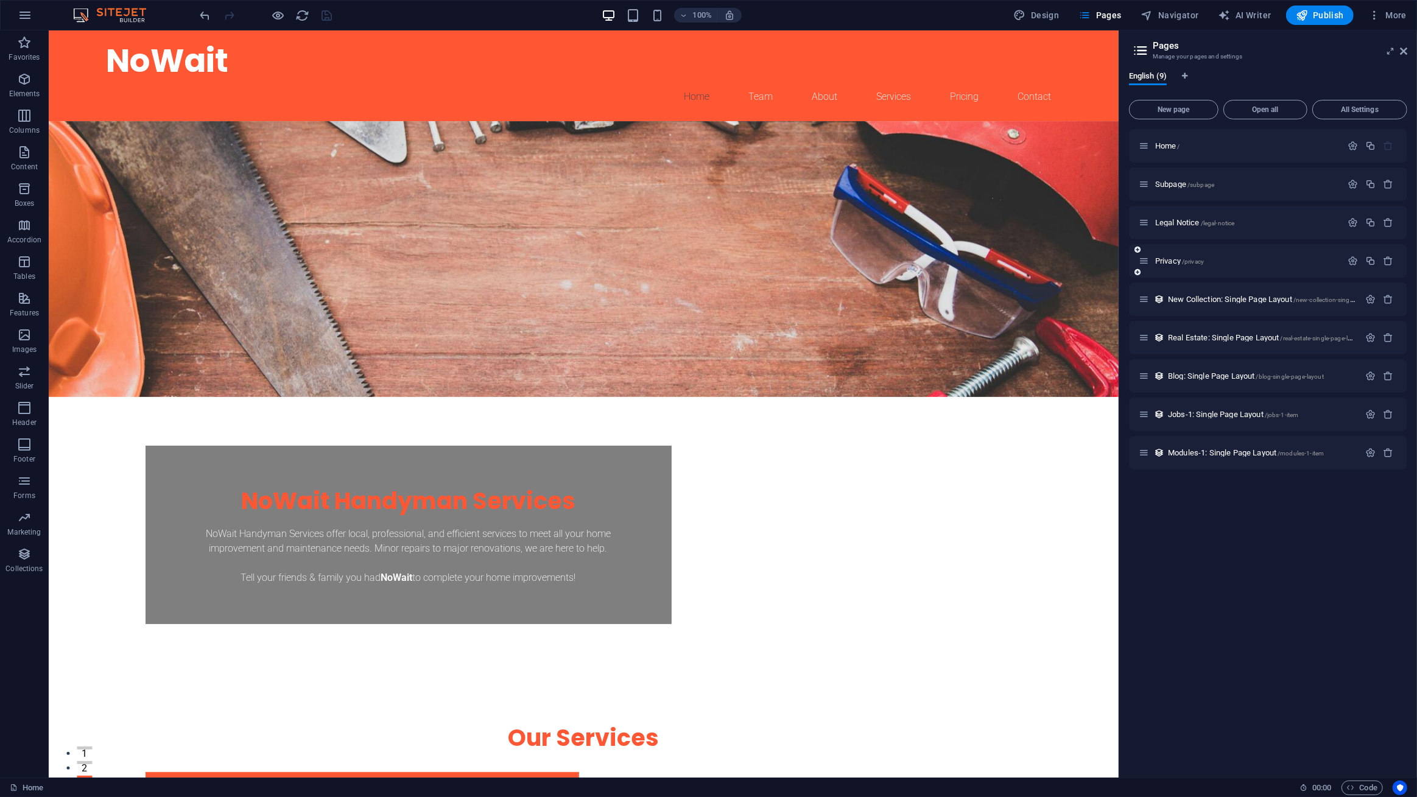
drag, startPoint x: 1331, startPoint y: 211, endPoint x: 1332, endPoint y: 272, distance: 61.5
click at [1335, 291] on div "Home / Subpage /subpage Legal Notice /legal-notice Privacy /privacy New Collect…" at bounding box center [1268, 299] width 278 height 340
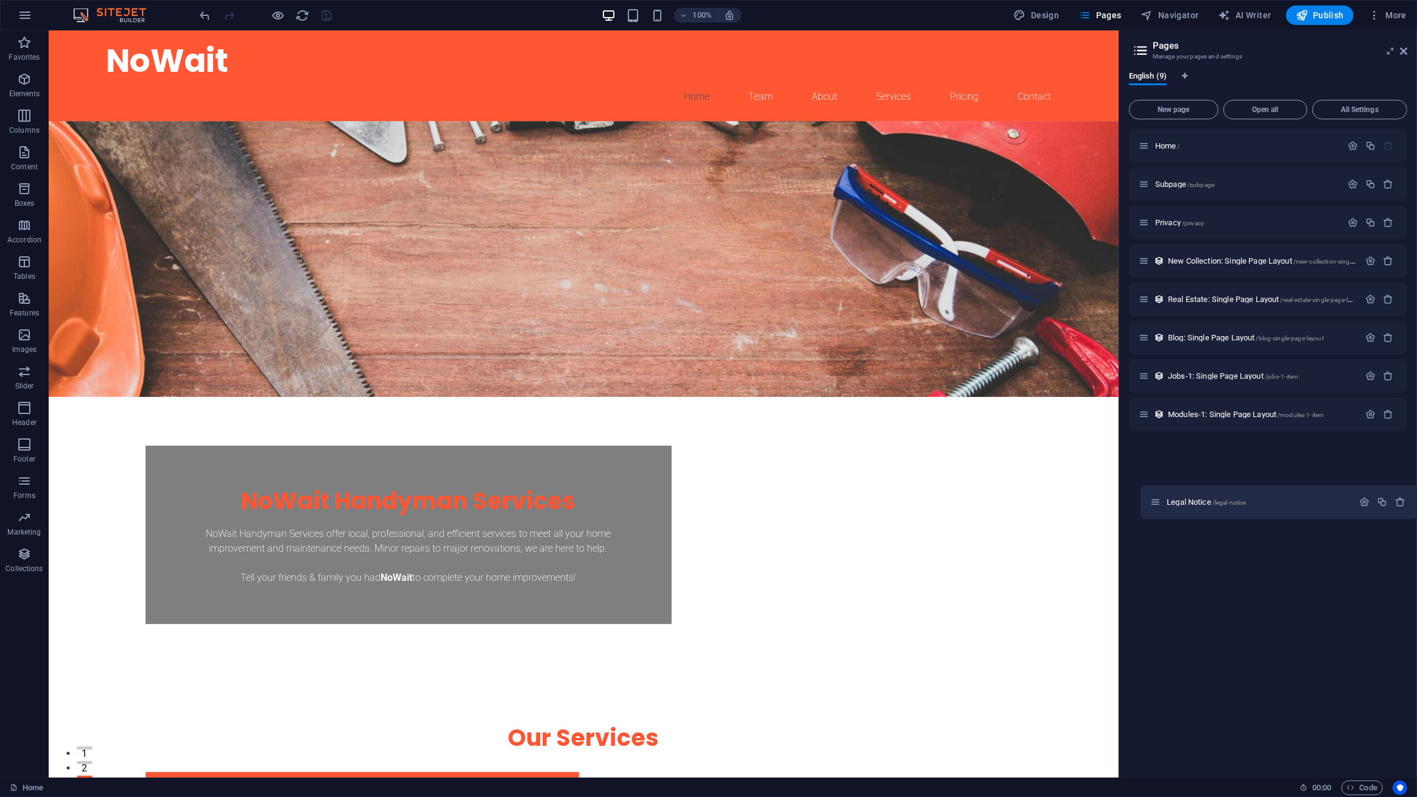
drag, startPoint x: 1143, startPoint y: 223, endPoint x: 1156, endPoint y: 505, distance: 282.8
click at [1156, 505] on div "Home / Subpage /subpage Legal Notice /legal-notice Privacy /privacy New Collect…" at bounding box center [1268, 448] width 278 height 639
drag, startPoint x: 1145, startPoint y: 227, endPoint x: 1150, endPoint y: 453, distance: 226.6
click at [1150, 453] on div "Home / Subpage /subpage Legal Notice /legal-notice Privacy /privacy New Collect…" at bounding box center [1268, 299] width 278 height 340
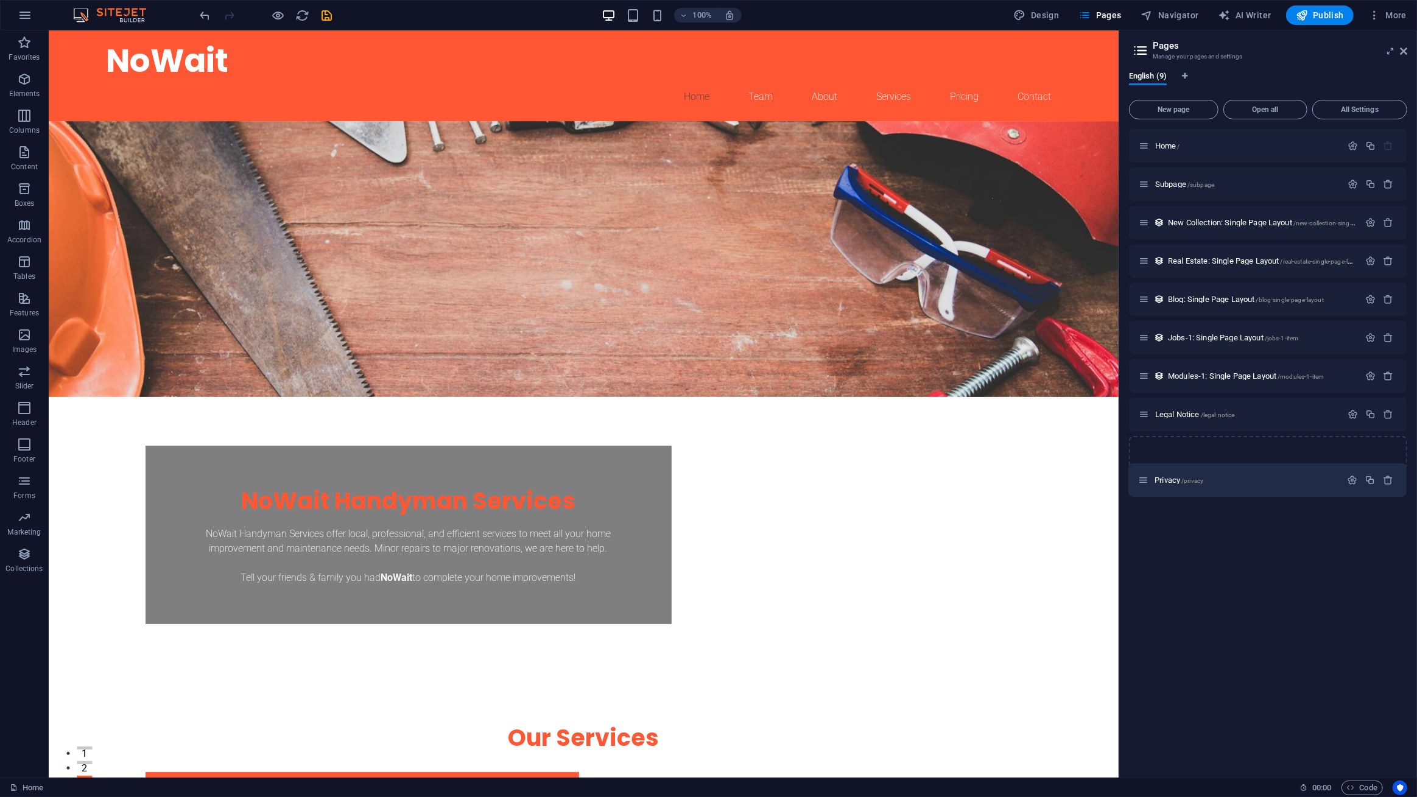
drag, startPoint x: 1144, startPoint y: 223, endPoint x: 1145, endPoint y: 483, distance: 260.6
click at [1145, 483] on div "Home / Subpage /subpage Privacy /privacy New Collection: Single Page Layout /ne…" at bounding box center [1268, 448] width 278 height 639
